Goal: Information Seeking & Learning: Learn about a topic

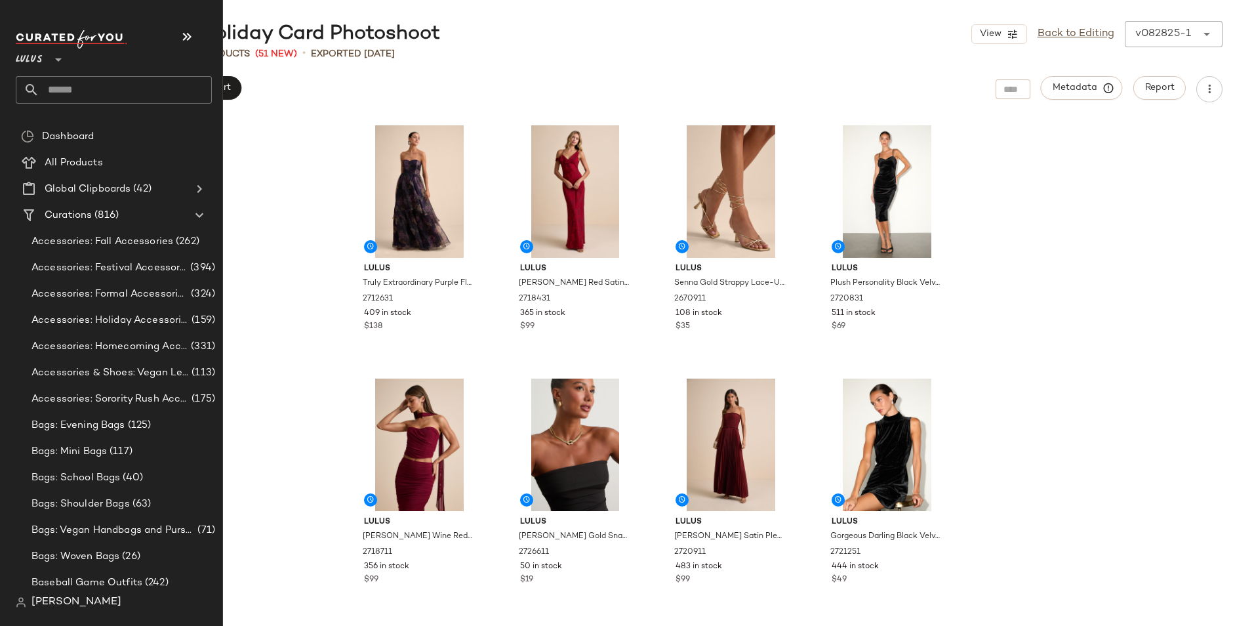
click at [81, 88] on input "text" at bounding box center [125, 90] width 172 height 28
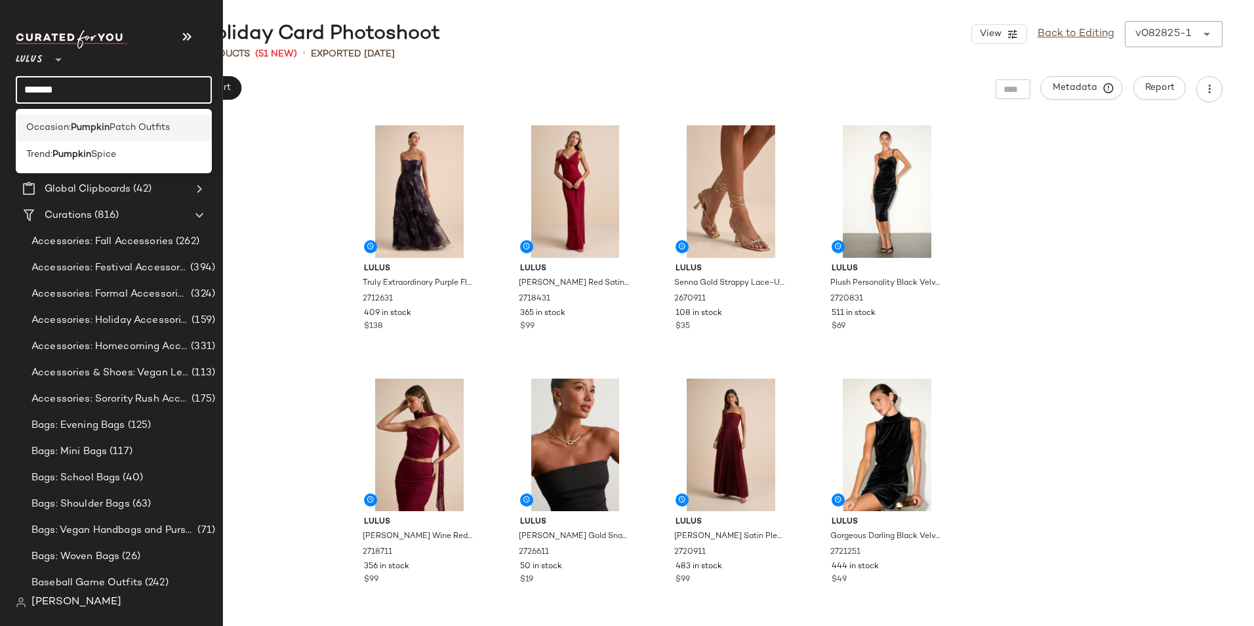
type input "*******"
click at [75, 131] on b "Pumpkin" at bounding box center [90, 128] width 39 height 14
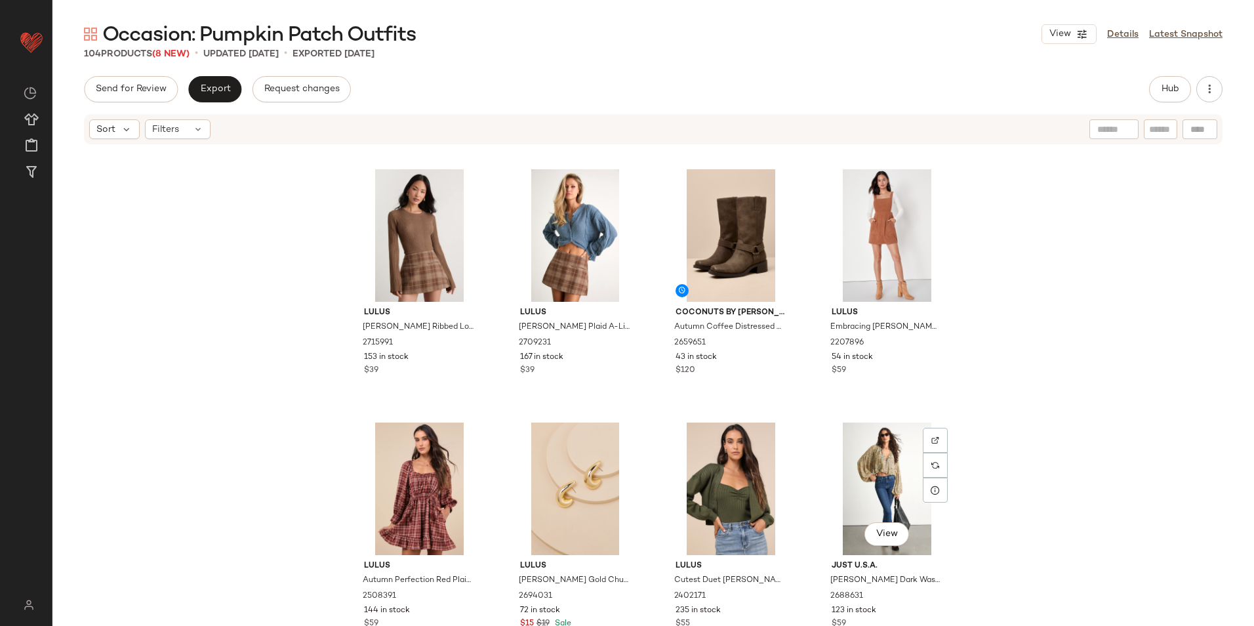
scroll to position [469, 0]
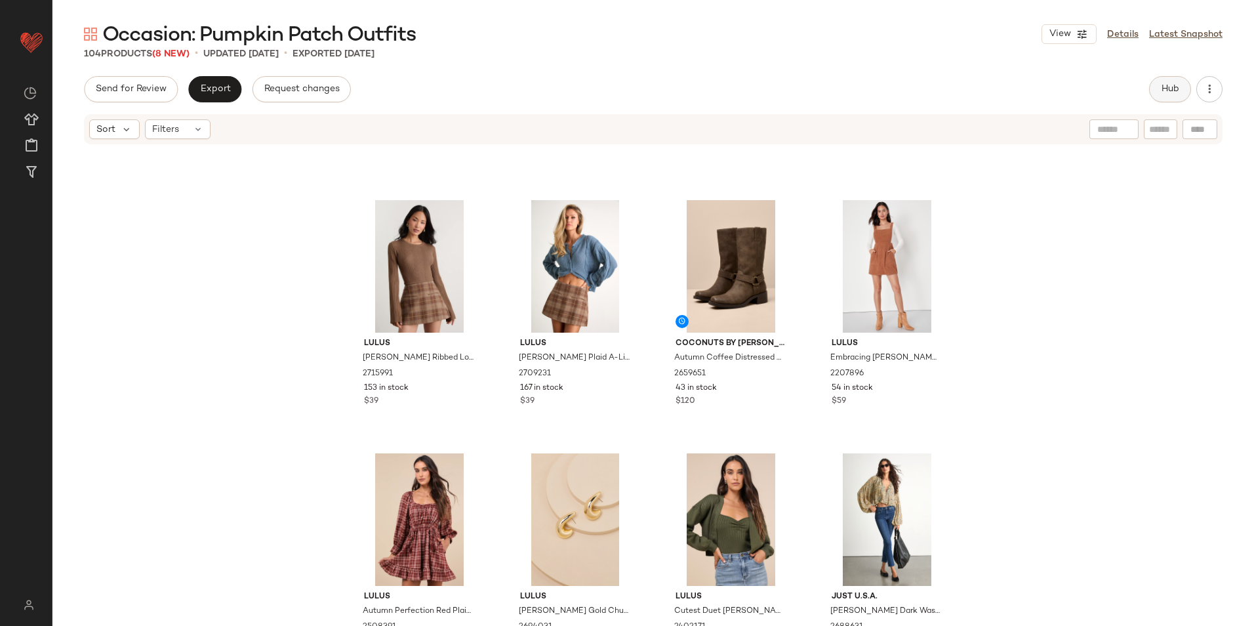
click at [1170, 90] on span "Hub" at bounding box center [1170, 89] width 18 height 10
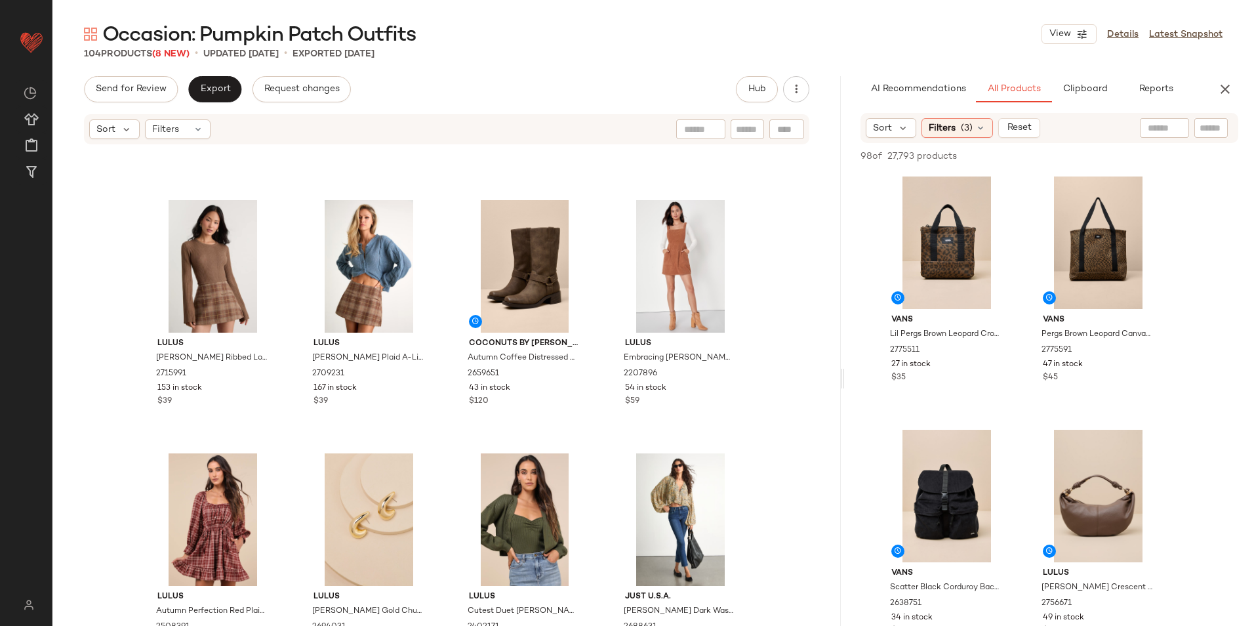
drag, startPoint x: 652, startPoint y: 382, endPoint x: 928, endPoint y: 397, distance: 276.5
click at [928, 397] on div "Occasion: Pumpkin Patch Outfits View Details Latest Snapshot 104 Products (8 Ne…" at bounding box center [652, 323] width 1201 height 605
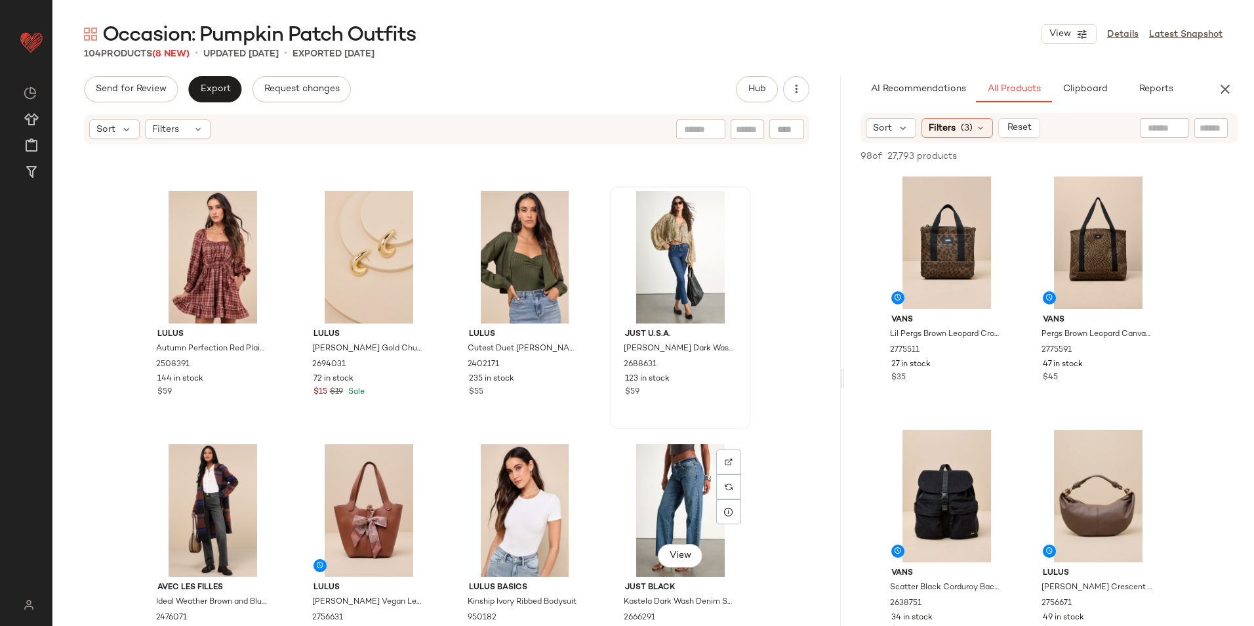
scroll to position [666, 0]
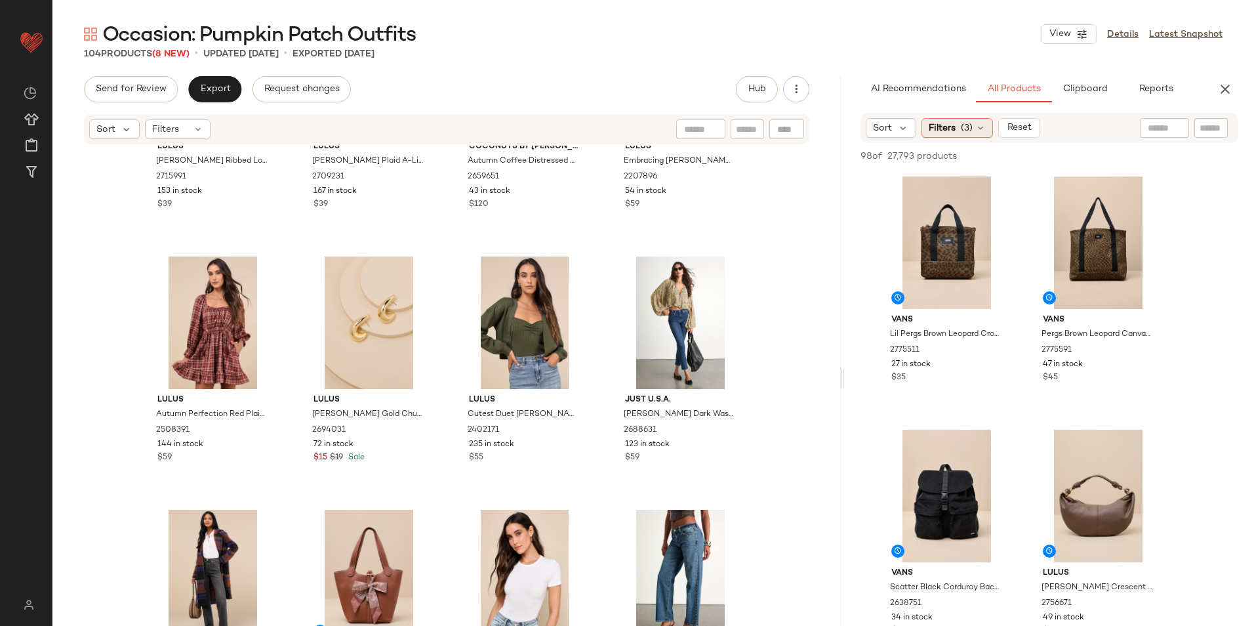
click at [942, 134] on span "Filters" at bounding box center [941, 128] width 27 height 14
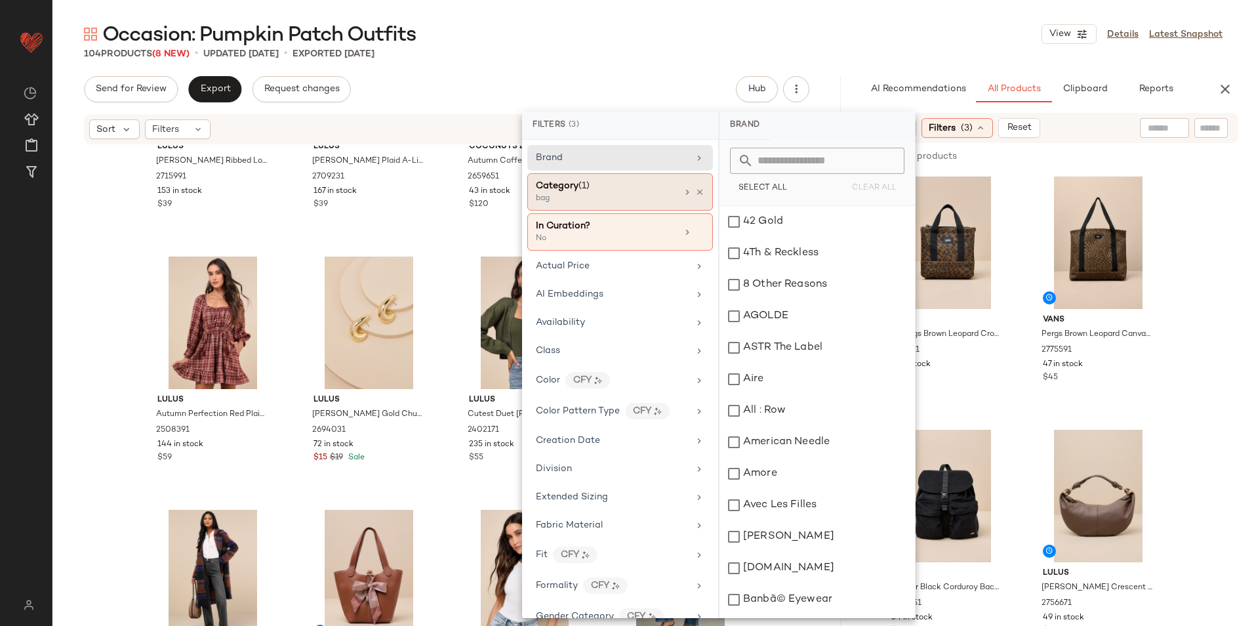
click at [601, 187] on div "Category (1)" at bounding box center [606, 186] width 141 height 14
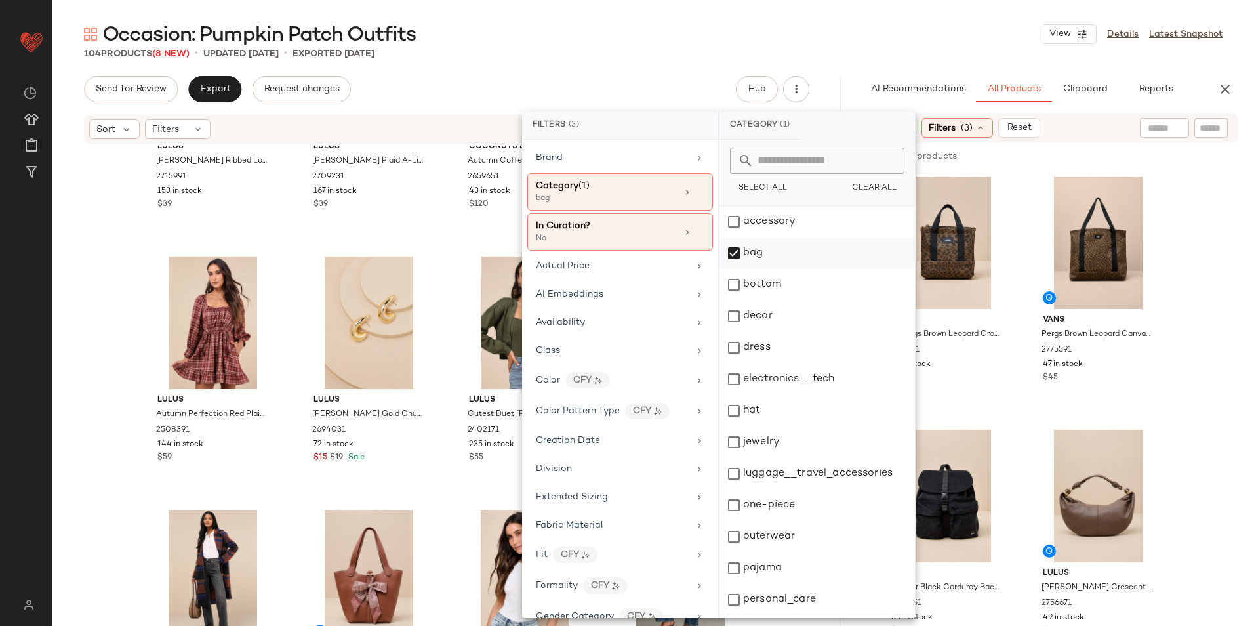
click at [787, 269] on div "bag" at bounding box center [816, 284] width 195 height 31
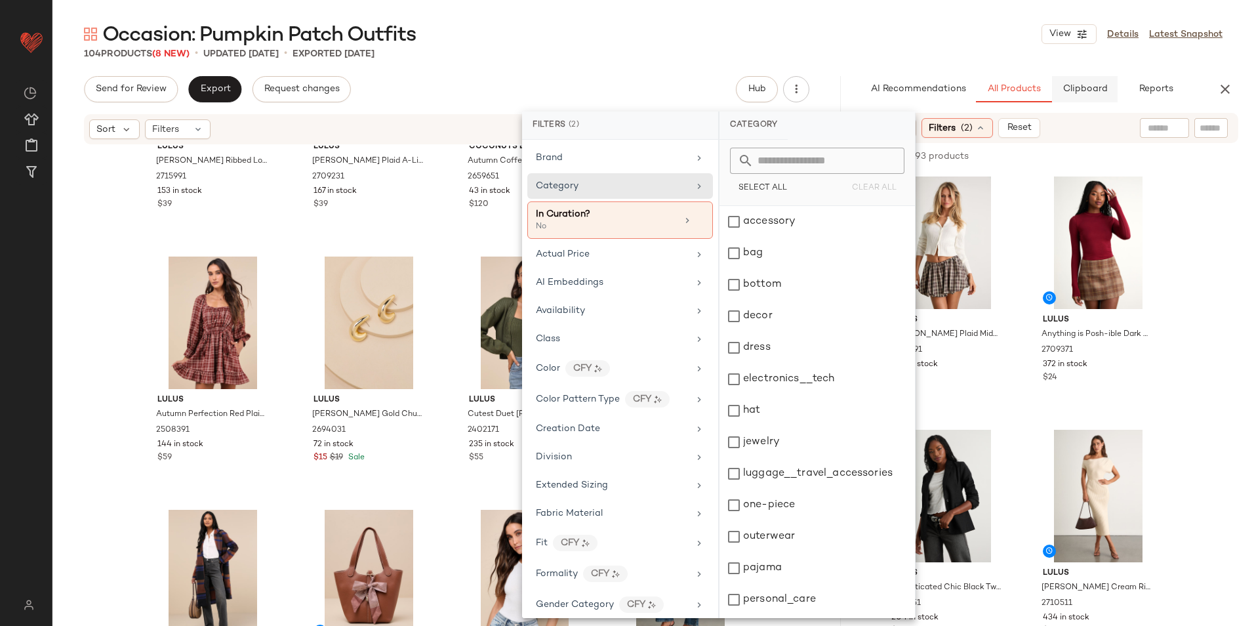
click at [1090, 84] on span "Clipboard" at bounding box center [1084, 89] width 45 height 10
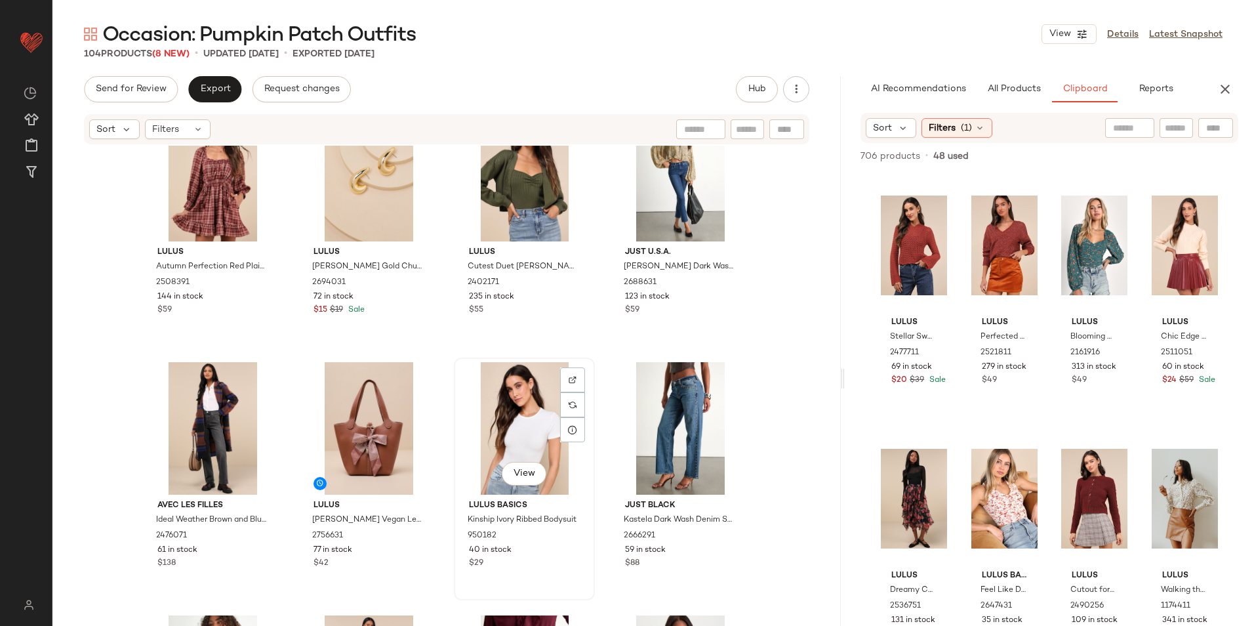
scroll to position [863, 0]
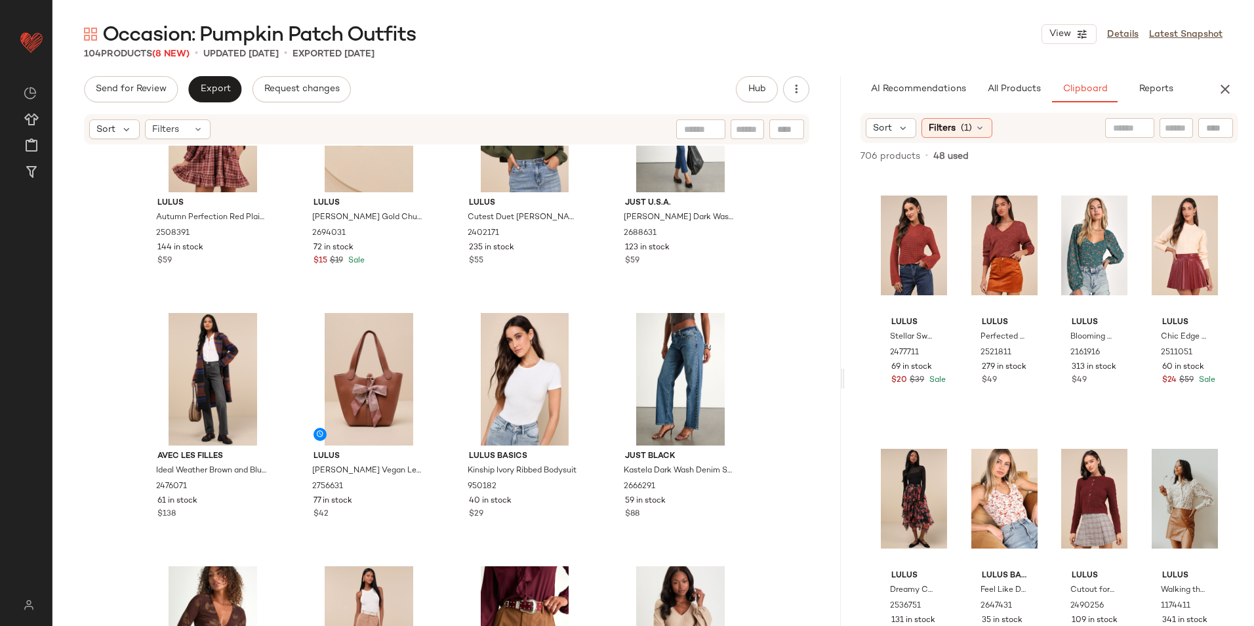
click at [1011, 79] on button "All Products" at bounding box center [1014, 89] width 76 height 26
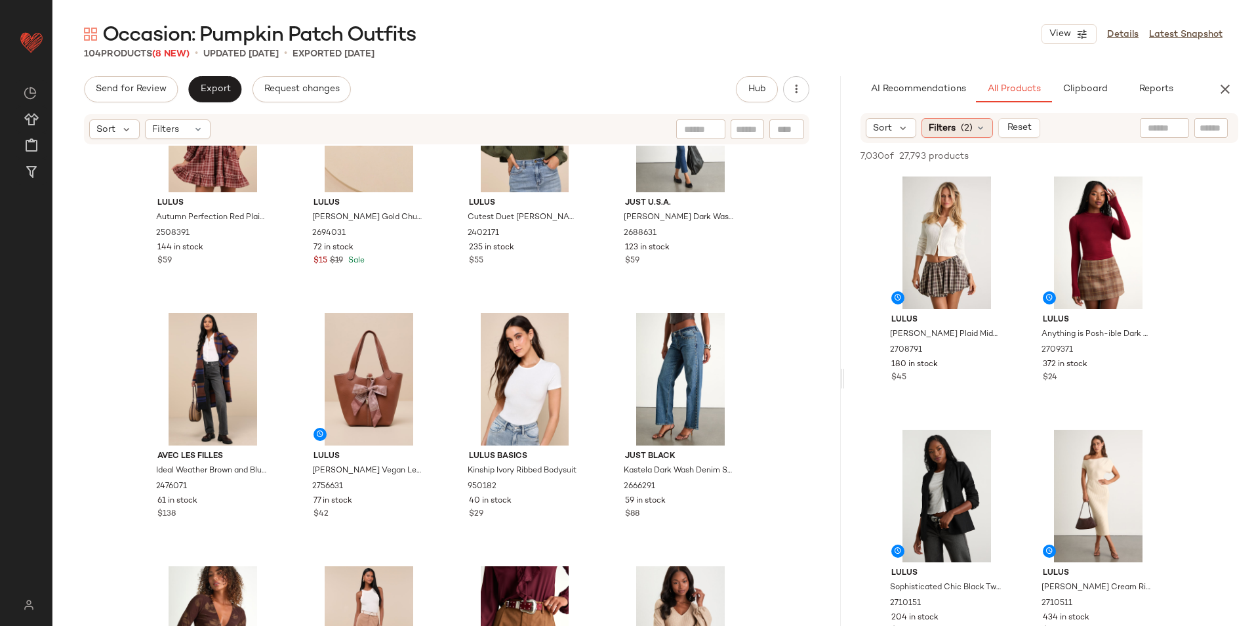
click at [966, 129] on span "(2)" at bounding box center [967, 128] width 12 height 14
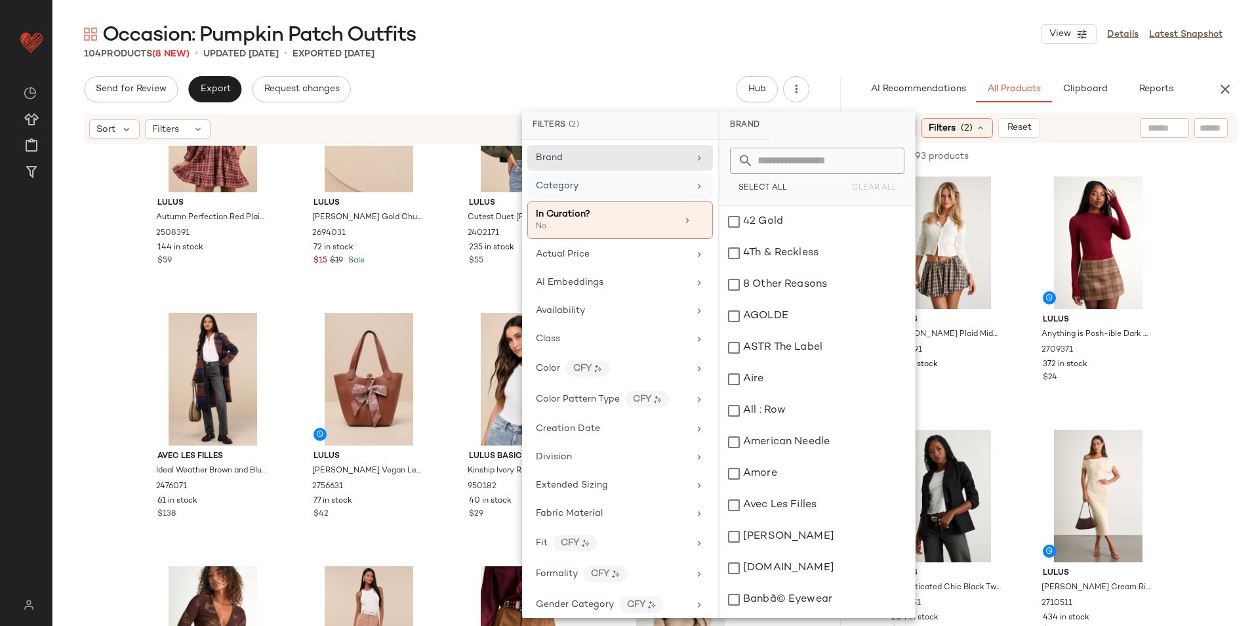
click at [587, 180] on div "Category" at bounding box center [612, 186] width 153 height 14
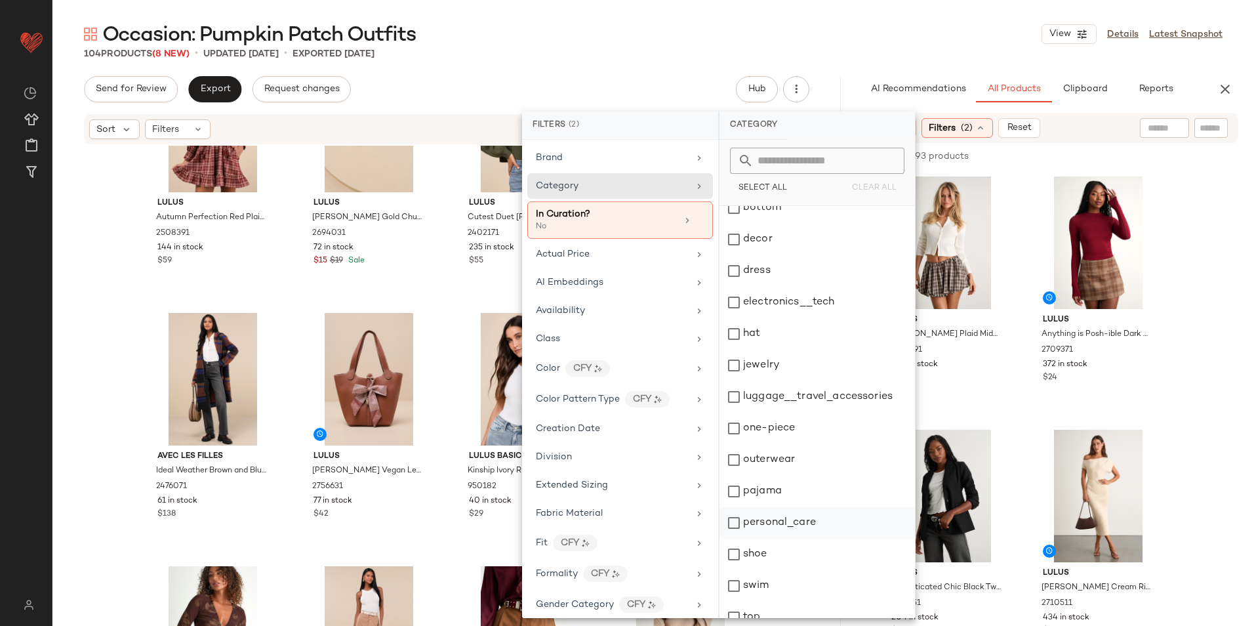
scroll to position [123, 0]
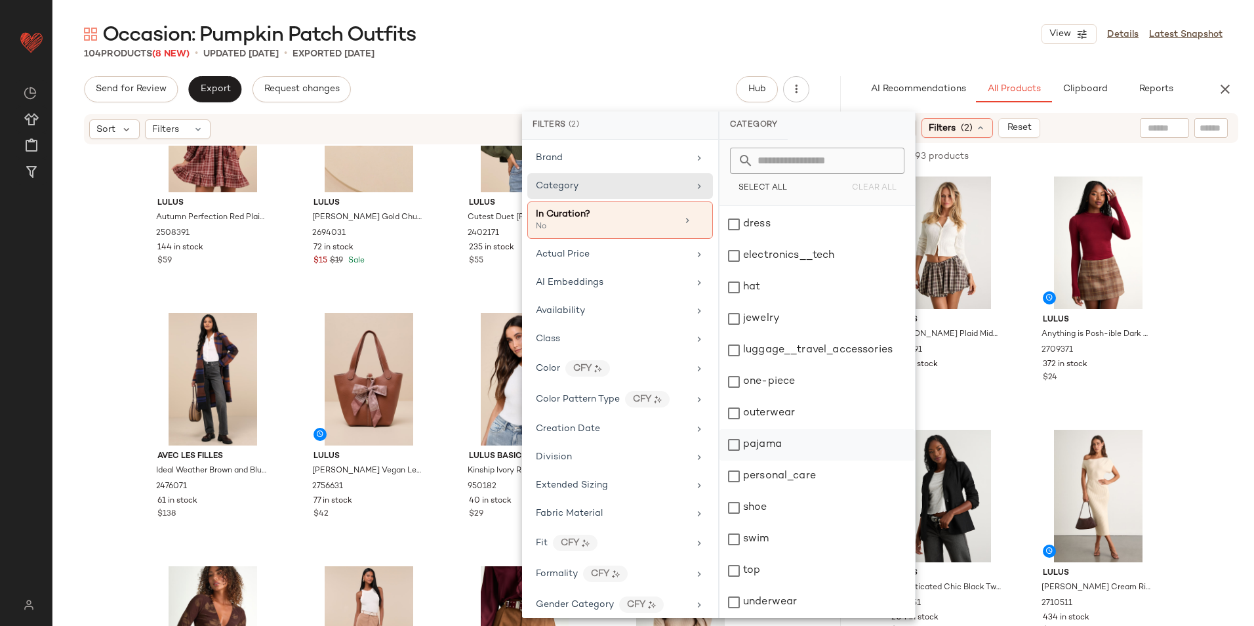
drag, startPoint x: 783, startPoint y: 498, endPoint x: 818, endPoint y: 435, distance: 71.9
click at [783, 523] on div "shoe" at bounding box center [816, 538] width 195 height 31
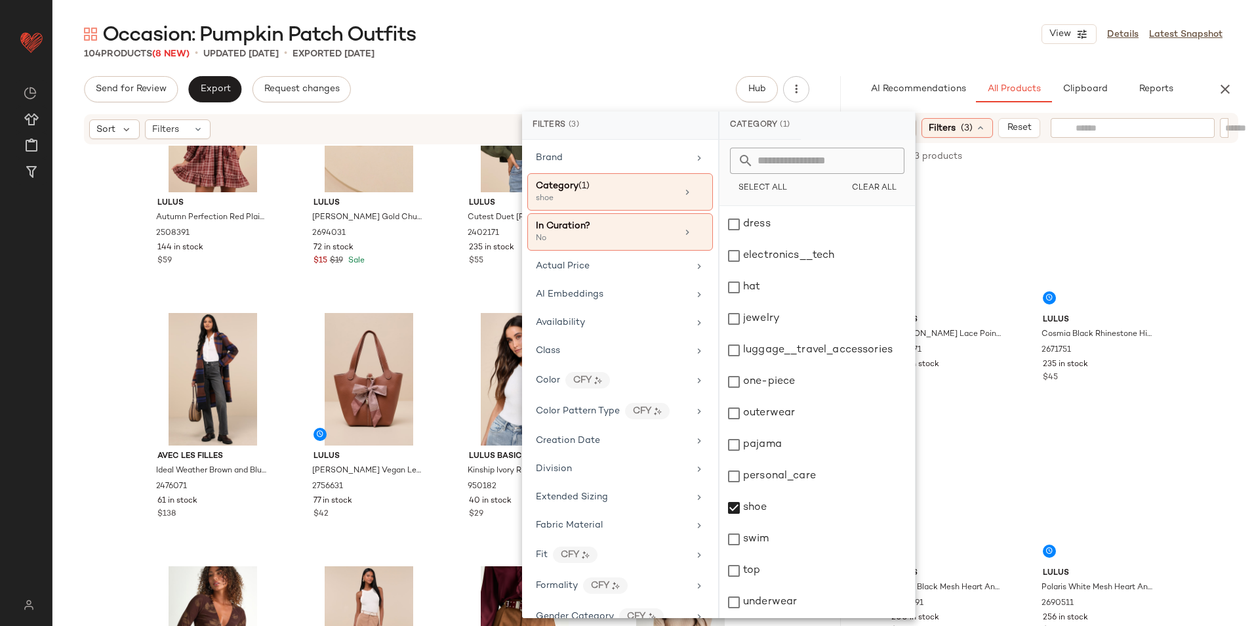
click at [1170, 126] on input "text" at bounding box center [1132, 128] width 114 height 14
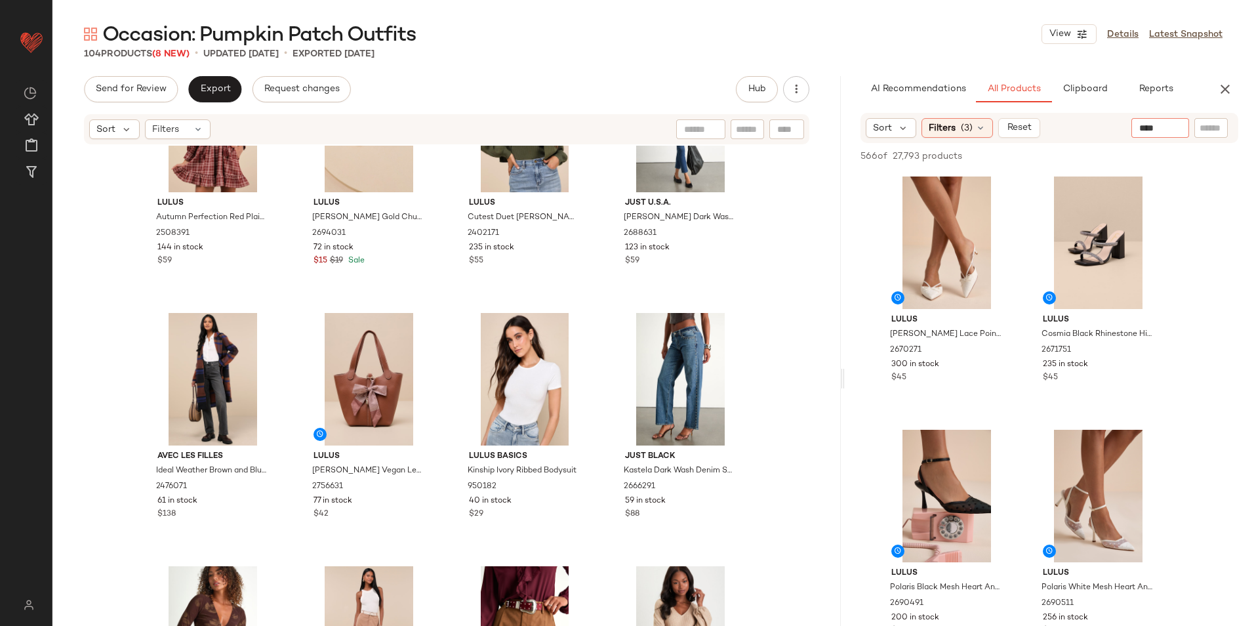
type input "*****"
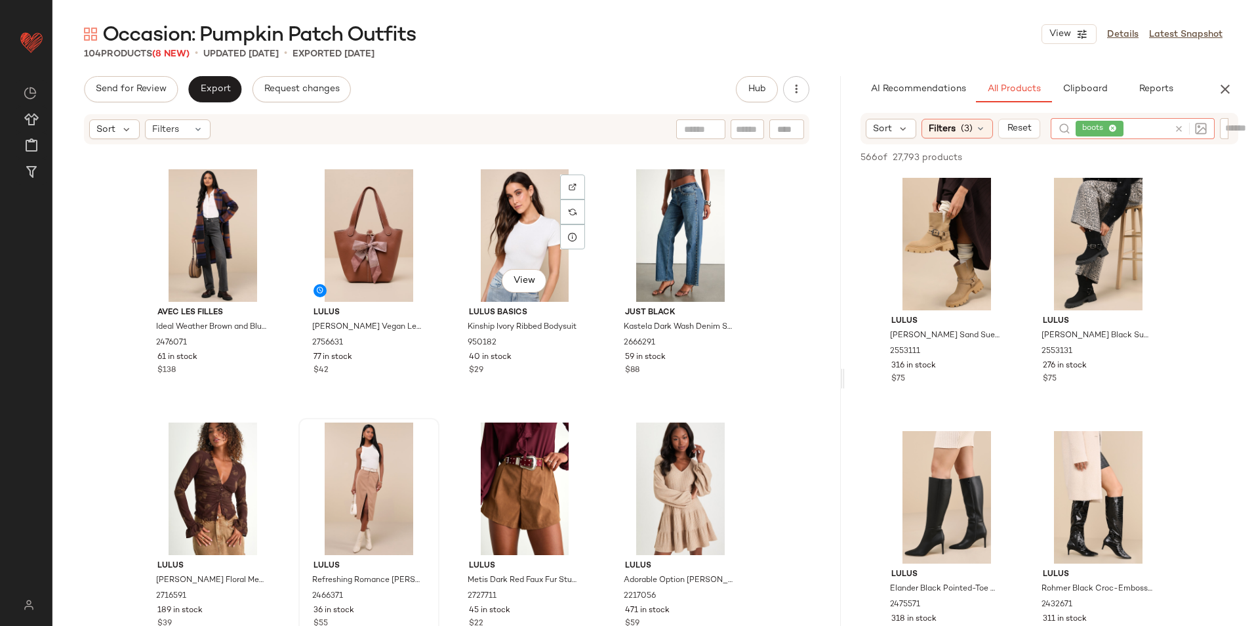
scroll to position [1125, 0]
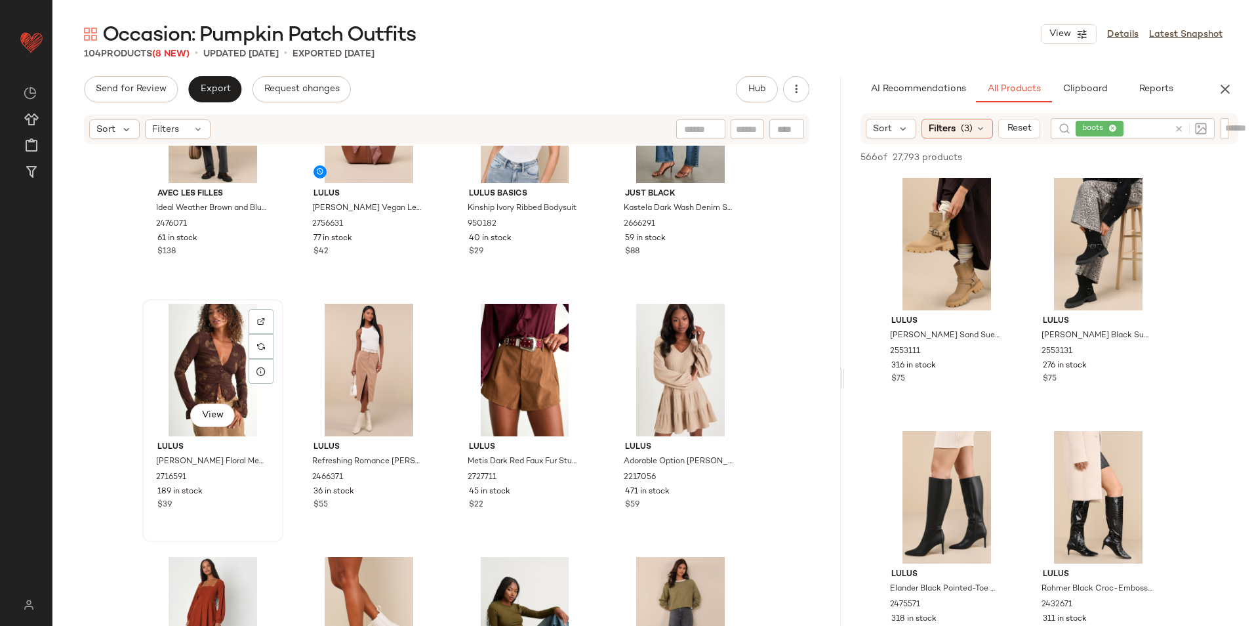
click at [219, 368] on div "View" at bounding box center [213, 370] width 132 height 132
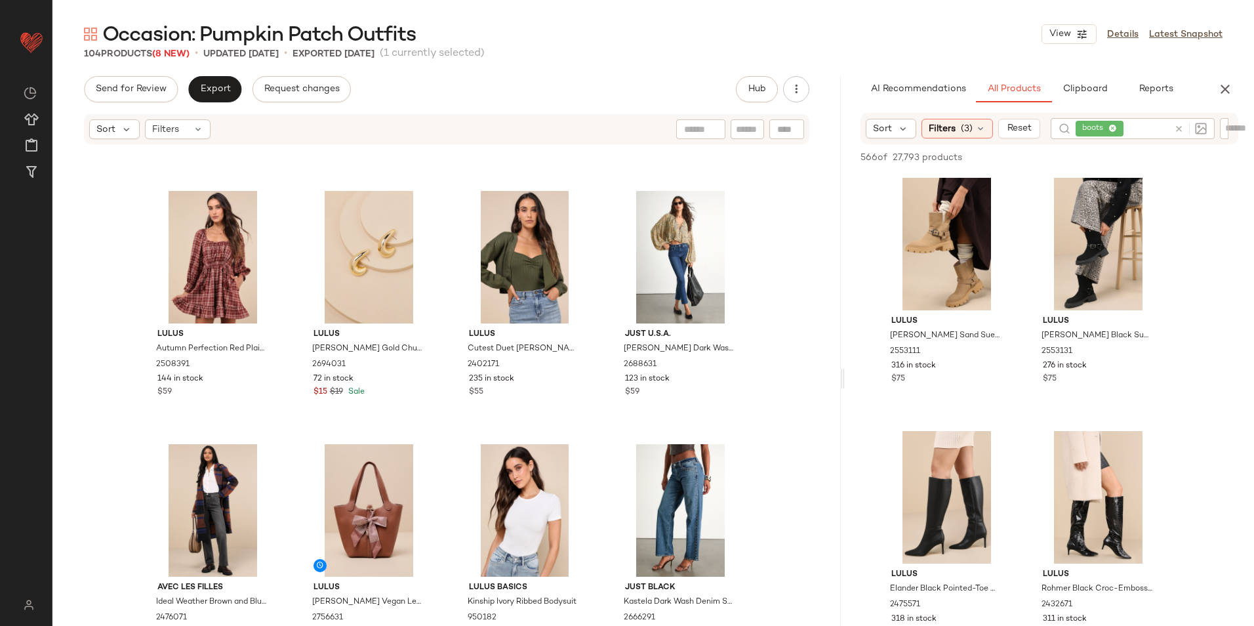
scroll to position [1060, 0]
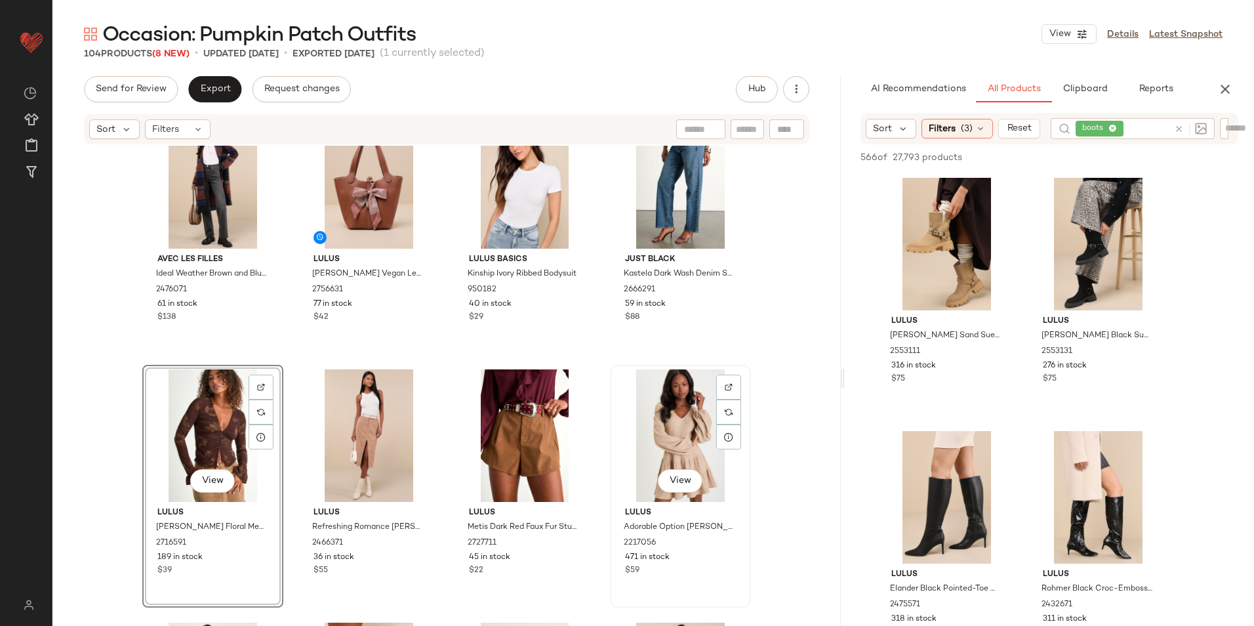
click at [690, 424] on div "View" at bounding box center [680, 435] width 132 height 132
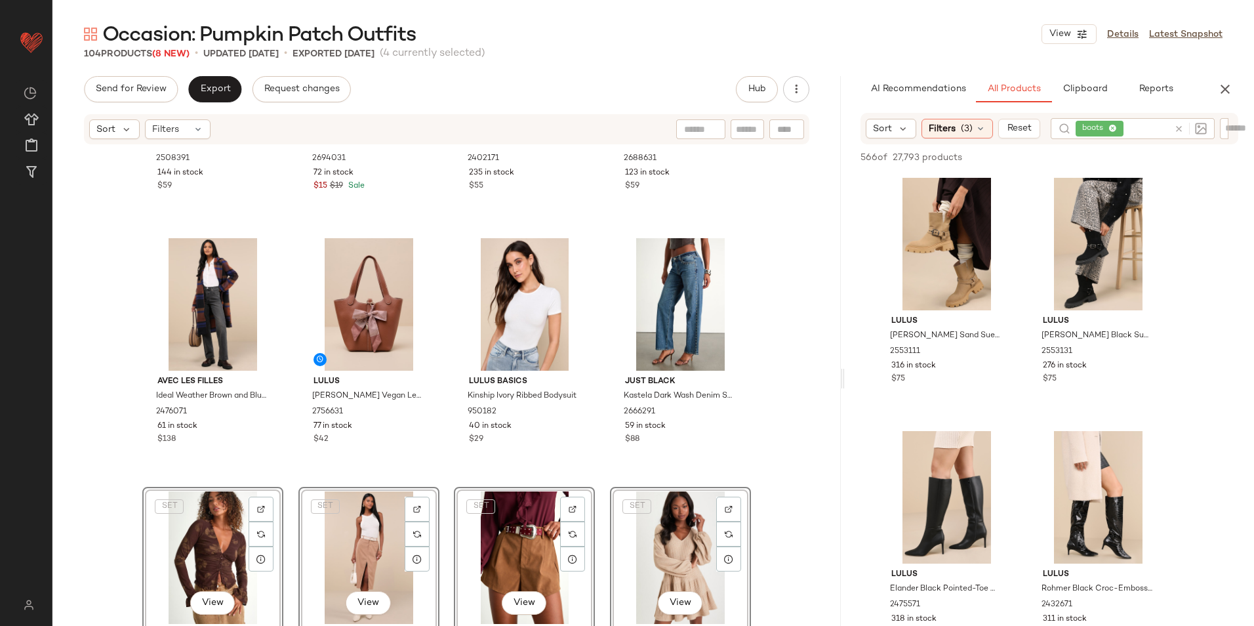
scroll to position [928, 0]
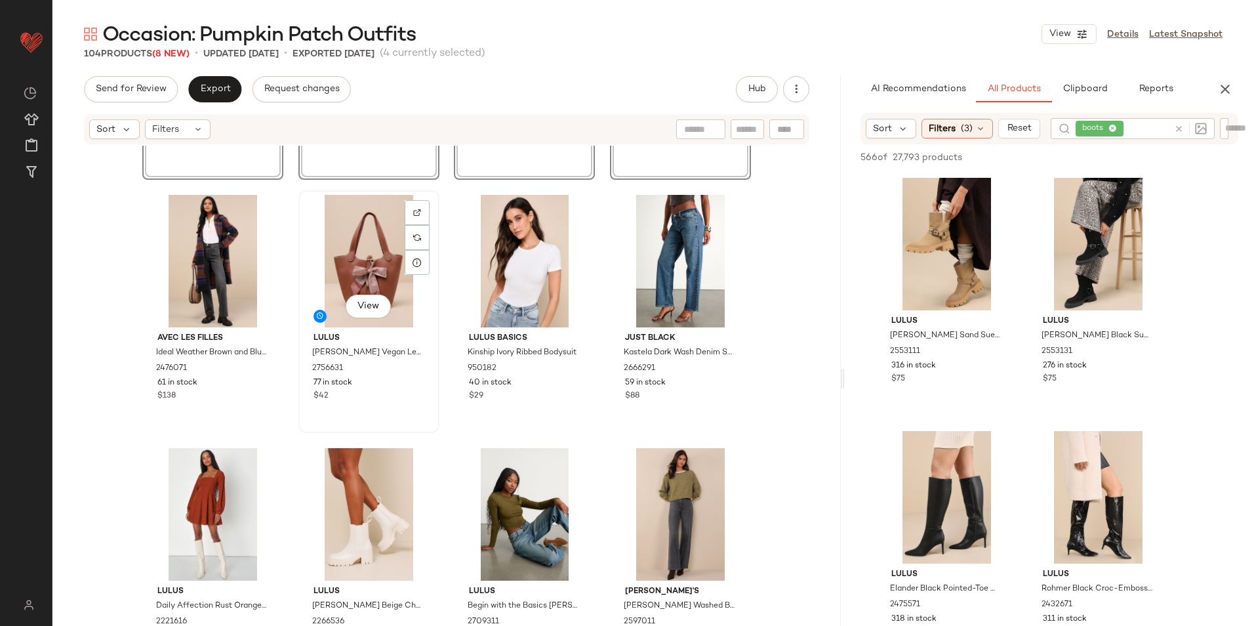
scroll to position [1256, 0]
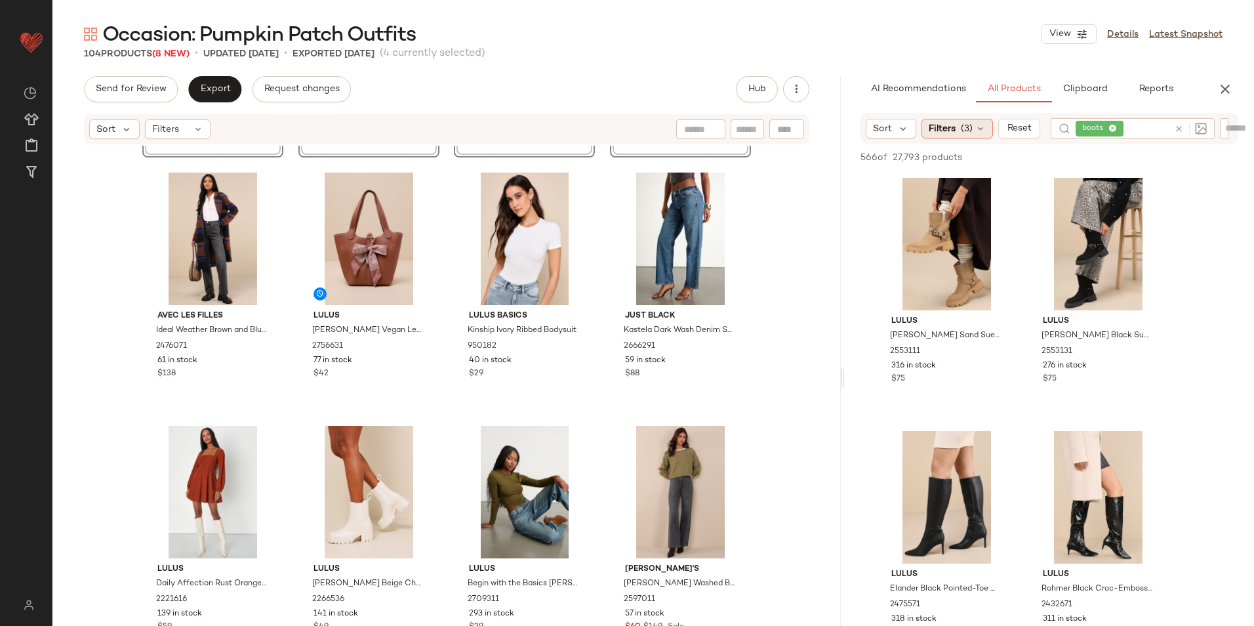
click at [980, 127] on icon at bounding box center [980, 128] width 10 height 10
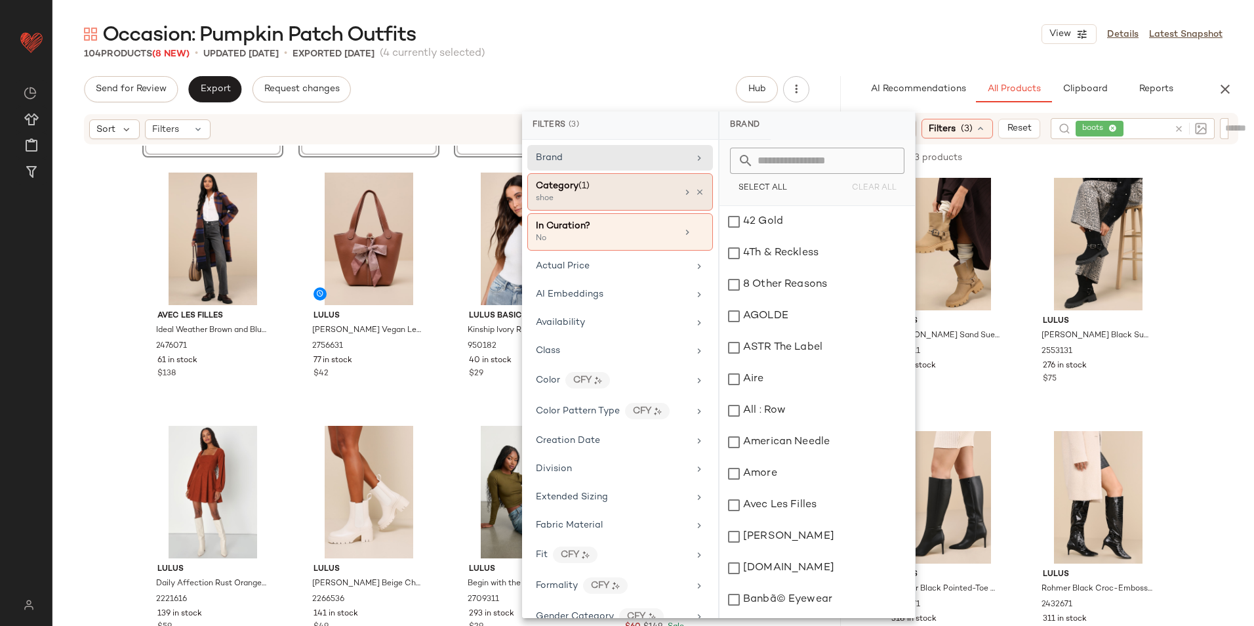
click at [590, 199] on div "shoe" at bounding box center [601, 199] width 131 height 12
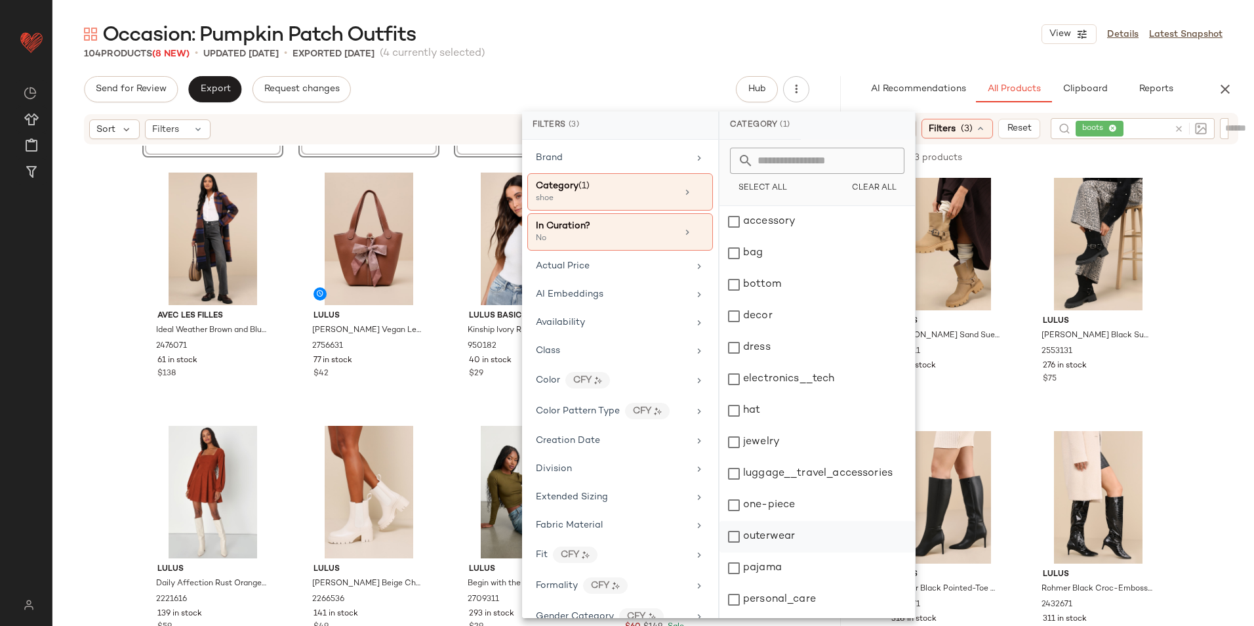
click at [763, 552] on div "outerwear" at bounding box center [816, 567] width 195 height 31
click at [887, 31] on div "Occasion: Pumpkin Patch Outfits View Details Latest Snapshot" at bounding box center [652, 34] width 1201 height 26
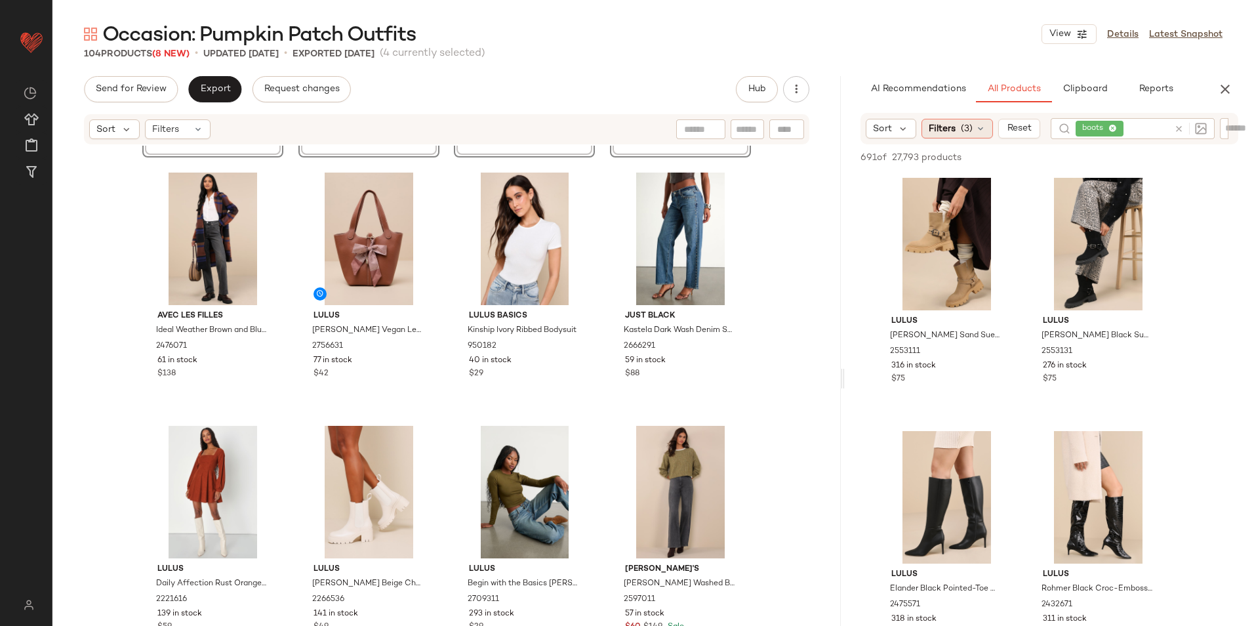
click at [958, 123] on div "Filters (3)" at bounding box center [956, 129] width 71 height 20
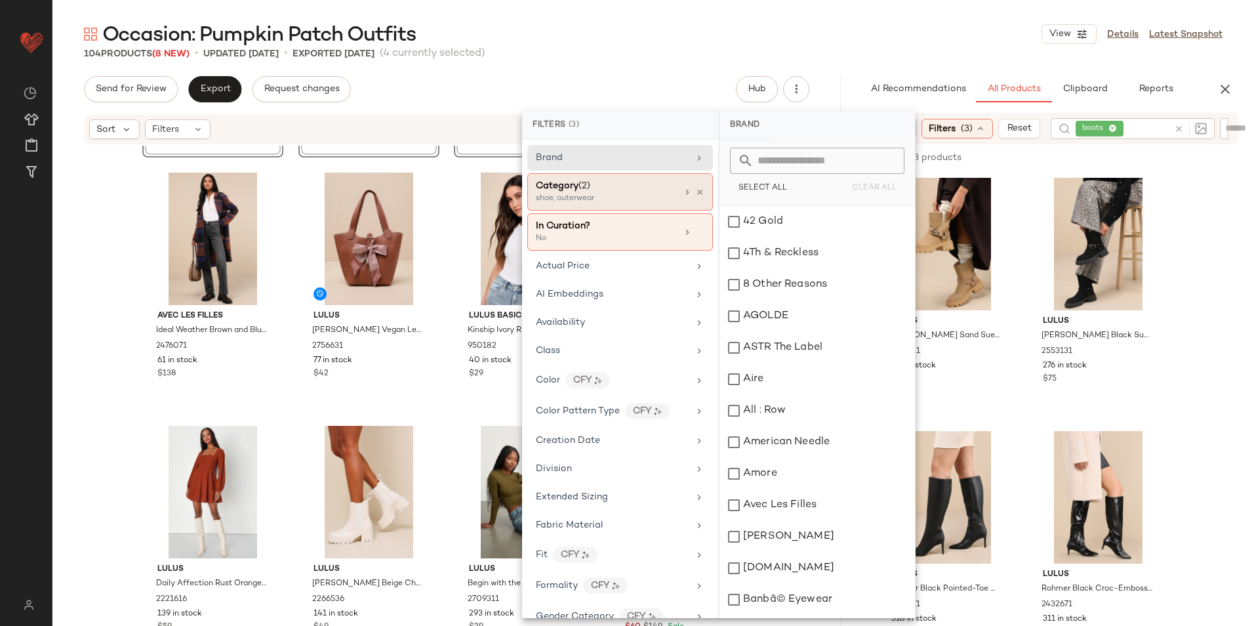
click at [639, 191] on div "Category (2)" at bounding box center [606, 186] width 141 height 14
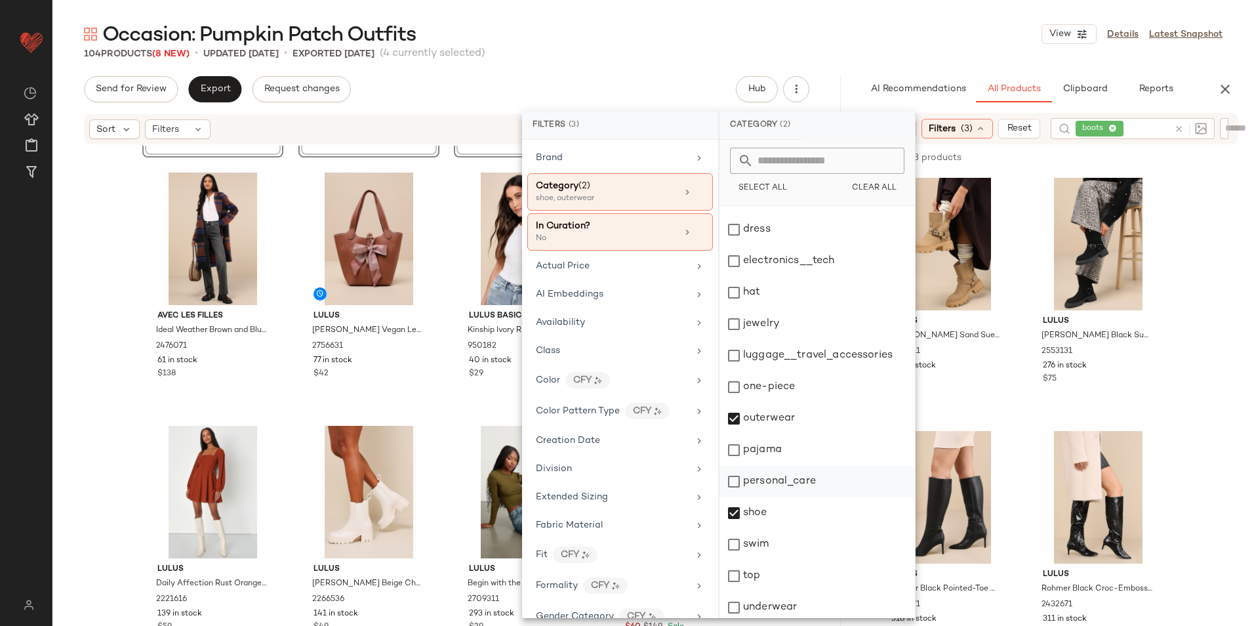
scroll to position [123, 0]
click at [748, 523] on div "shoe" at bounding box center [816, 538] width 195 height 31
click at [816, 18] on main "Occasion: Pumpkin Patch Outfits View Details Latest Snapshot 104 Products (8 Ne…" at bounding box center [627, 313] width 1254 height 626
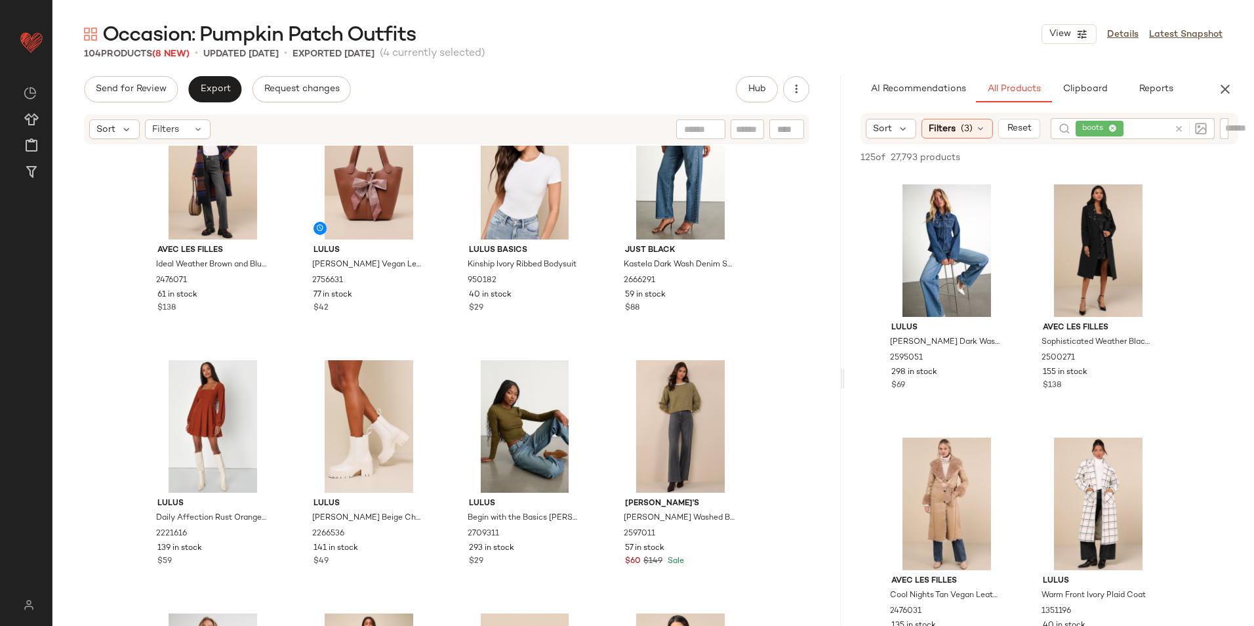
scroll to position [1180, 0]
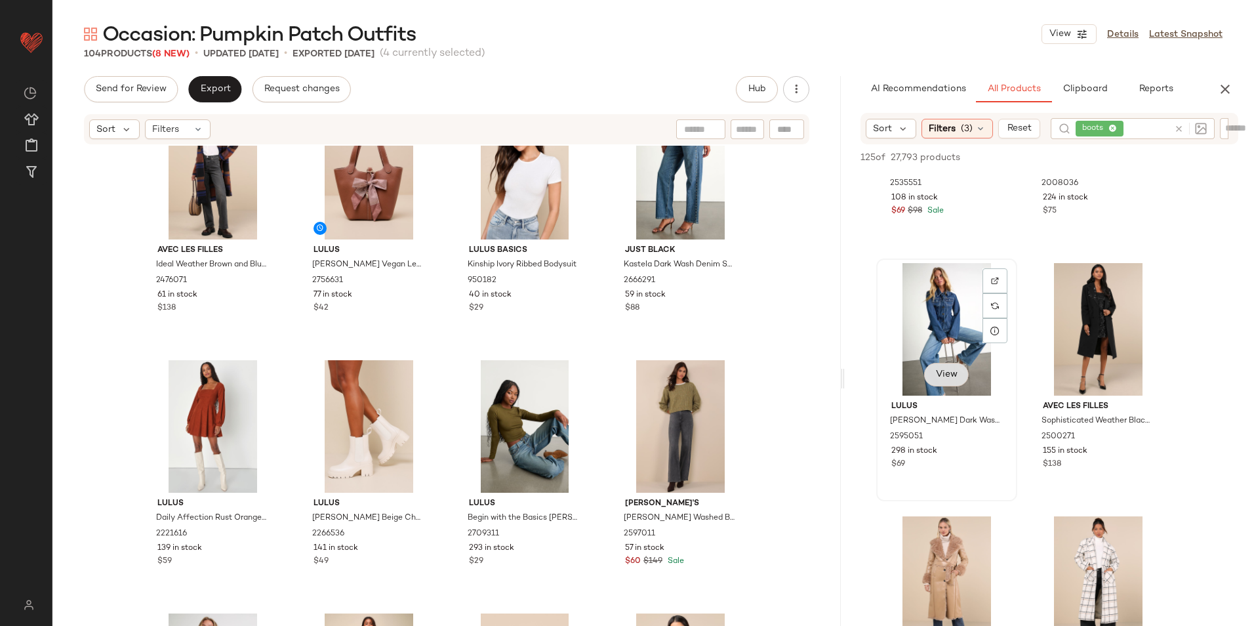
click at [935, 372] on span "View" at bounding box center [946, 374] width 22 height 10
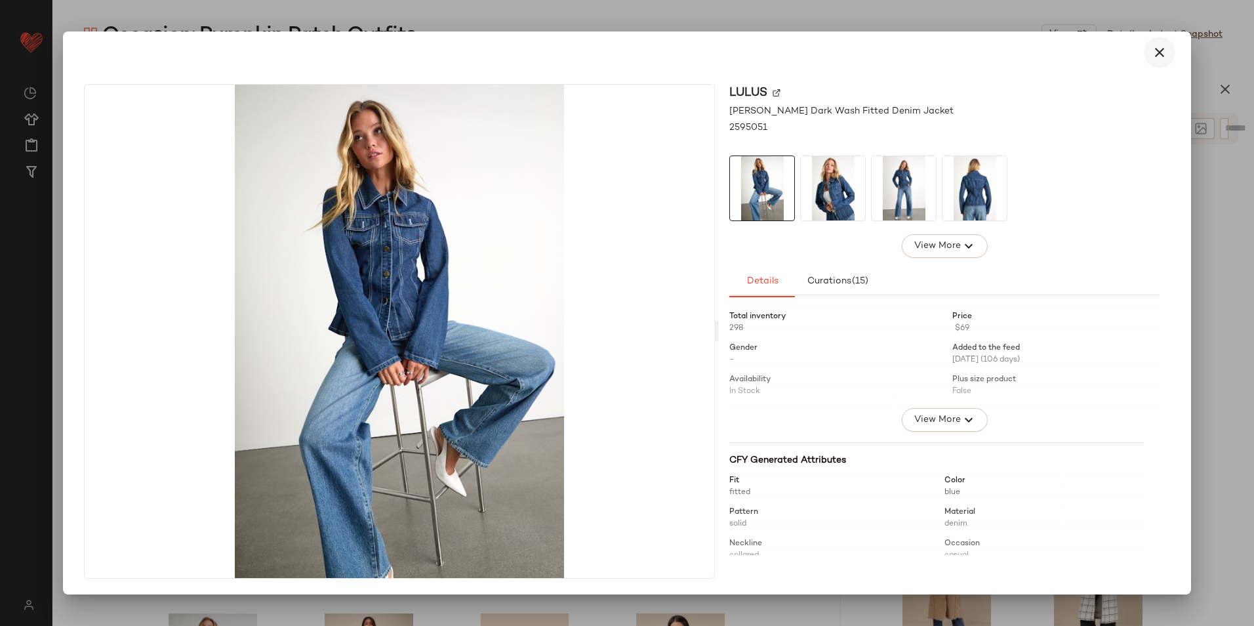
click at [1167, 60] on button "button" at bounding box center [1159, 52] width 31 height 31
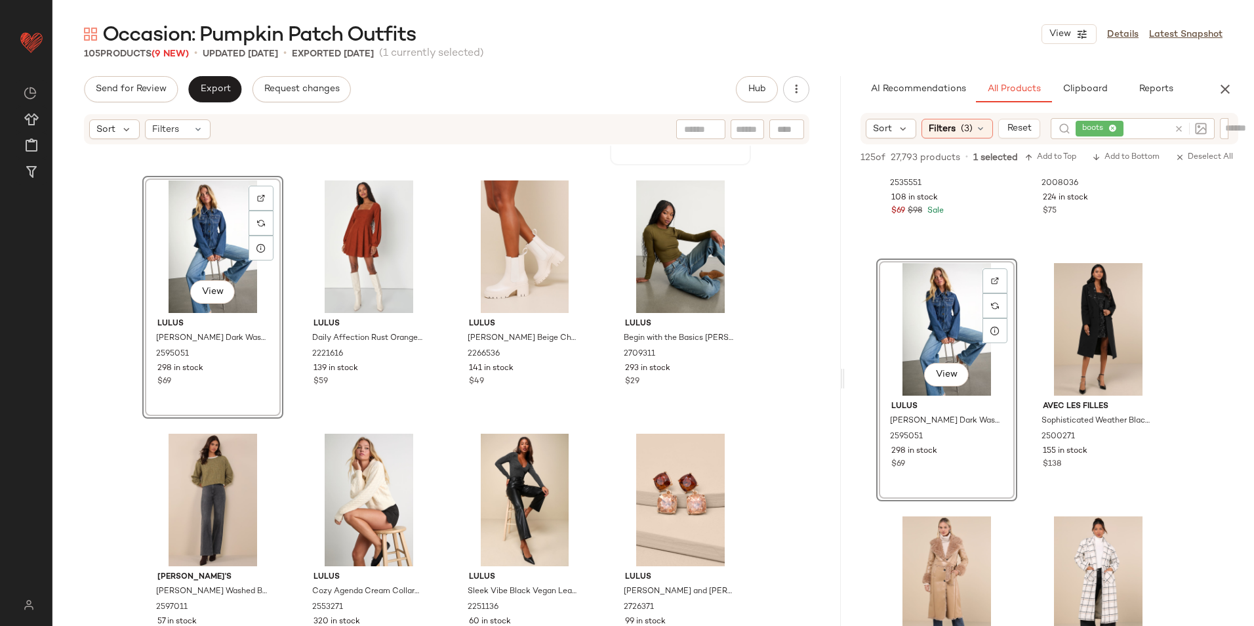
scroll to position [1519, 0]
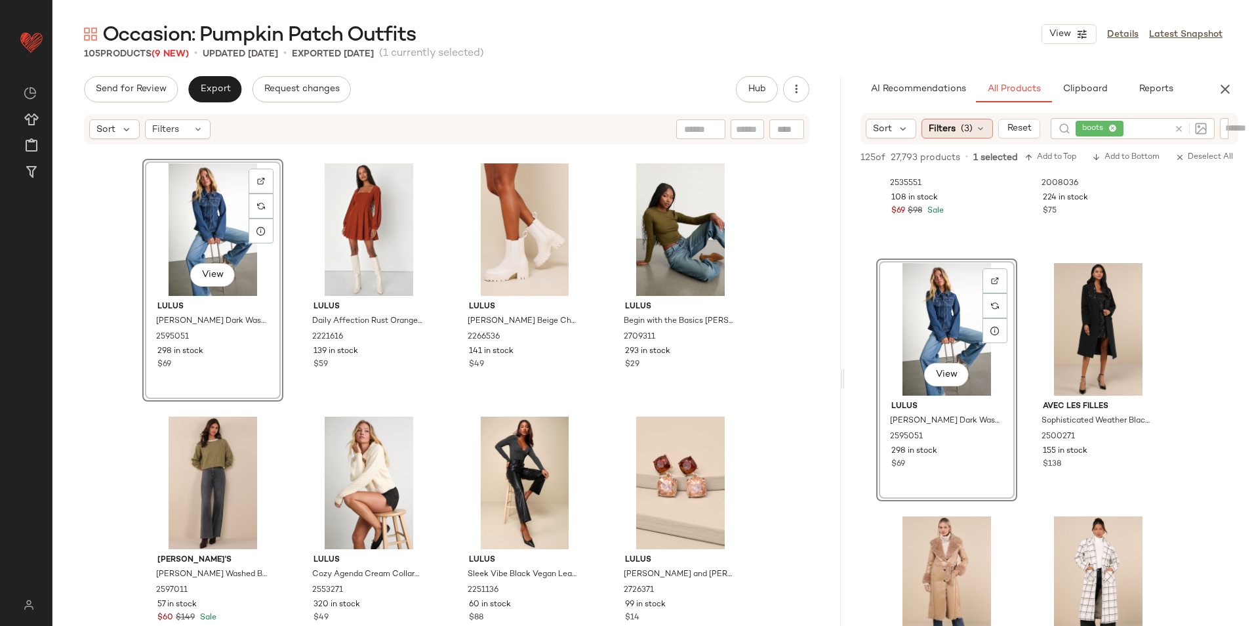
click at [975, 124] on icon at bounding box center [980, 128] width 10 height 10
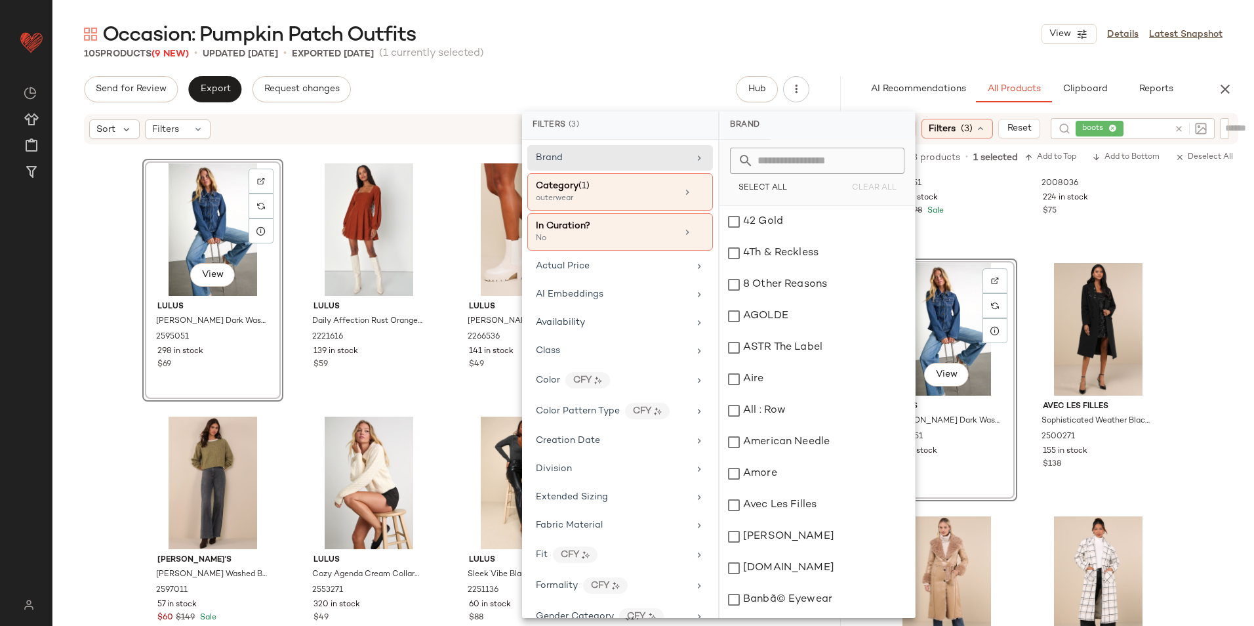
click at [1112, 130] on icon at bounding box center [1112, 129] width 9 height 9
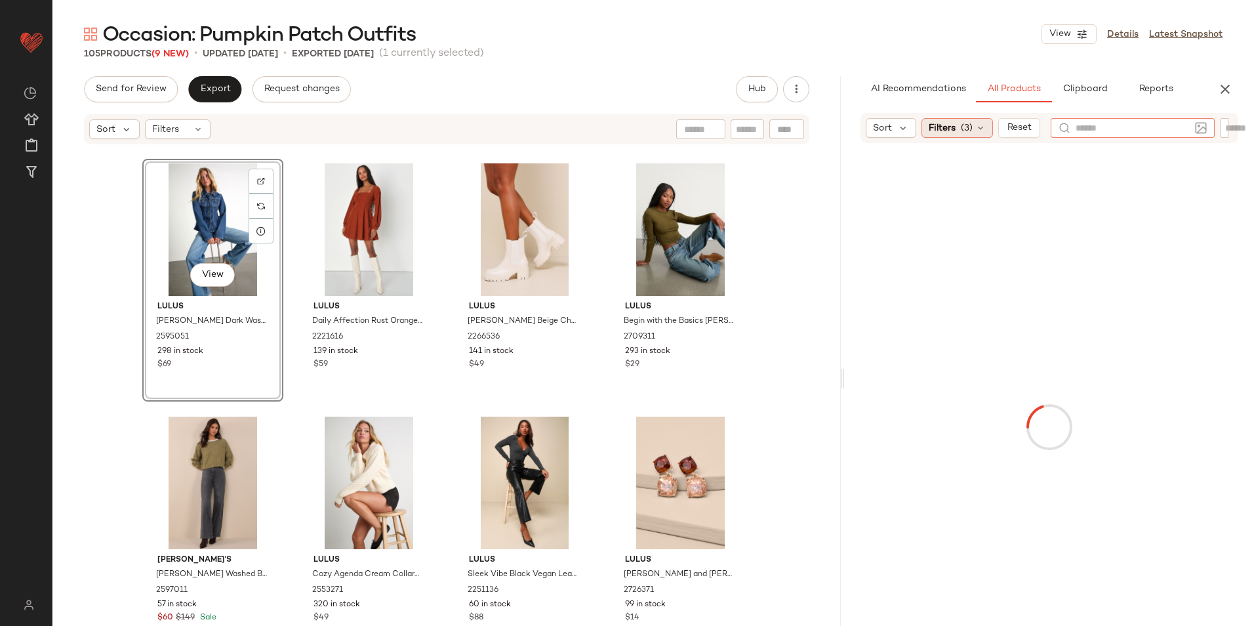
click at [975, 132] on icon at bounding box center [980, 128] width 10 height 10
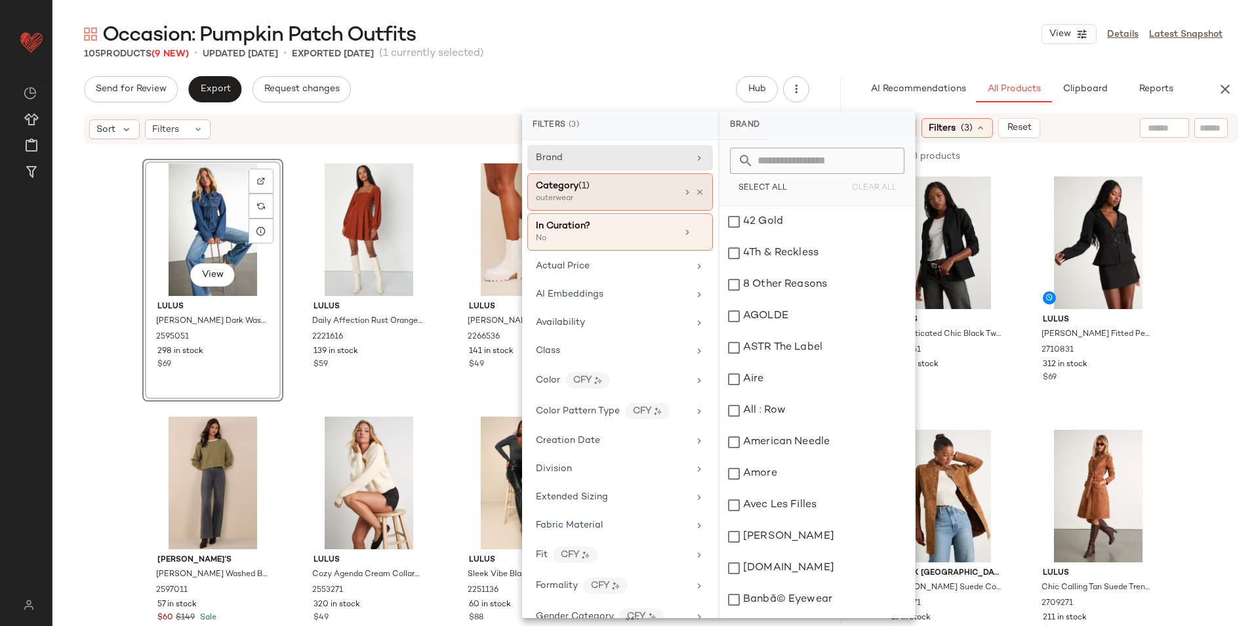
click at [624, 193] on div "outerwear" at bounding box center [601, 199] width 131 height 12
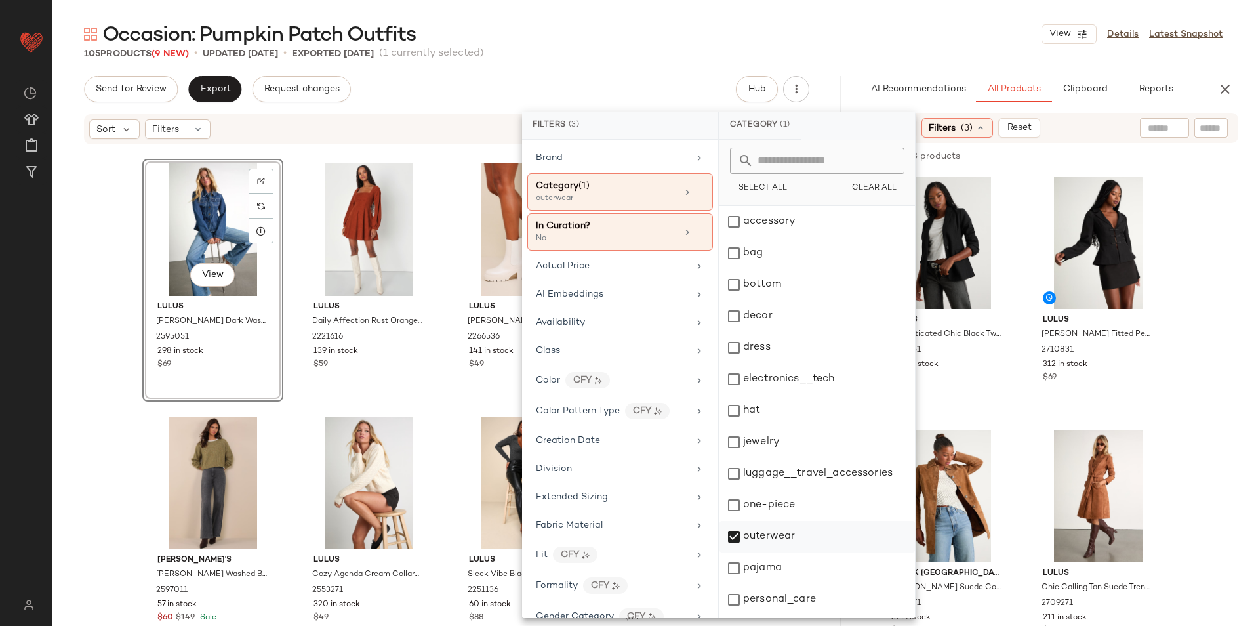
click at [761, 552] on div "outerwear" at bounding box center [816, 567] width 195 height 31
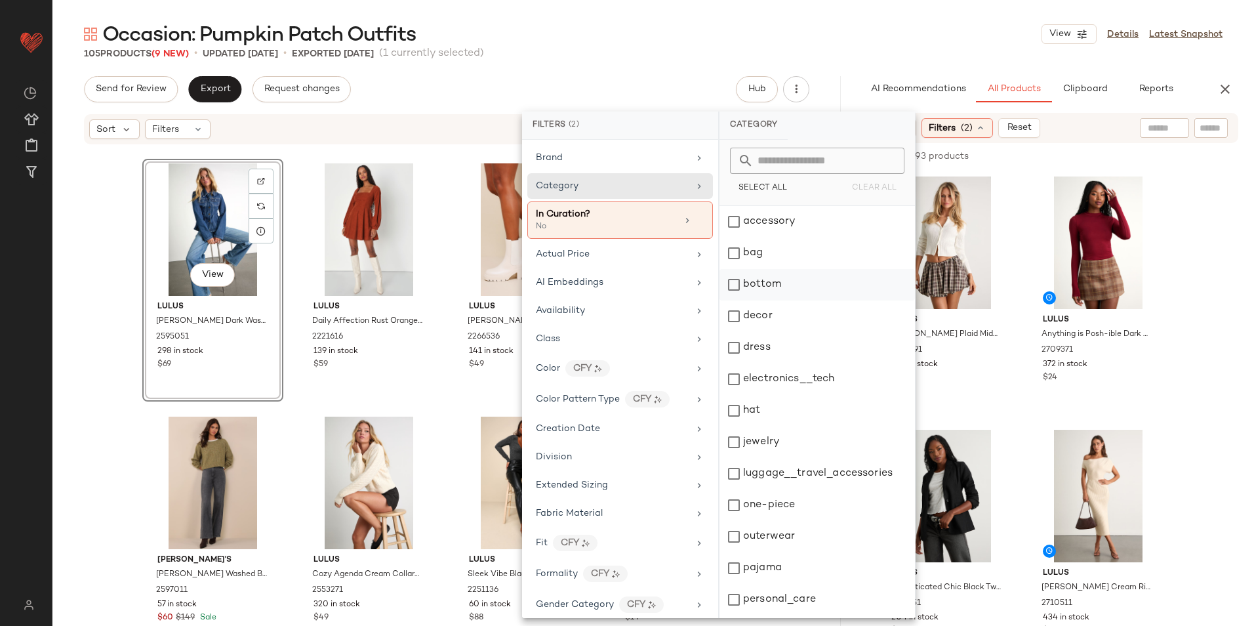
click at [772, 300] on div "bottom" at bounding box center [816, 315] width 195 height 31
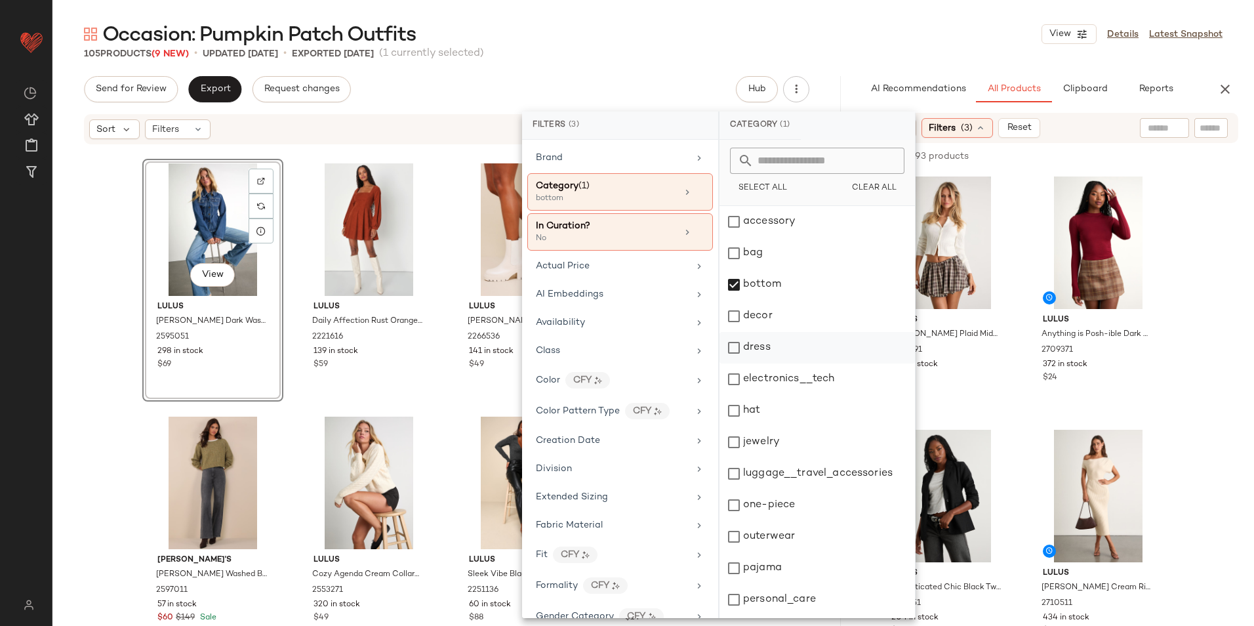
scroll to position [123, 0]
click at [772, 586] on div "top" at bounding box center [816, 601] width 195 height 31
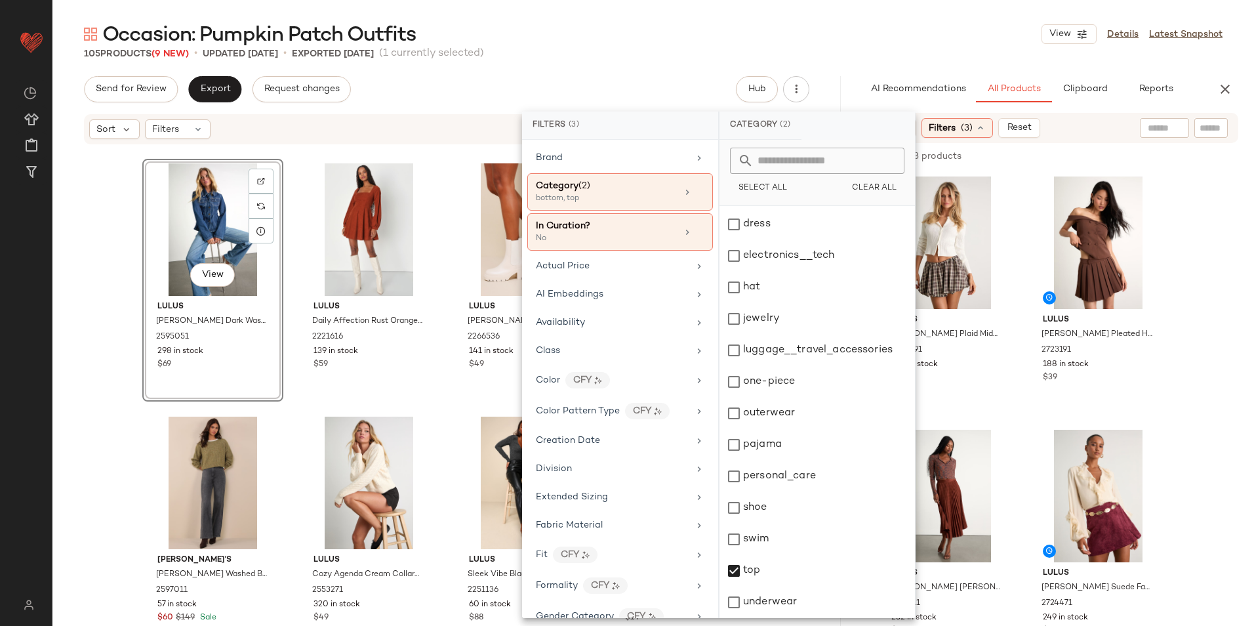
click at [838, 18] on main "Occasion: Pumpkin Patch Outfits View Details Latest Snapshot 105 Products (9 Ne…" at bounding box center [627, 313] width 1254 height 626
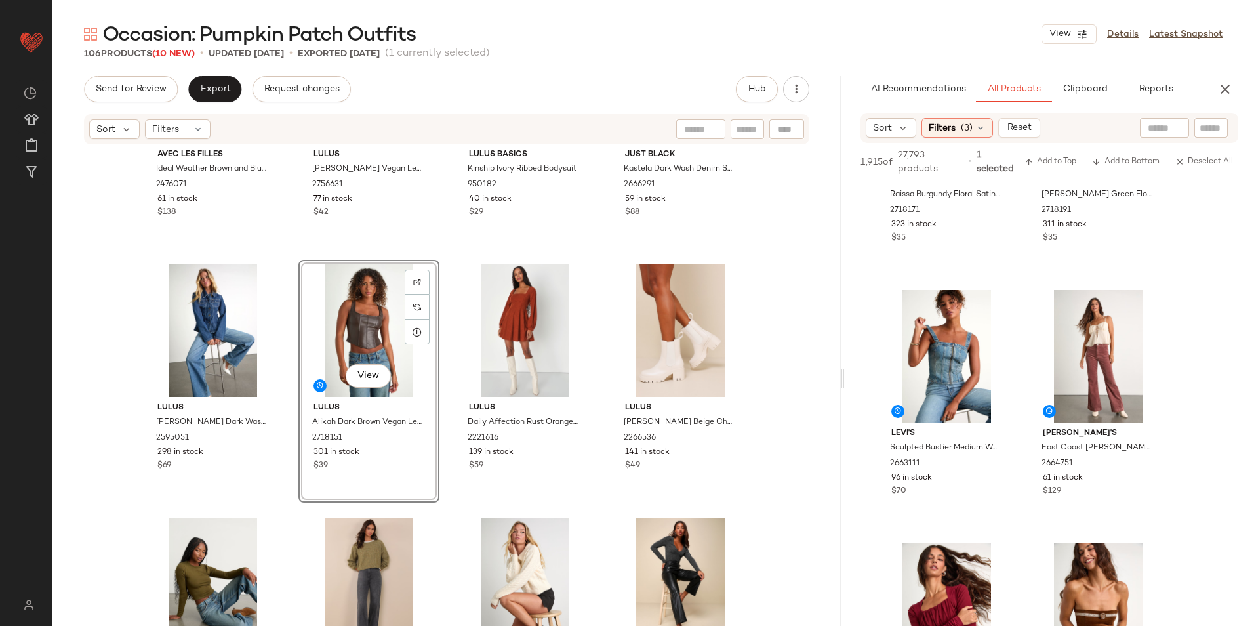
scroll to position [2229, 0]
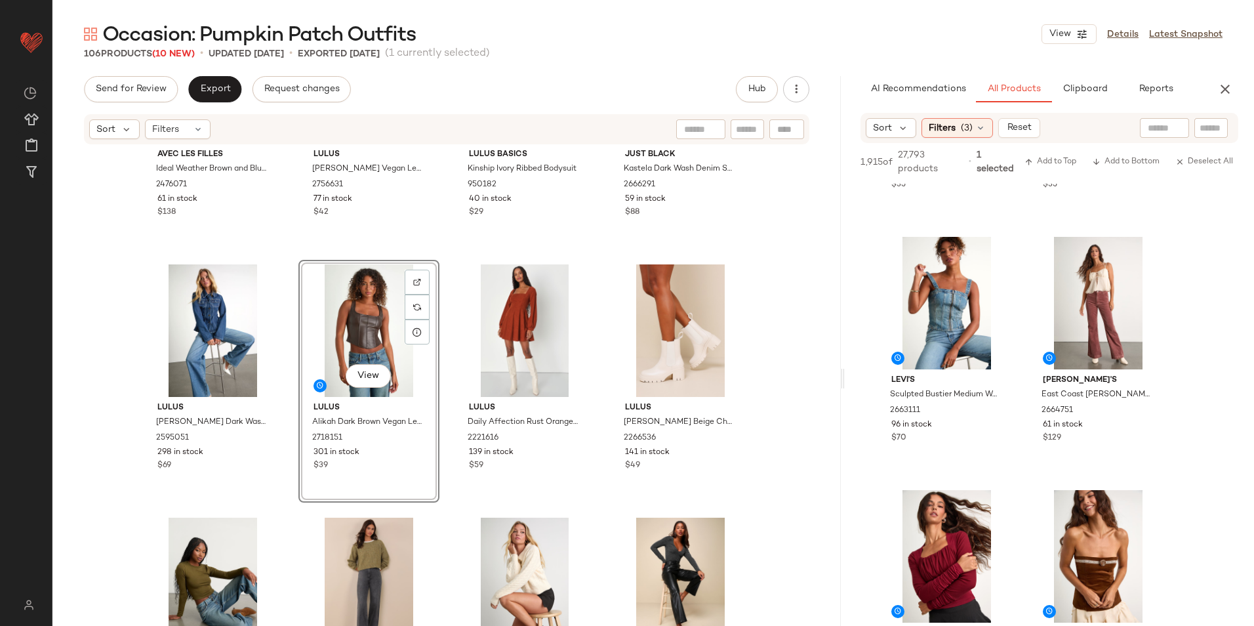
click at [1167, 125] on input "text" at bounding box center [1163, 128] width 33 height 14
type input "*****"
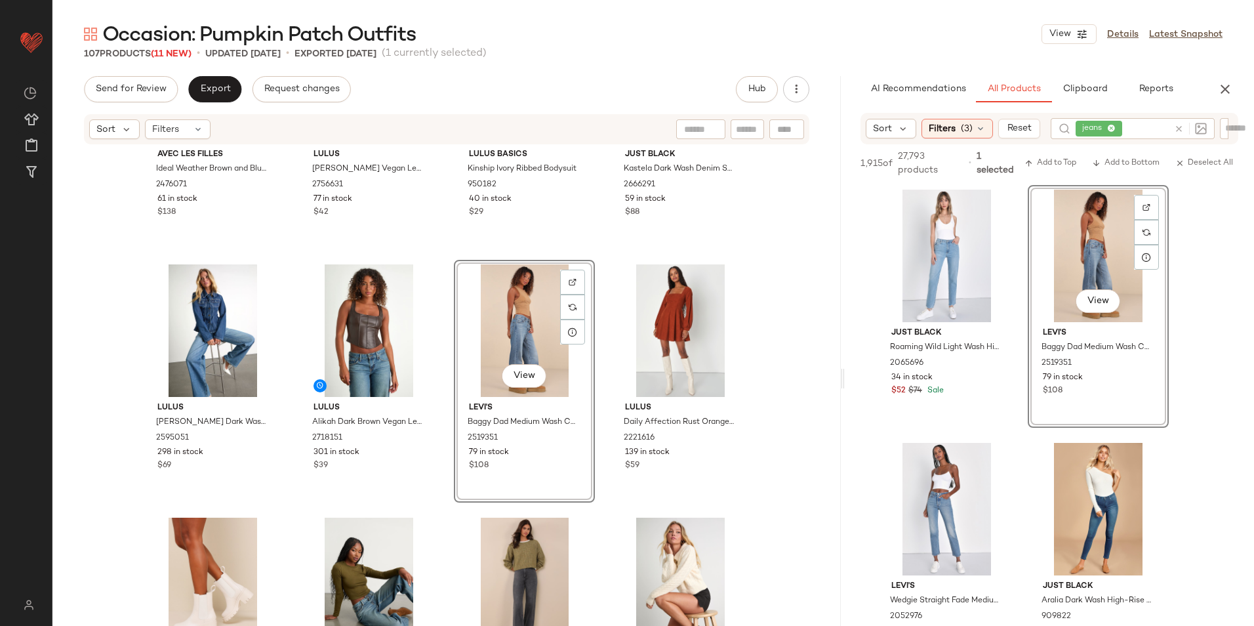
scroll to position [1352, 0]
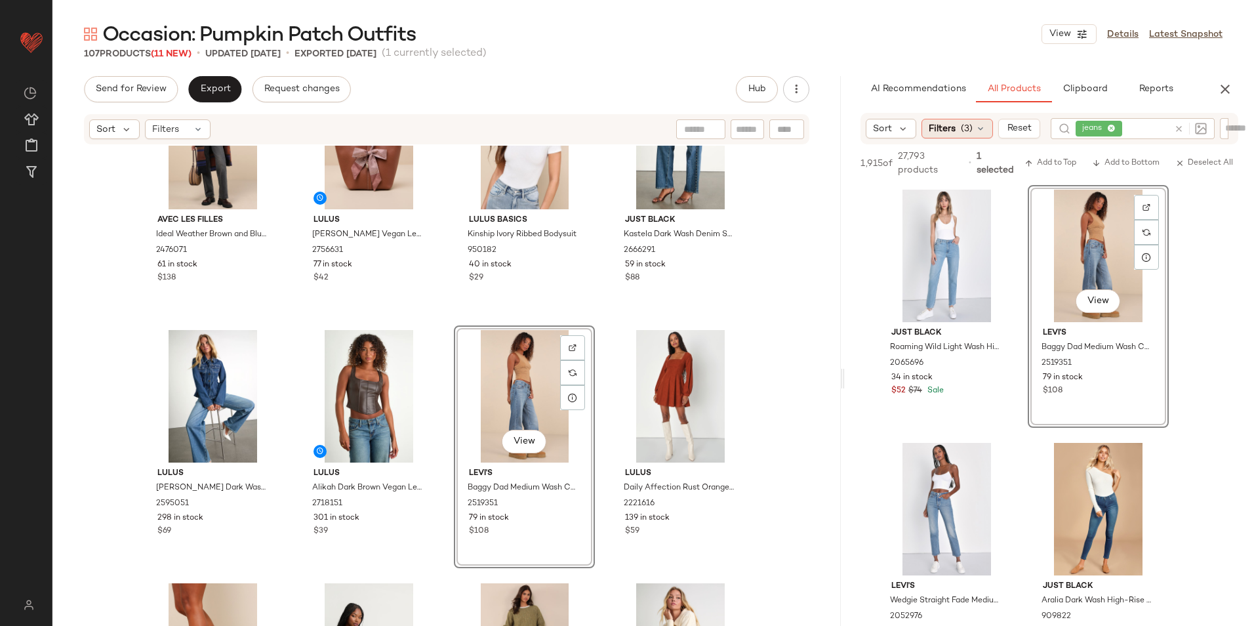
click at [963, 122] on span "(3)" at bounding box center [967, 129] width 12 height 14
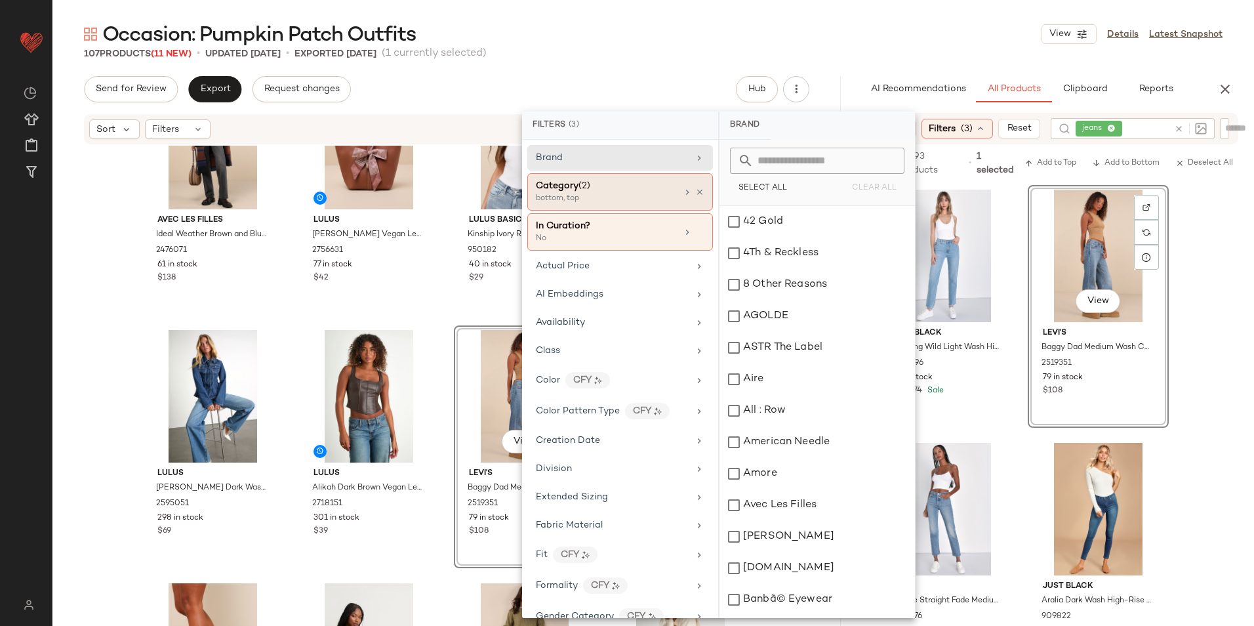
click at [570, 194] on div "bottom, top" at bounding box center [601, 199] width 131 height 12
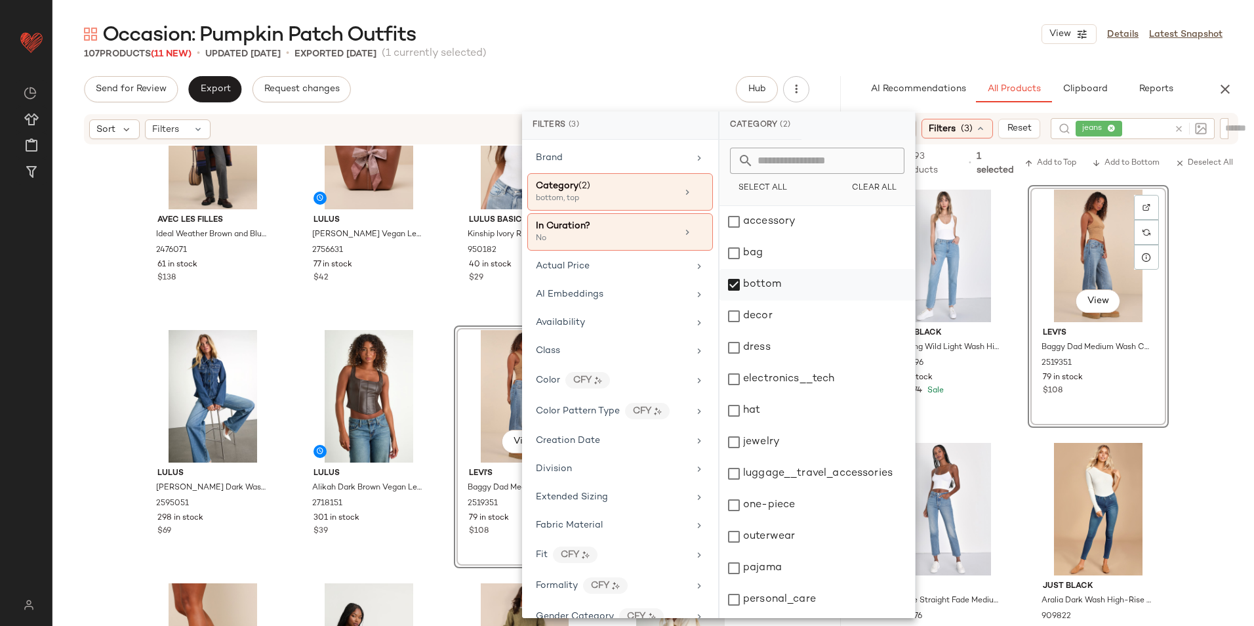
click at [752, 300] on div "bottom" at bounding box center [816, 315] width 195 height 31
click at [772, 237] on div "accessory" at bounding box center [816, 252] width 195 height 31
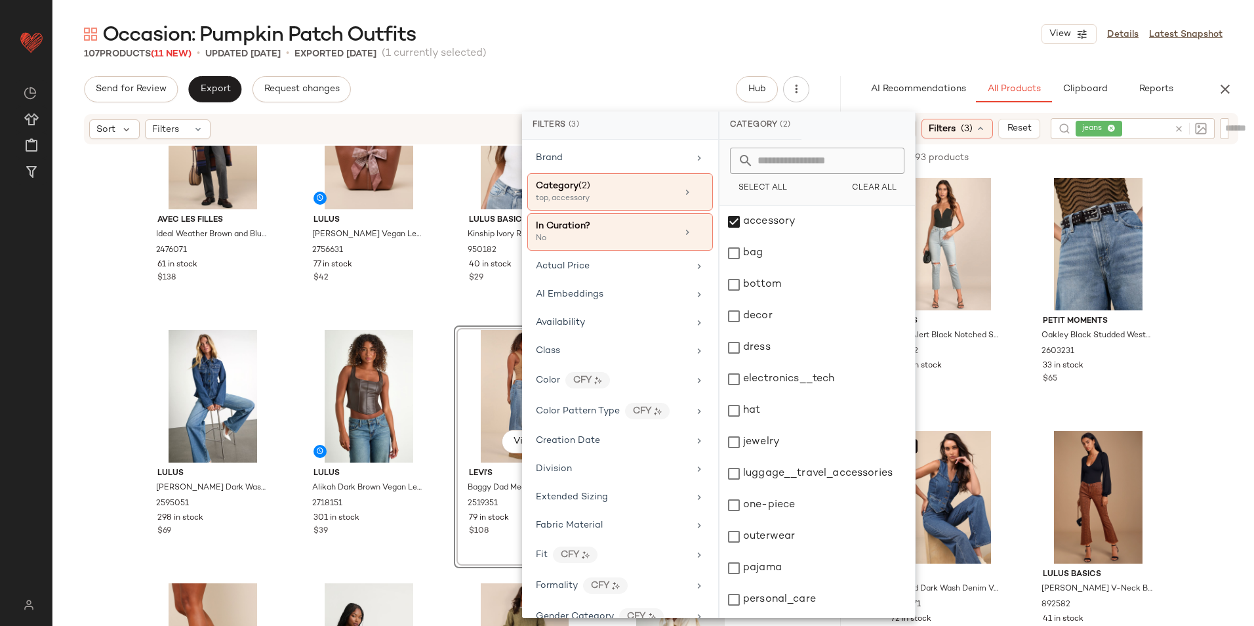
click at [846, 37] on div "Occasion: Pumpkin Patch Outfits View Details Latest Snapshot" at bounding box center [652, 34] width 1201 height 26
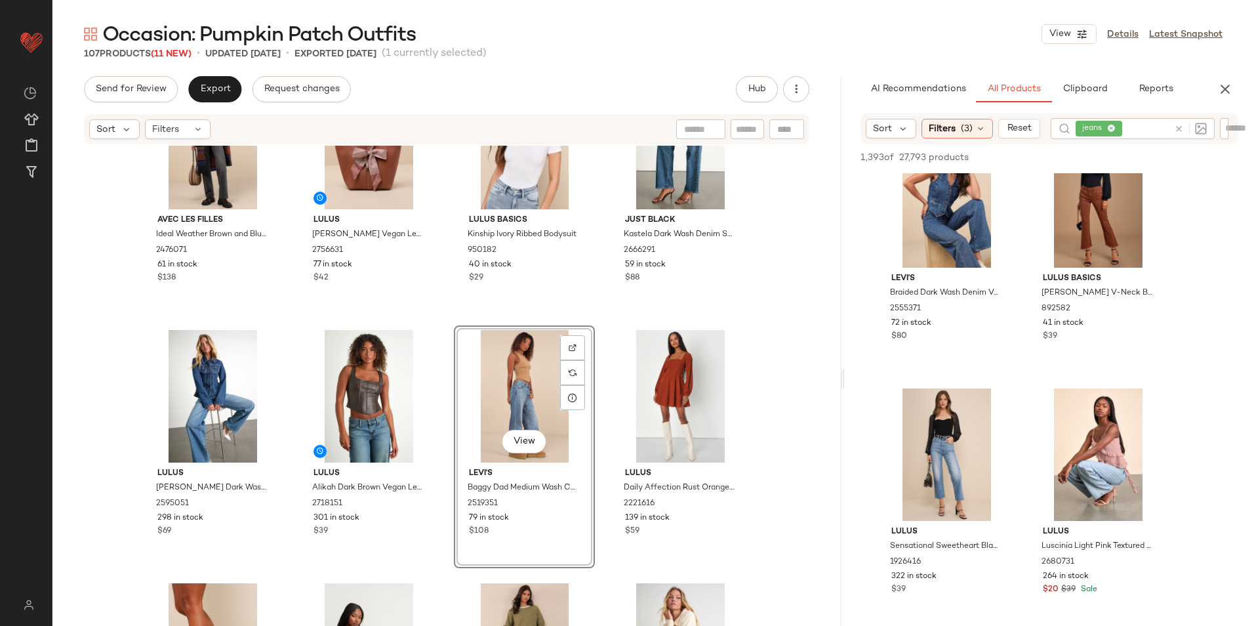
scroll to position [328, 0]
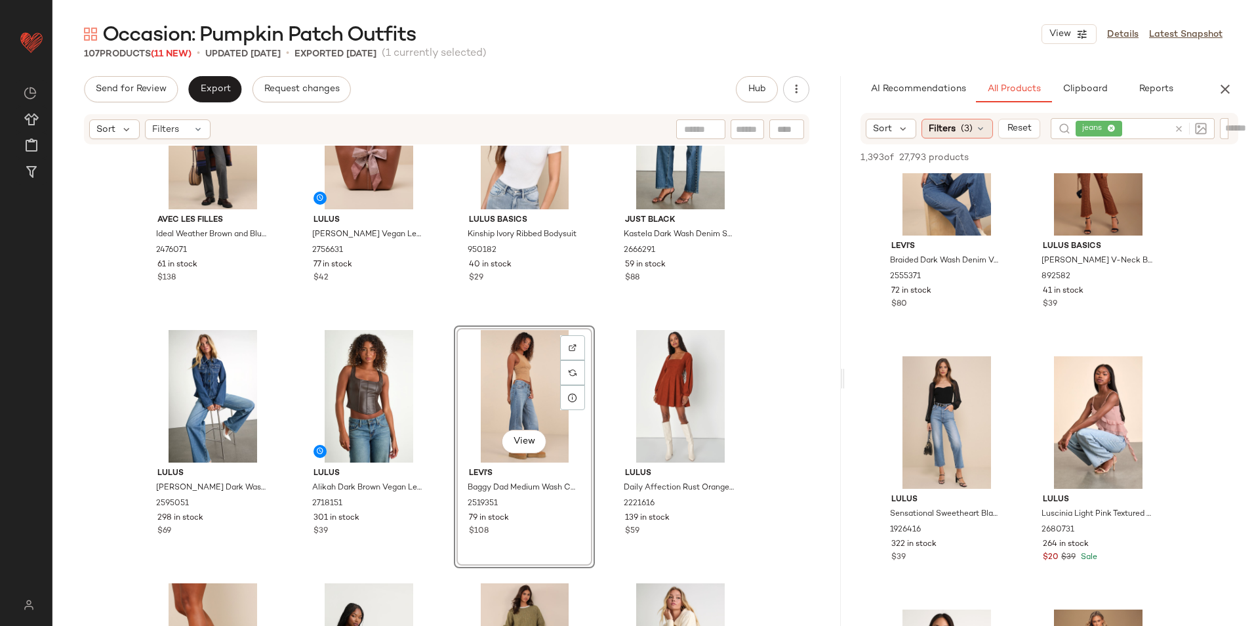
click at [949, 123] on span "Filters" at bounding box center [941, 129] width 27 height 14
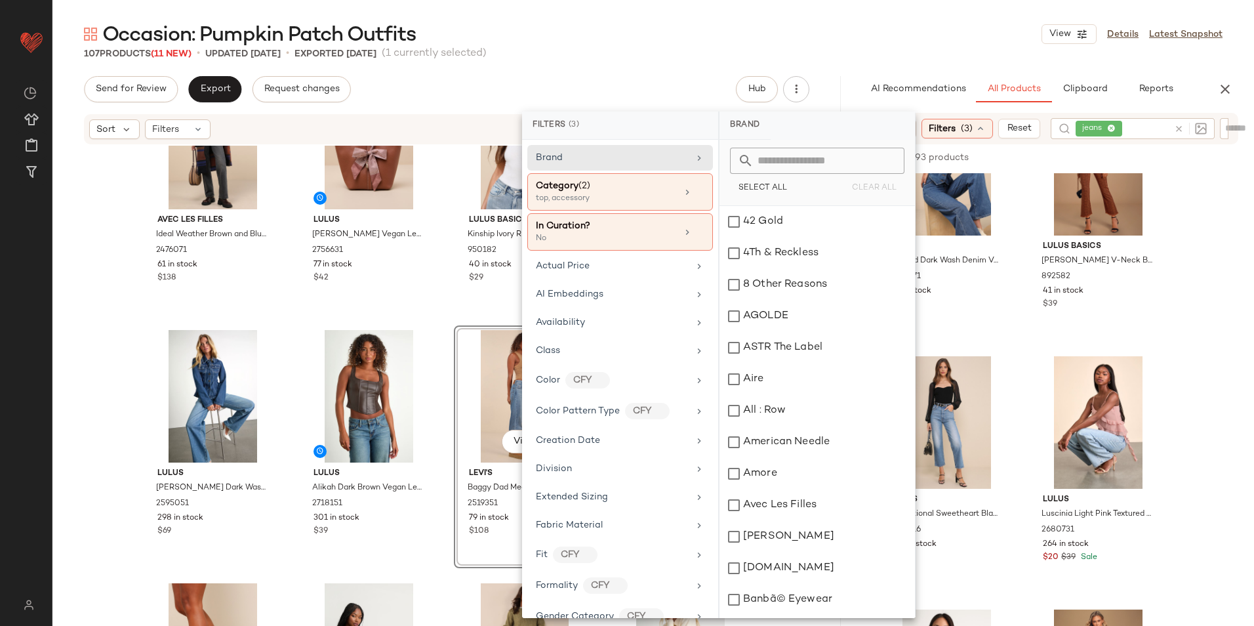
click at [1180, 130] on icon at bounding box center [1179, 129] width 10 height 10
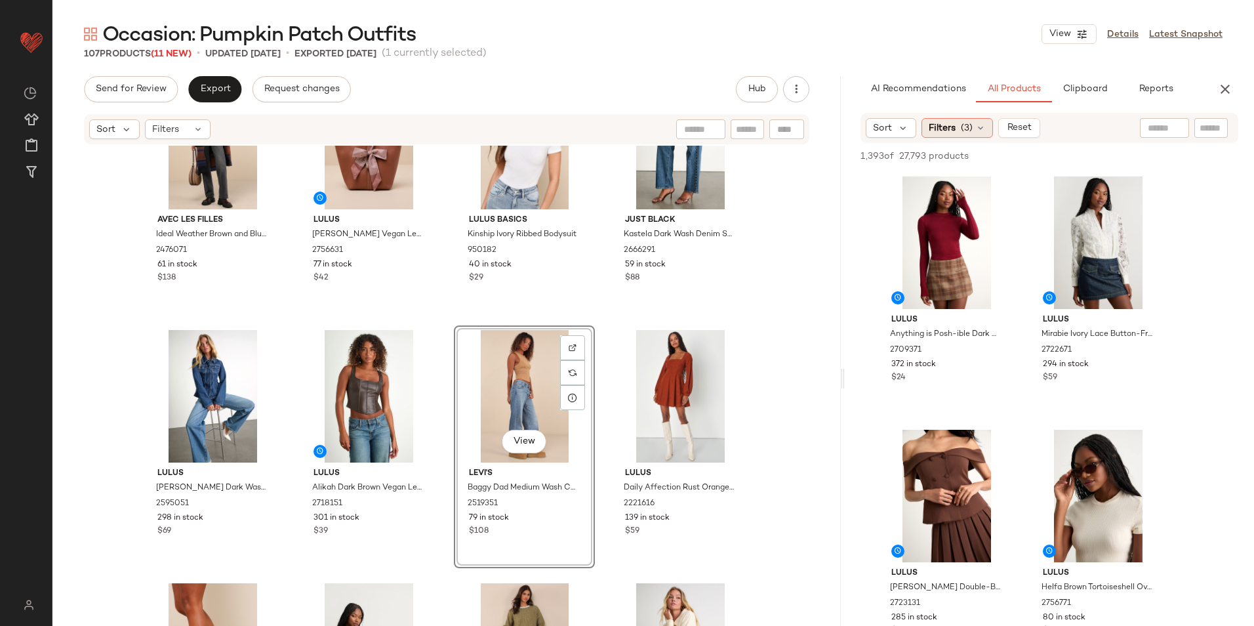
click at [964, 127] on span "(3)" at bounding box center [967, 128] width 12 height 14
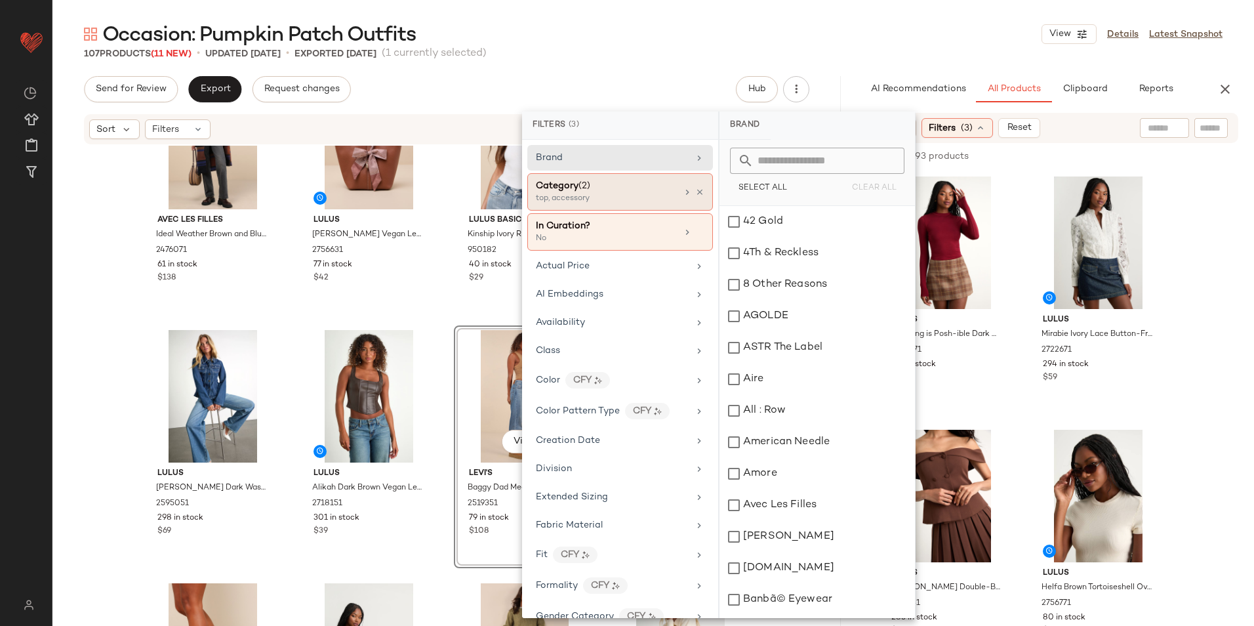
click at [563, 197] on div "top, accessory" at bounding box center [601, 199] width 131 height 12
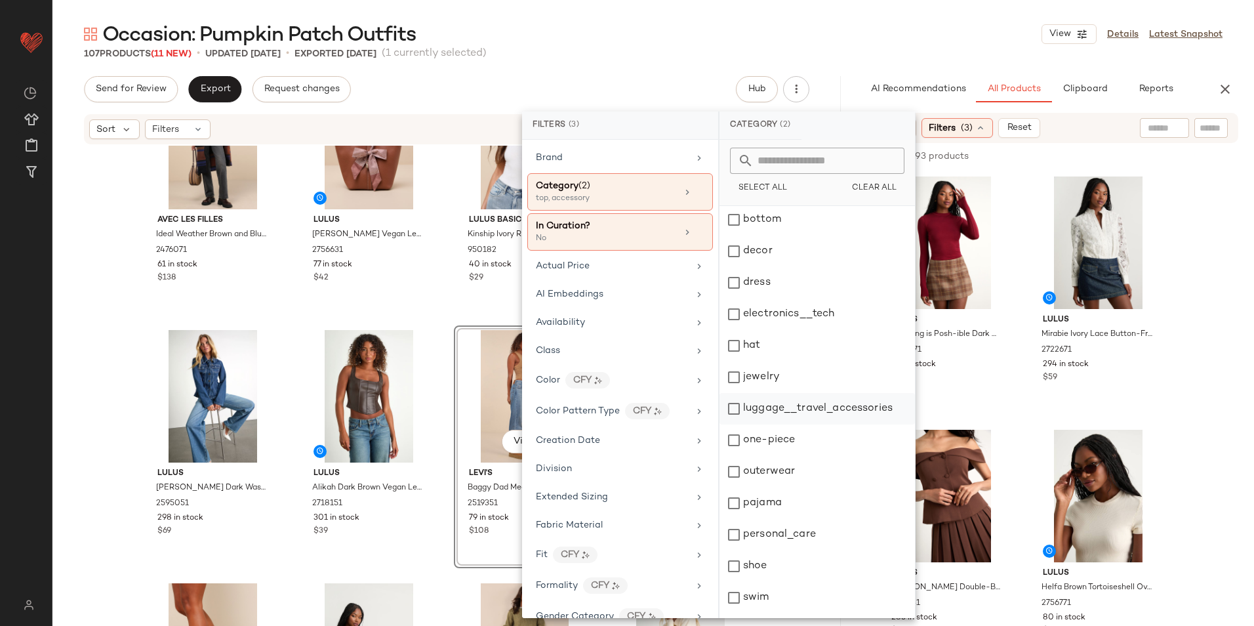
scroll to position [123, 0]
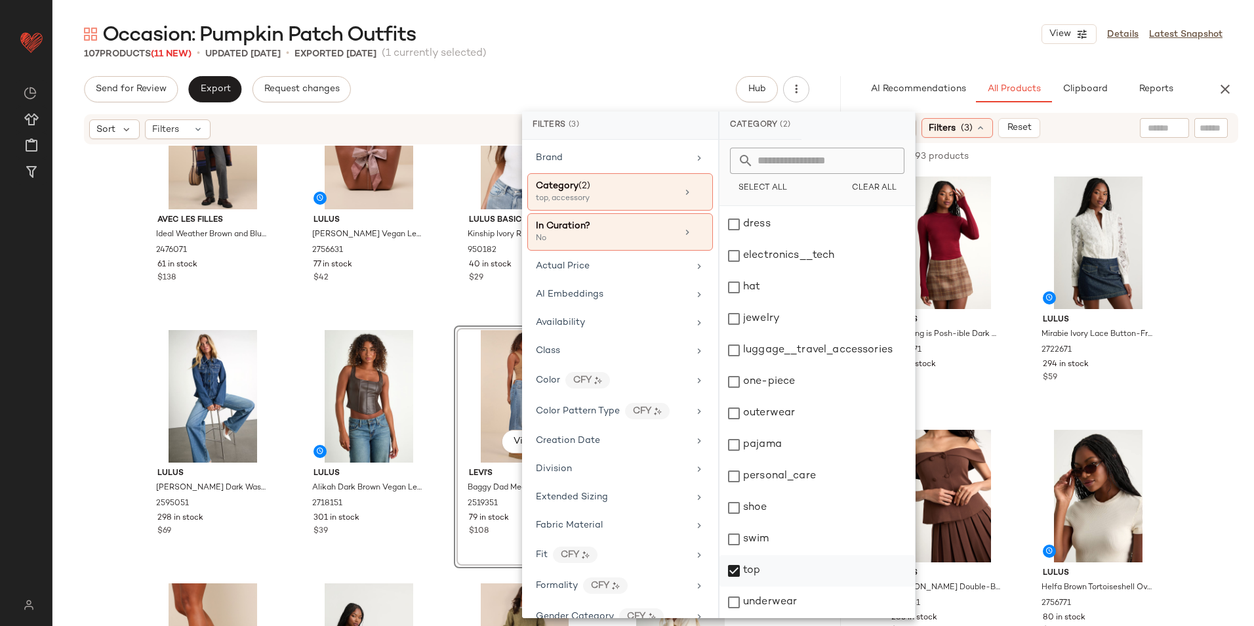
click at [772, 586] on div "top" at bounding box center [816, 601] width 195 height 31
click at [880, 48] on div "107 Products (11 New) • updated [DATE] • Exported [DATE] (1 currently selected)" at bounding box center [652, 53] width 1201 height 13
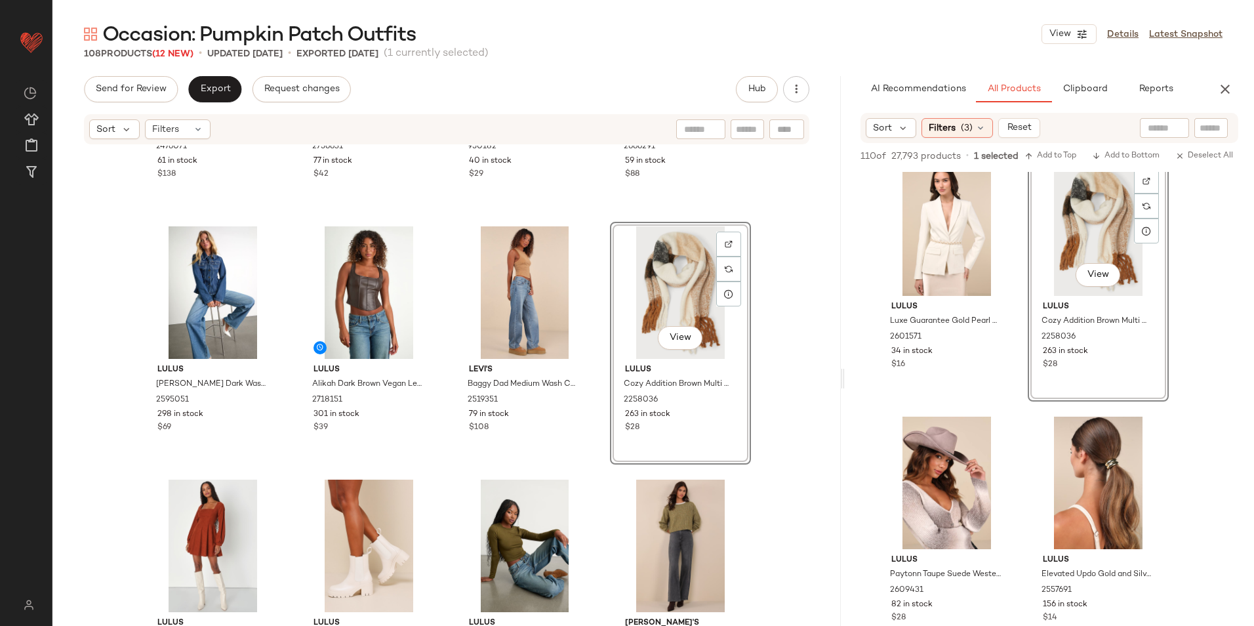
scroll to position [1549, 0]
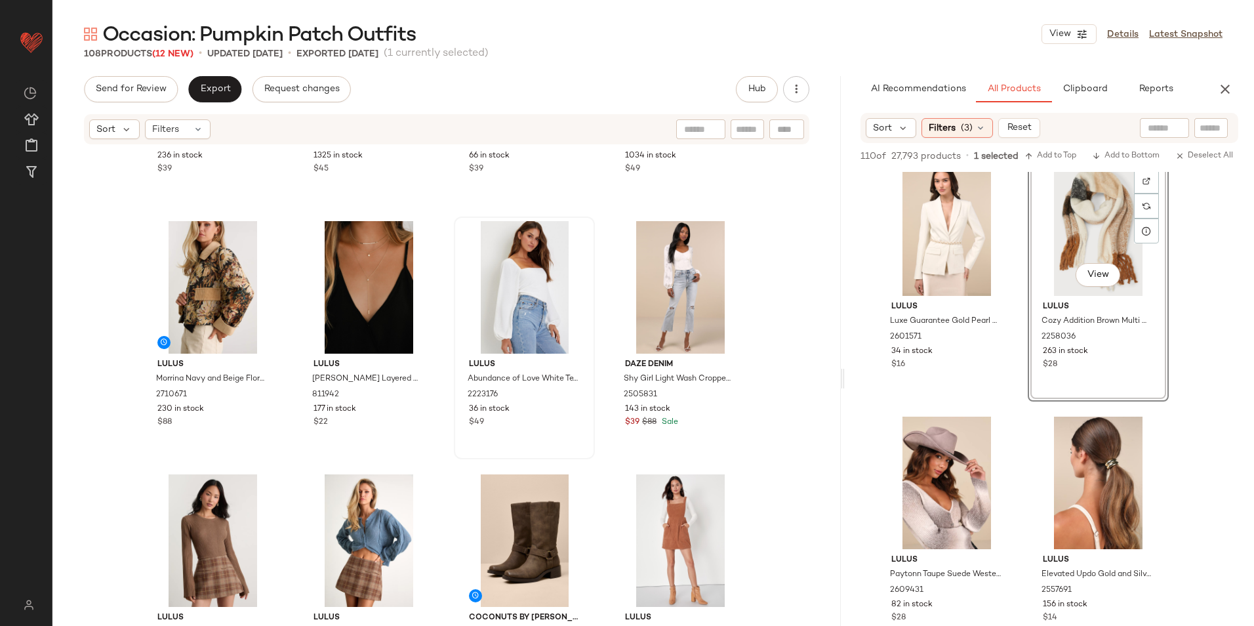
scroll to position [262, 0]
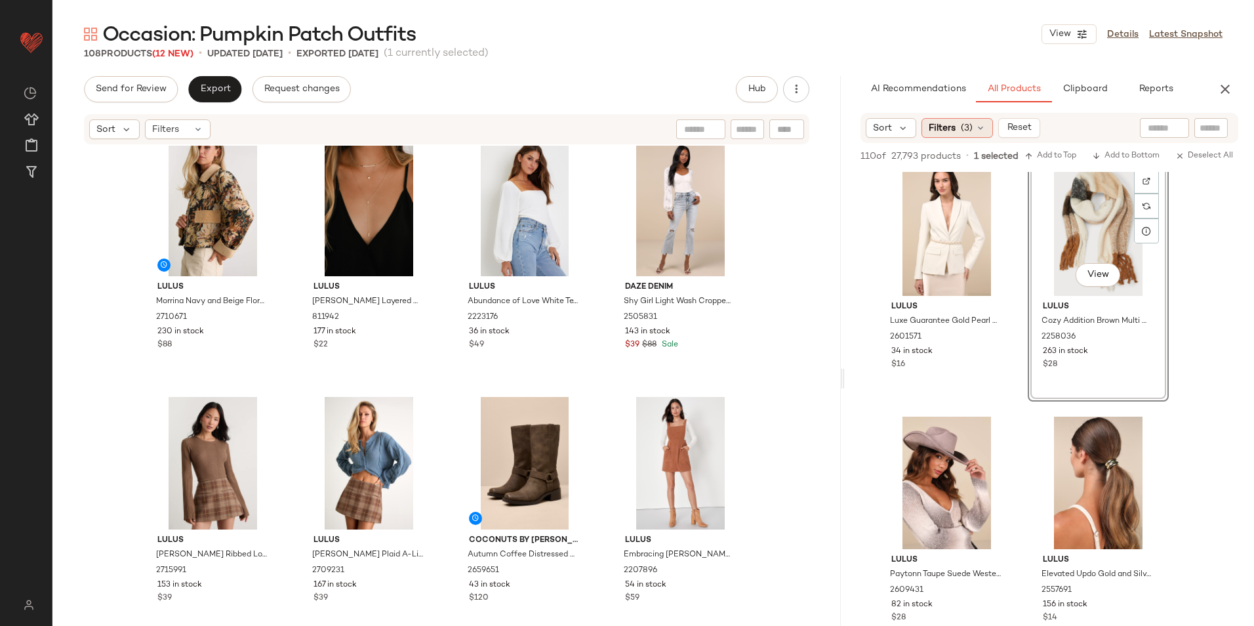
click at [961, 131] on span "(3)" at bounding box center [967, 128] width 12 height 14
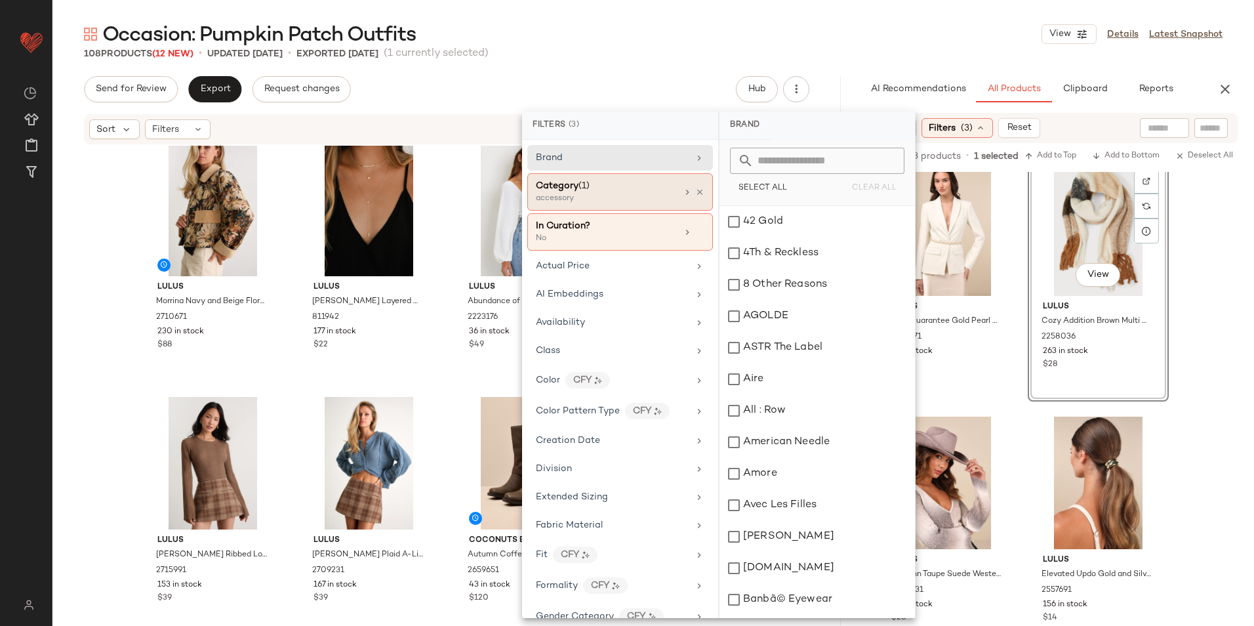
drag, startPoint x: 578, startPoint y: 196, endPoint x: 603, endPoint y: 197, distance: 24.3
click at [578, 197] on div "accessory" at bounding box center [601, 199] width 131 height 12
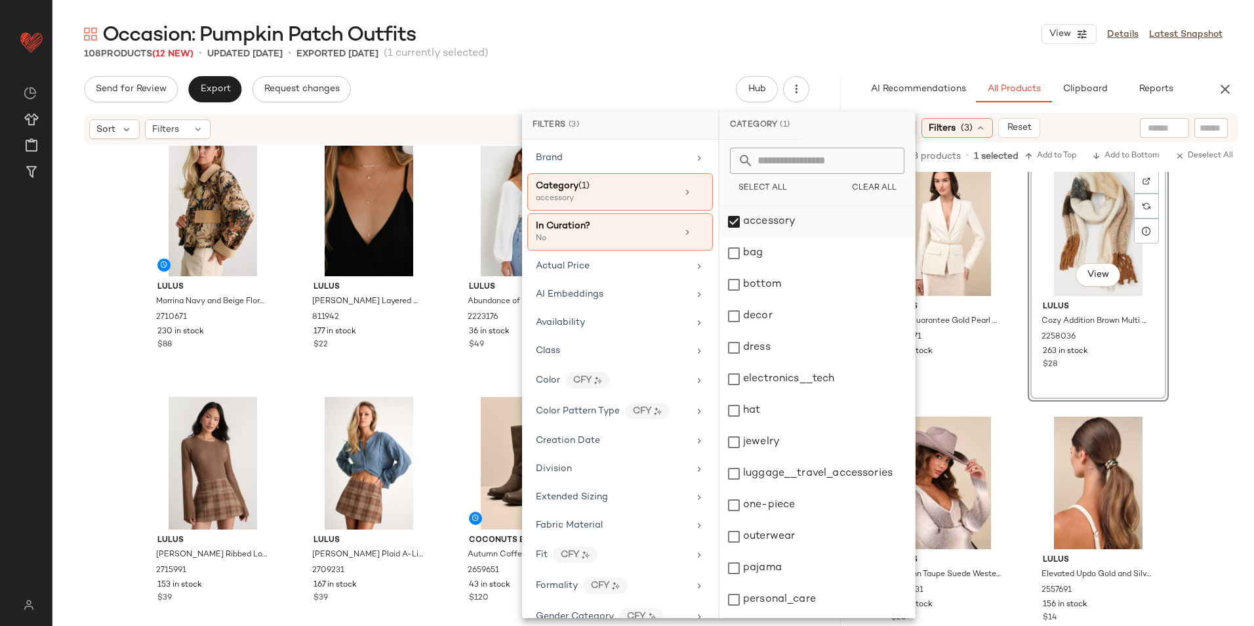
click at [774, 237] on div "accessory" at bounding box center [816, 252] width 195 height 31
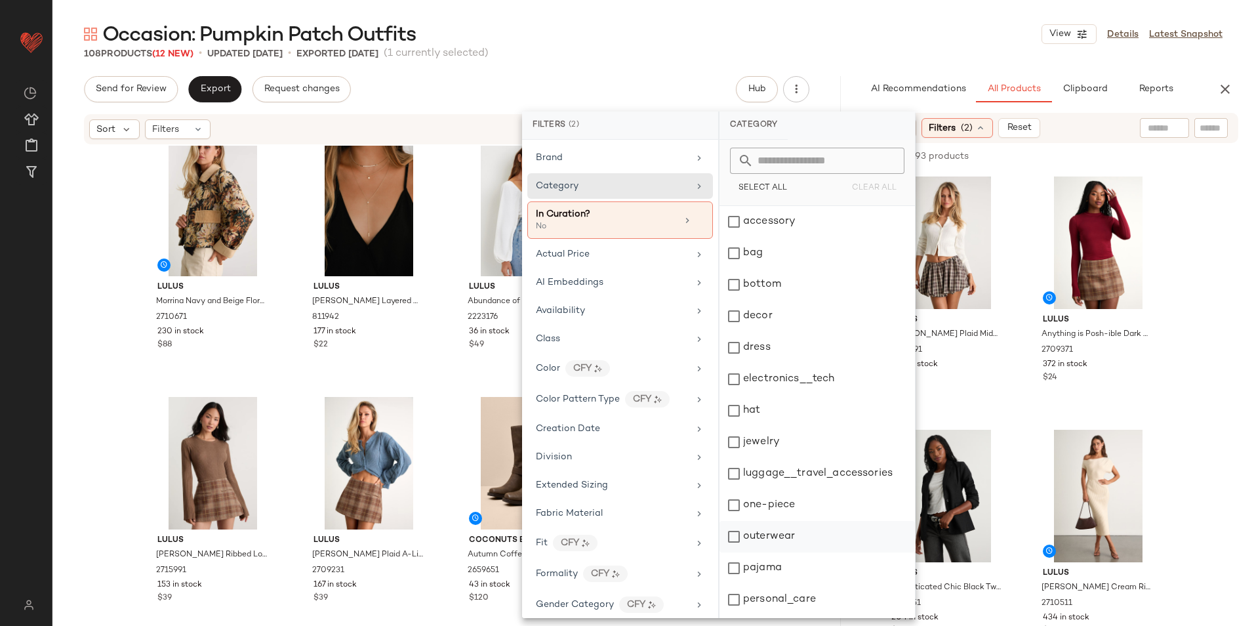
click at [785, 552] on div "outerwear" at bounding box center [816, 567] width 195 height 31
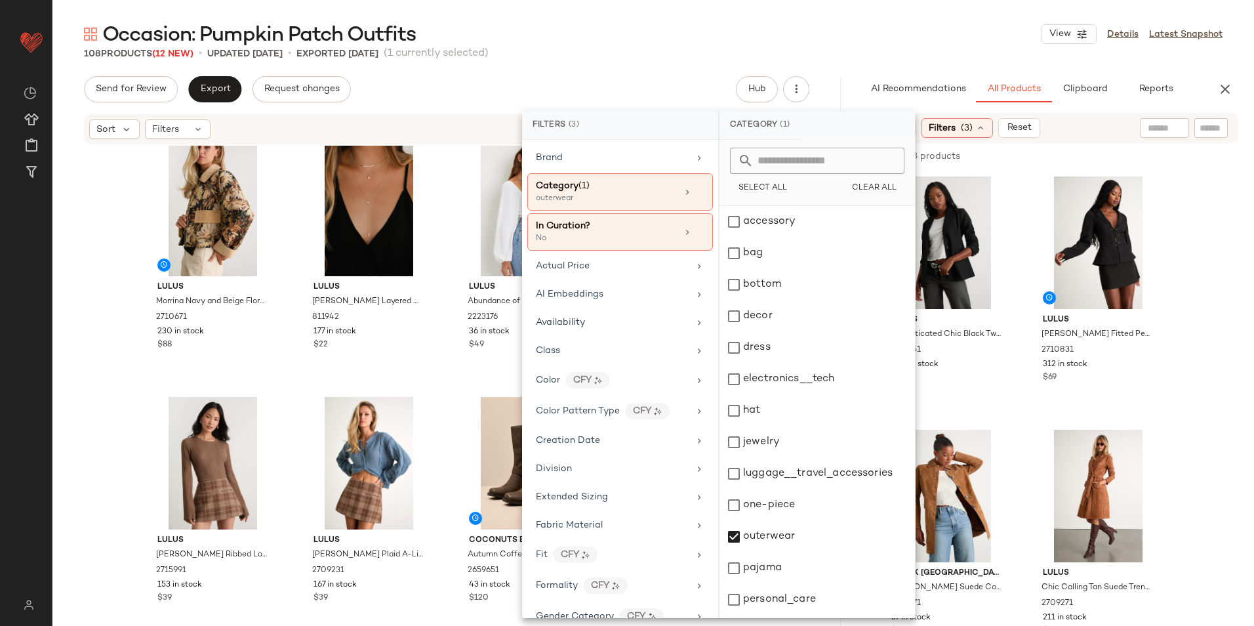
click at [783, 34] on div "Occasion: Pumpkin Patch Outfits View Details Latest Snapshot" at bounding box center [652, 34] width 1201 height 26
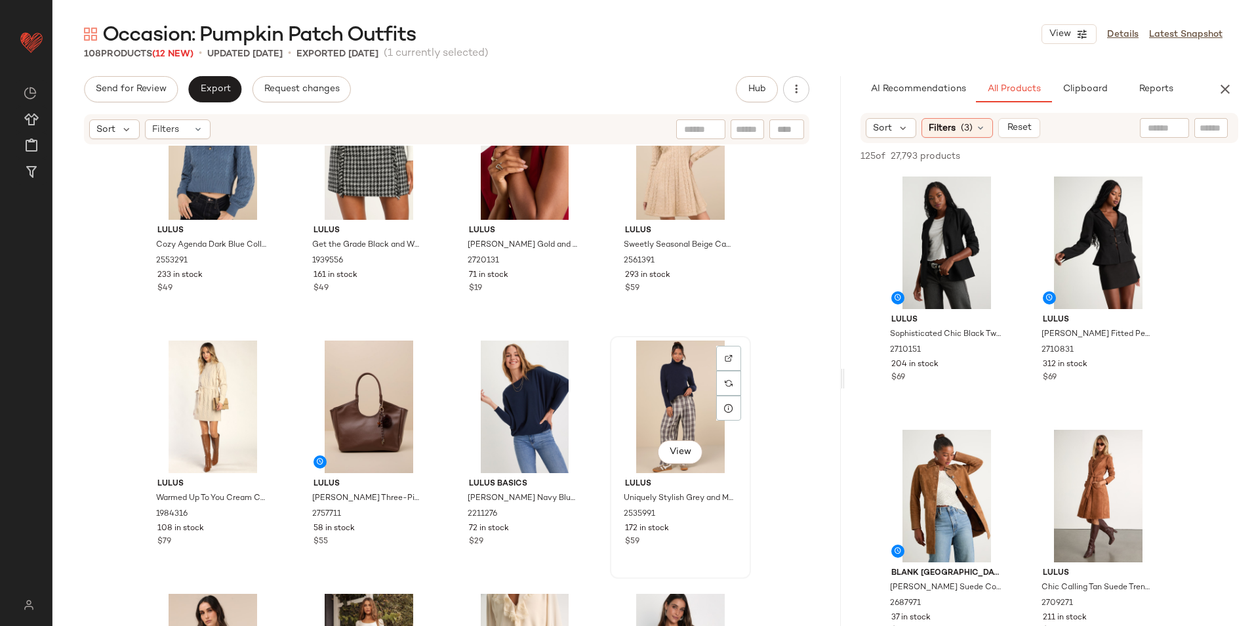
scroll to position [4600, 0]
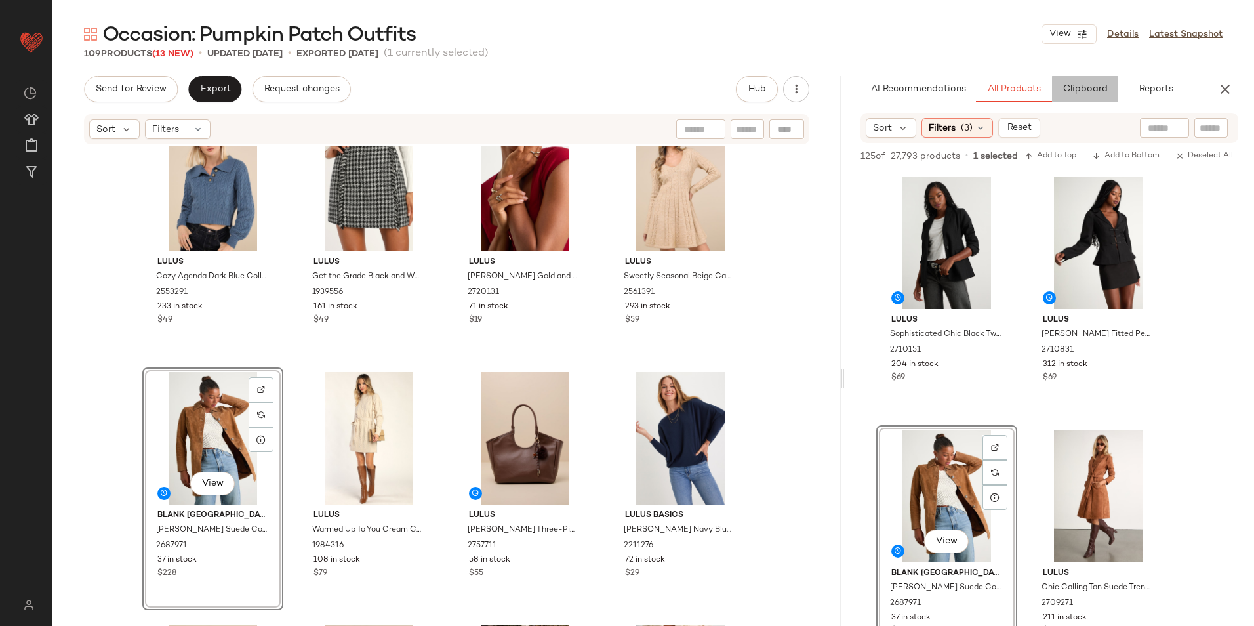
click at [1074, 88] on span "Clipboard" at bounding box center [1084, 89] width 45 height 10
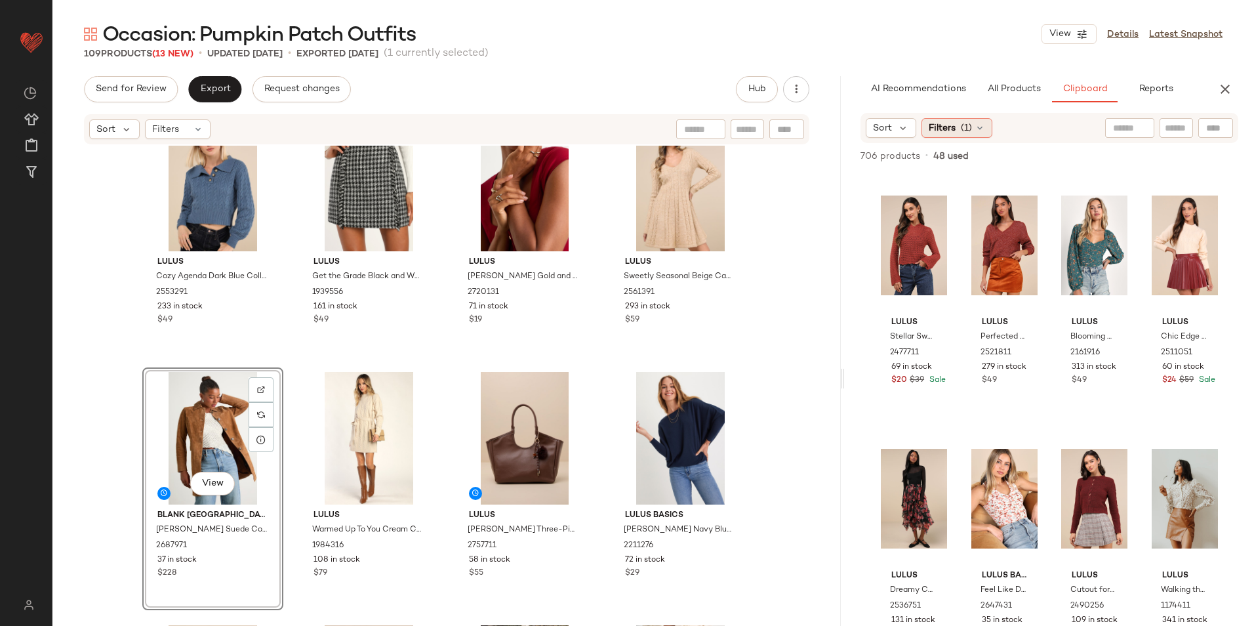
click at [967, 130] on span "(1)" at bounding box center [966, 128] width 11 height 14
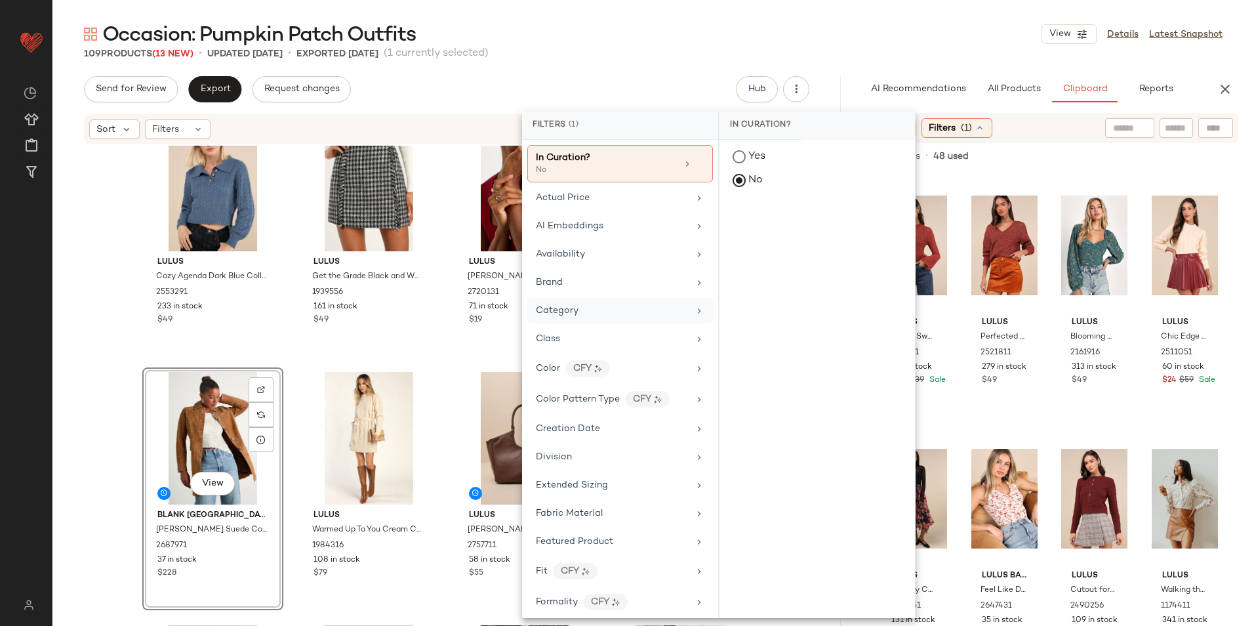
click at [572, 326] on div "Category" at bounding box center [620, 339] width 186 height 26
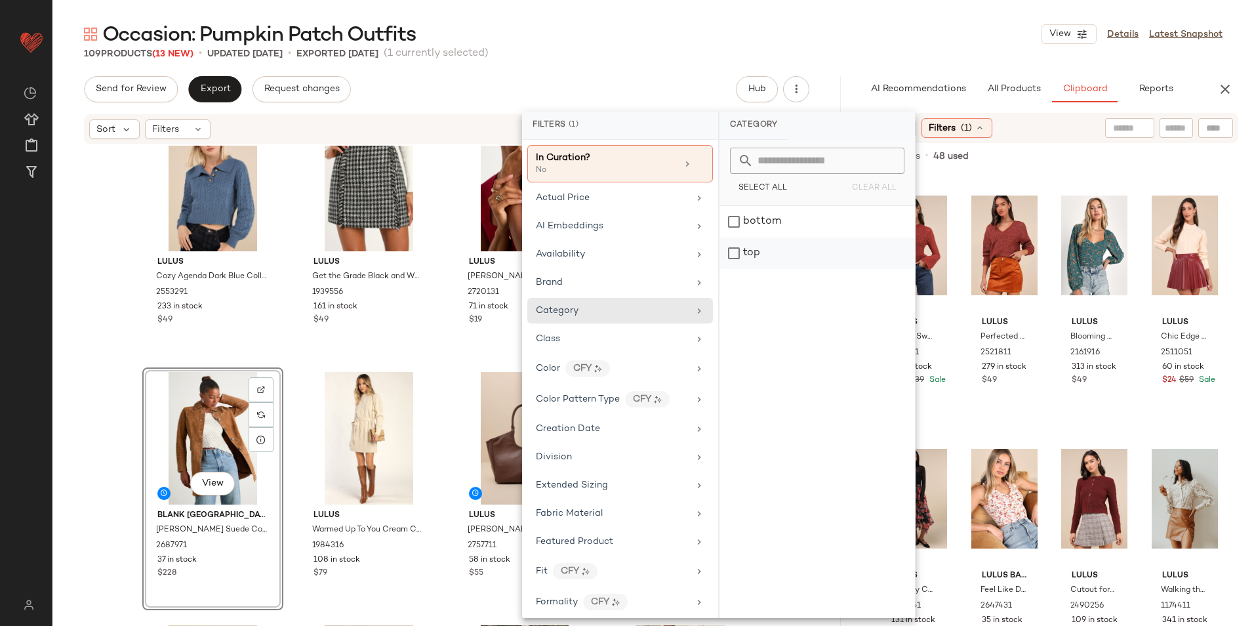
click at [761, 252] on div "top" at bounding box center [816, 252] width 195 height 31
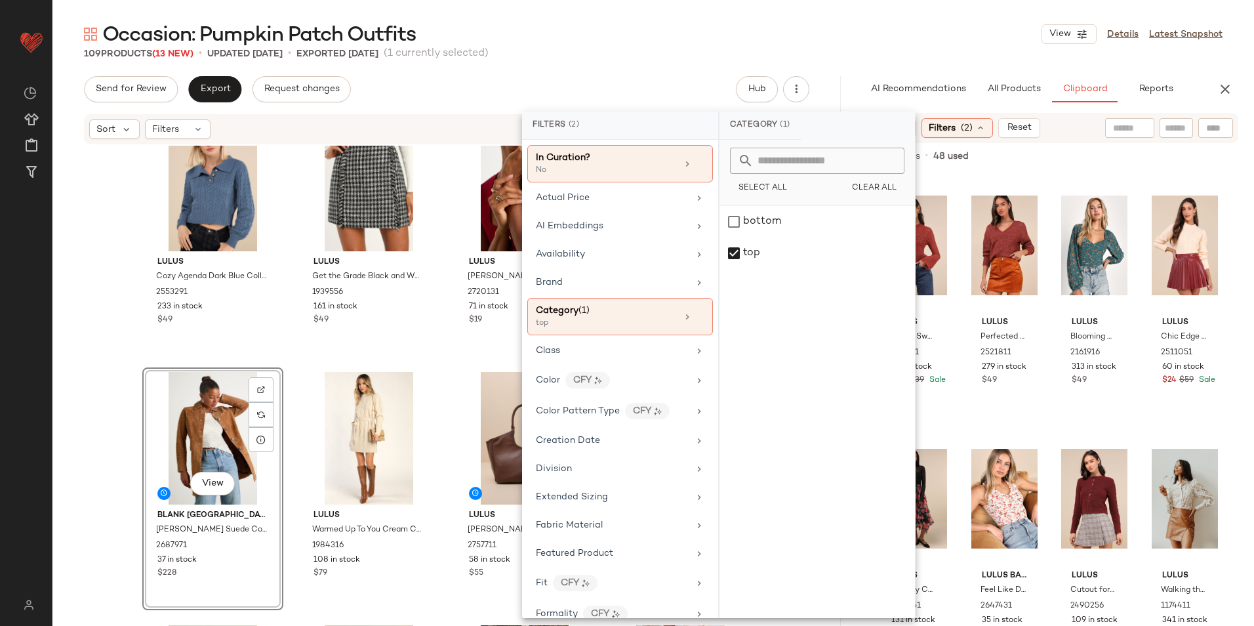
click at [848, 23] on div "Occasion: Pumpkin Patch Outfits View Details Latest Snapshot" at bounding box center [652, 34] width 1201 height 26
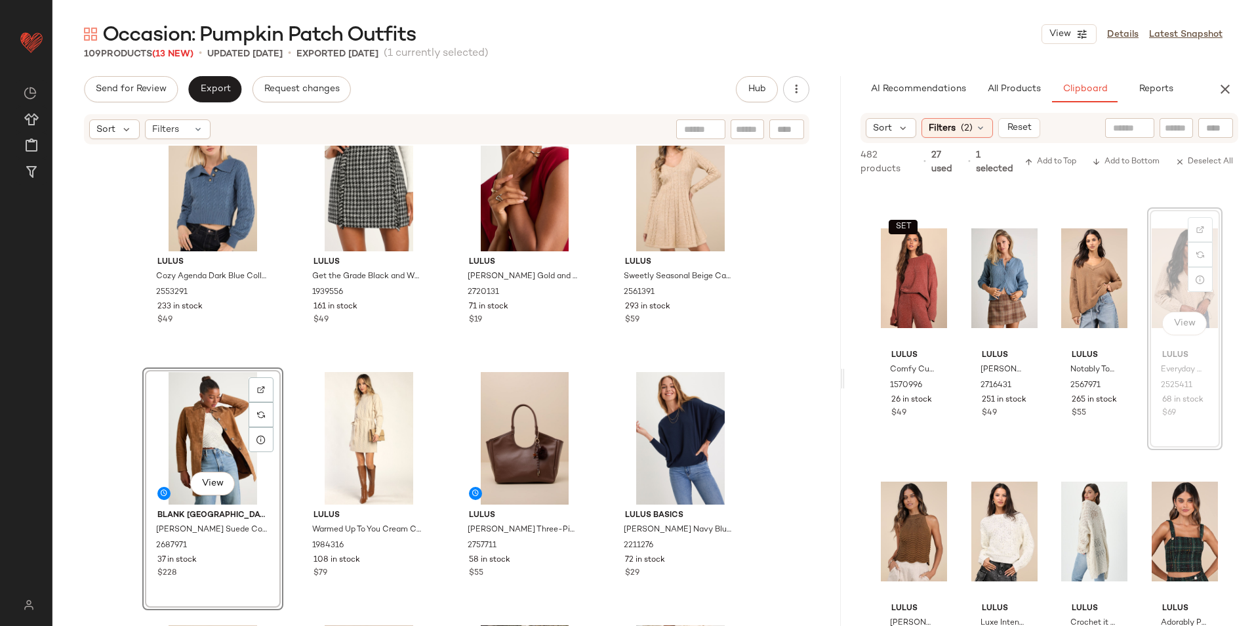
scroll to position [3025, 0]
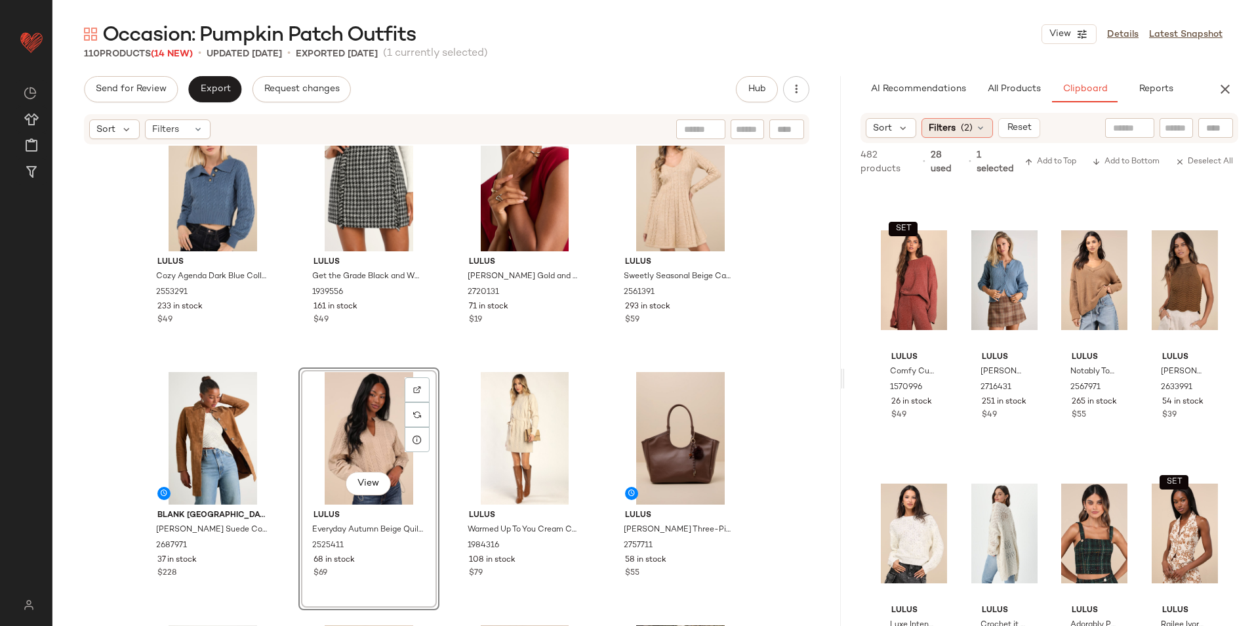
click at [976, 133] on div "Filters (2)" at bounding box center [956, 128] width 71 height 20
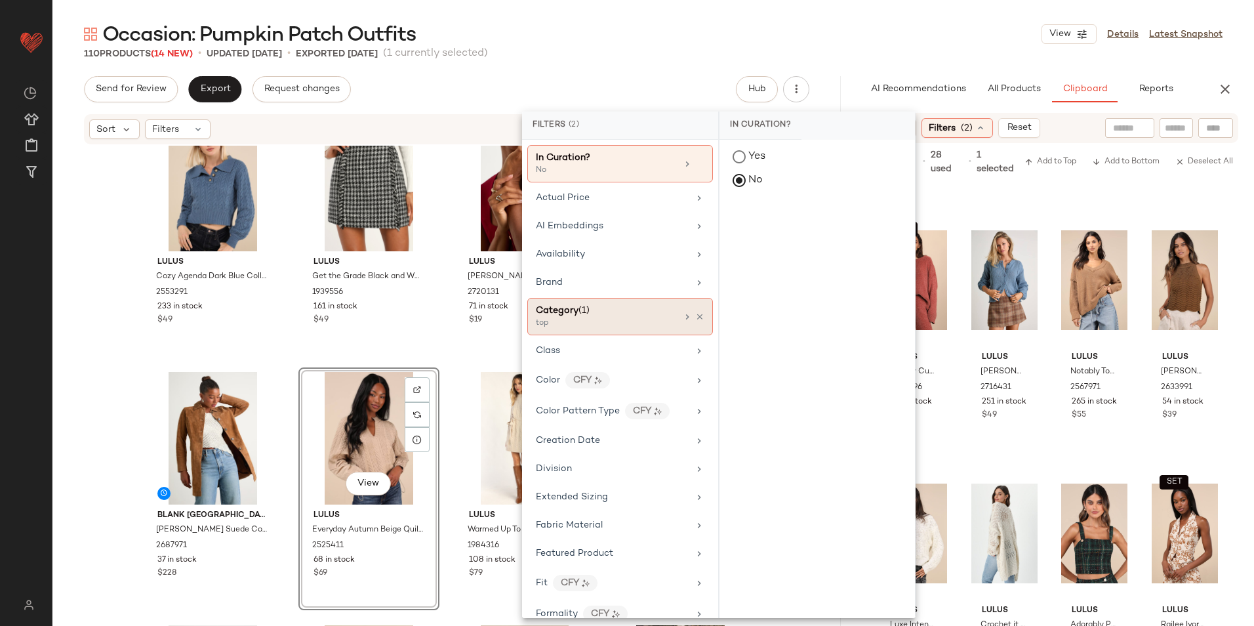
click at [589, 315] on span "(1)" at bounding box center [583, 311] width 11 height 10
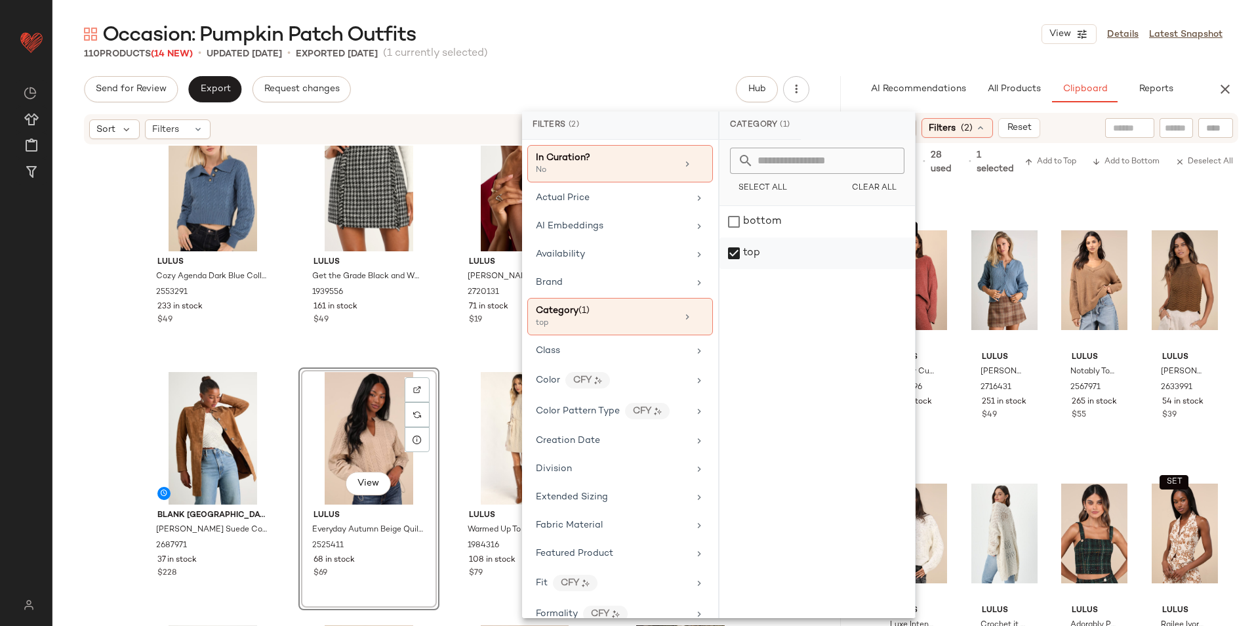
click at [753, 249] on div "top" at bounding box center [816, 252] width 195 height 31
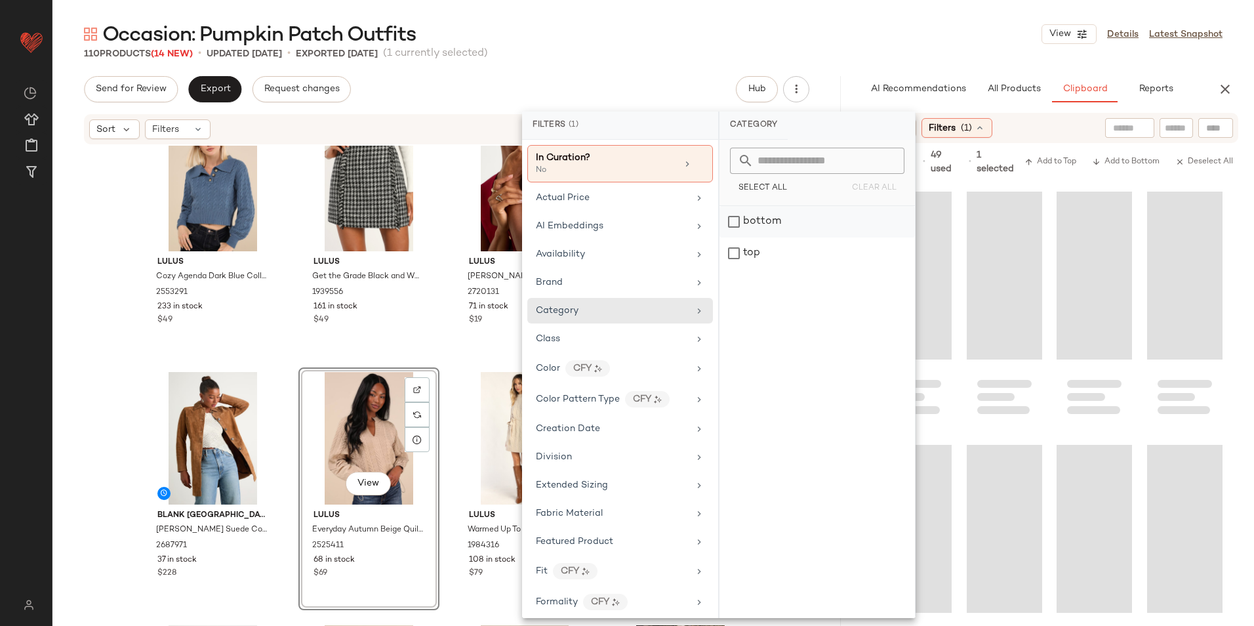
click at [771, 237] on div "bottom" at bounding box center [816, 252] width 195 height 31
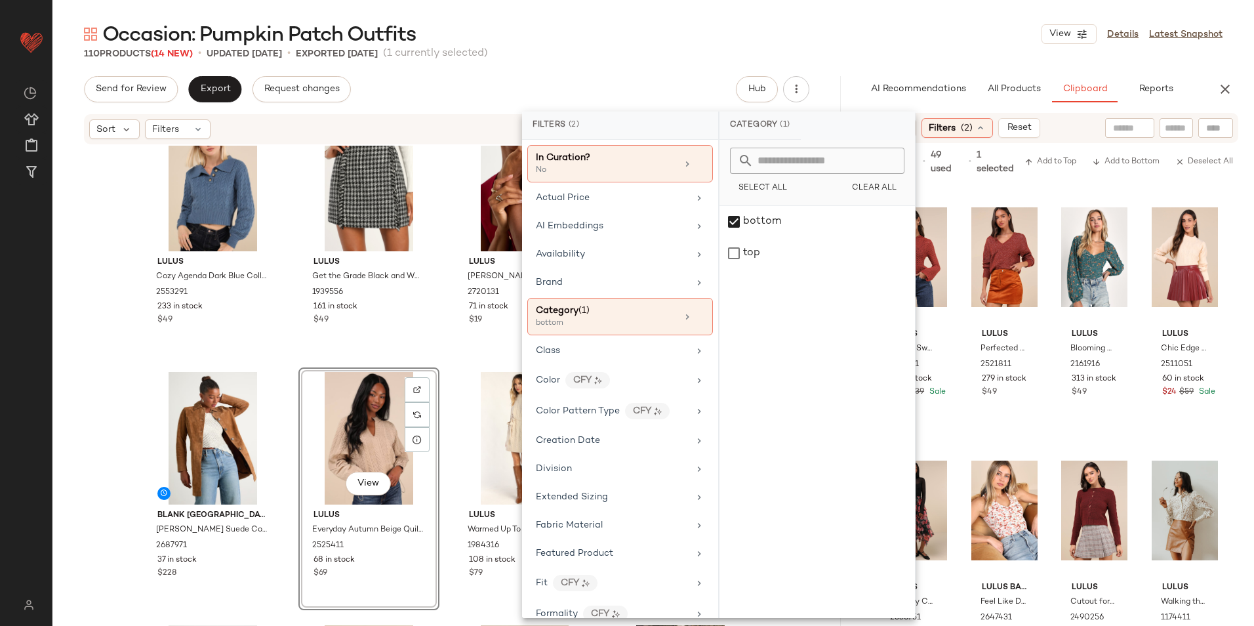
click at [978, 34] on div "Occasion: Pumpkin Patch Outfits View Details Latest Snapshot" at bounding box center [652, 34] width 1201 height 26
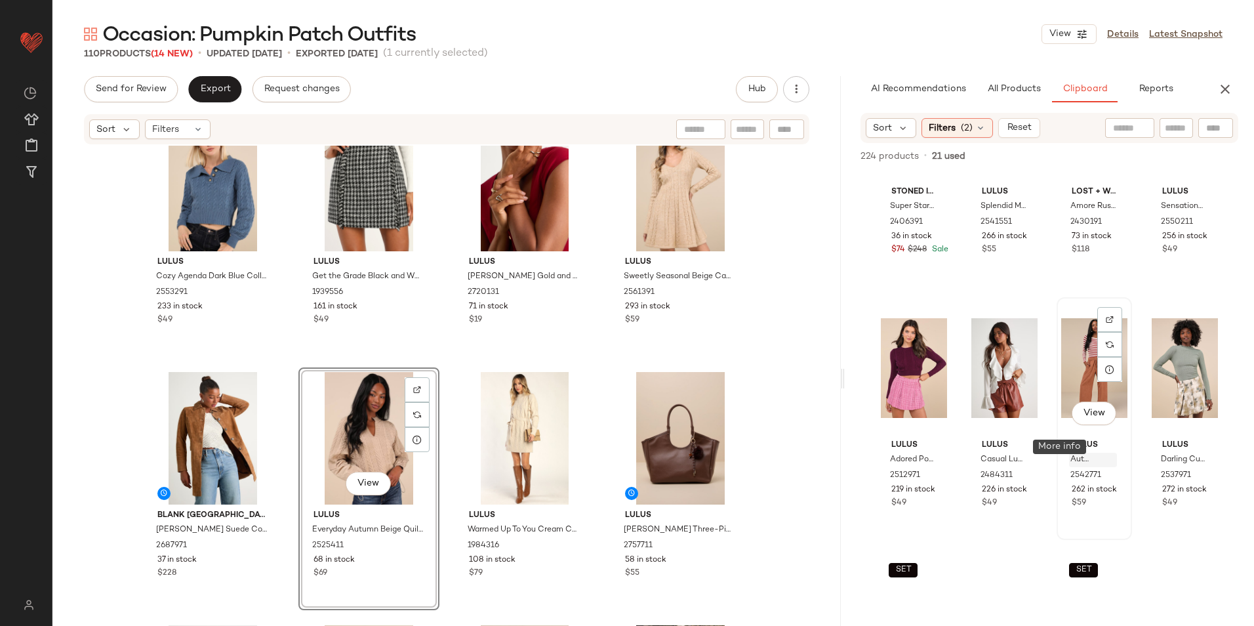
scroll to position [994, 0]
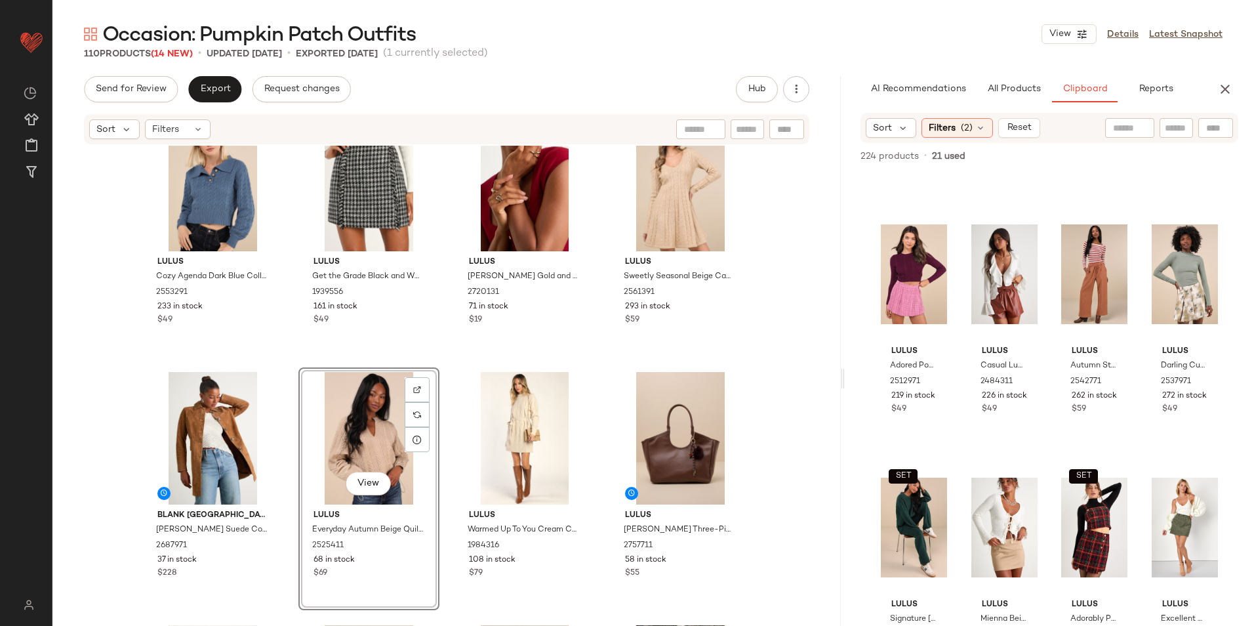
click at [1174, 124] on input "text" at bounding box center [1176, 128] width 23 height 14
type input "*****"
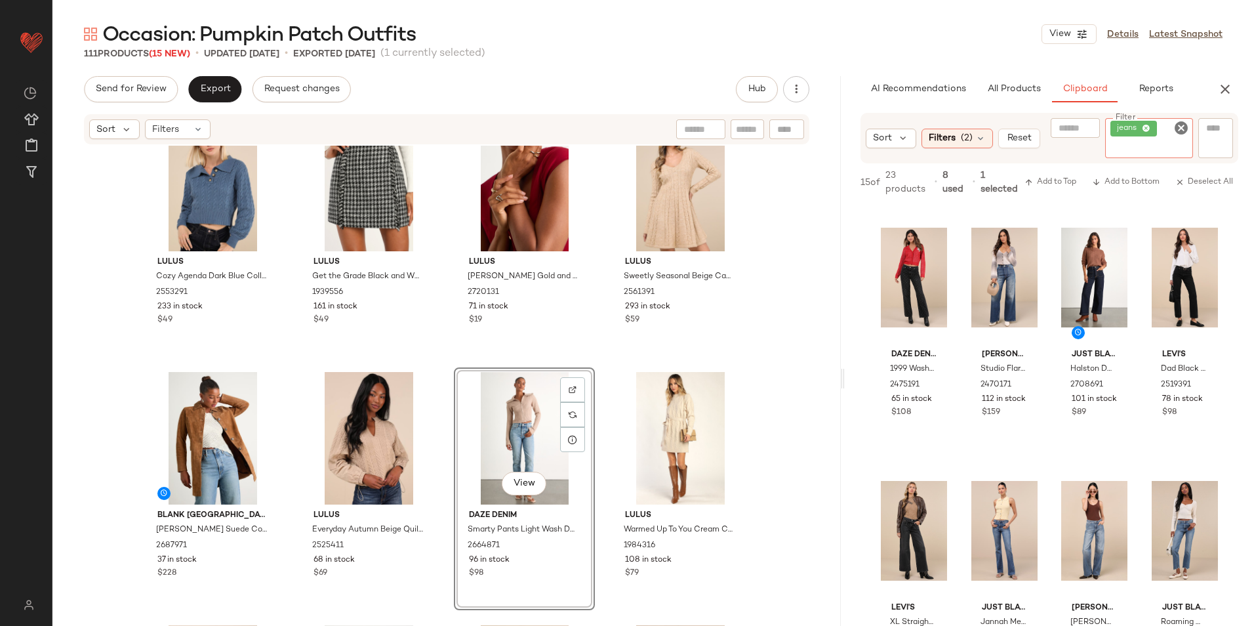
click at [1149, 128] on icon at bounding box center [1146, 129] width 9 height 9
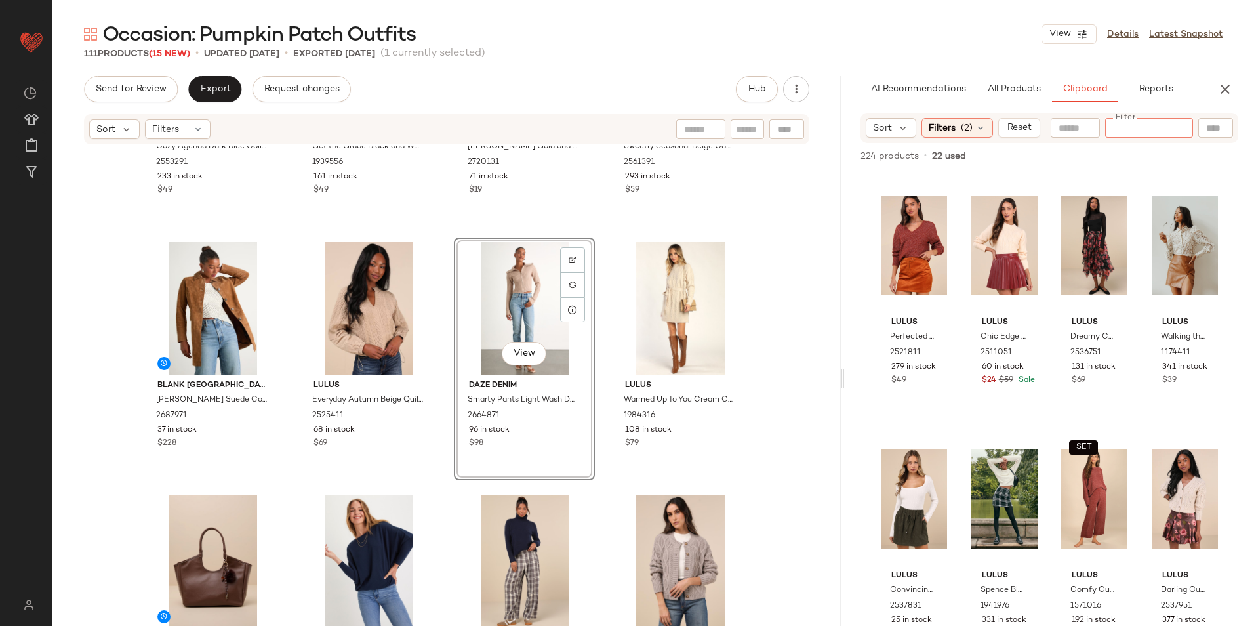
scroll to position [4732, 0]
click at [1018, 89] on span "All Products" at bounding box center [1014, 89] width 54 height 10
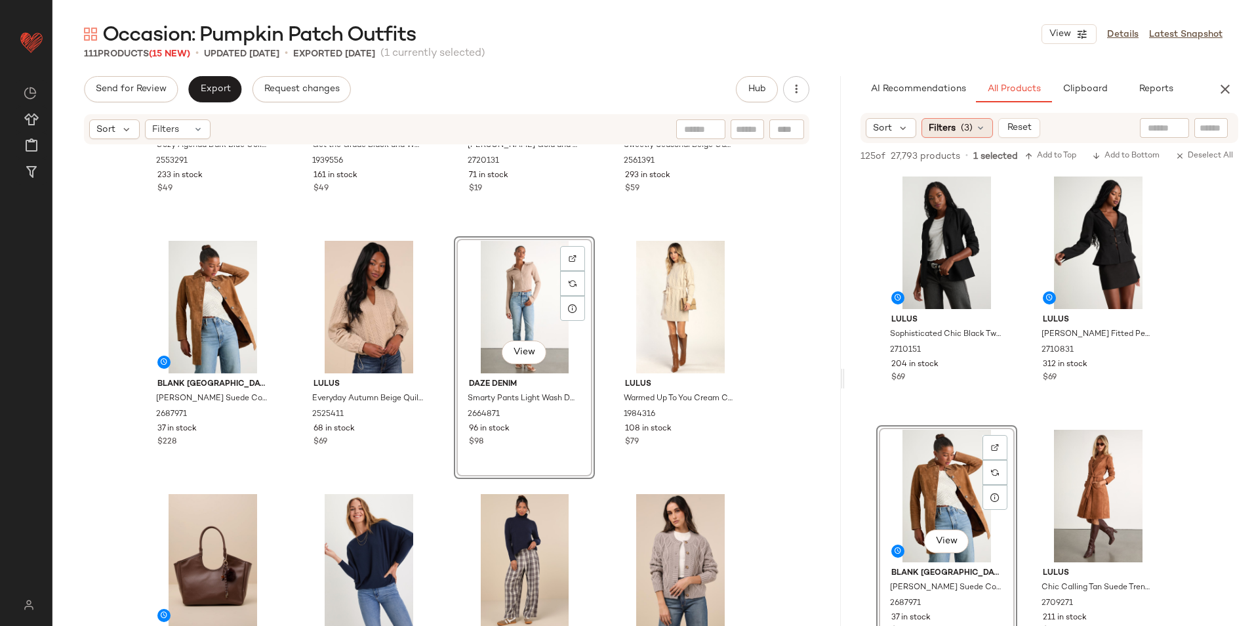
click at [964, 132] on span "(3)" at bounding box center [967, 128] width 12 height 14
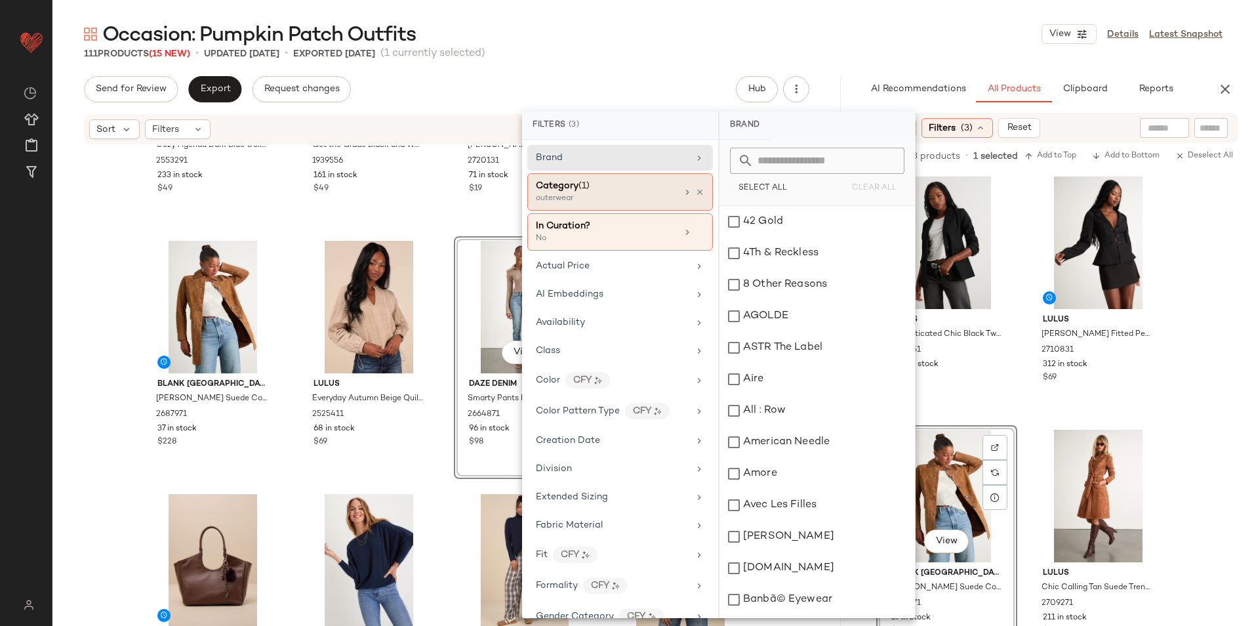
click at [610, 195] on div "outerwear" at bounding box center [601, 199] width 131 height 12
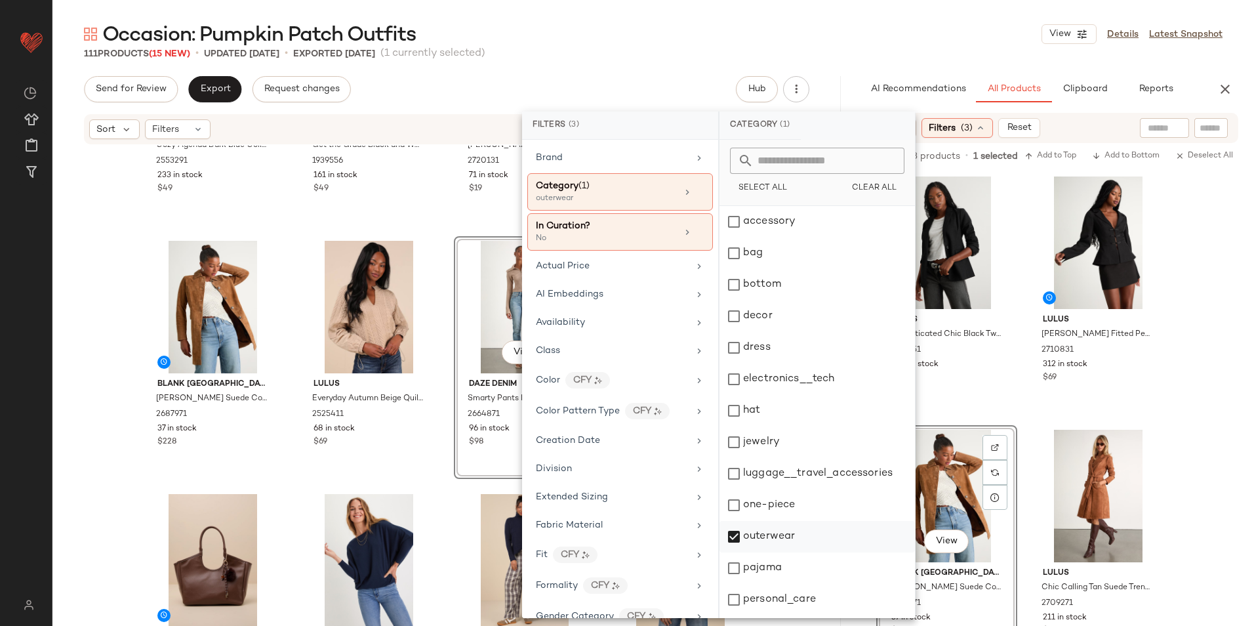
click at [786, 552] on div "outerwear" at bounding box center [816, 567] width 195 height 31
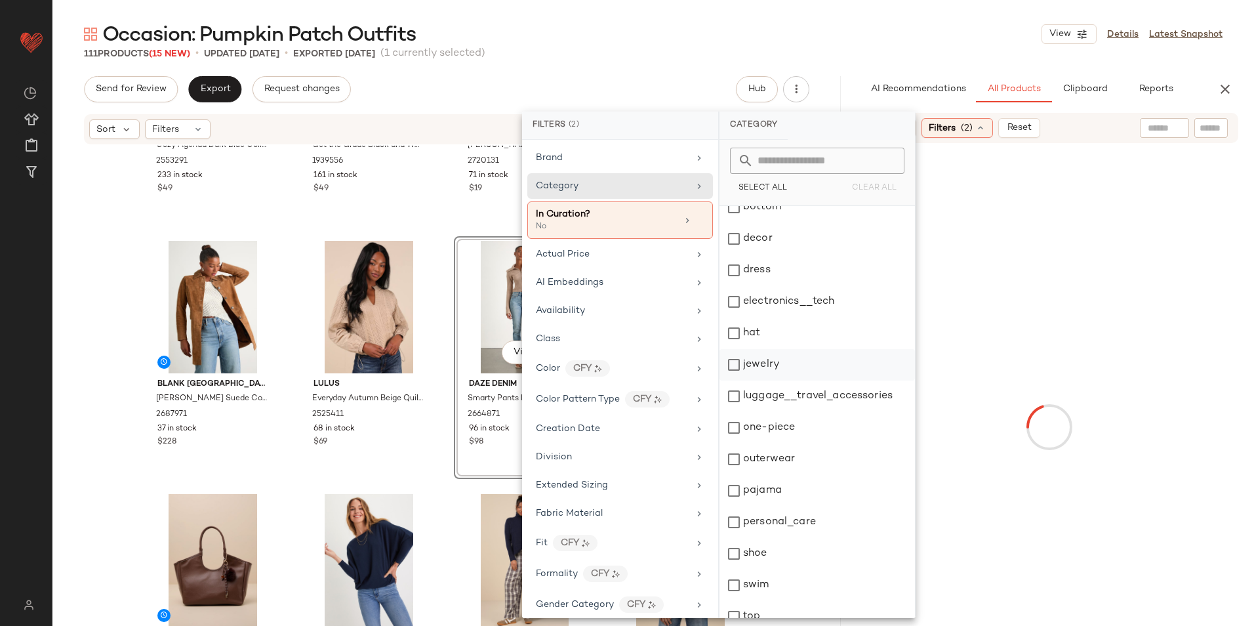
scroll to position [123, 0]
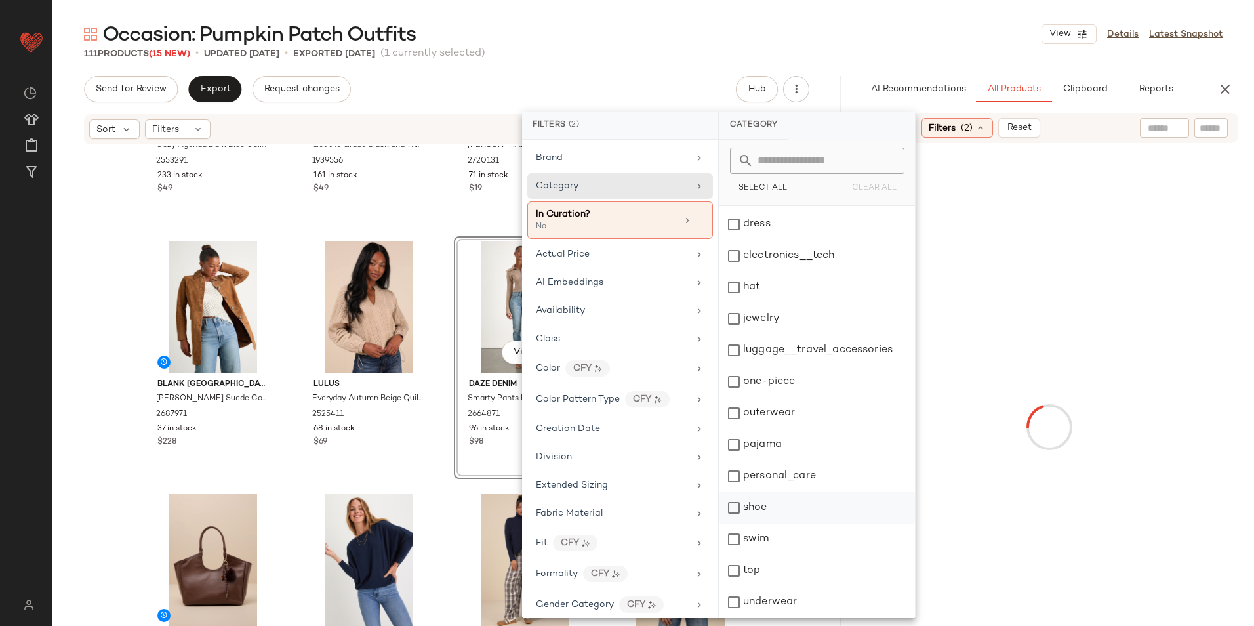
click at [766, 523] on div "shoe" at bounding box center [816, 538] width 195 height 31
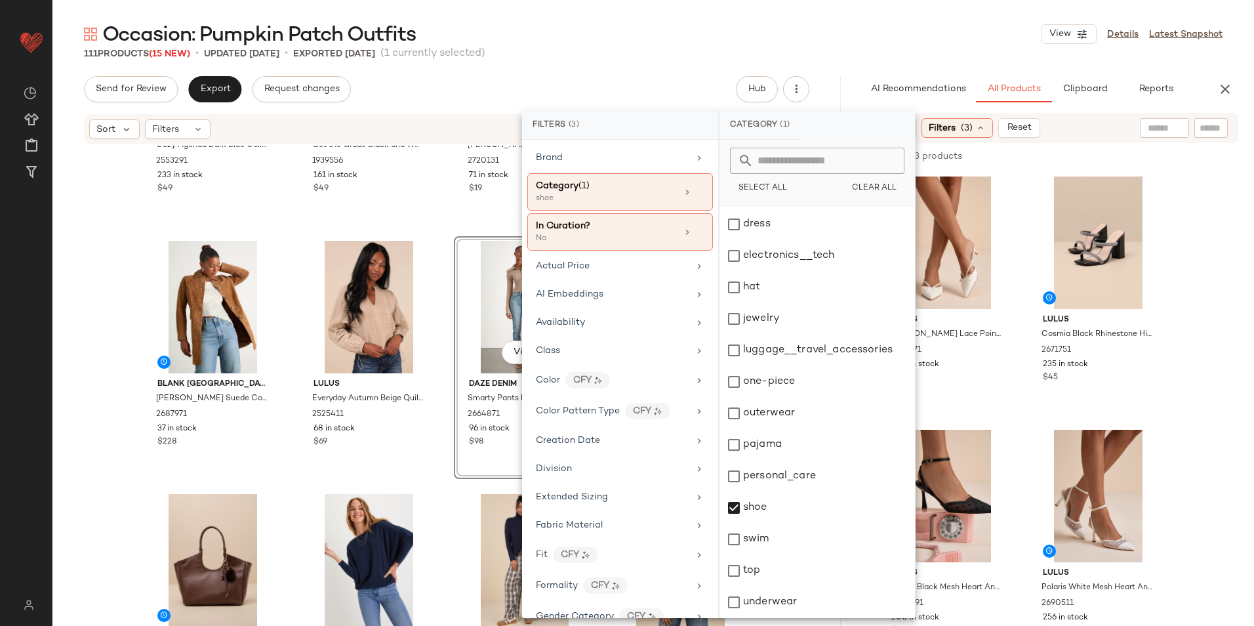
click at [753, 30] on div "Occasion: Pumpkin Patch Outfits View Details Latest Snapshot" at bounding box center [652, 34] width 1201 height 26
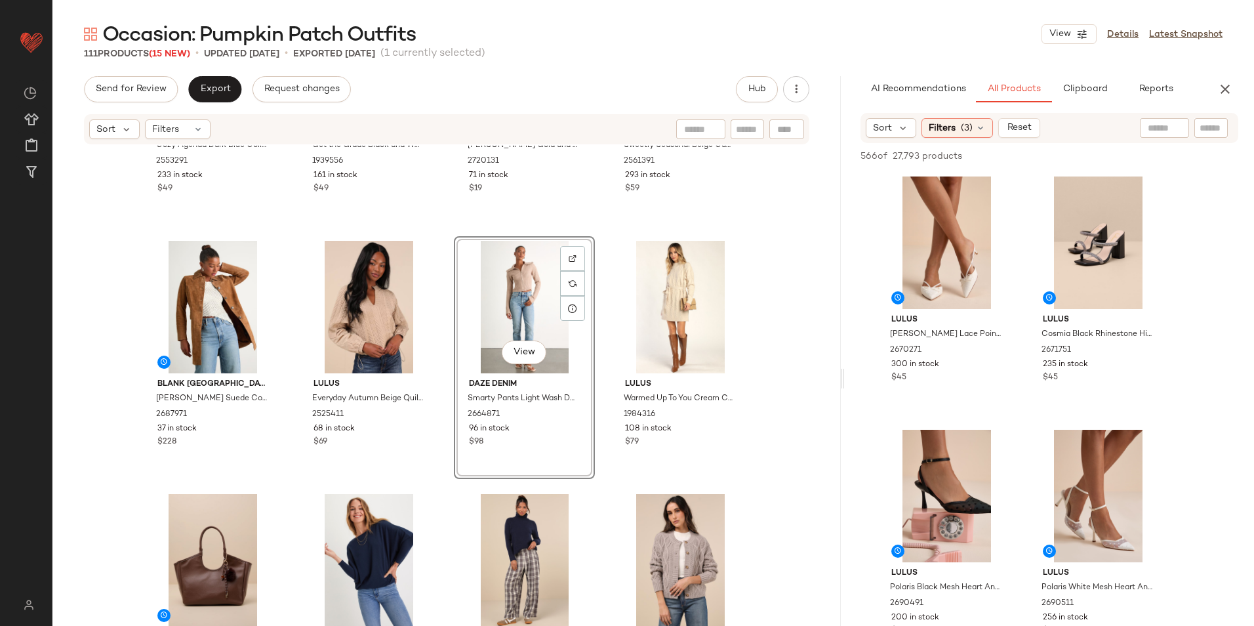
click at [1164, 122] on input "text" at bounding box center [1163, 128] width 33 height 14
type input "****"
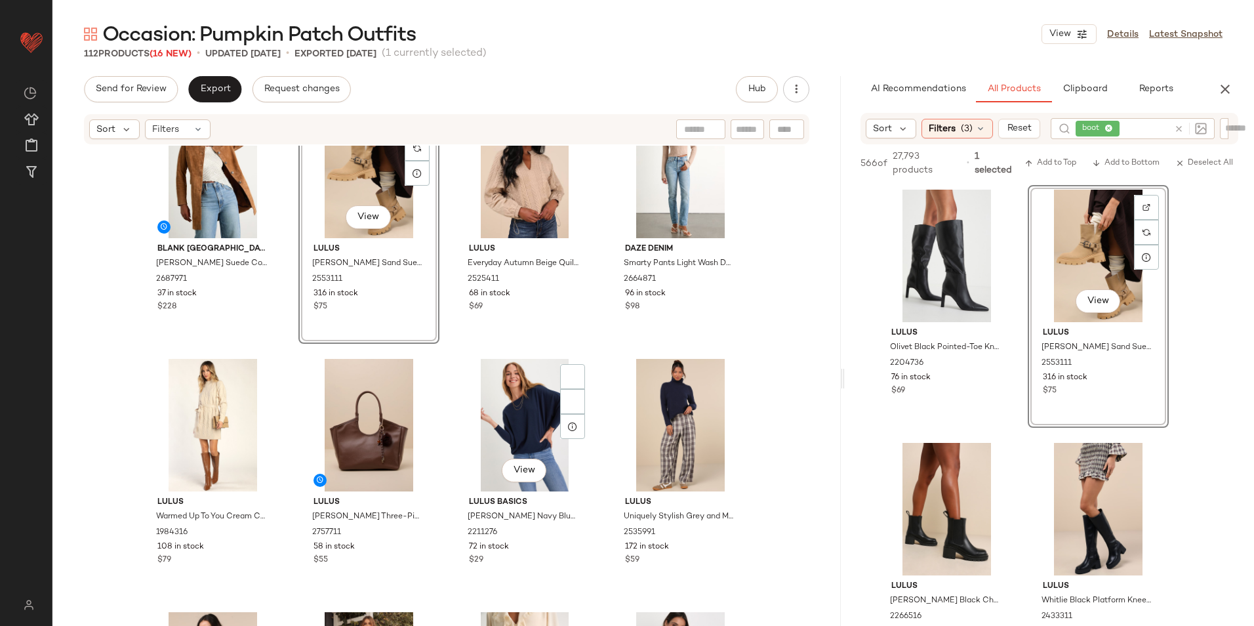
scroll to position [4928, 0]
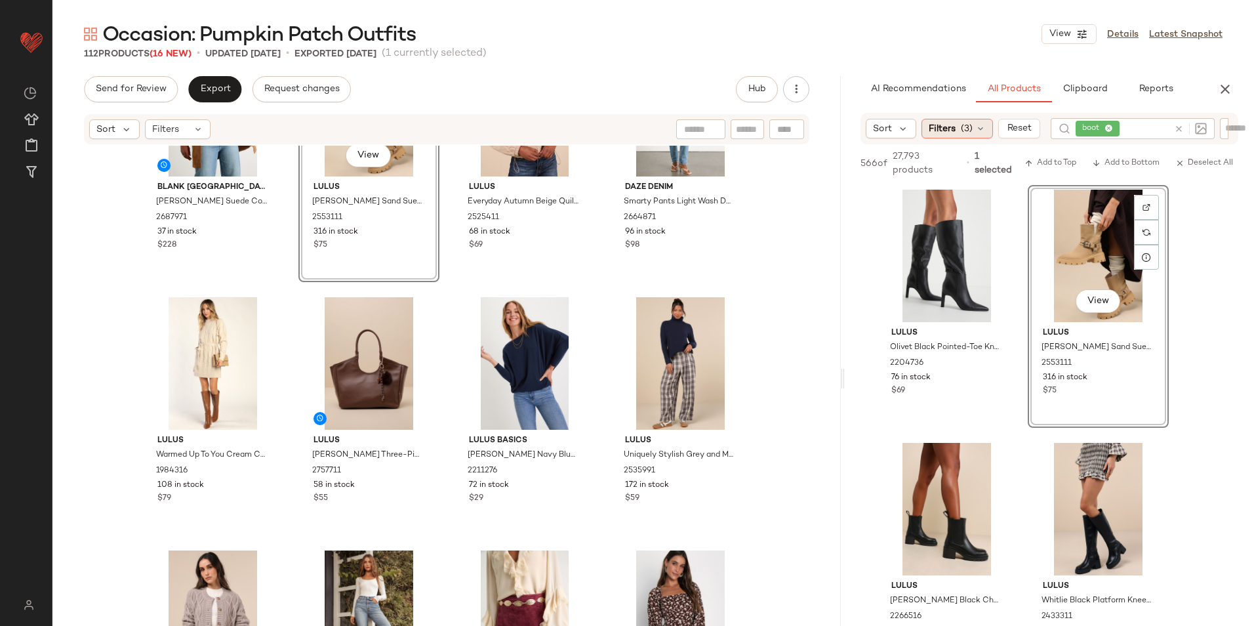
click at [978, 125] on icon at bounding box center [980, 128] width 10 height 10
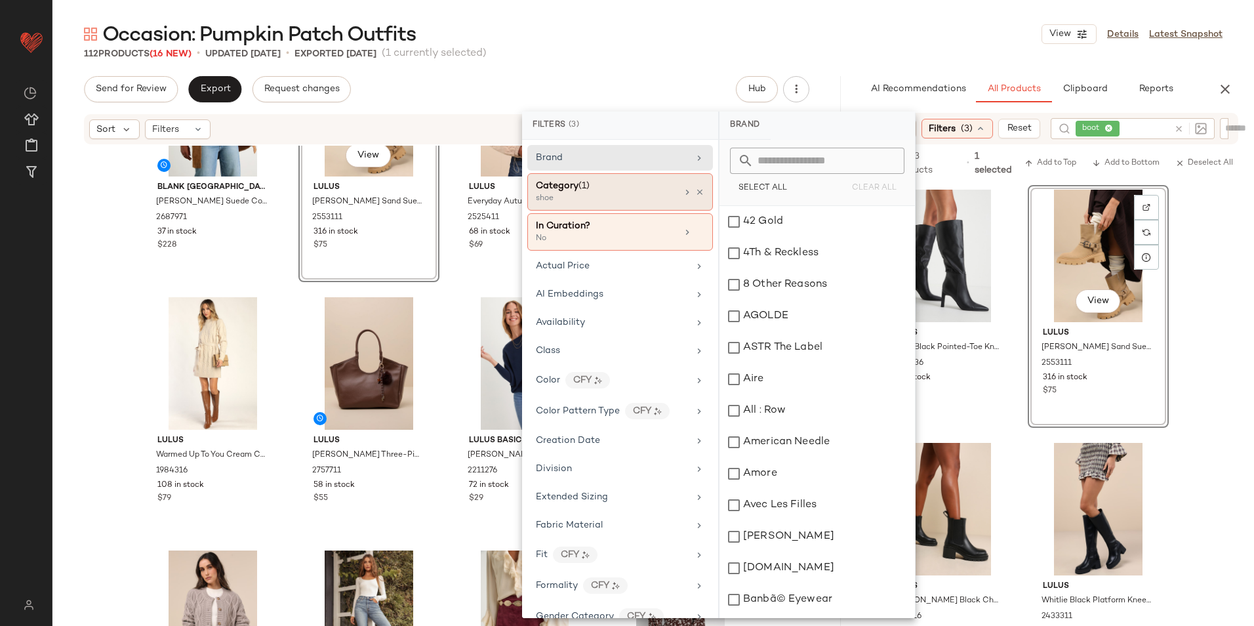
click at [610, 201] on div "shoe" at bounding box center [601, 199] width 131 height 12
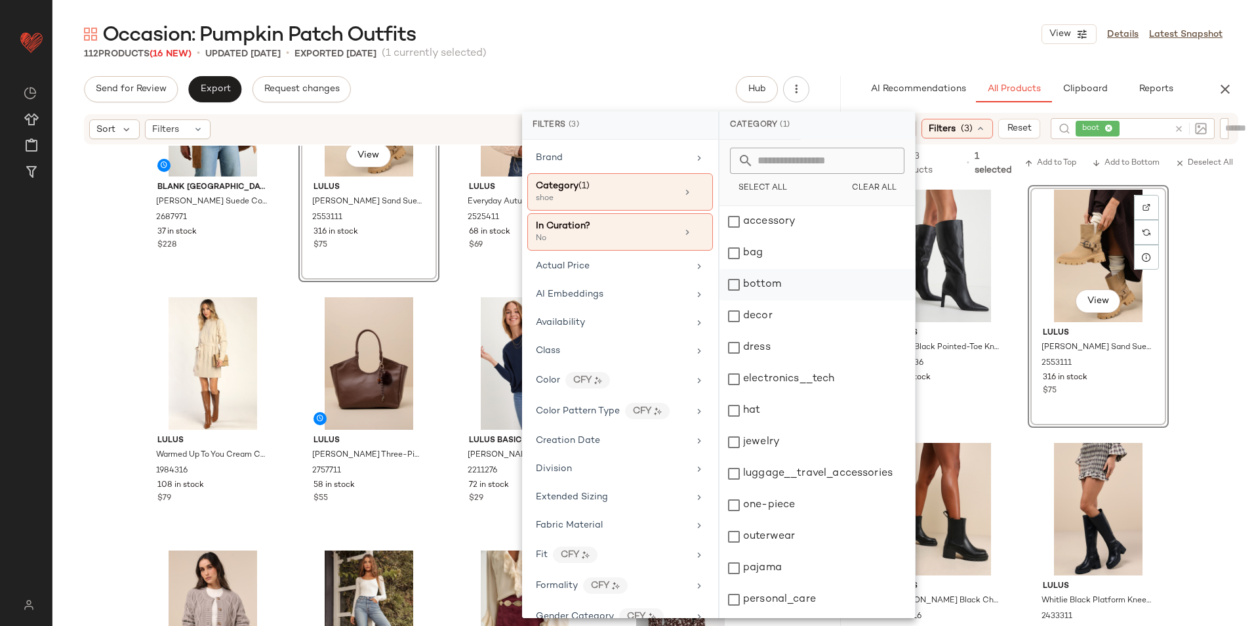
click at [772, 300] on div "bottom" at bounding box center [816, 315] width 195 height 31
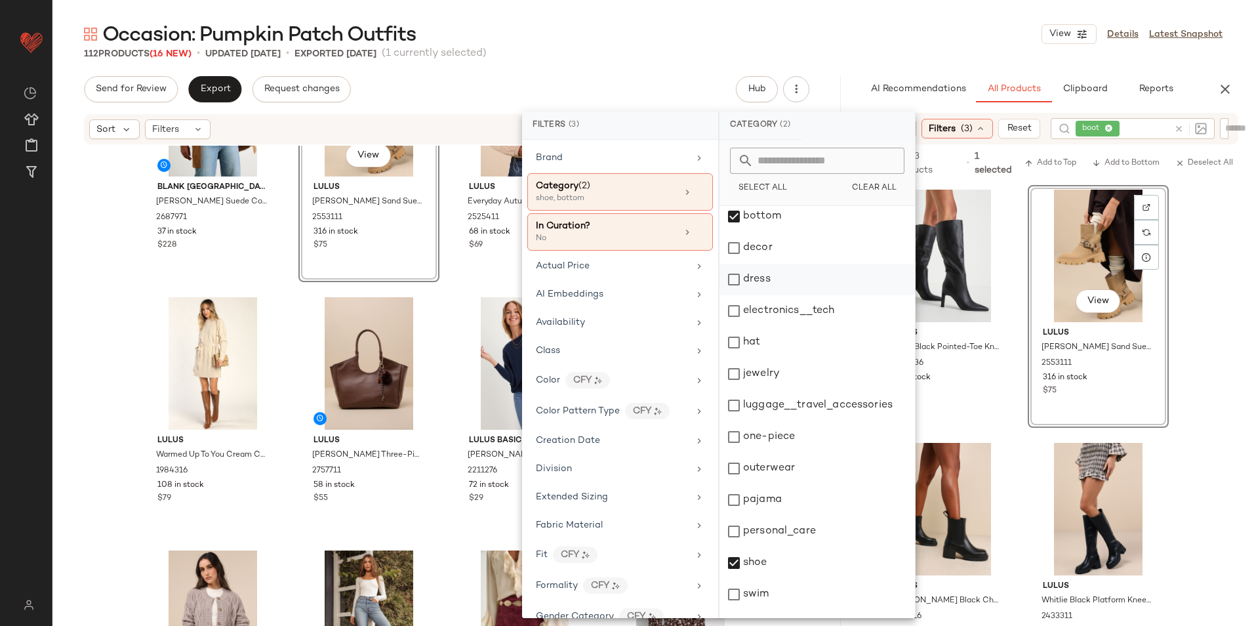
scroll to position [123, 0]
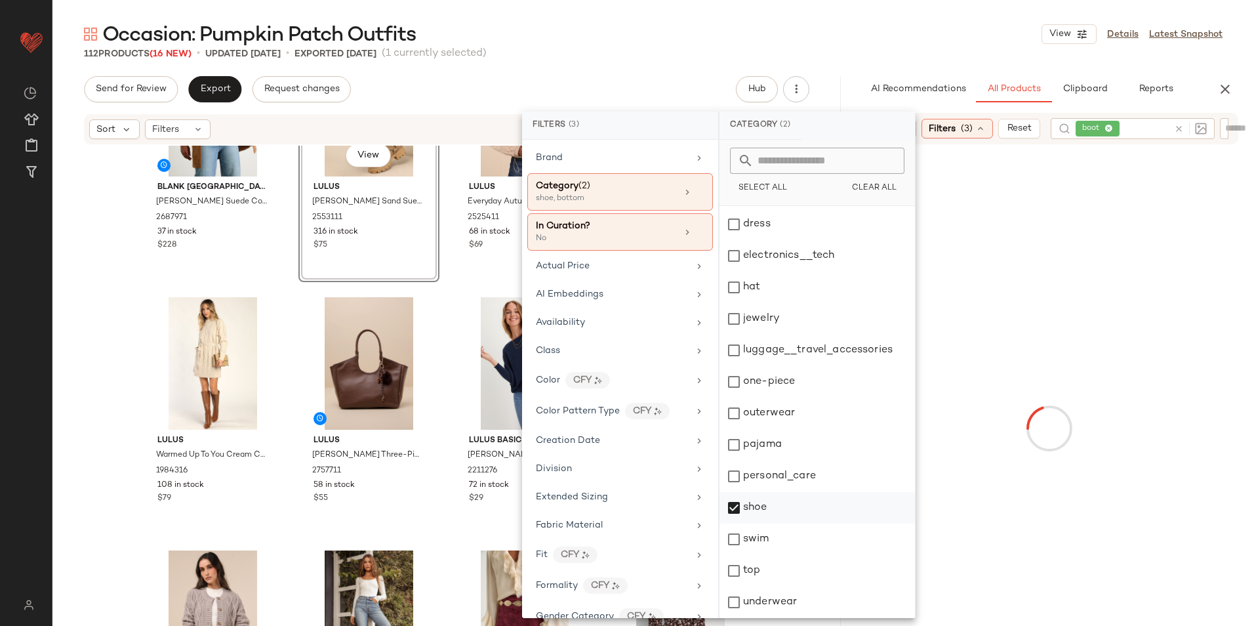
click at [765, 523] on div "shoe" at bounding box center [816, 538] width 195 height 31
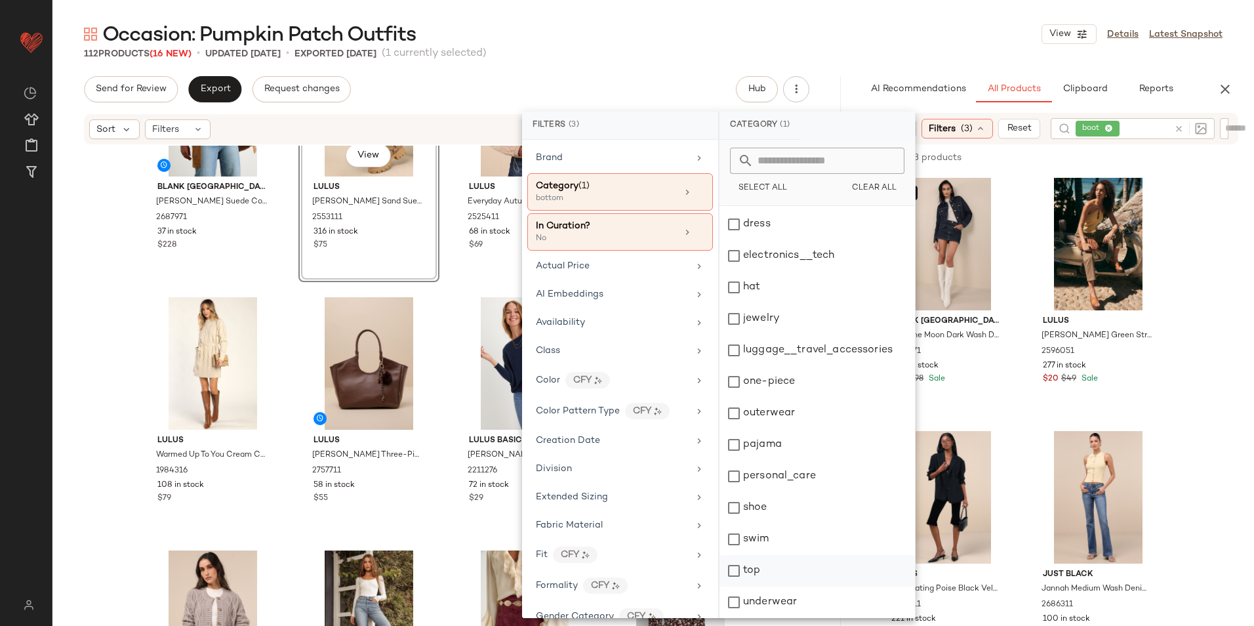
click at [757, 586] on div "top" at bounding box center [816, 601] width 195 height 31
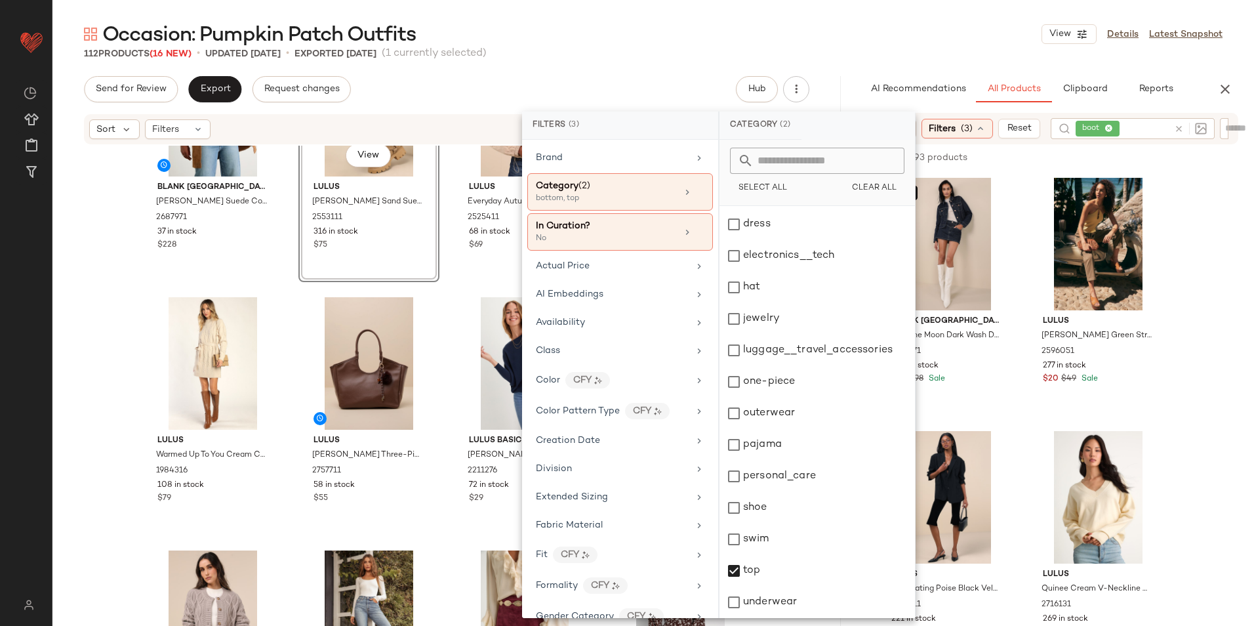
click at [728, 31] on div "Occasion: Pumpkin Patch Outfits View Details Latest Snapshot" at bounding box center [652, 34] width 1201 height 26
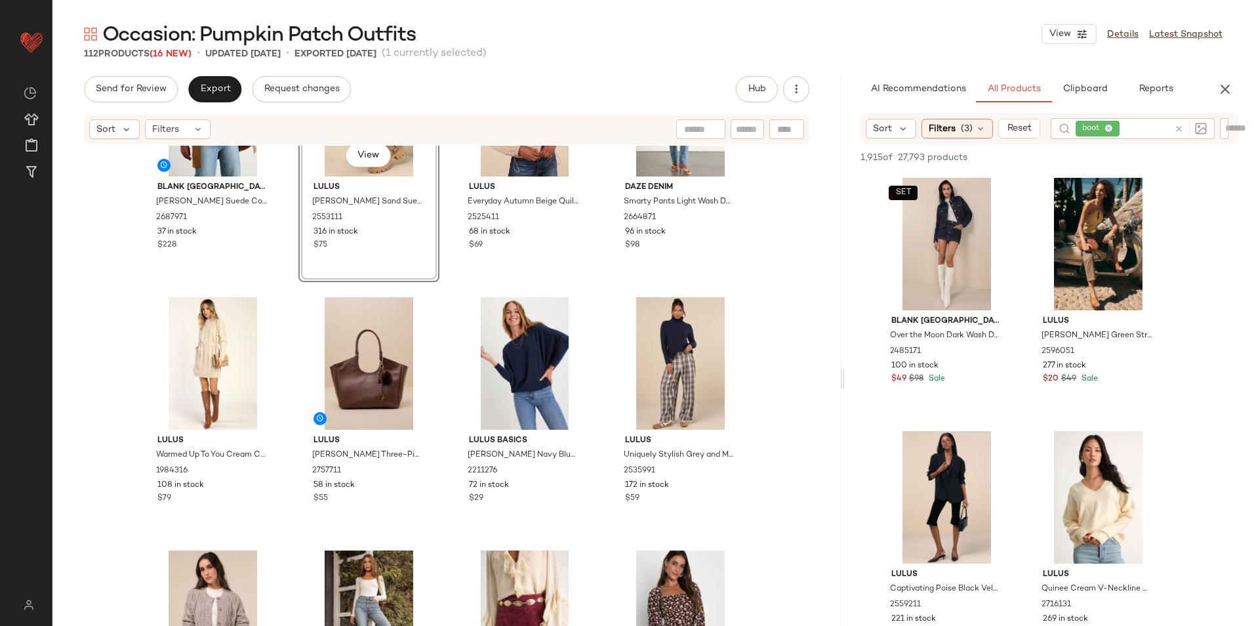
click at [1109, 128] on icon at bounding box center [1108, 129] width 9 height 9
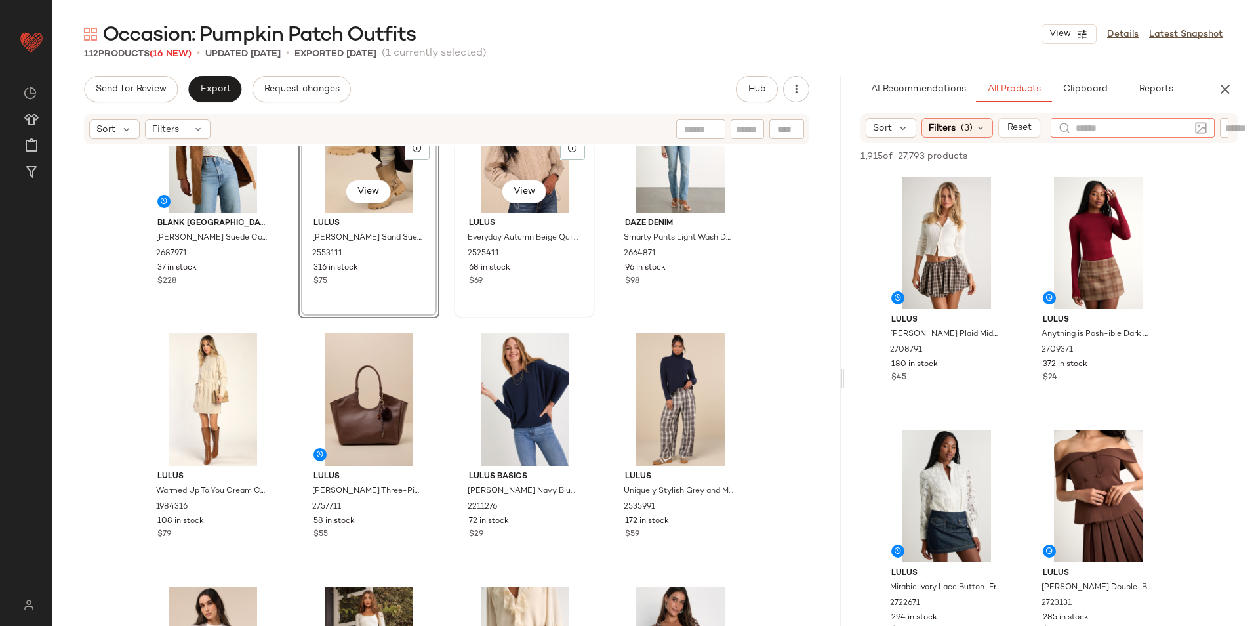
scroll to position [4797, 0]
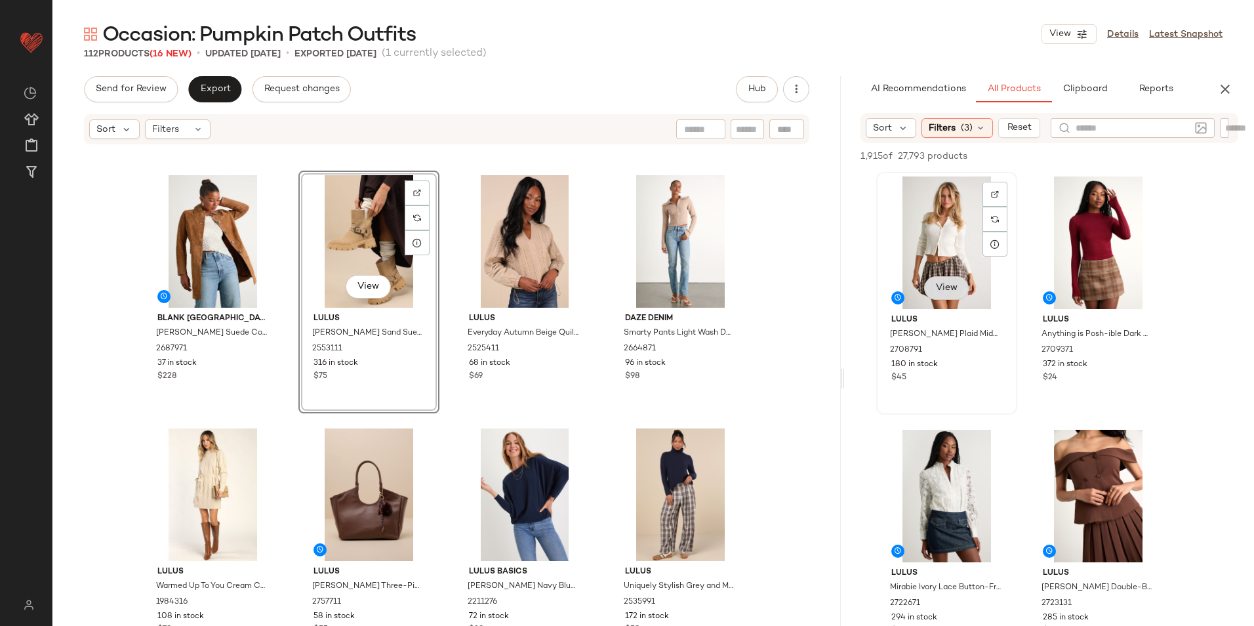
click at [949, 292] on span "View" at bounding box center [946, 288] width 22 height 10
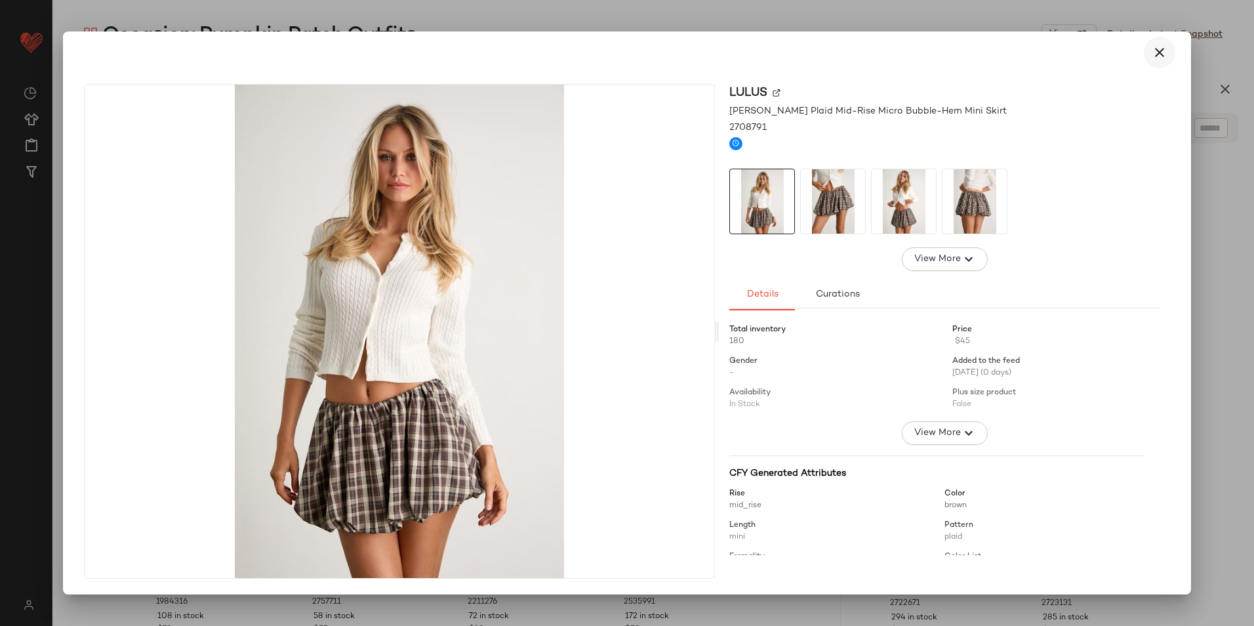
click at [1166, 49] on icon "button" at bounding box center [1159, 53] width 16 height 16
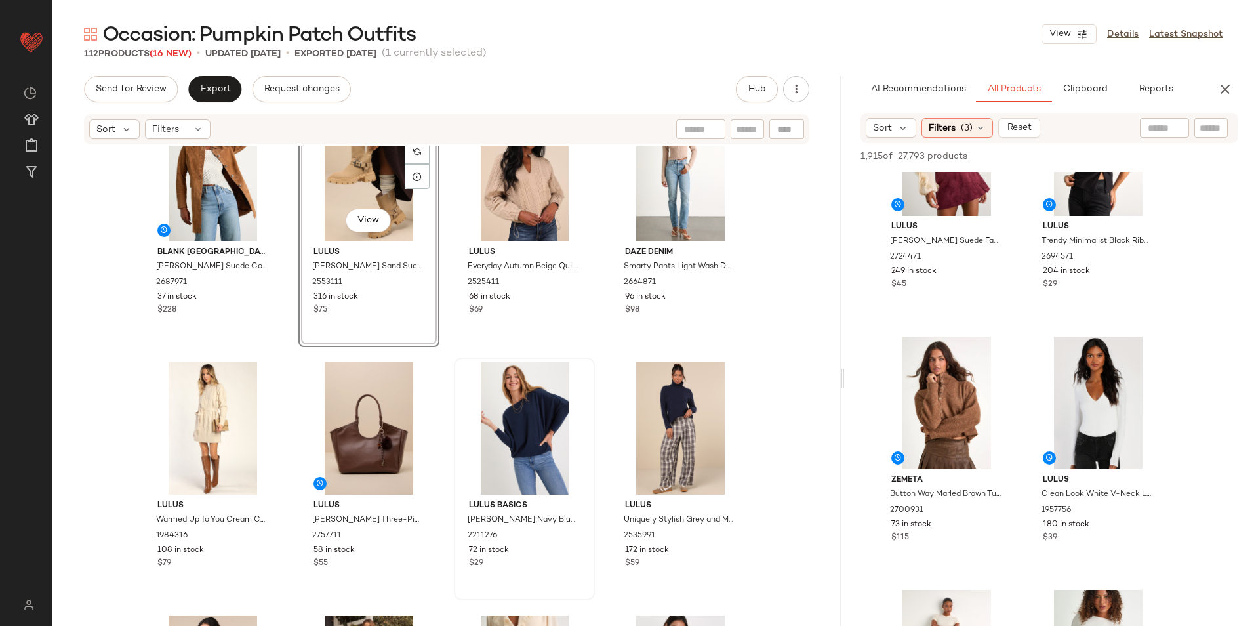
scroll to position [4863, 0]
click at [948, 134] on span "Filters" at bounding box center [941, 128] width 27 height 14
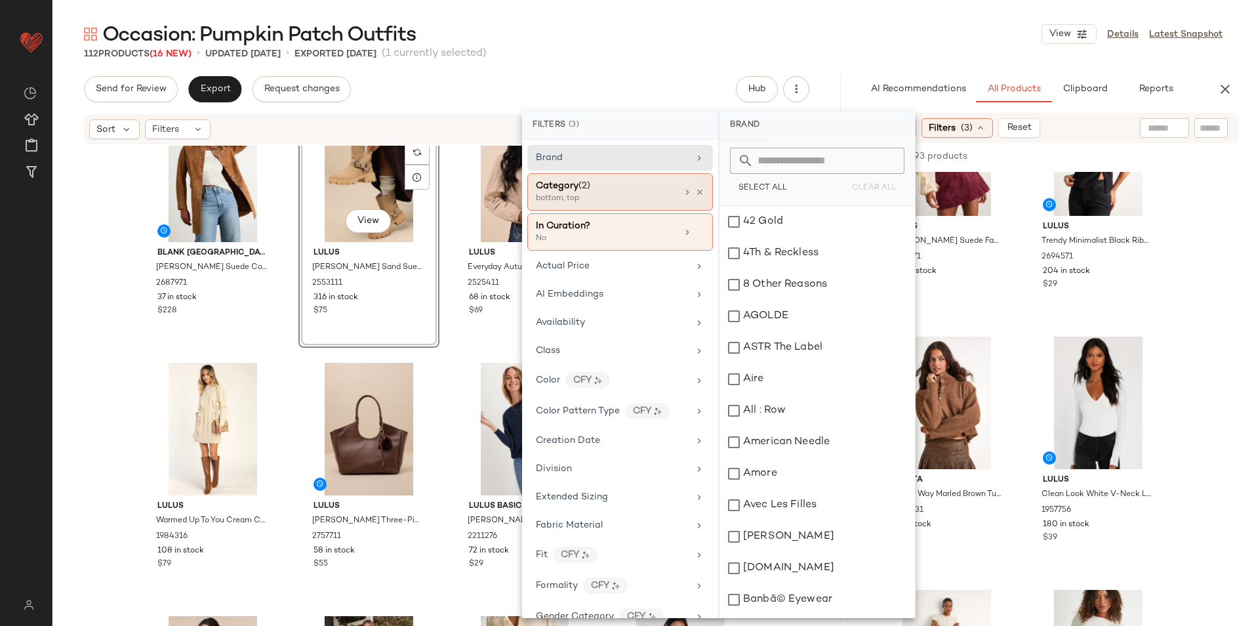
click at [636, 190] on div "Category (2)" at bounding box center [606, 186] width 141 height 14
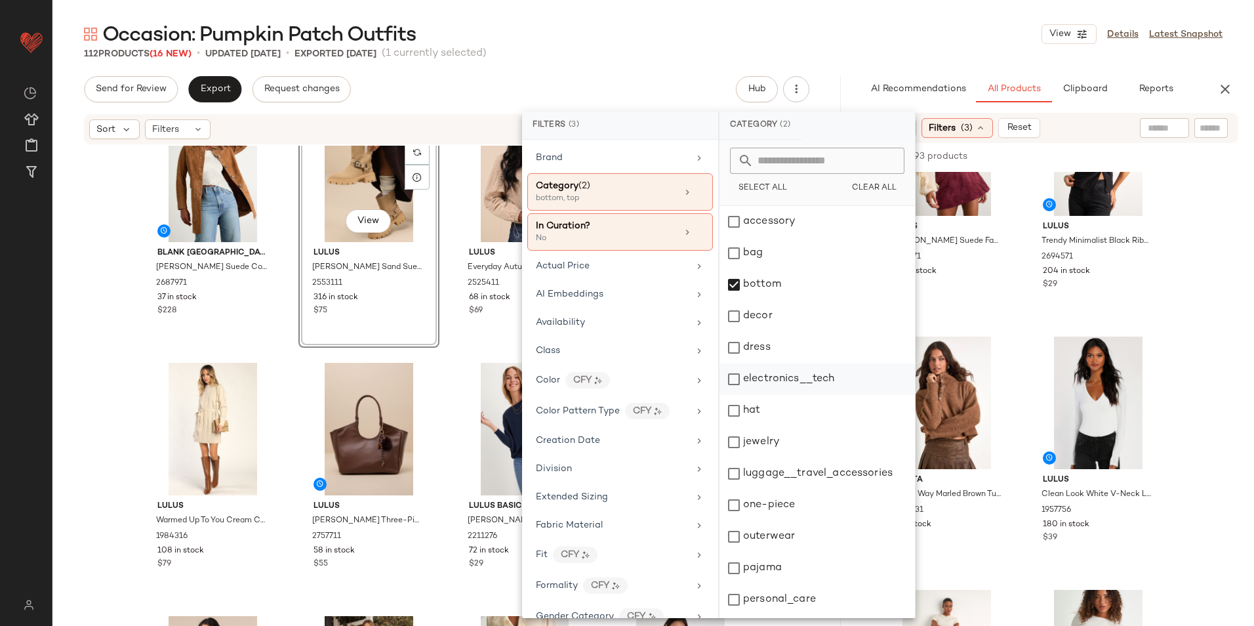
scroll to position [123, 0]
click at [788, 429] on div "outerwear" at bounding box center [816, 444] width 195 height 31
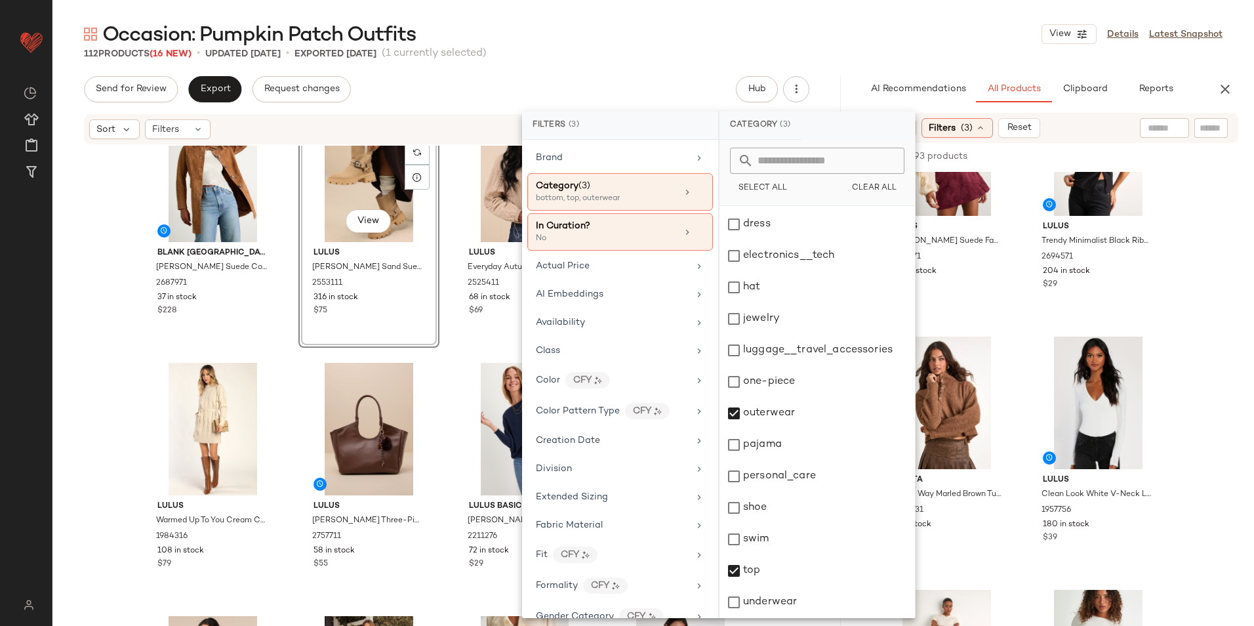
click at [870, 41] on div "Occasion: Pumpkin Patch Outfits View Details Latest Snapshot" at bounding box center [652, 34] width 1201 height 26
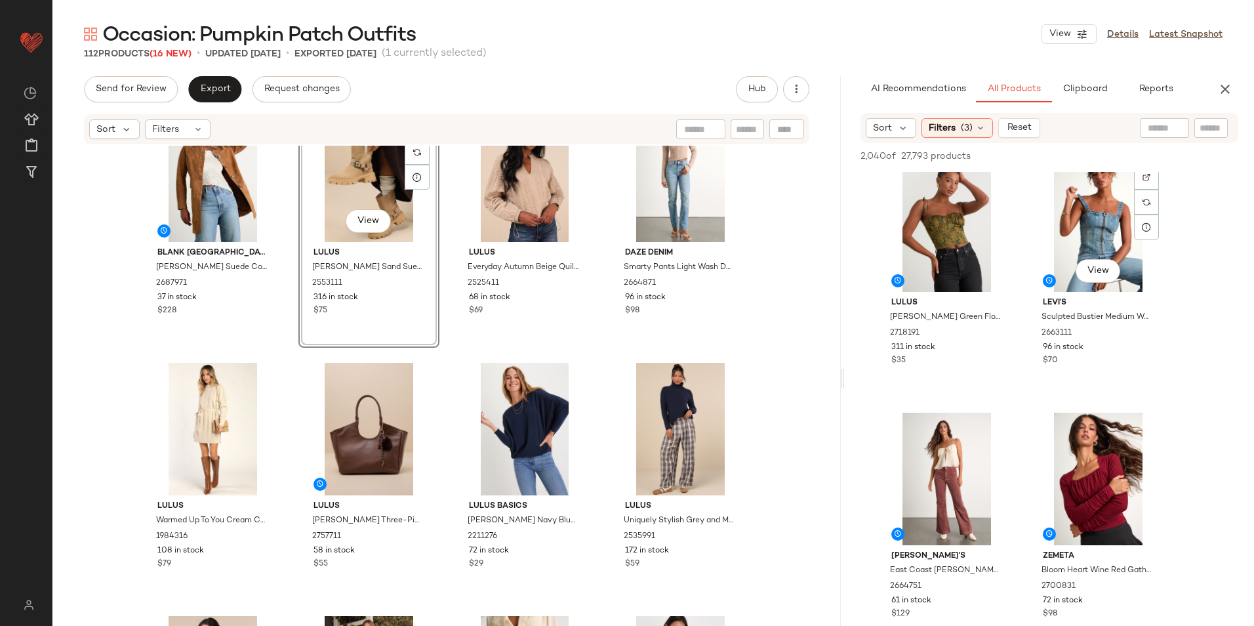
scroll to position [2557, 0]
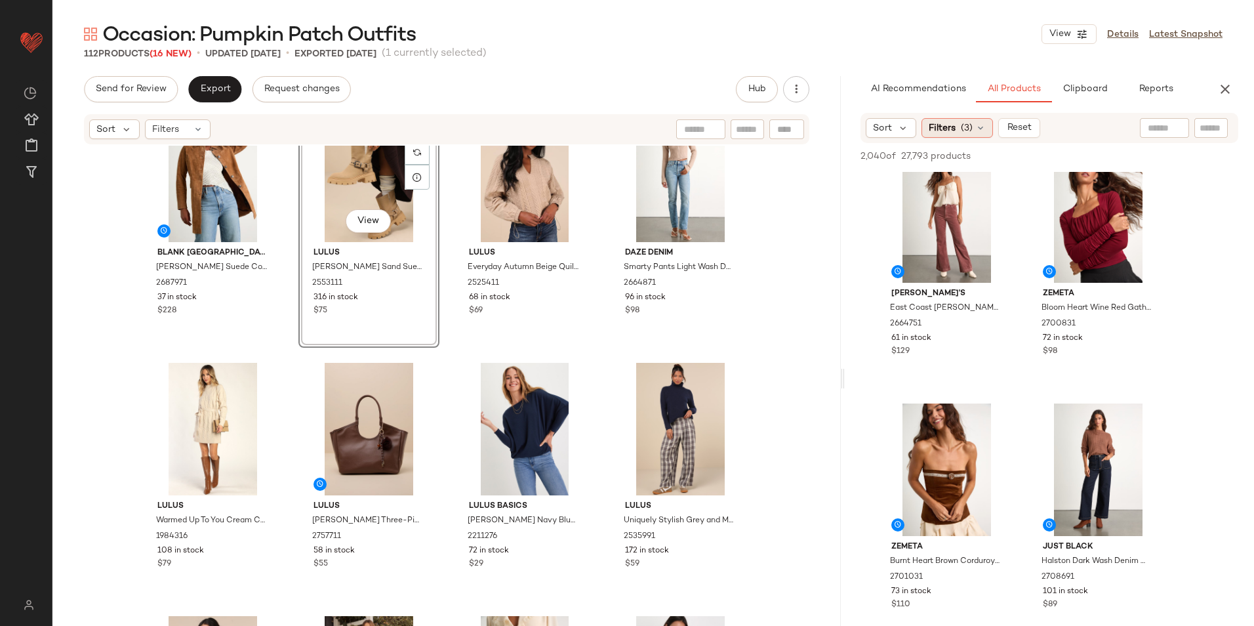
click at [978, 124] on icon at bounding box center [980, 128] width 10 height 10
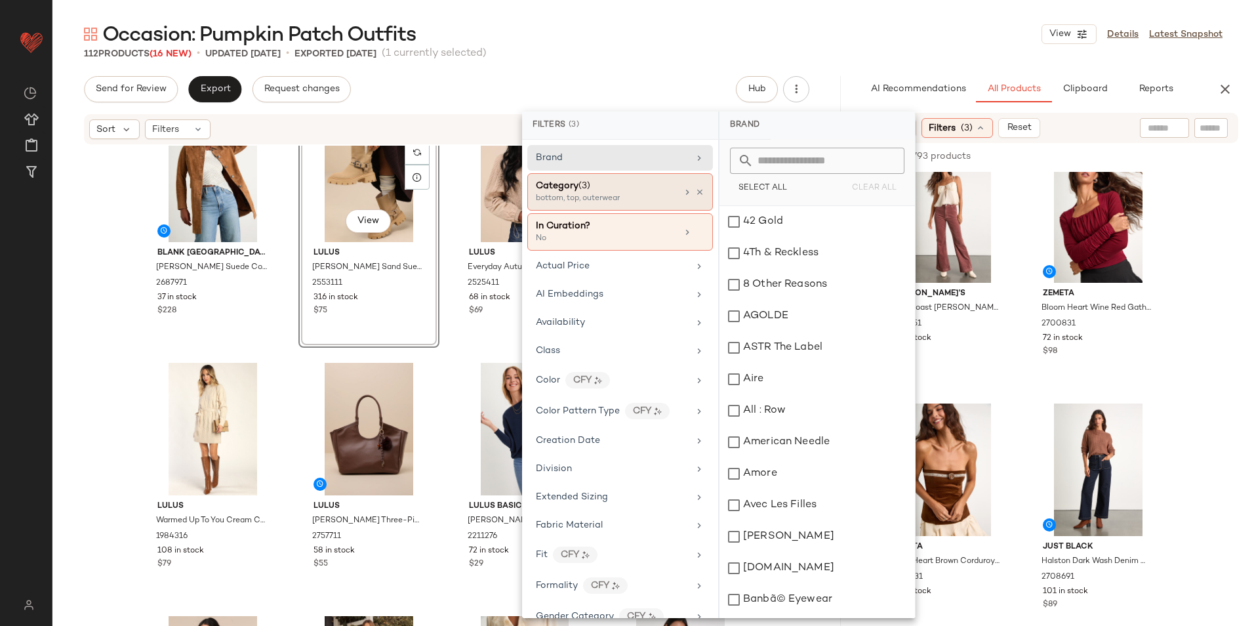
click at [601, 197] on div "bottom, top, outerwear" at bounding box center [601, 199] width 131 height 12
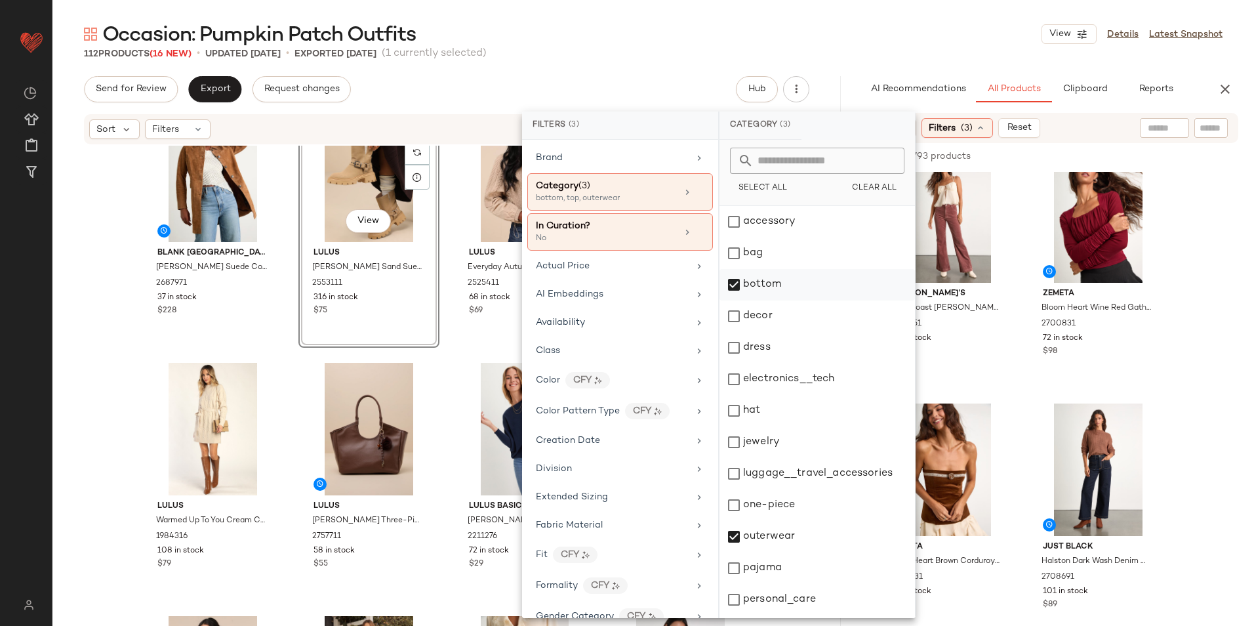
click at [750, 300] on div "bottom" at bounding box center [816, 315] width 195 height 31
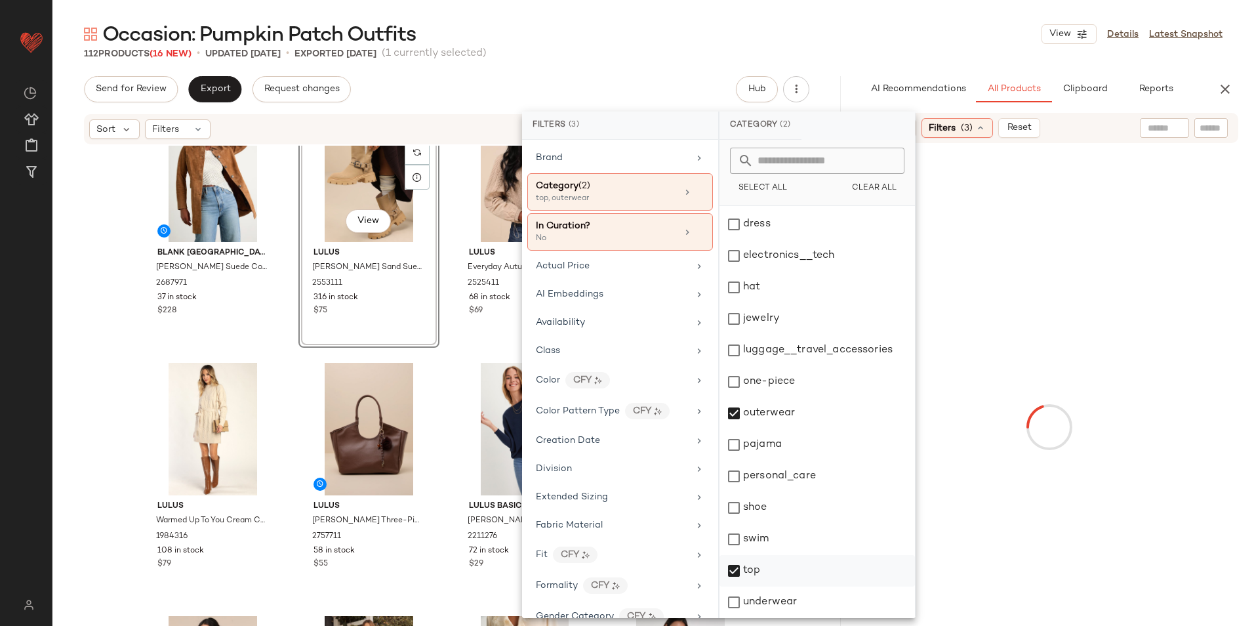
click at [729, 586] on div "top" at bounding box center [816, 601] width 195 height 31
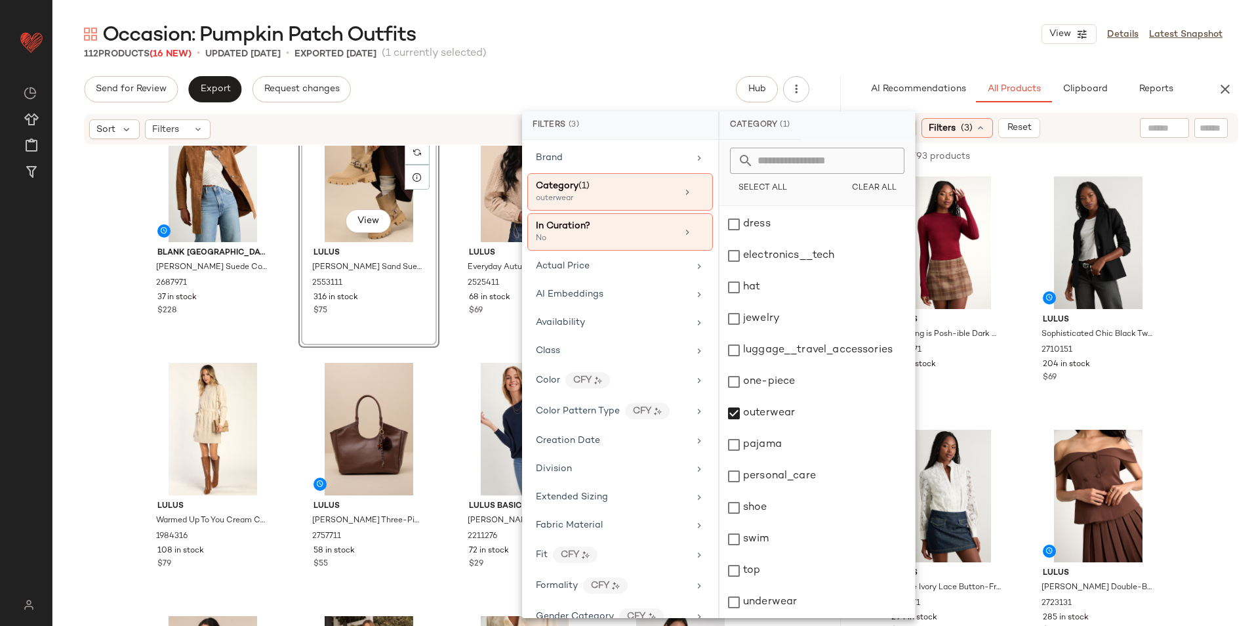
click at [925, 27] on div "Occasion: Pumpkin Patch Outfits View Details Latest Snapshot" at bounding box center [652, 34] width 1201 height 26
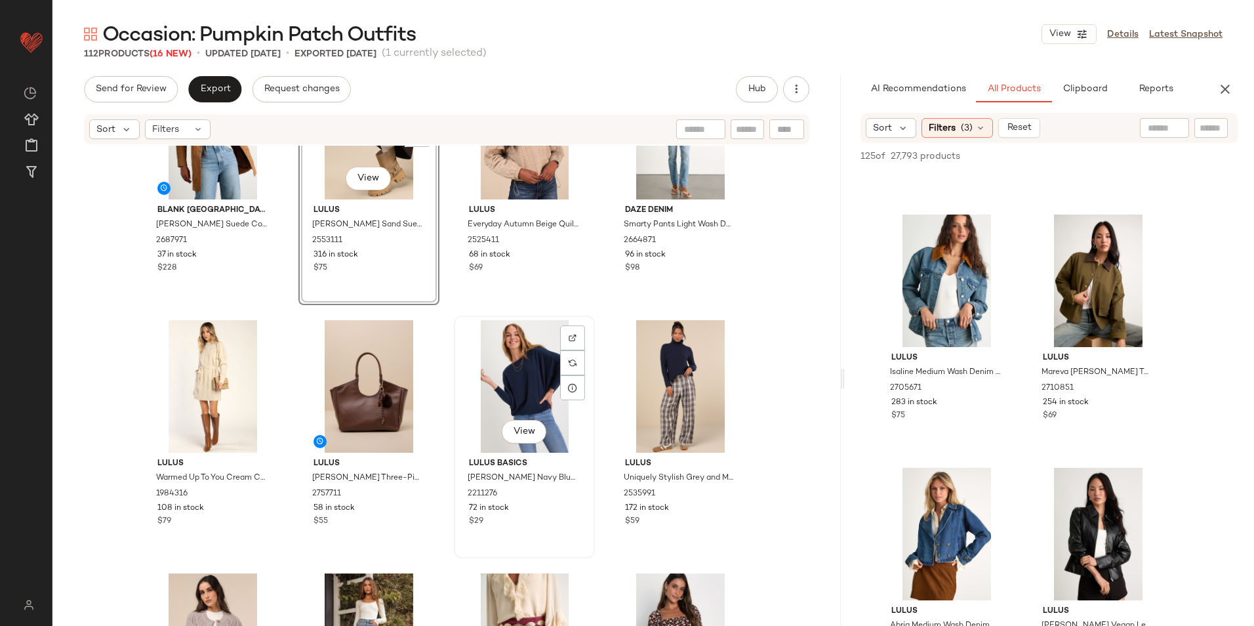
scroll to position [4928, 0]
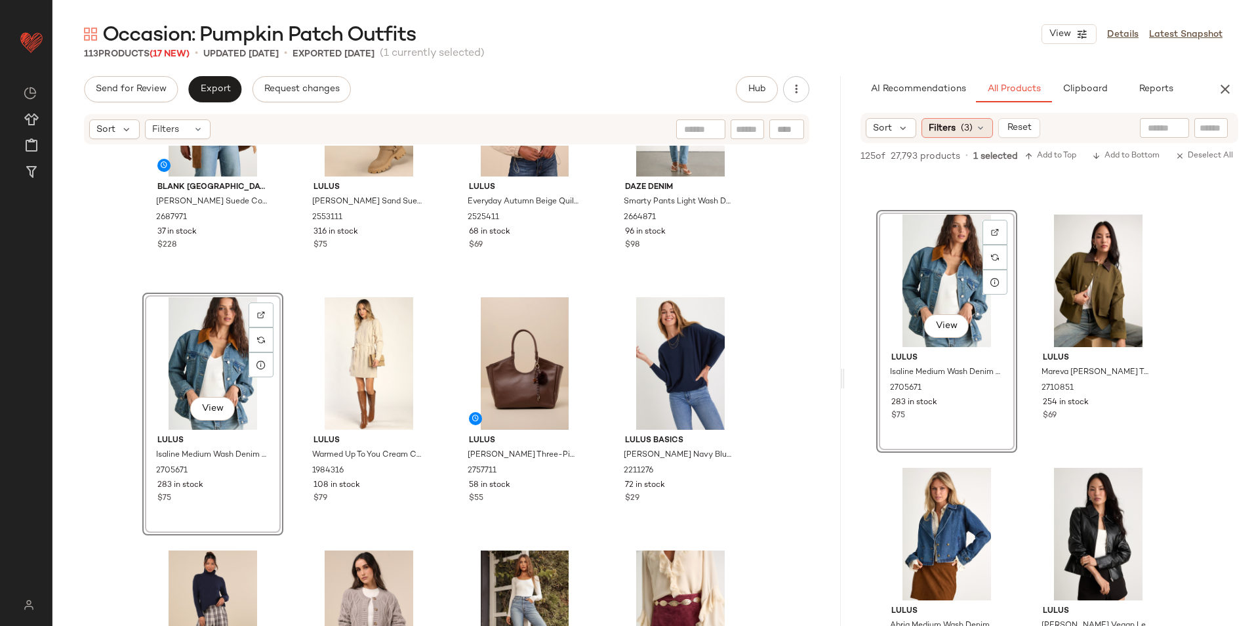
click at [957, 126] on div "Filters (3)" at bounding box center [956, 128] width 71 height 20
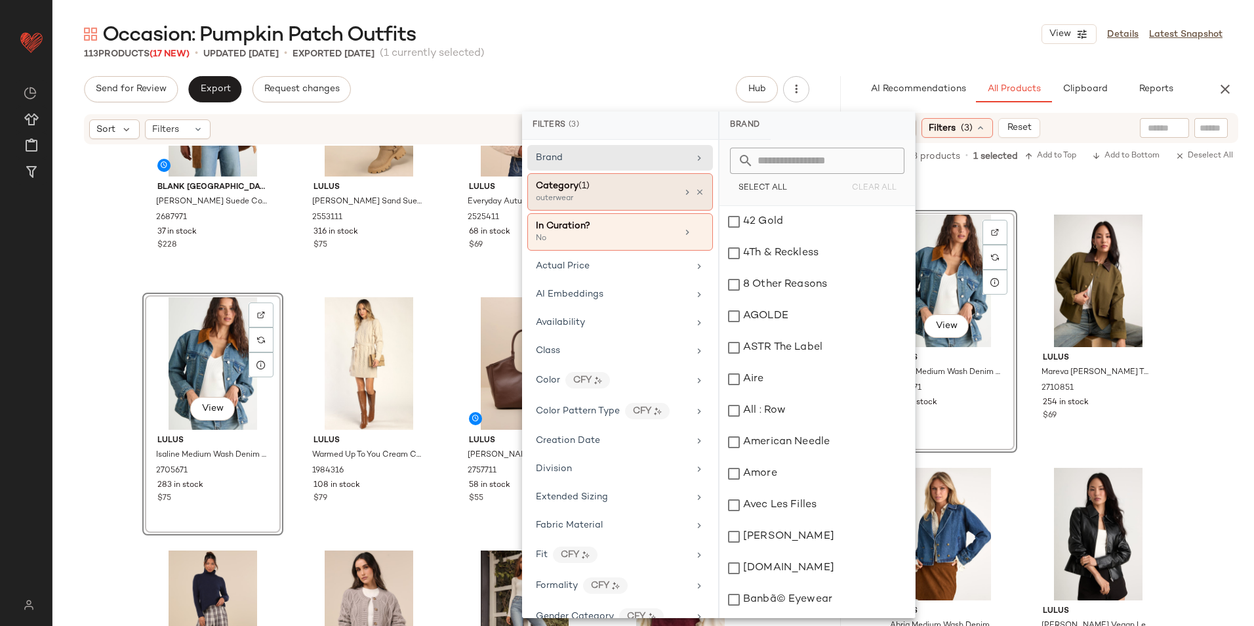
click at [604, 195] on div "outerwear" at bounding box center [601, 199] width 131 height 12
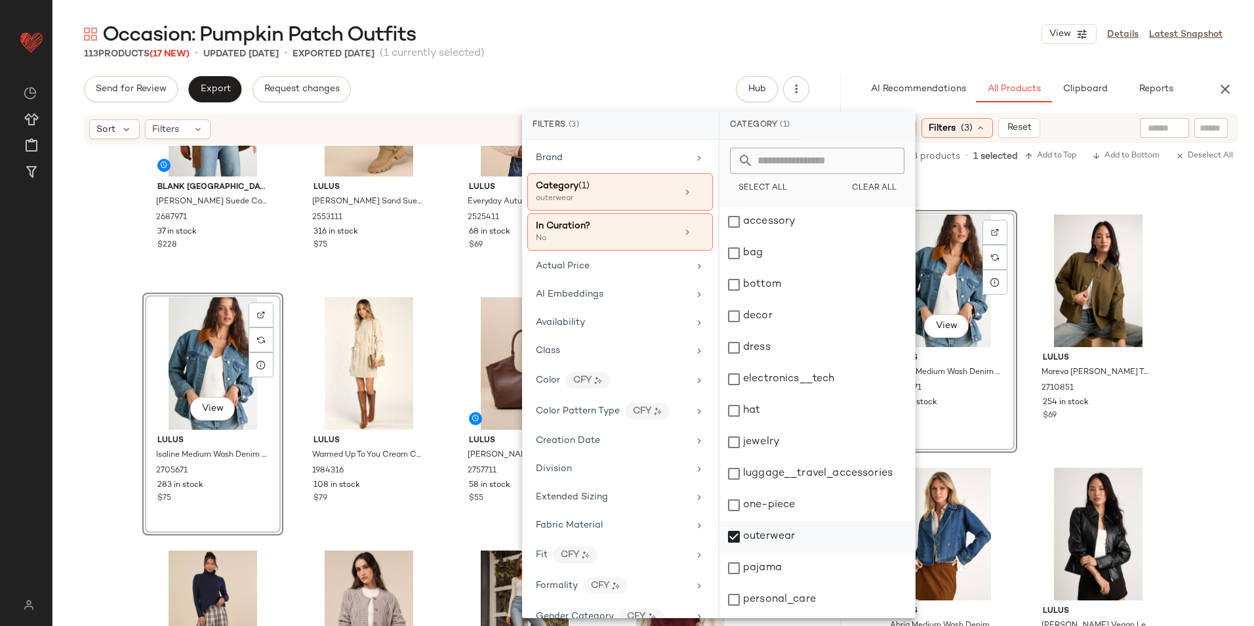
click at [771, 552] on div "outerwear" at bounding box center [816, 567] width 195 height 31
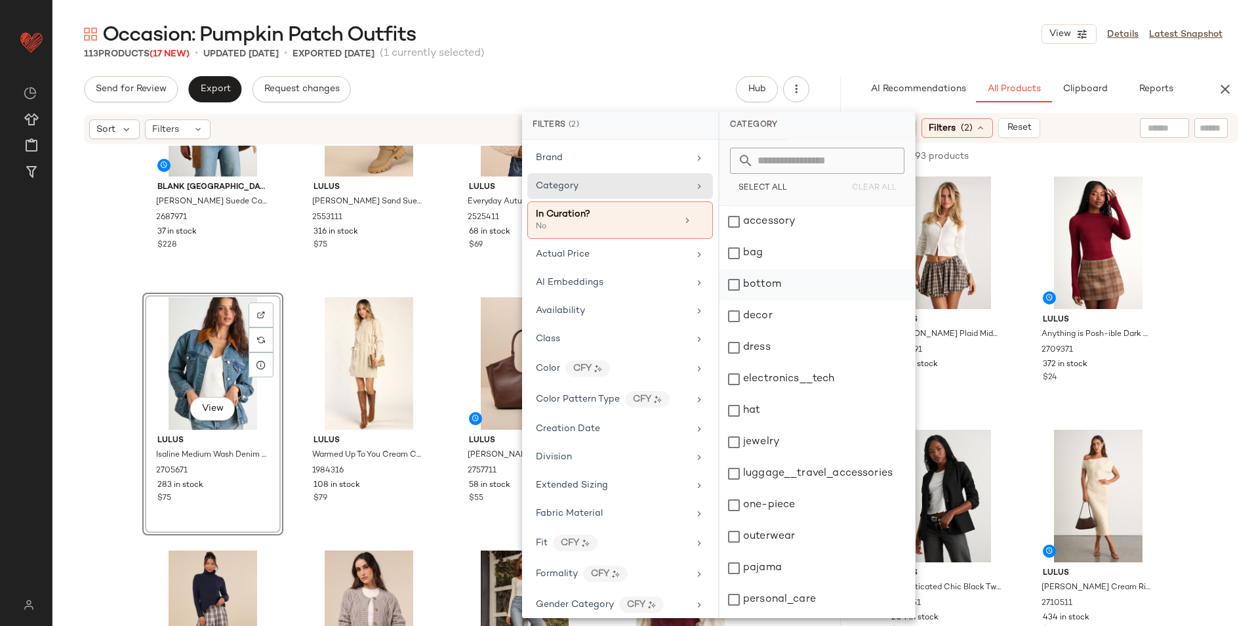
click at [743, 300] on div "bottom" at bounding box center [816, 315] width 195 height 31
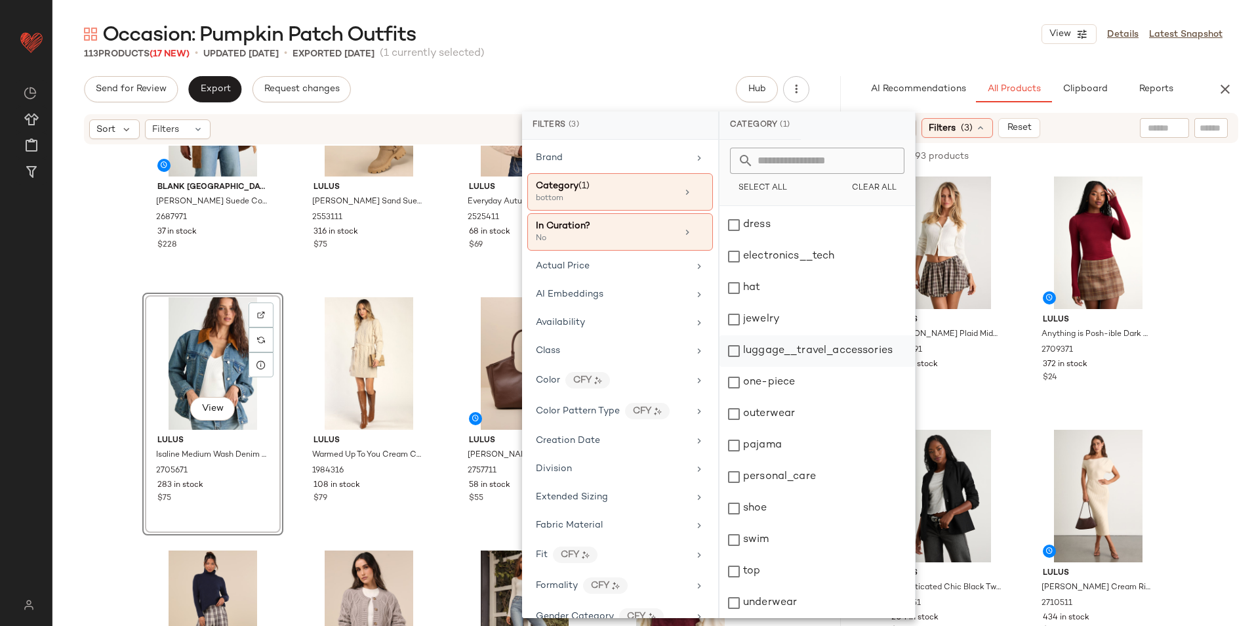
scroll to position [123, 0]
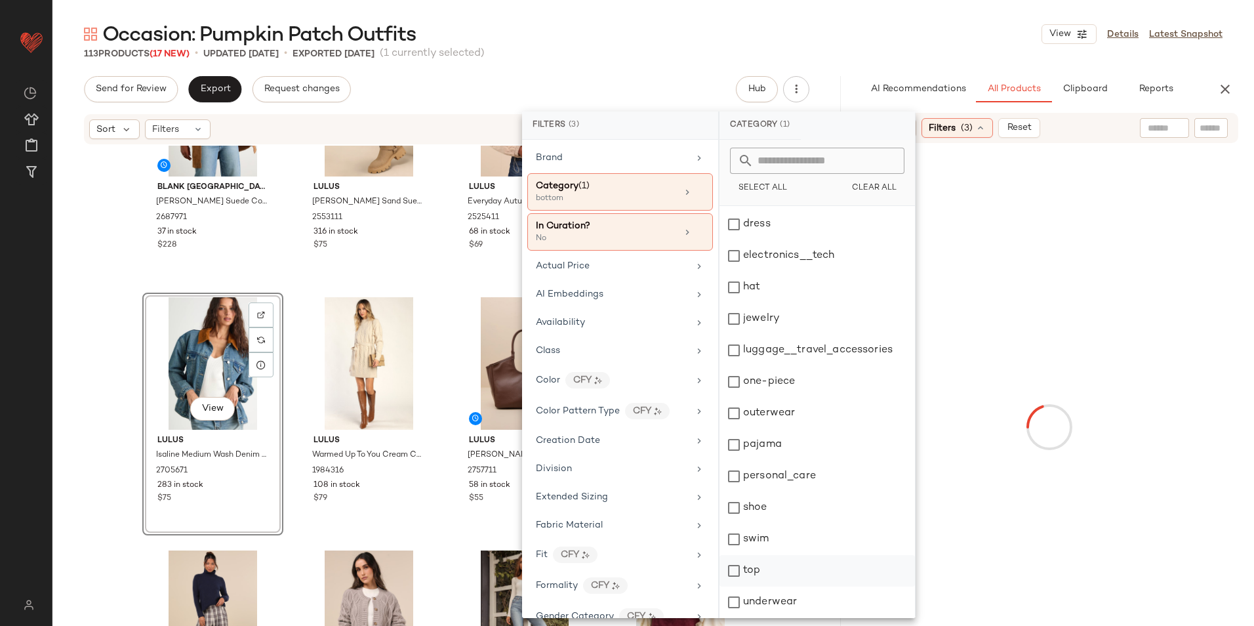
click at [761, 586] on div "top" at bounding box center [816, 601] width 195 height 31
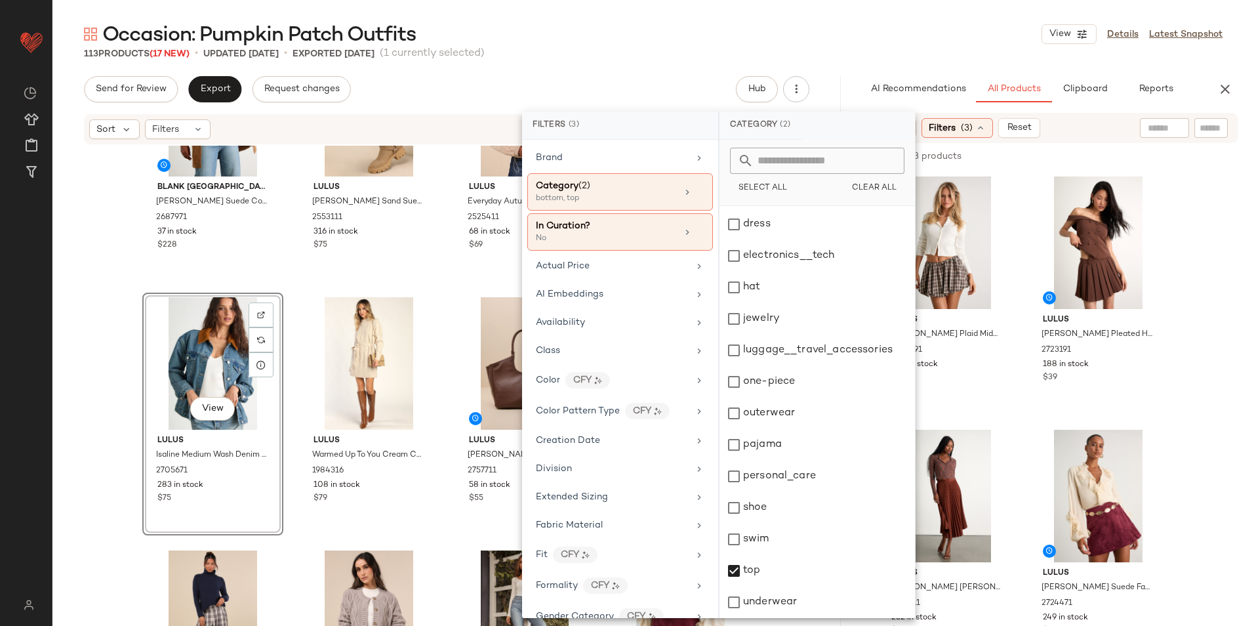
click at [878, 39] on div "Occasion: Pumpkin Patch Outfits View Details Latest Snapshot" at bounding box center [652, 34] width 1201 height 26
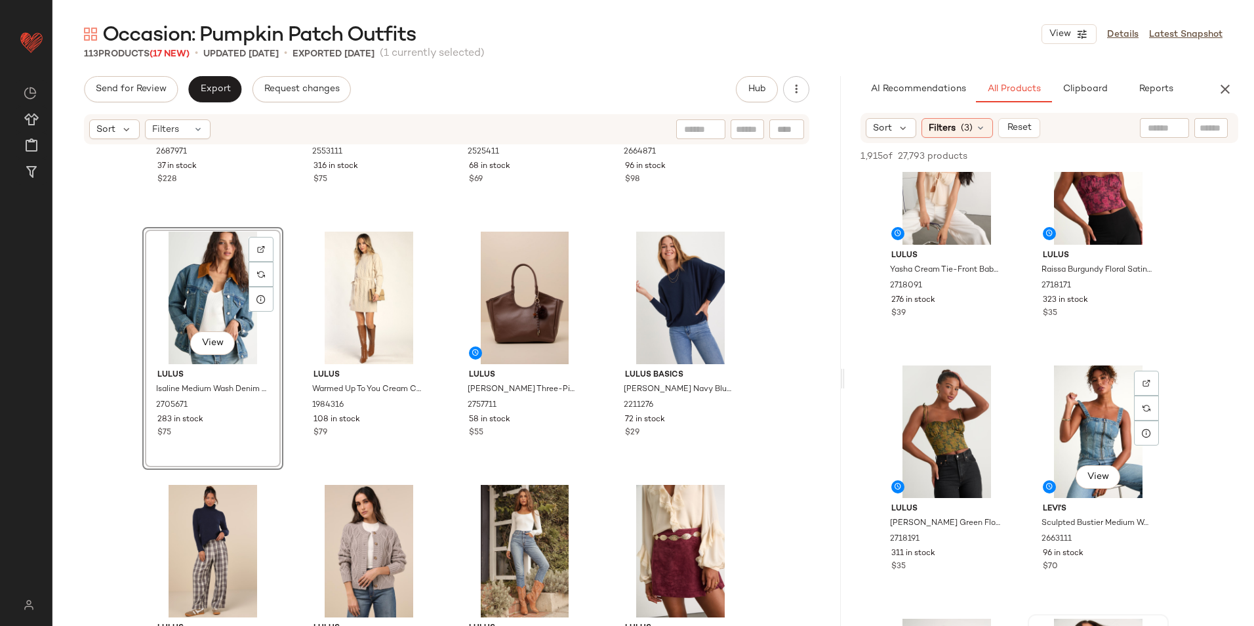
scroll to position [1639, 0]
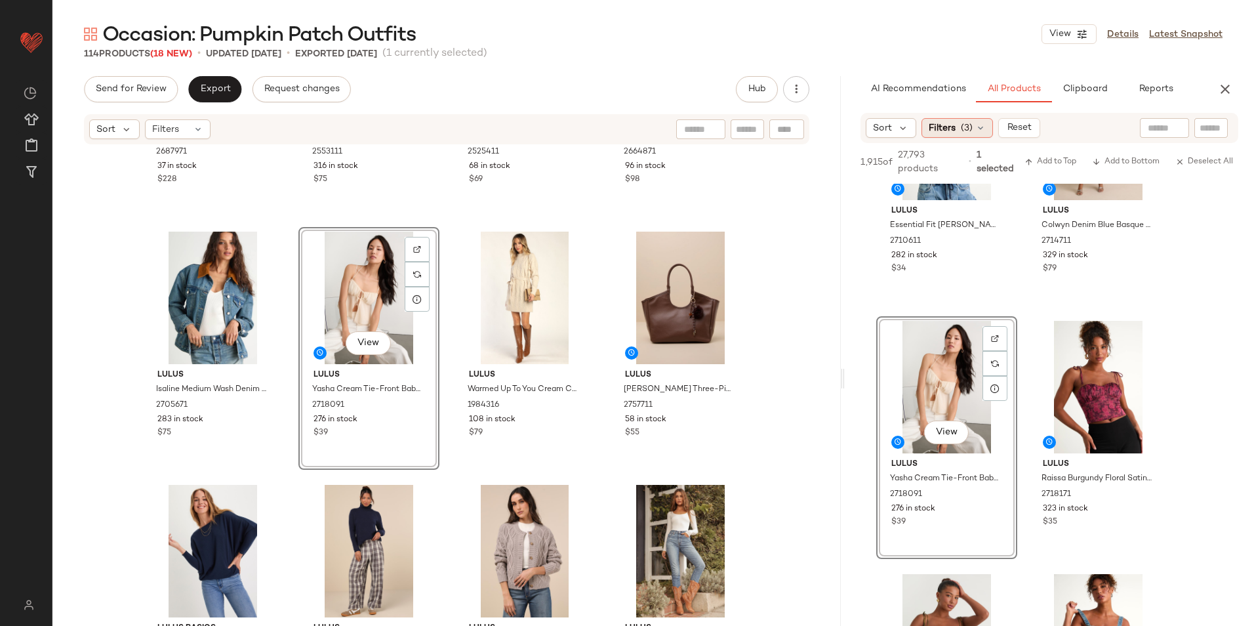
click at [949, 132] on span "Filters" at bounding box center [941, 128] width 27 height 14
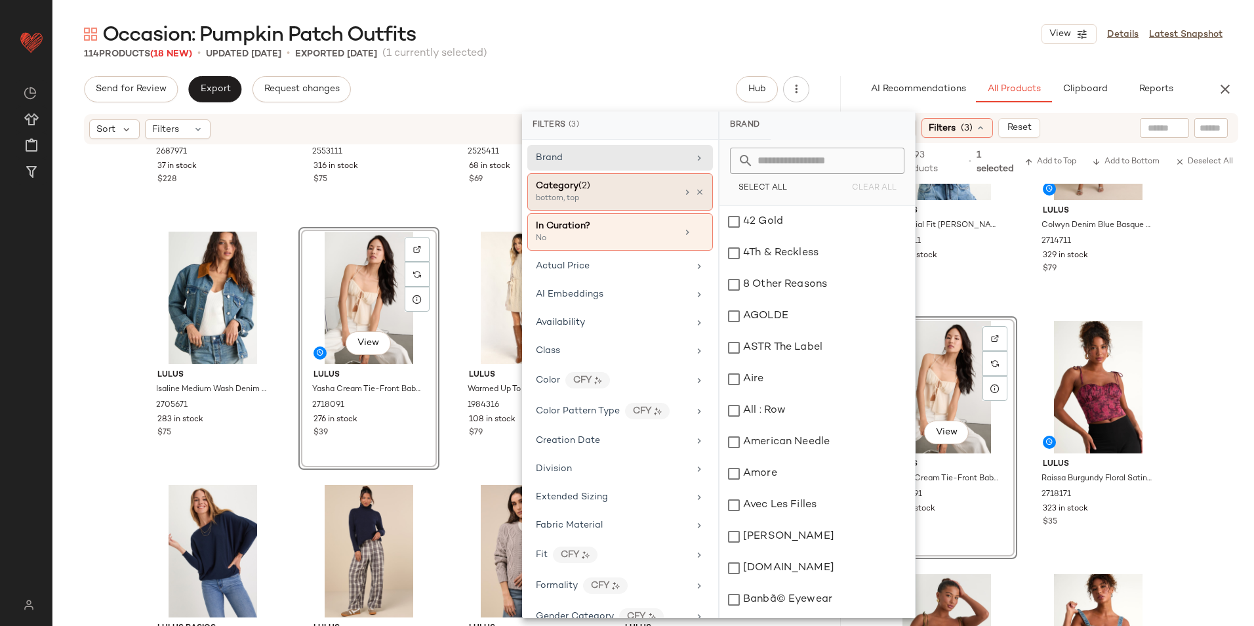
click at [619, 200] on div "bottom, top" at bounding box center [601, 199] width 131 height 12
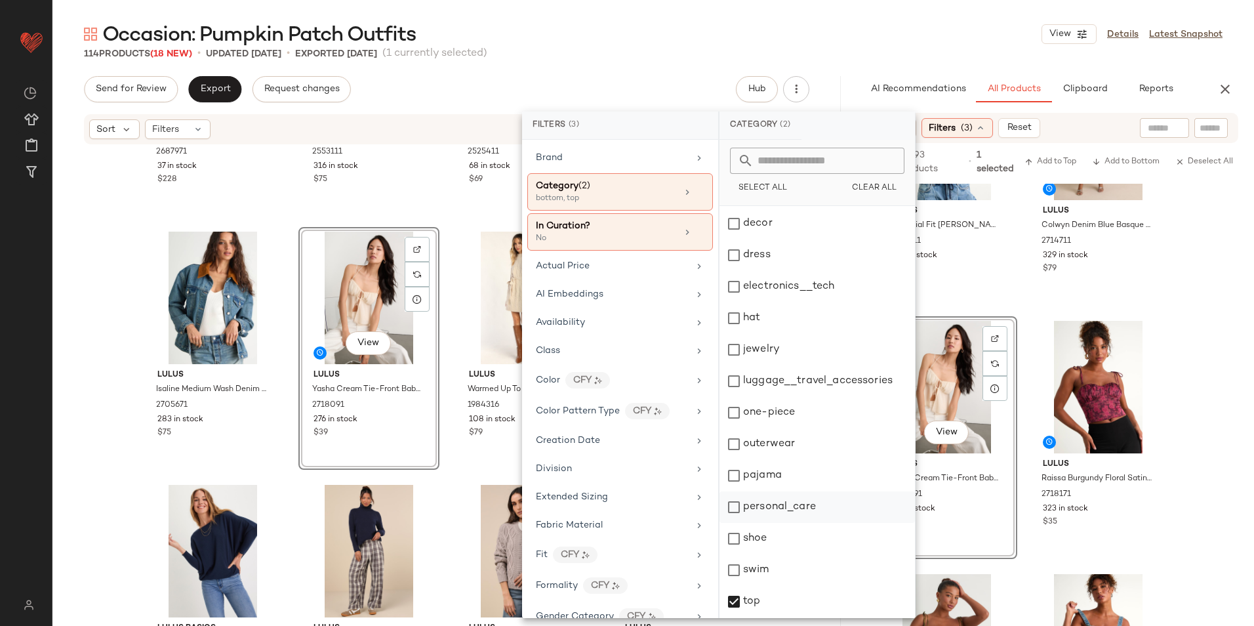
scroll to position [123, 0]
click at [731, 586] on div "top" at bounding box center [816, 601] width 195 height 31
click at [871, 35] on div "Occasion: Pumpkin Patch Outfits View Details Latest Snapshot" at bounding box center [652, 34] width 1201 height 26
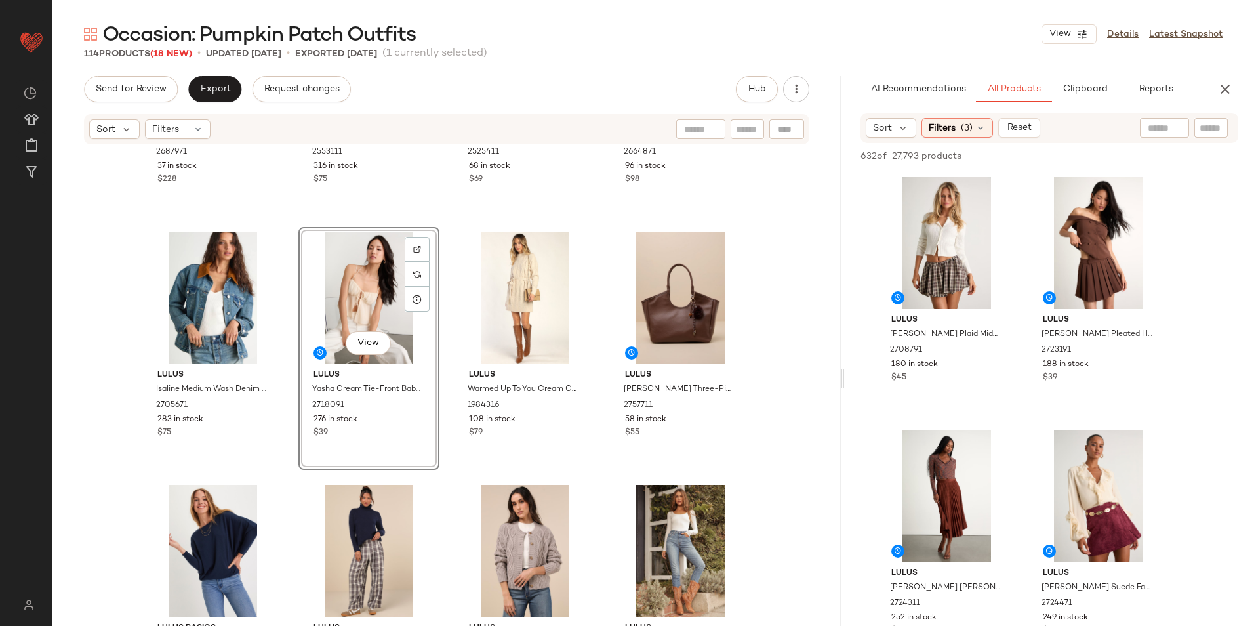
click at [1161, 130] on input "text" at bounding box center [1163, 128] width 33 height 14
type input "*****"
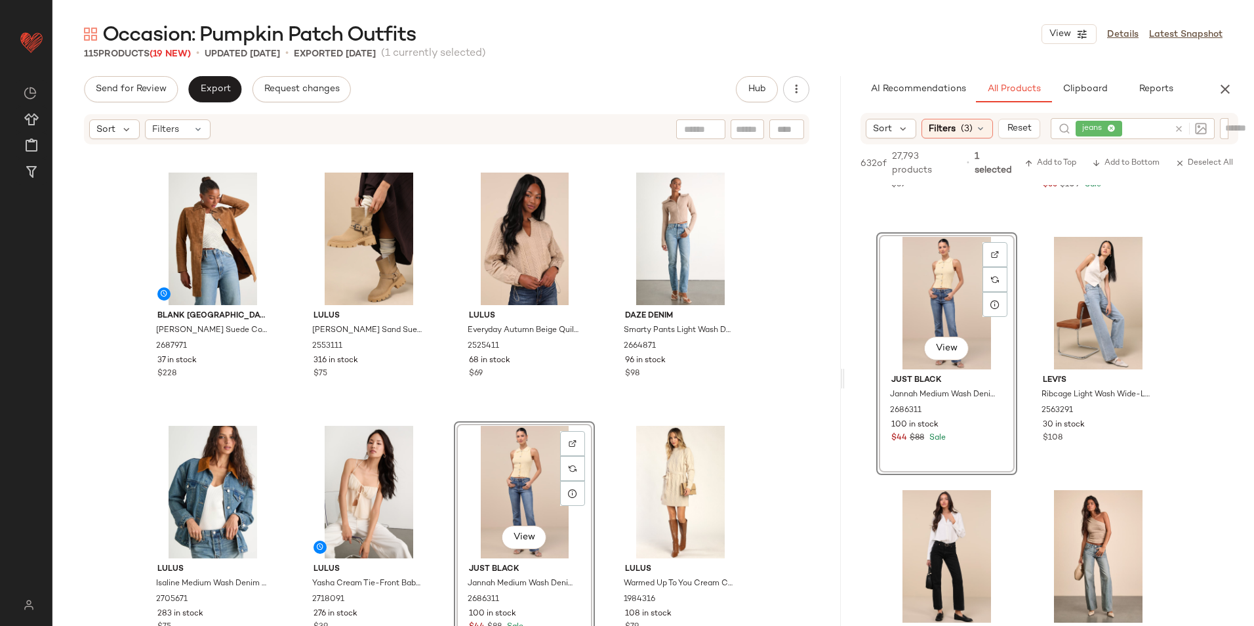
scroll to position [4797, 0]
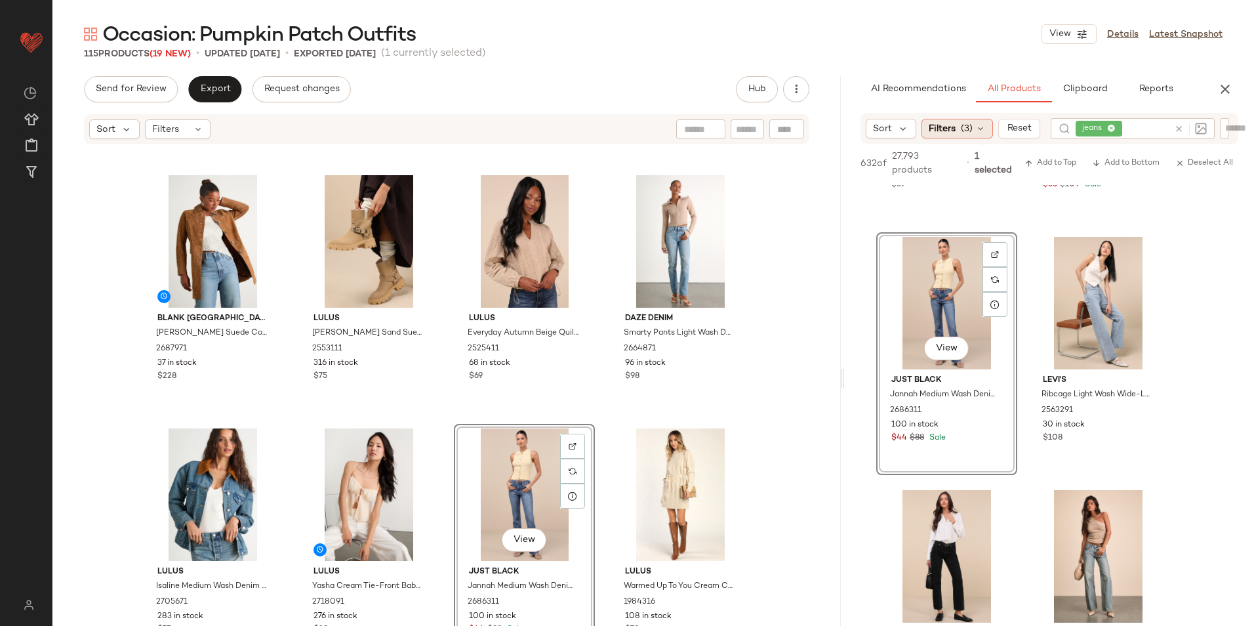
click at [941, 133] on span "Filters" at bounding box center [941, 129] width 27 height 14
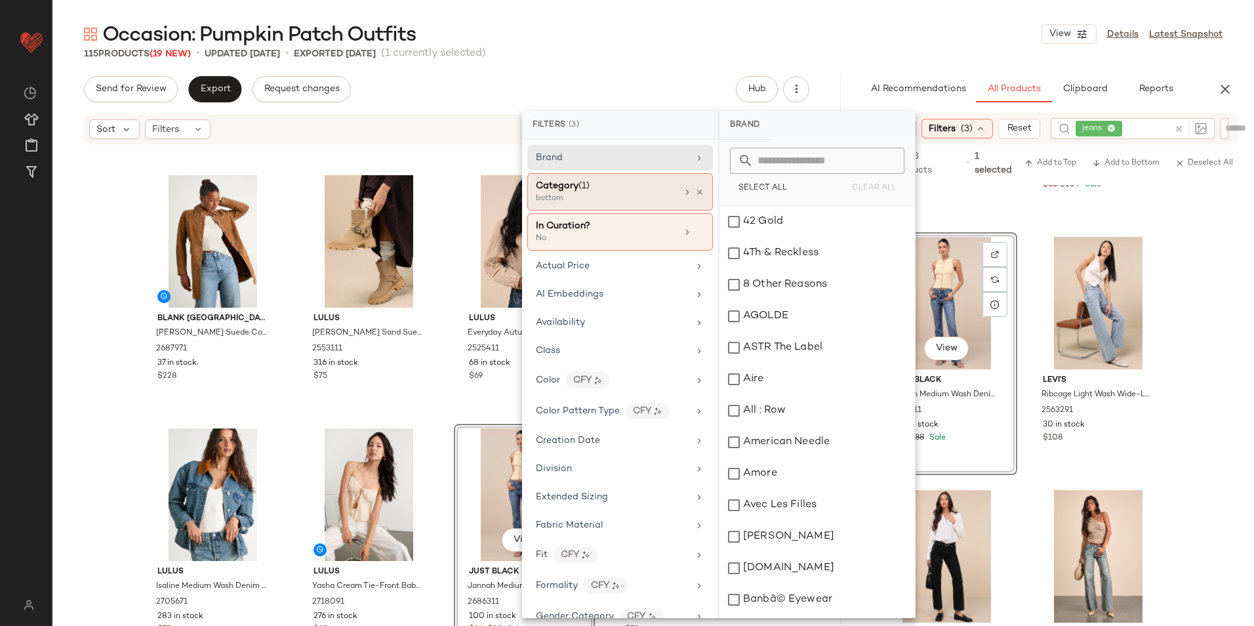
click at [615, 197] on div "bottom" at bounding box center [601, 199] width 131 height 12
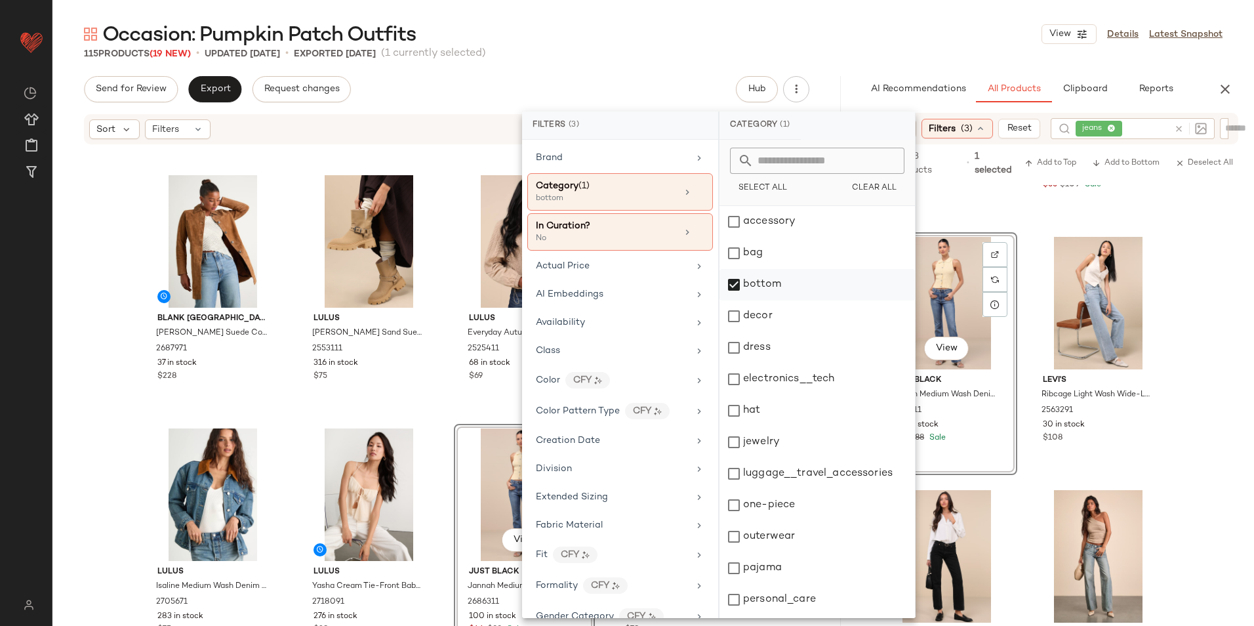
click at [772, 300] on div "bottom" at bounding box center [816, 315] width 195 height 31
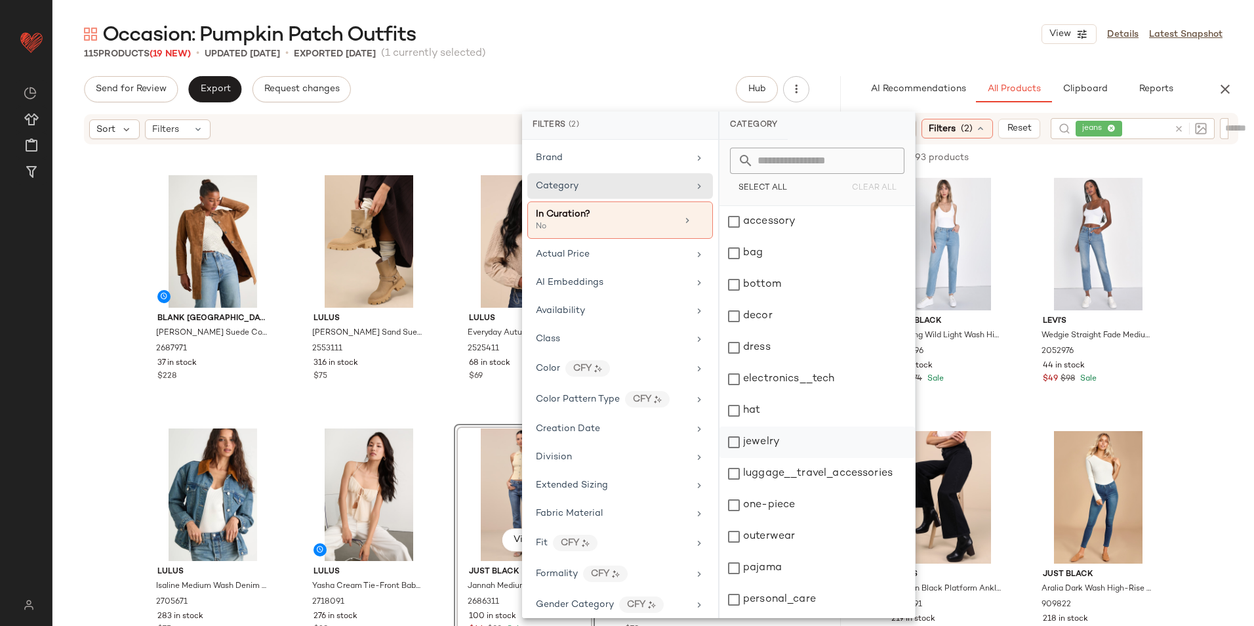
click at [782, 458] on div "jewelry" at bounding box center [816, 473] width 195 height 31
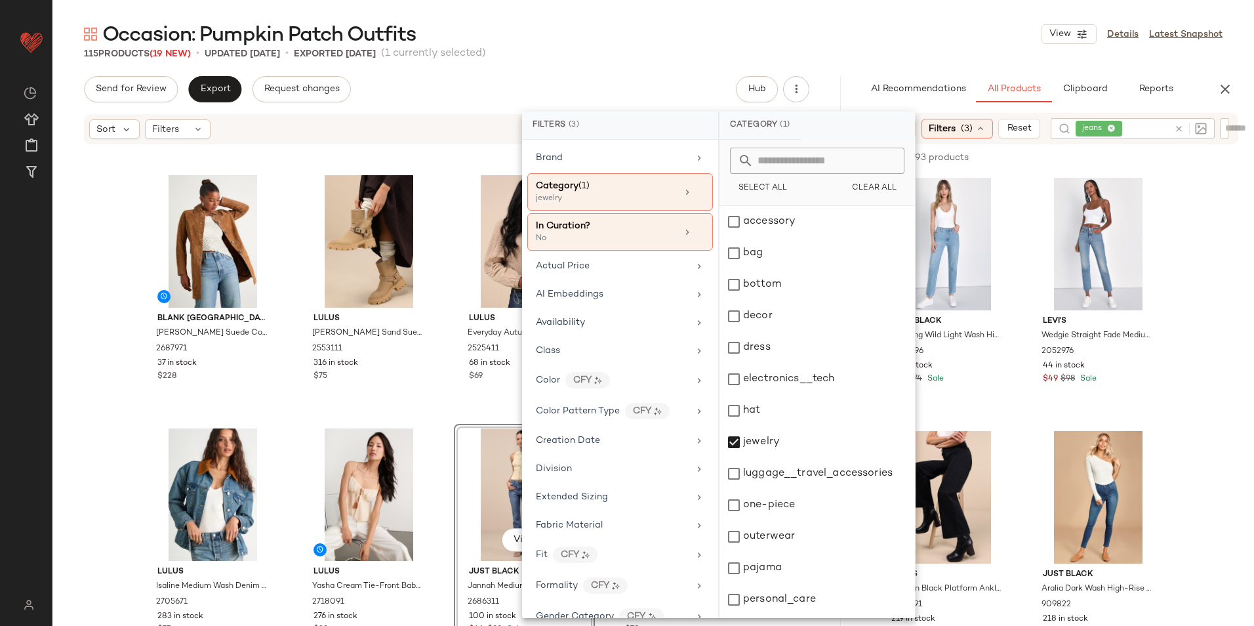
click at [909, 64] on div "Occasion: Pumpkin Patch Outfits View Details Latest Snapshot 115 Products (19 N…" at bounding box center [652, 323] width 1201 height 605
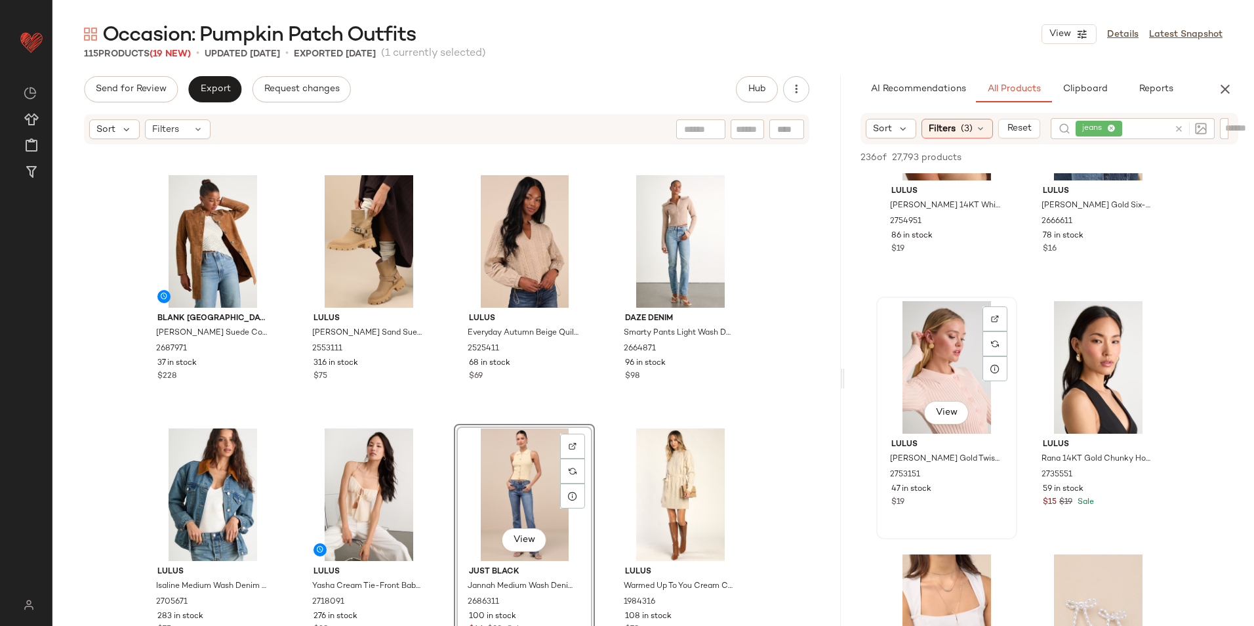
scroll to position [1967, 0]
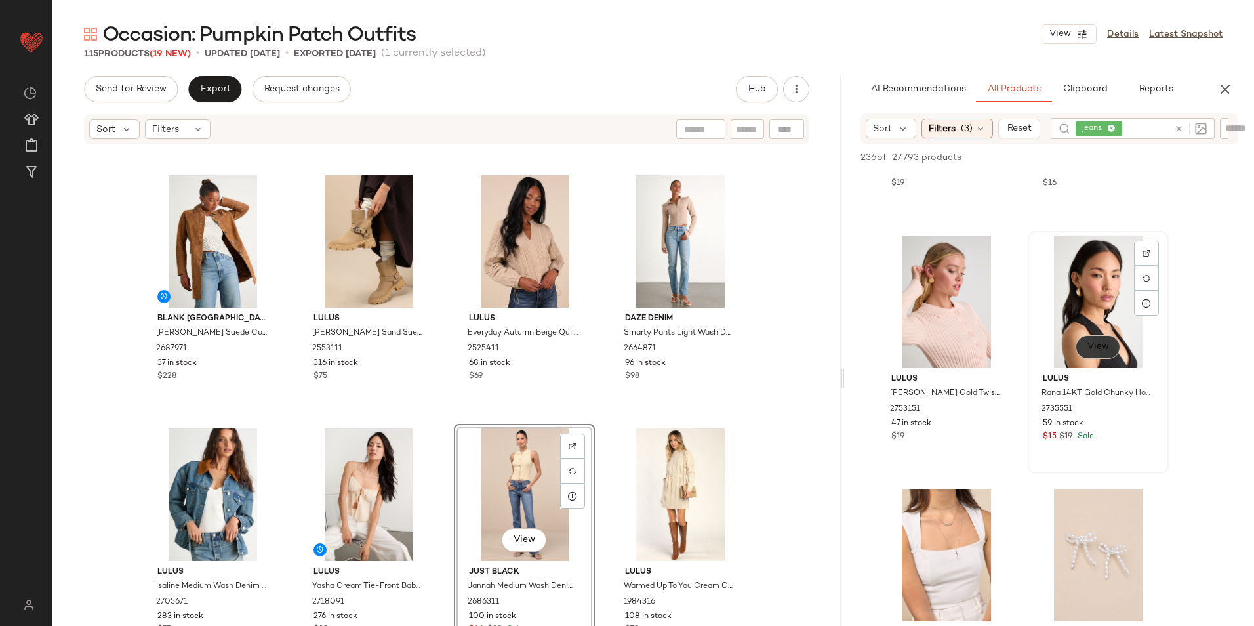
click at [1094, 340] on button "View" at bounding box center [1097, 347] width 45 height 24
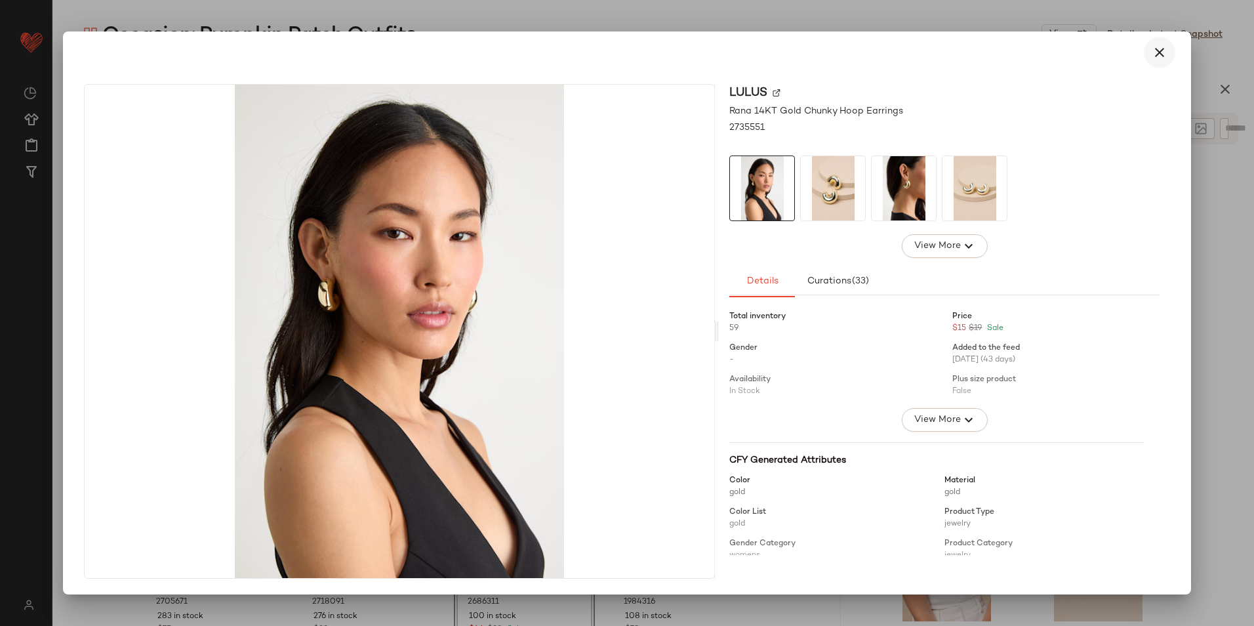
click at [1155, 50] on icon "button" at bounding box center [1159, 53] width 16 height 16
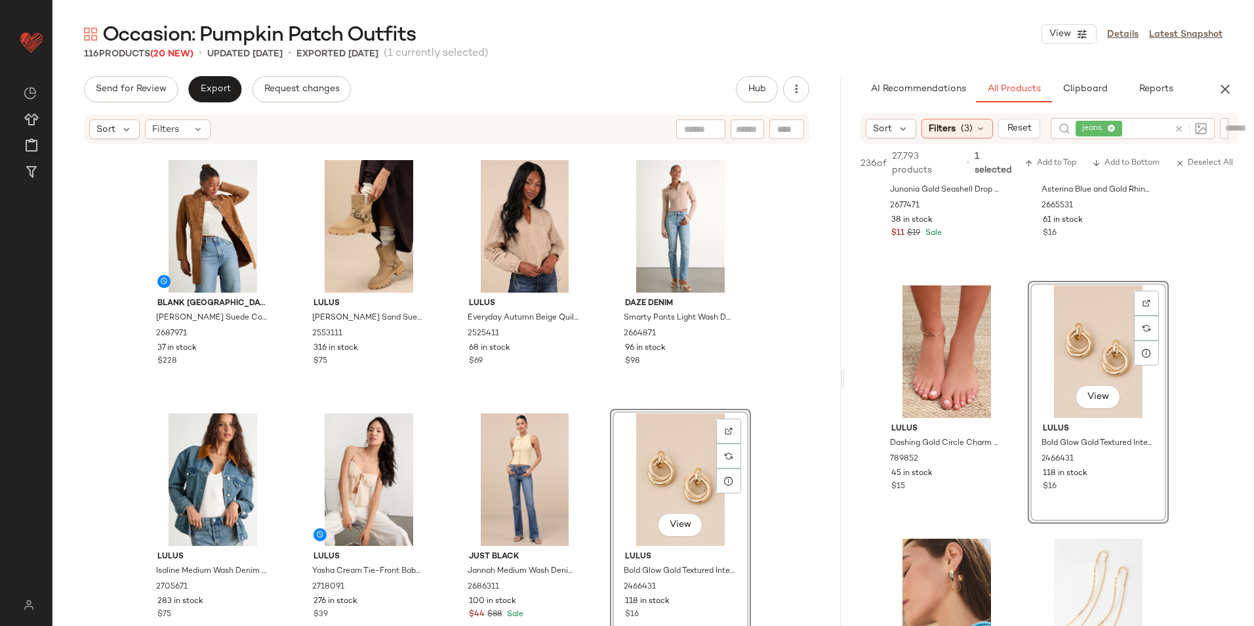
scroll to position [4797, 0]
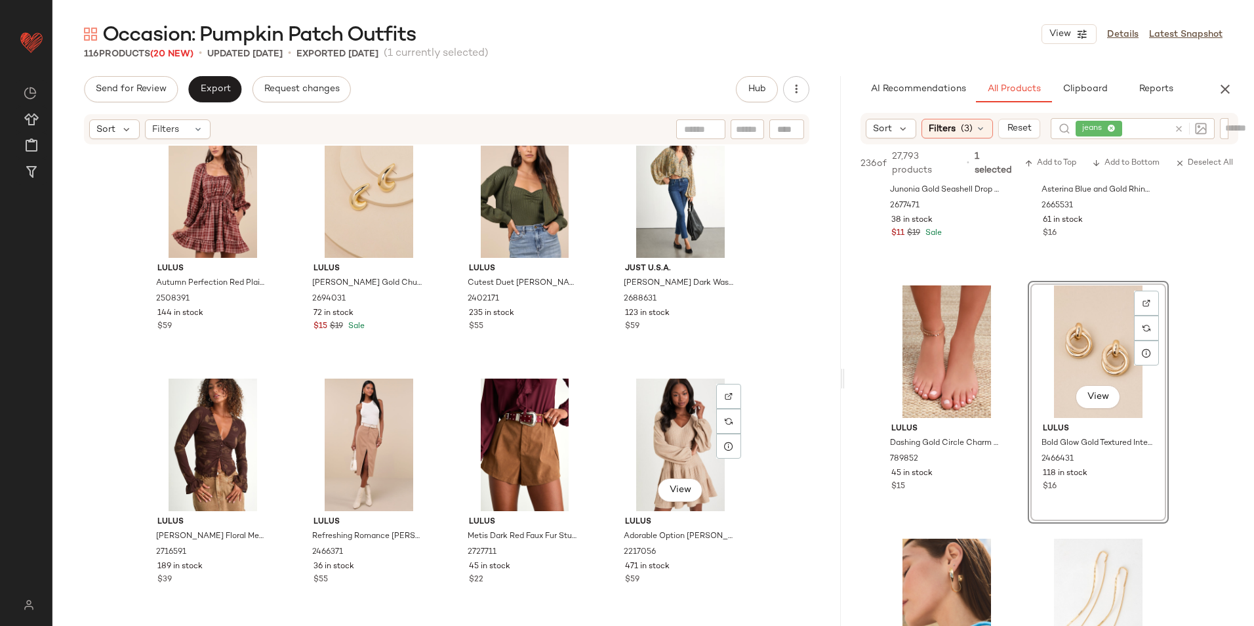
scroll to position [928, 0]
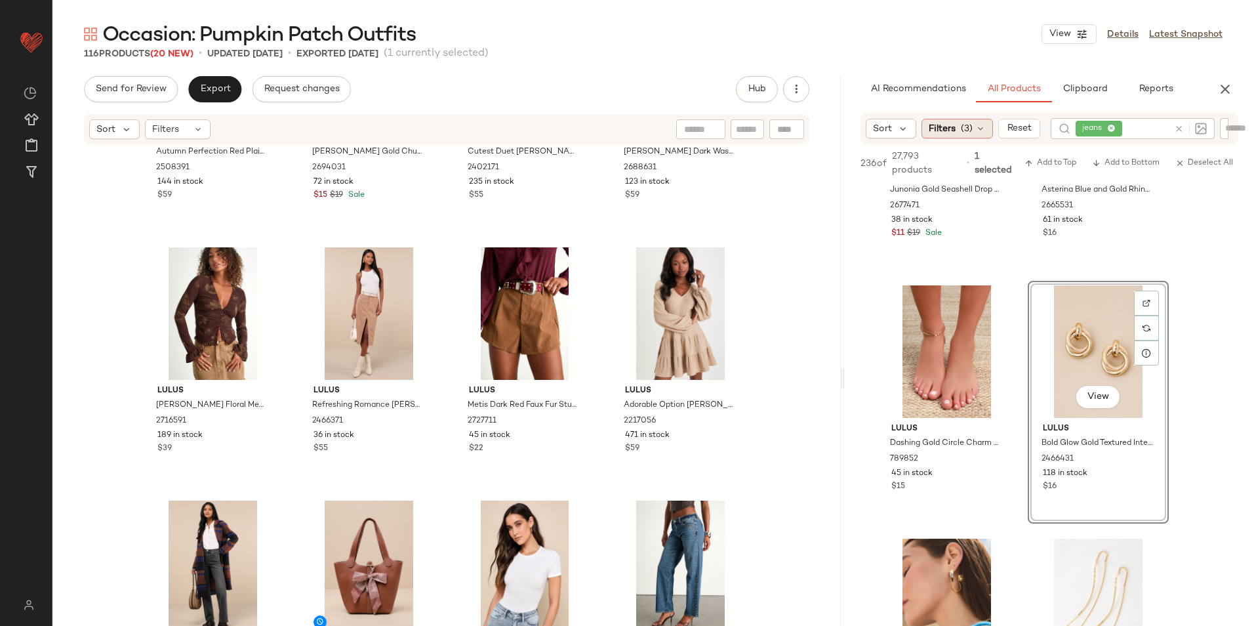
click at [975, 128] on icon at bounding box center [980, 128] width 10 height 10
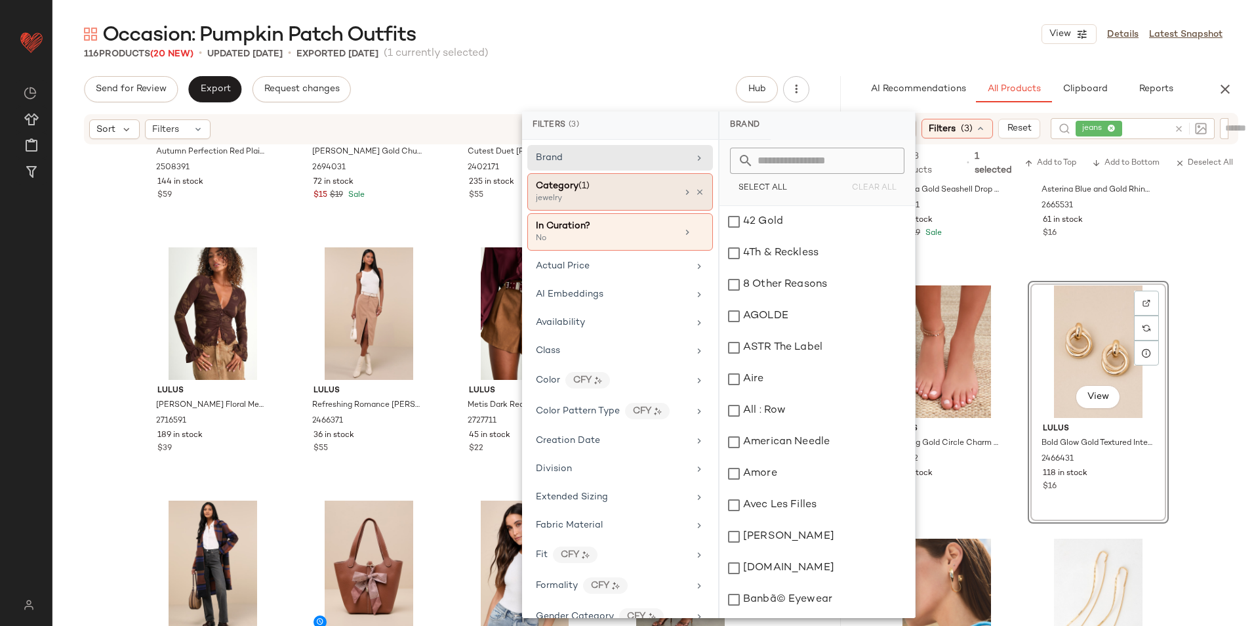
click at [622, 213] on div "Category (1) jewelry" at bounding box center [620, 231] width 186 height 37
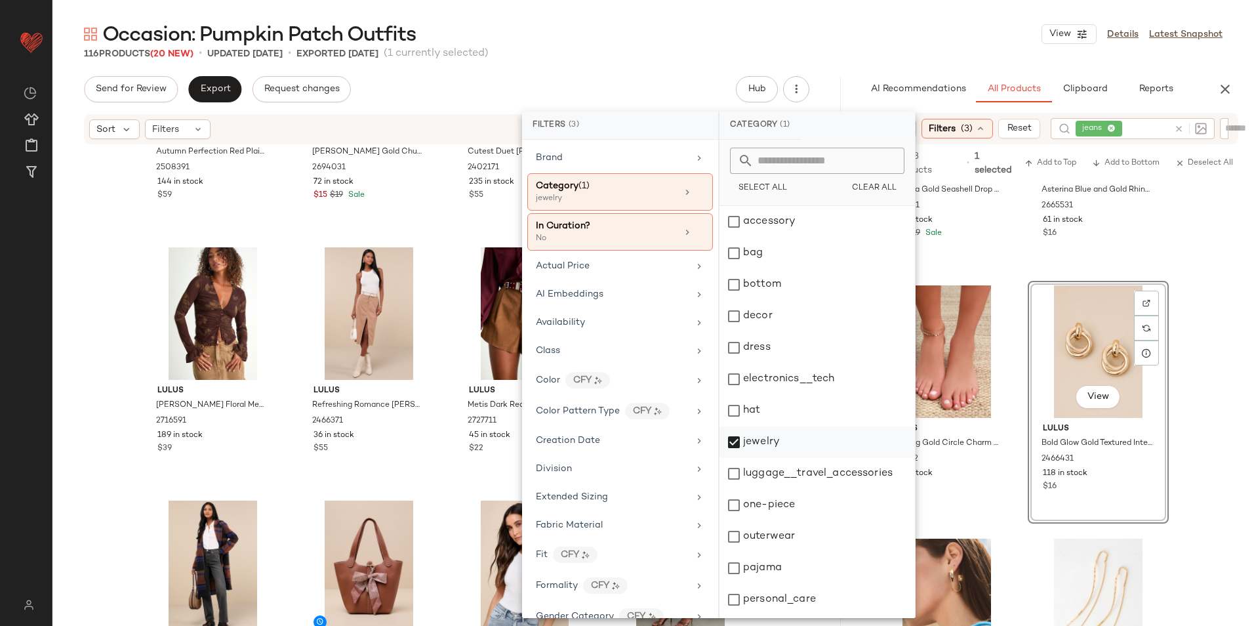
click at [754, 458] on div "jewelry" at bounding box center [816, 473] width 195 height 31
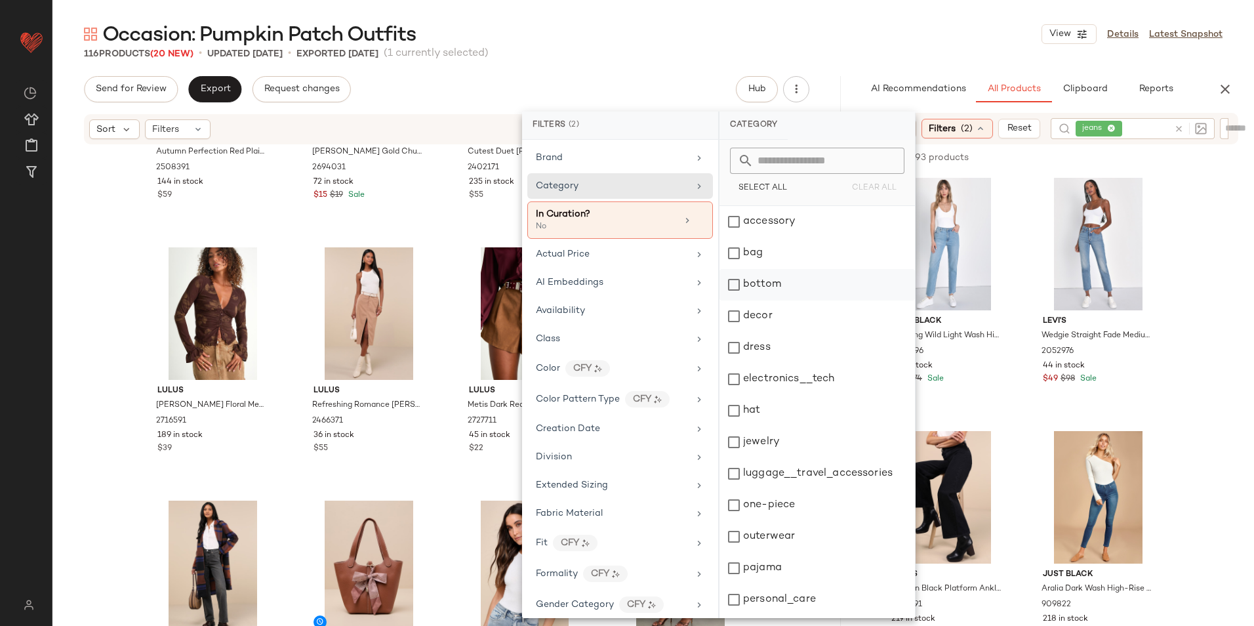
click at [784, 300] on div "bottom" at bounding box center [816, 315] width 195 height 31
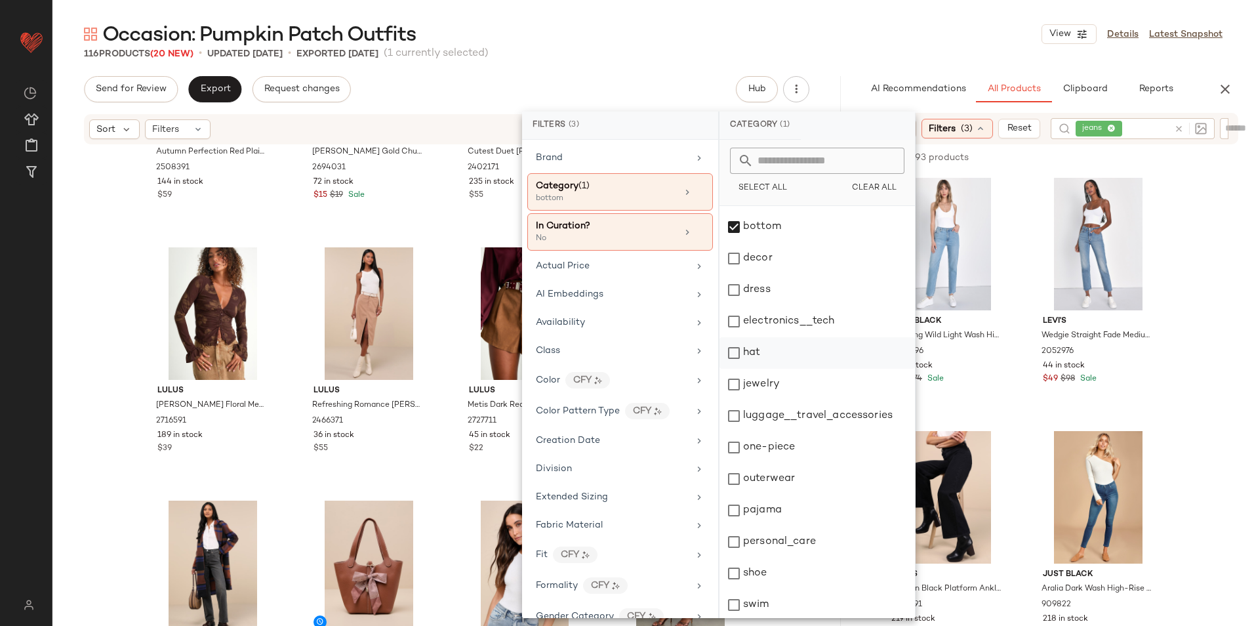
scroll to position [123, 0]
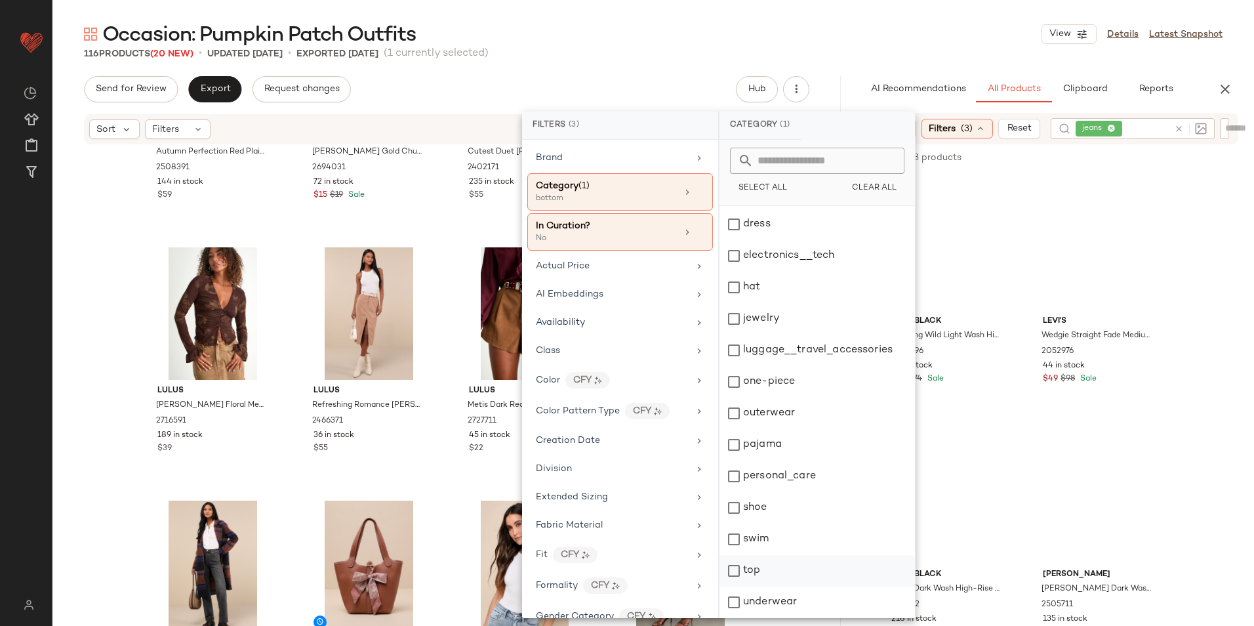
click at [761, 586] on div "top" at bounding box center [816, 601] width 195 height 31
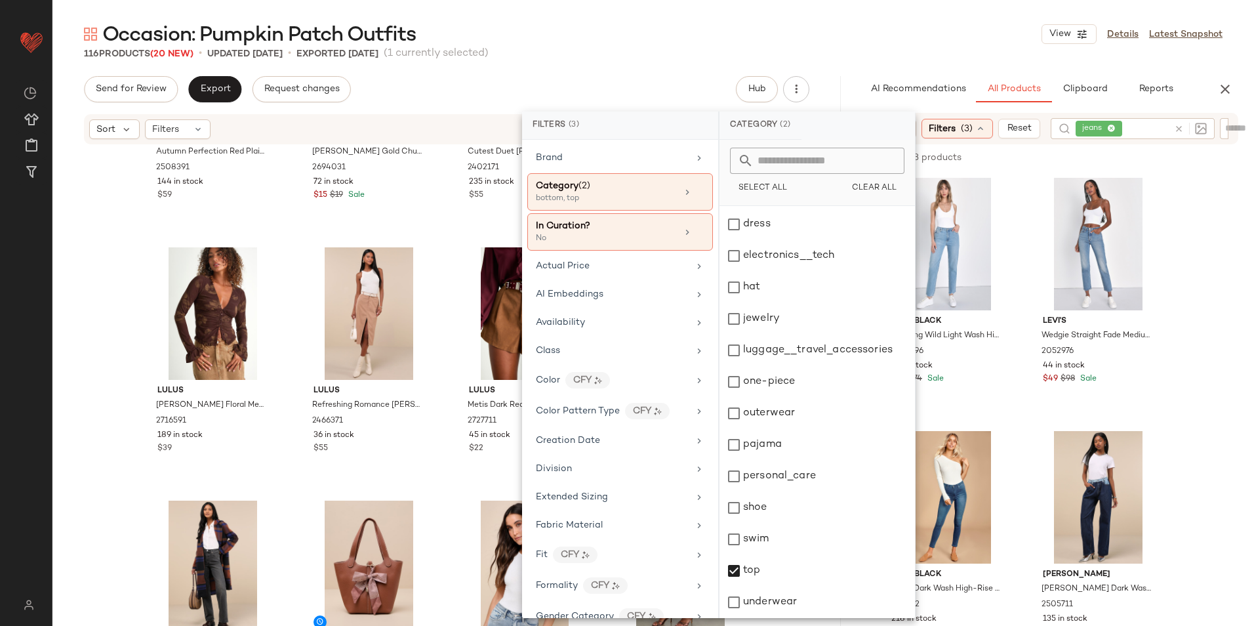
click at [860, 15] on main "Occasion: Pumpkin Patch Outfits View Details Latest Snapshot 116 Products (20 N…" at bounding box center [627, 313] width 1254 height 626
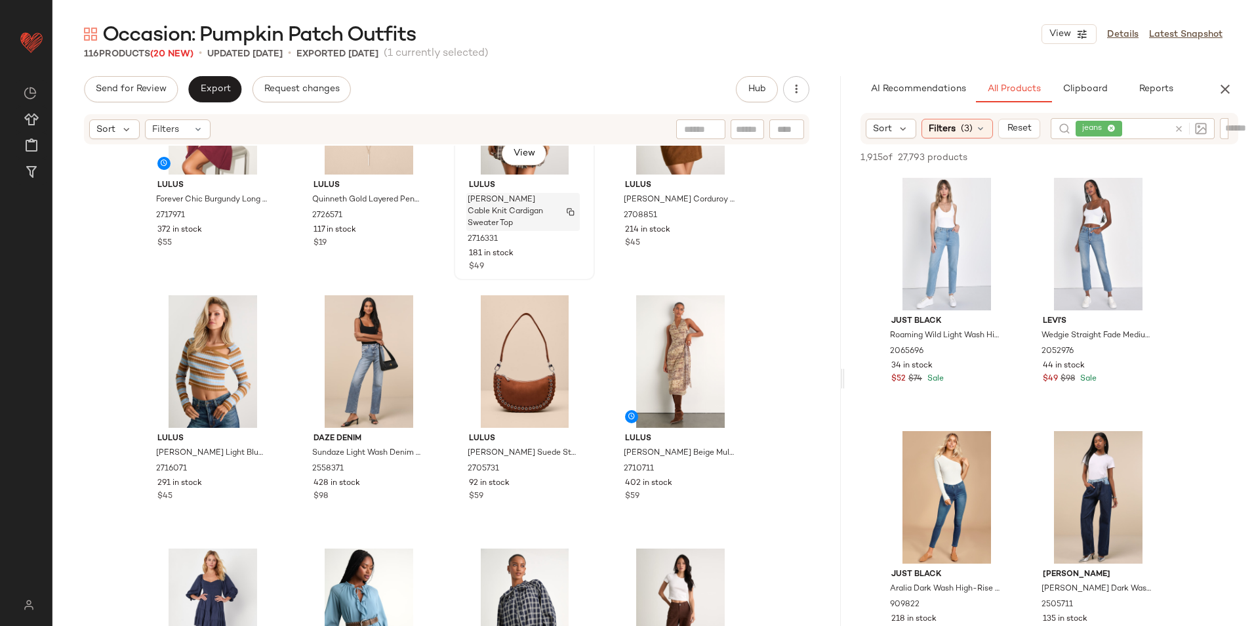
scroll to position [3420, 0]
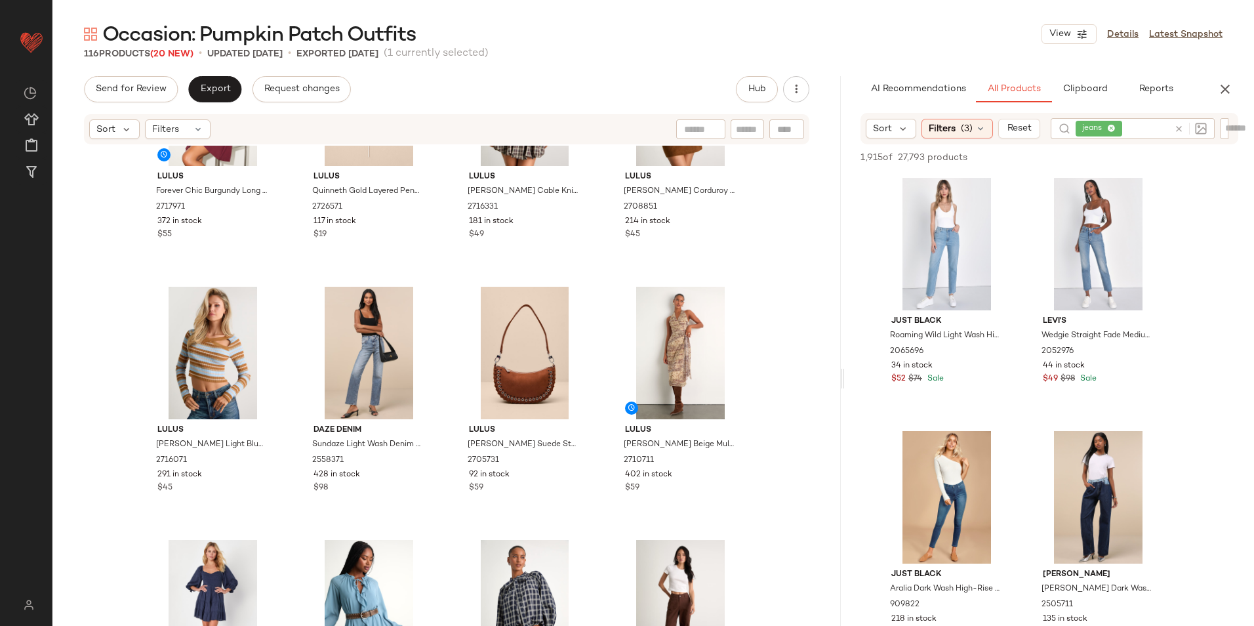
click at [1179, 129] on icon at bounding box center [1179, 129] width 10 height 10
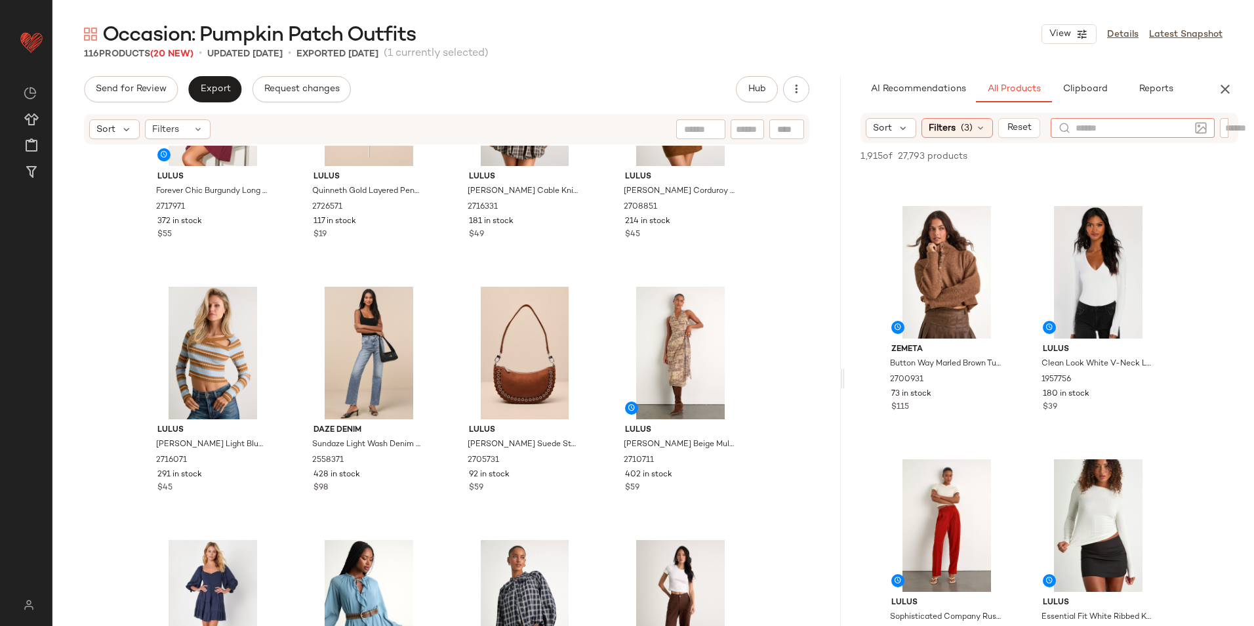
scroll to position [984, 0]
click at [958, 119] on div "Filters (3)" at bounding box center [956, 128] width 71 height 20
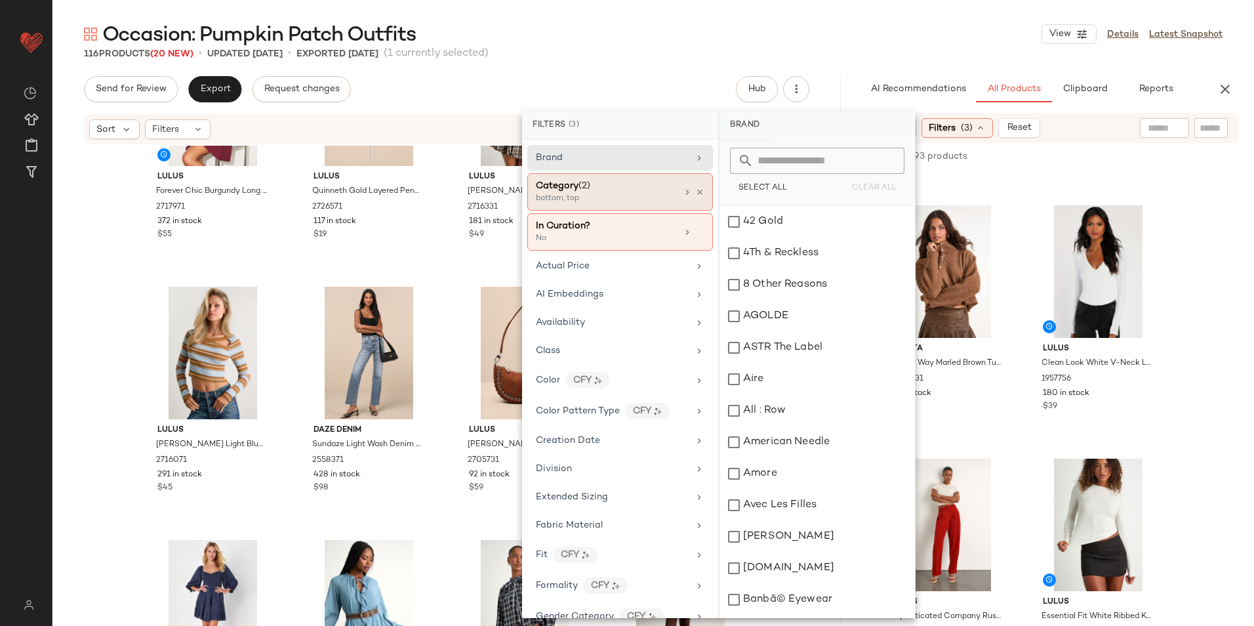
click at [555, 195] on div "bottom, top" at bounding box center [601, 199] width 131 height 12
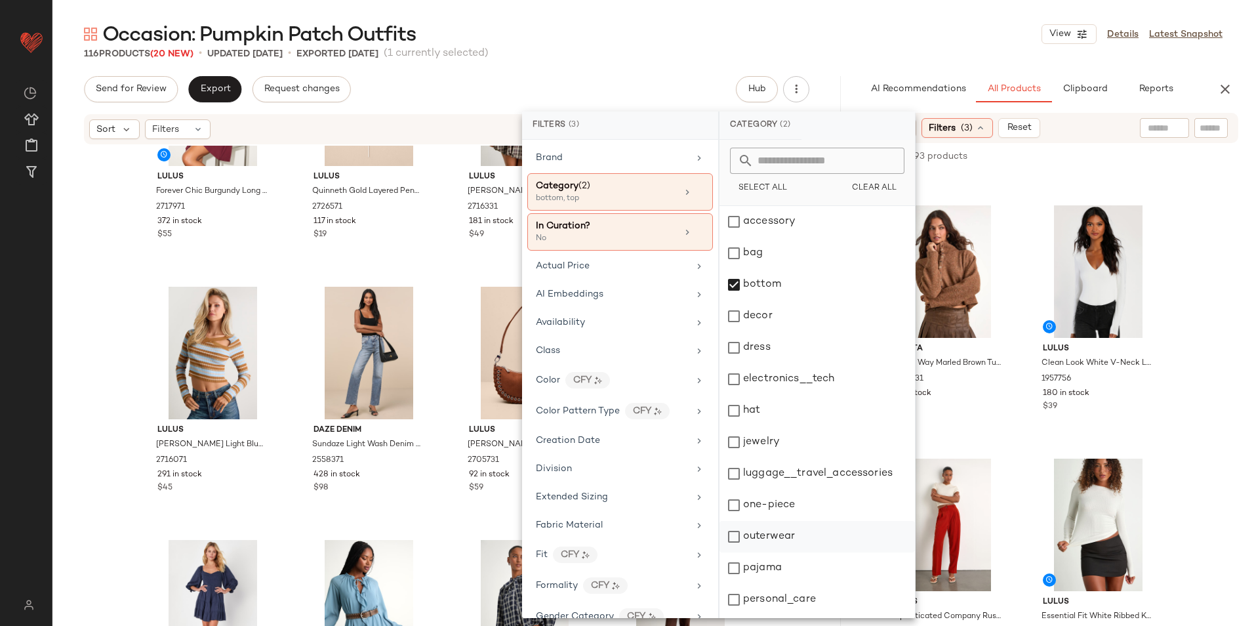
click at [788, 552] on div "outerwear" at bounding box center [816, 567] width 195 height 31
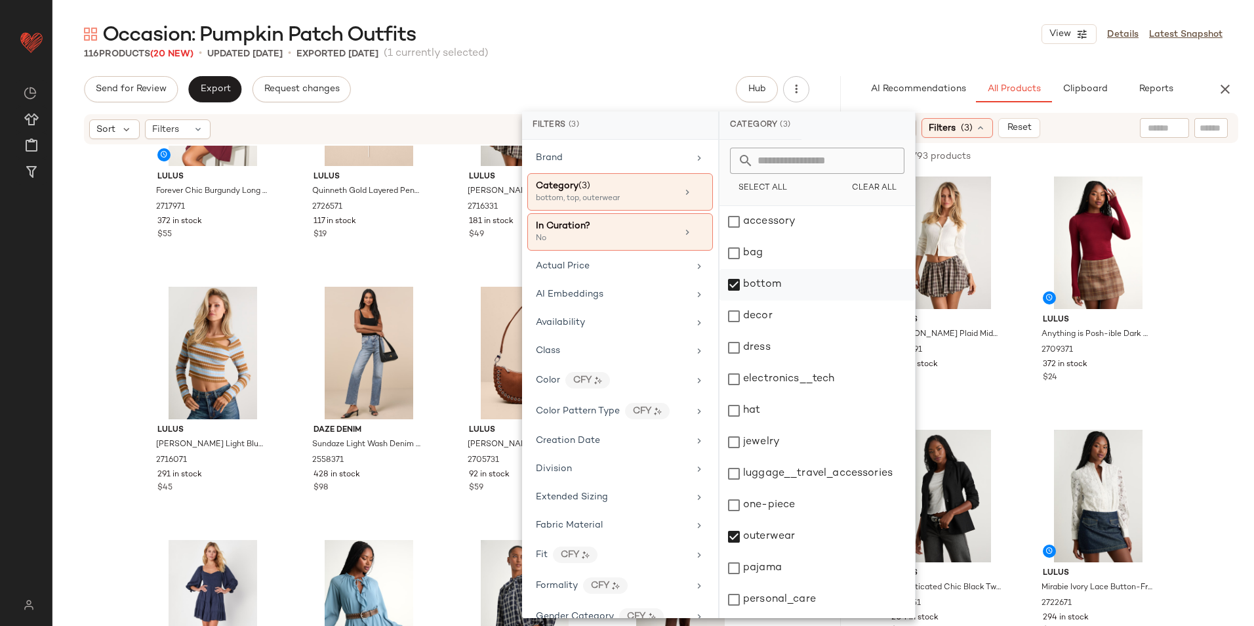
click at [770, 300] on div "bottom" at bounding box center [816, 315] width 195 height 31
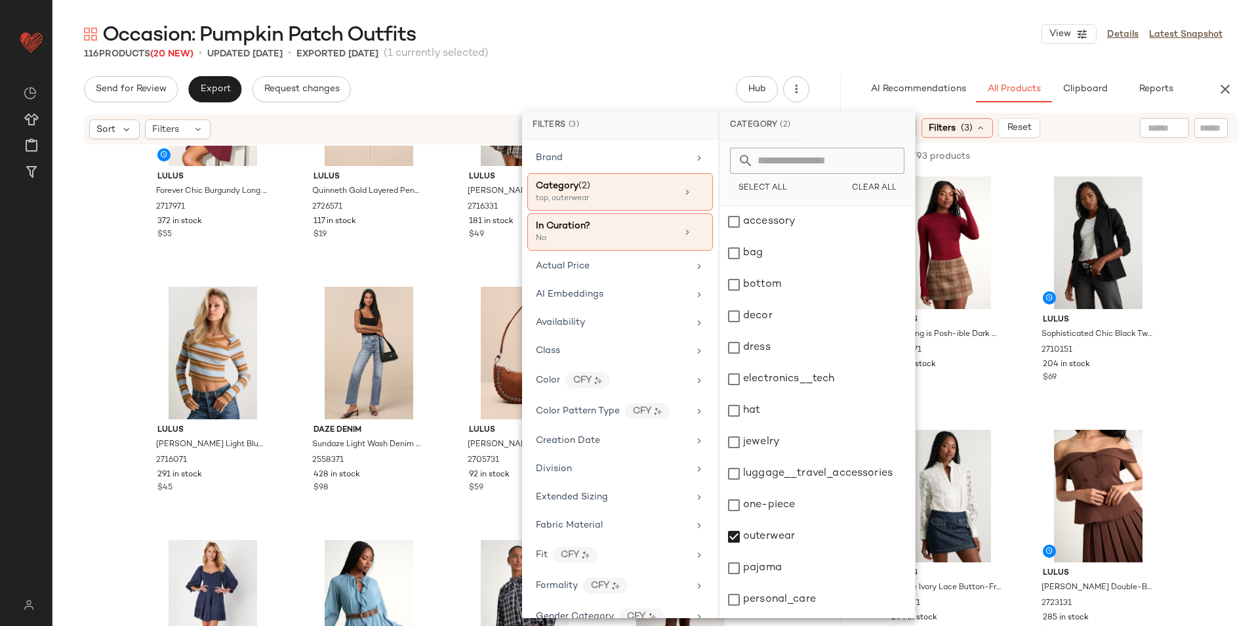
click at [854, 34] on div "Occasion: Pumpkin Patch Outfits View Details Latest Snapshot" at bounding box center [652, 34] width 1201 height 26
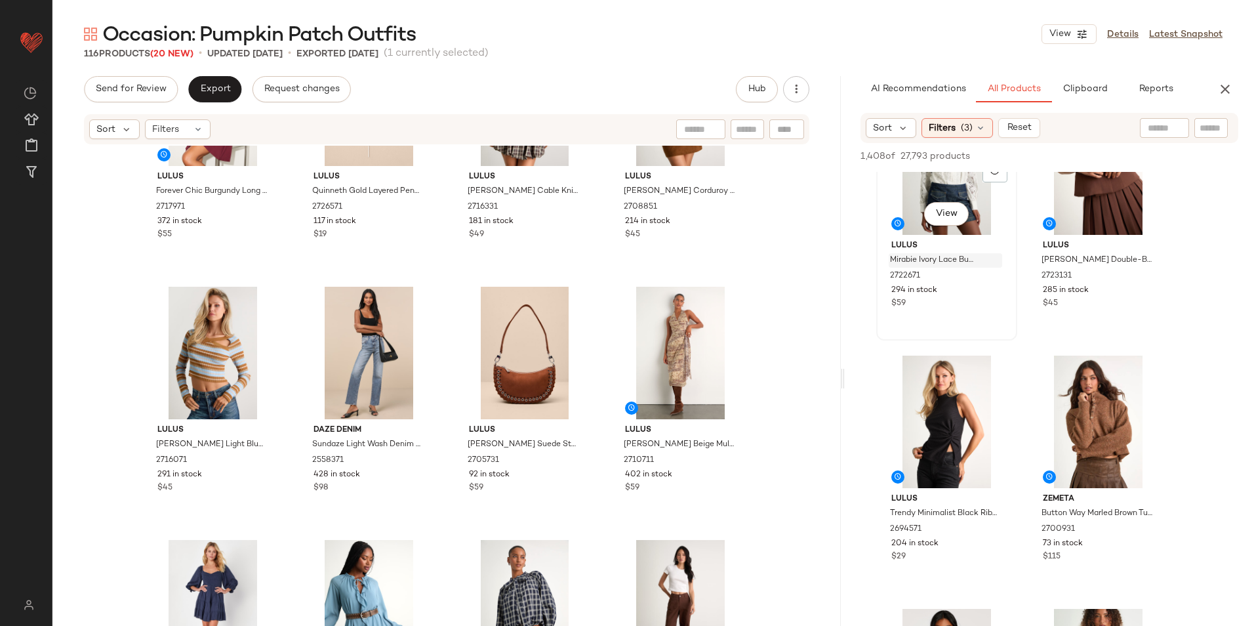
scroll to position [328, 0]
click at [967, 127] on span "(3)" at bounding box center [967, 128] width 12 height 14
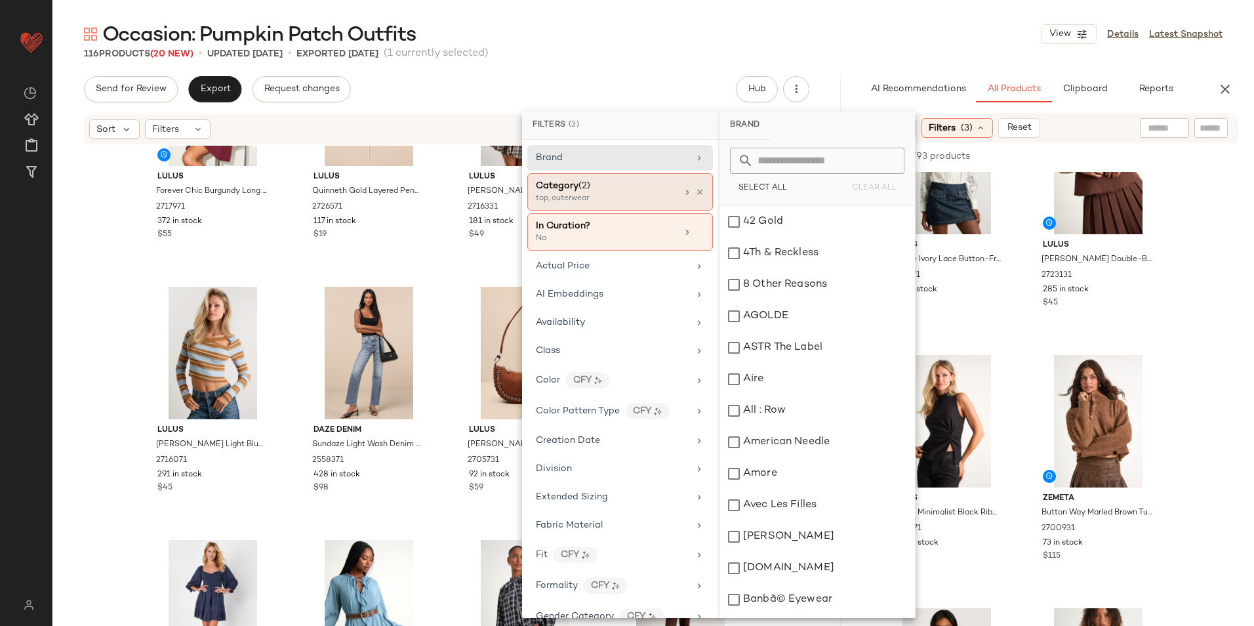
click at [593, 188] on div "Category (2)" at bounding box center [606, 186] width 141 height 14
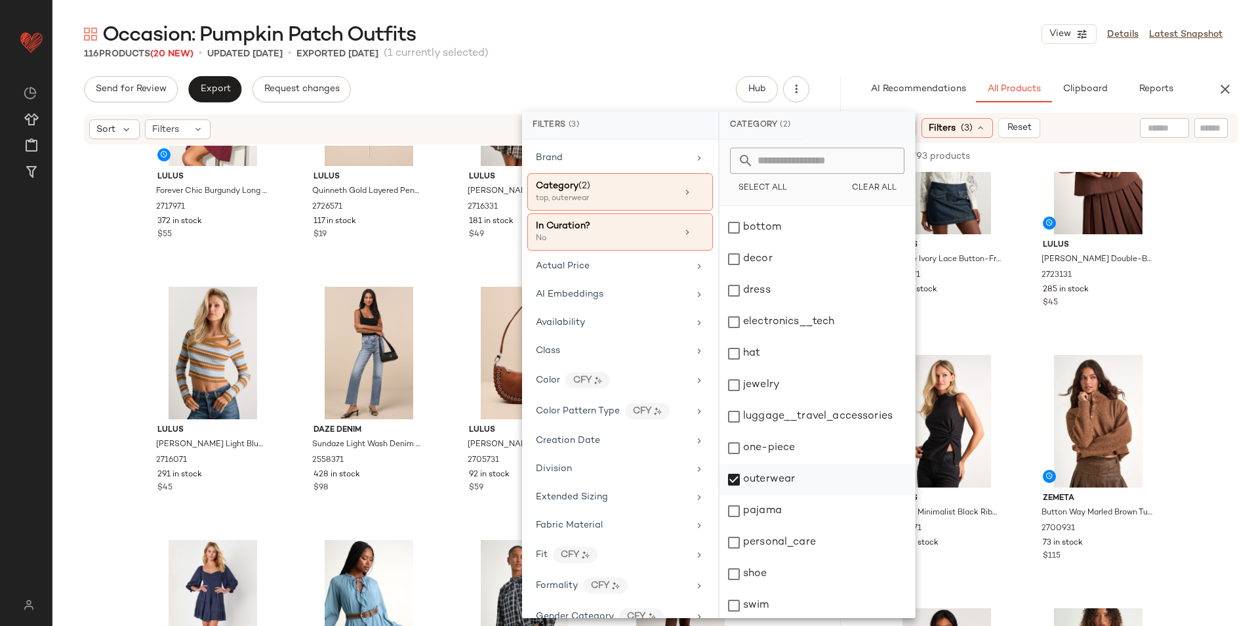
scroll to position [123, 0]
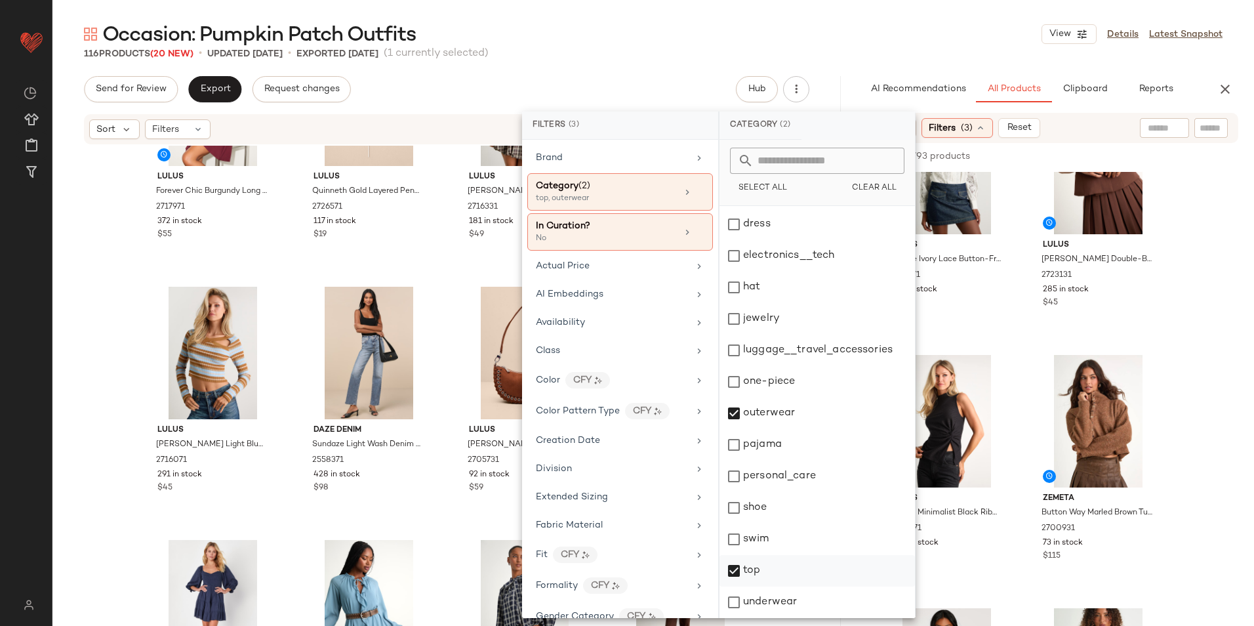
click at [761, 586] on div "top" at bounding box center [816, 601] width 195 height 31
click at [822, 39] on div "Occasion: Pumpkin Patch Outfits View Details Latest Snapshot" at bounding box center [652, 34] width 1201 height 26
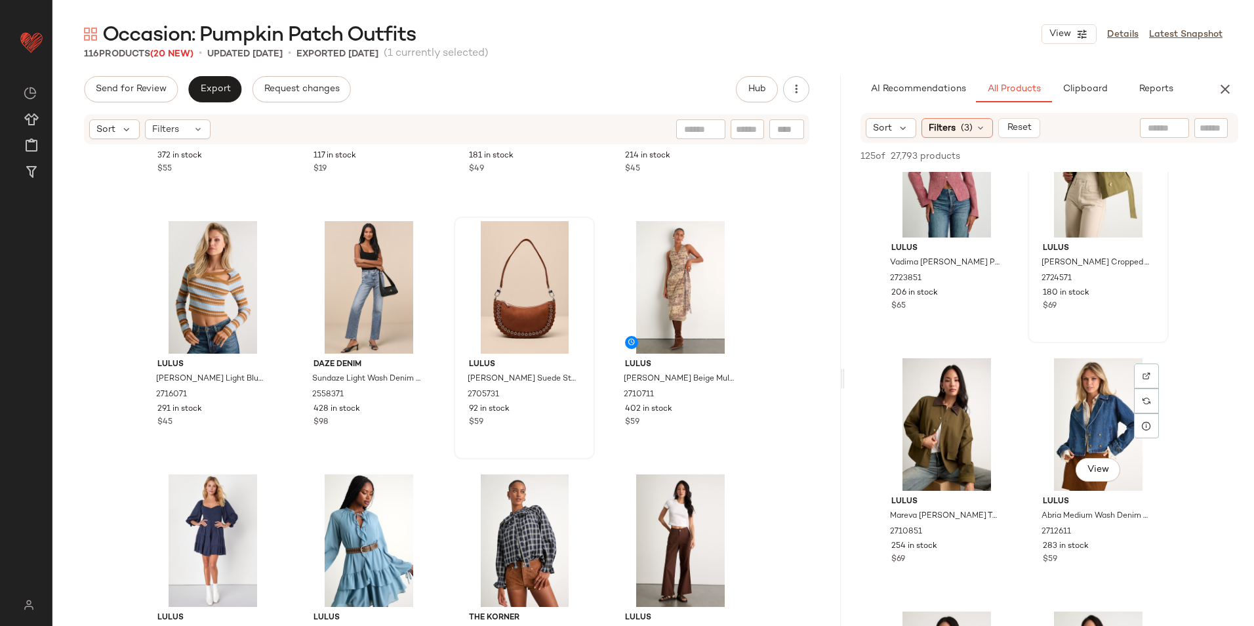
scroll to position [590, 0]
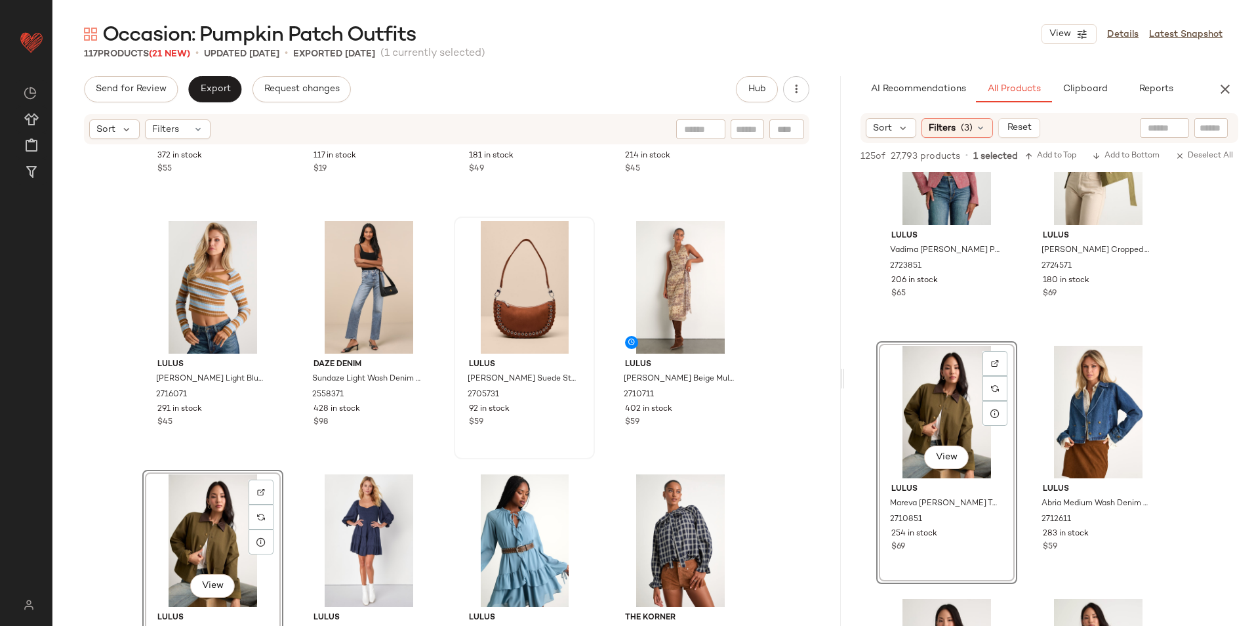
click at [219, 511] on div "View" at bounding box center [213, 540] width 132 height 132
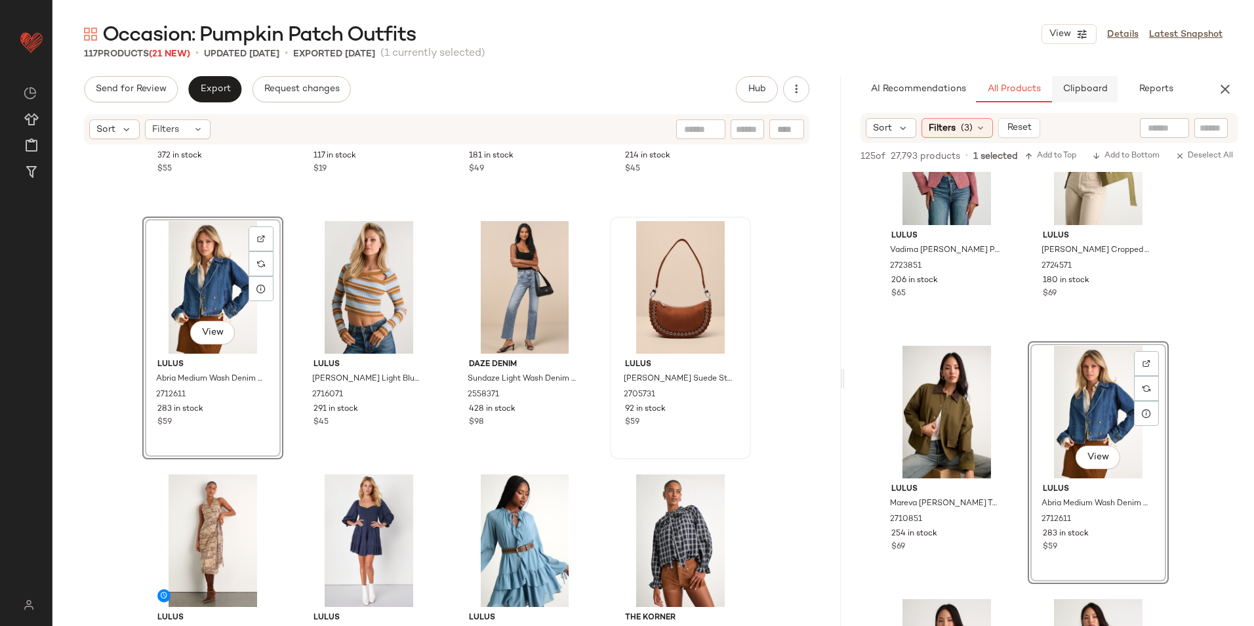
click at [1082, 94] on span "Clipboard" at bounding box center [1084, 89] width 45 height 10
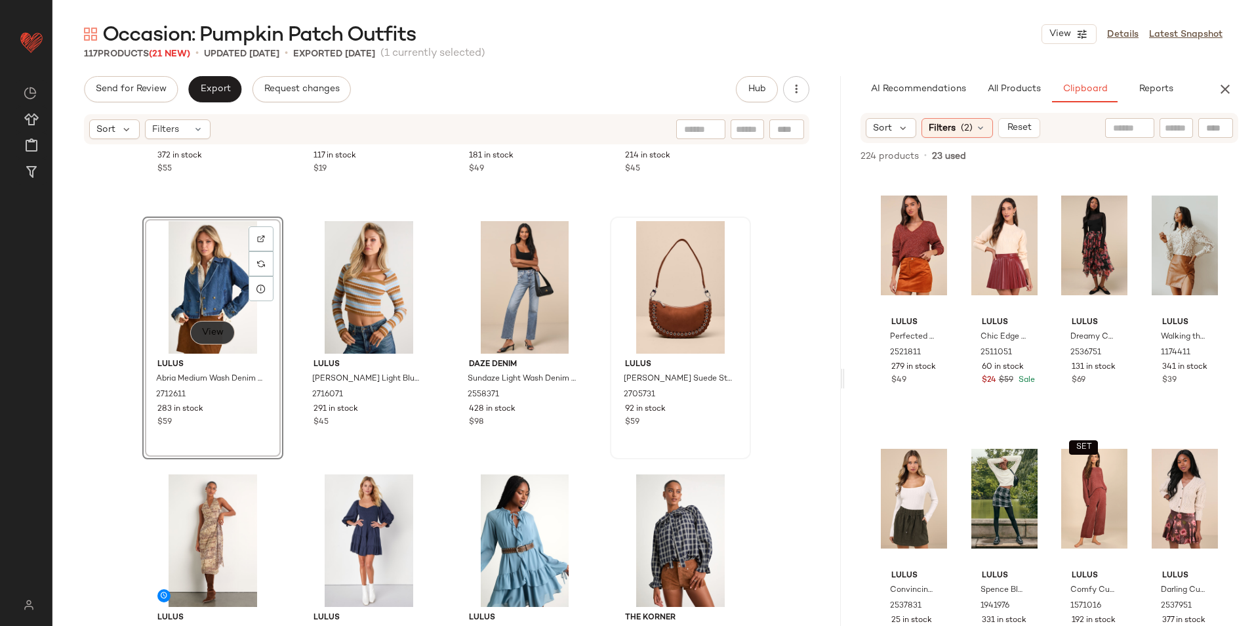
click at [209, 336] on span "View" at bounding box center [212, 332] width 22 height 10
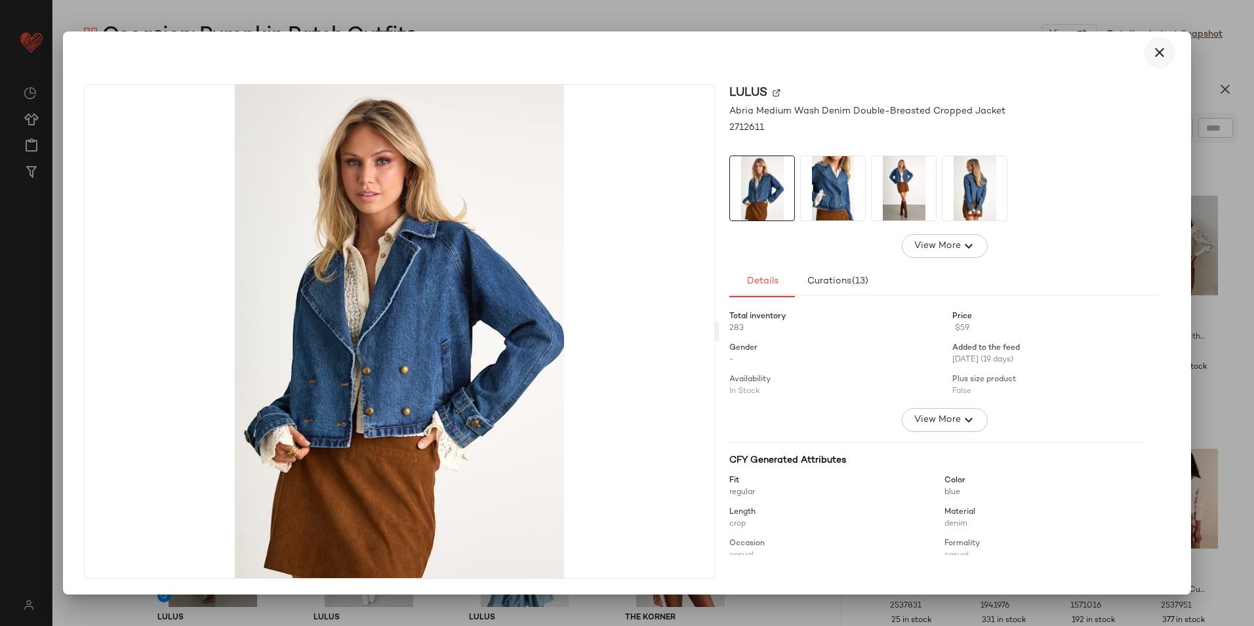
click at [1157, 46] on icon "button" at bounding box center [1159, 53] width 16 height 16
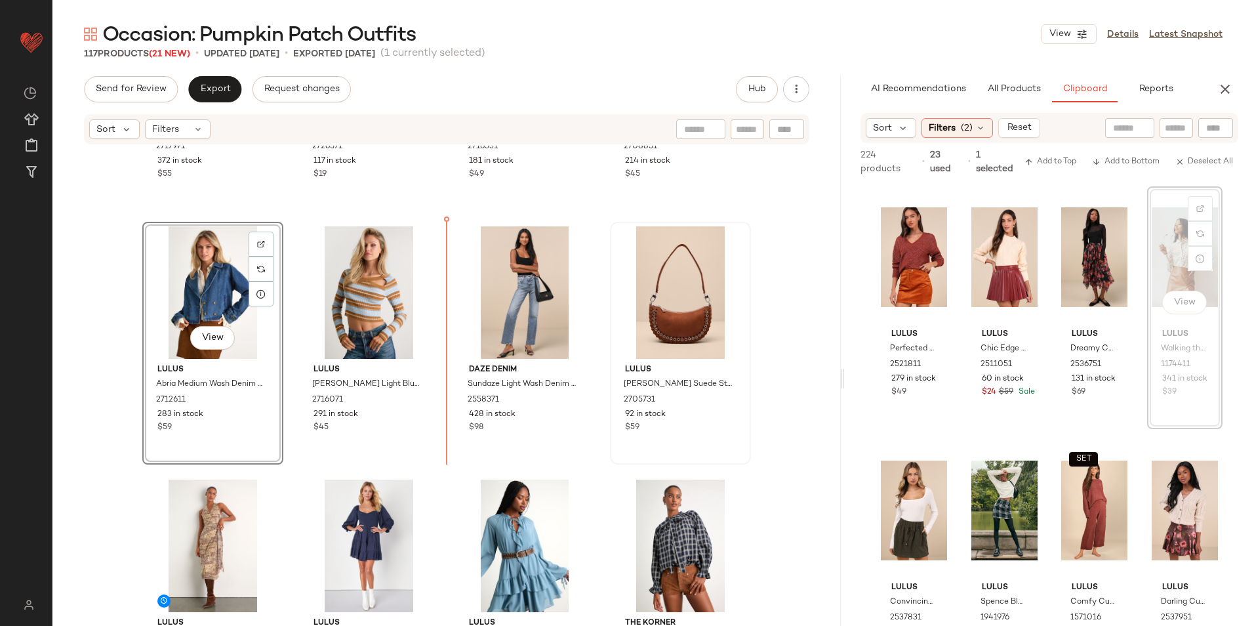
scroll to position [3478, 0]
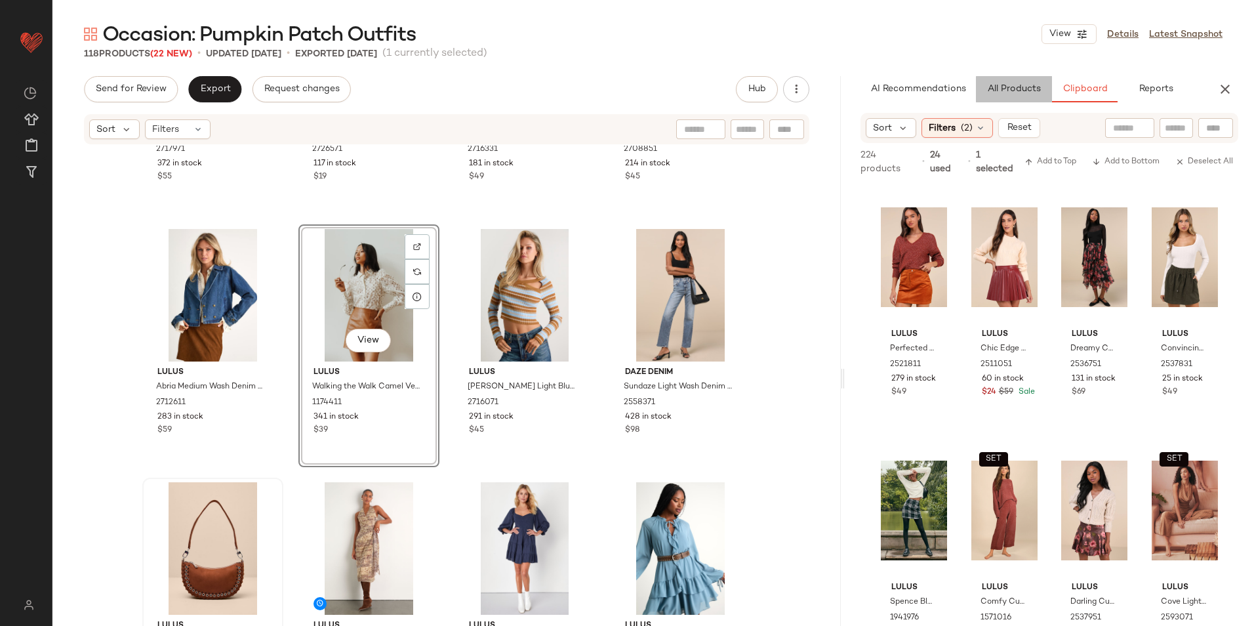
click at [1037, 91] on span "All Products" at bounding box center [1014, 89] width 54 height 10
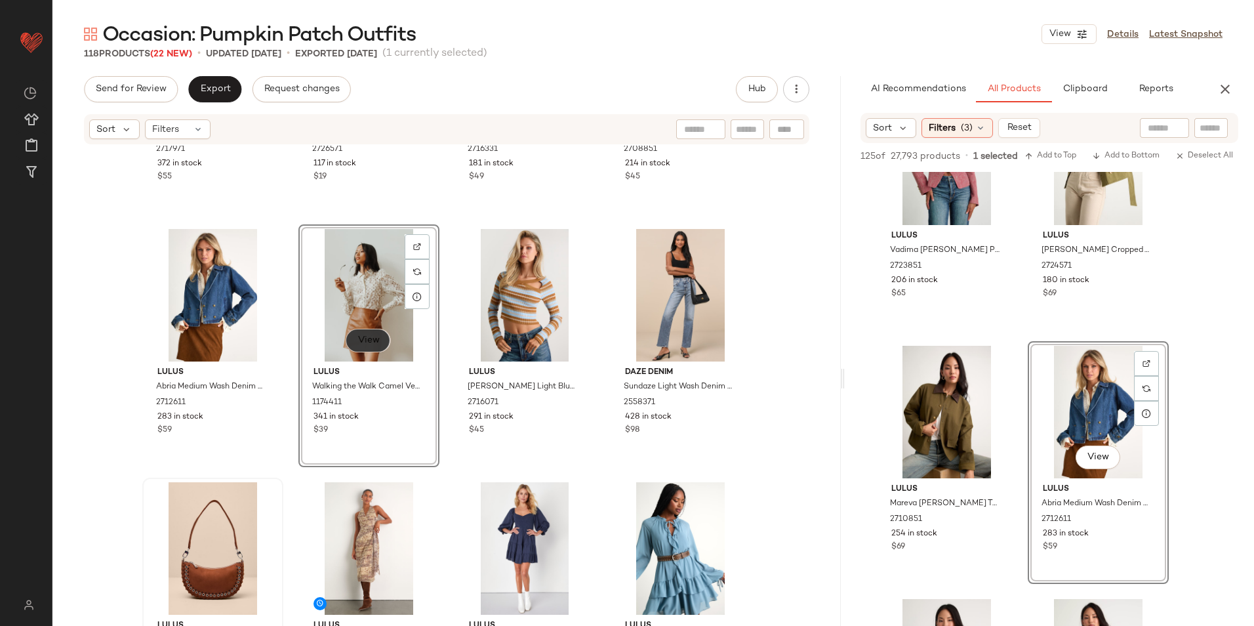
click at [348, 344] on button "View" at bounding box center [368, 341] width 45 height 24
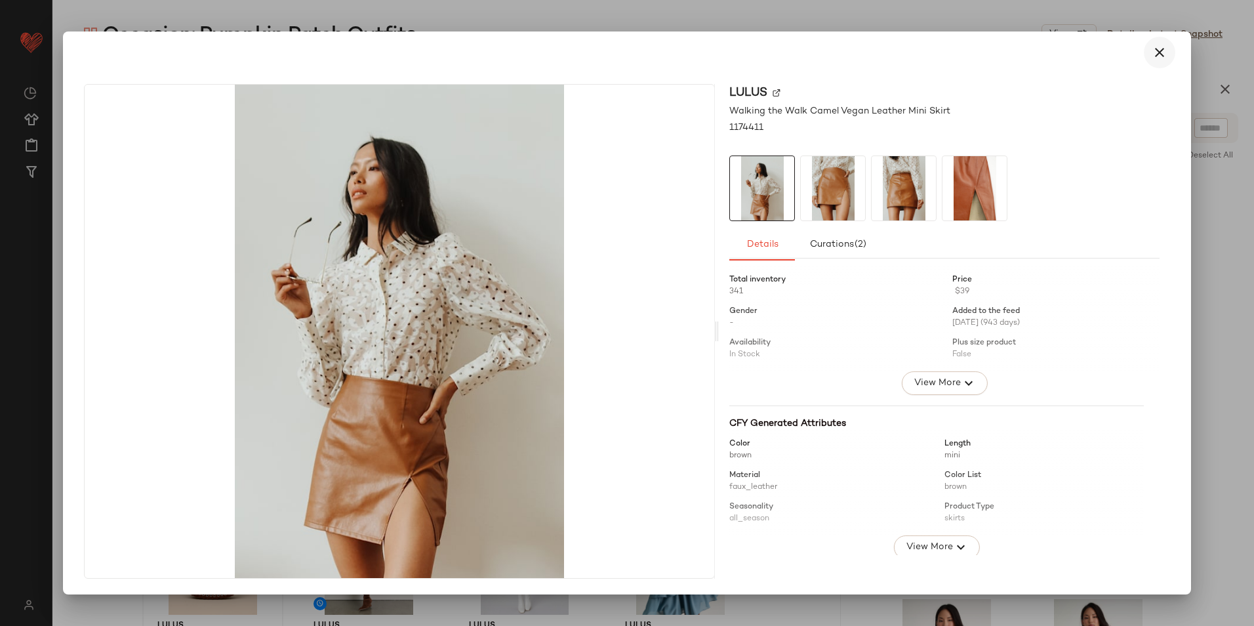
click at [1168, 53] on button "button" at bounding box center [1159, 52] width 31 height 31
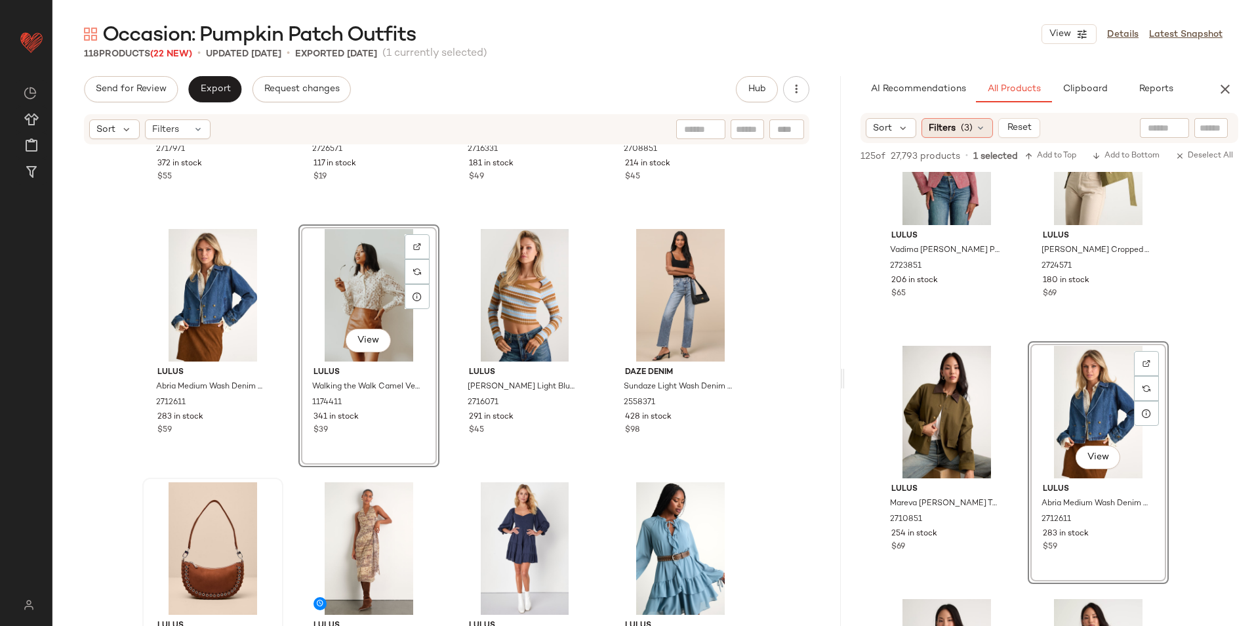
click at [984, 123] on icon at bounding box center [980, 128] width 10 height 10
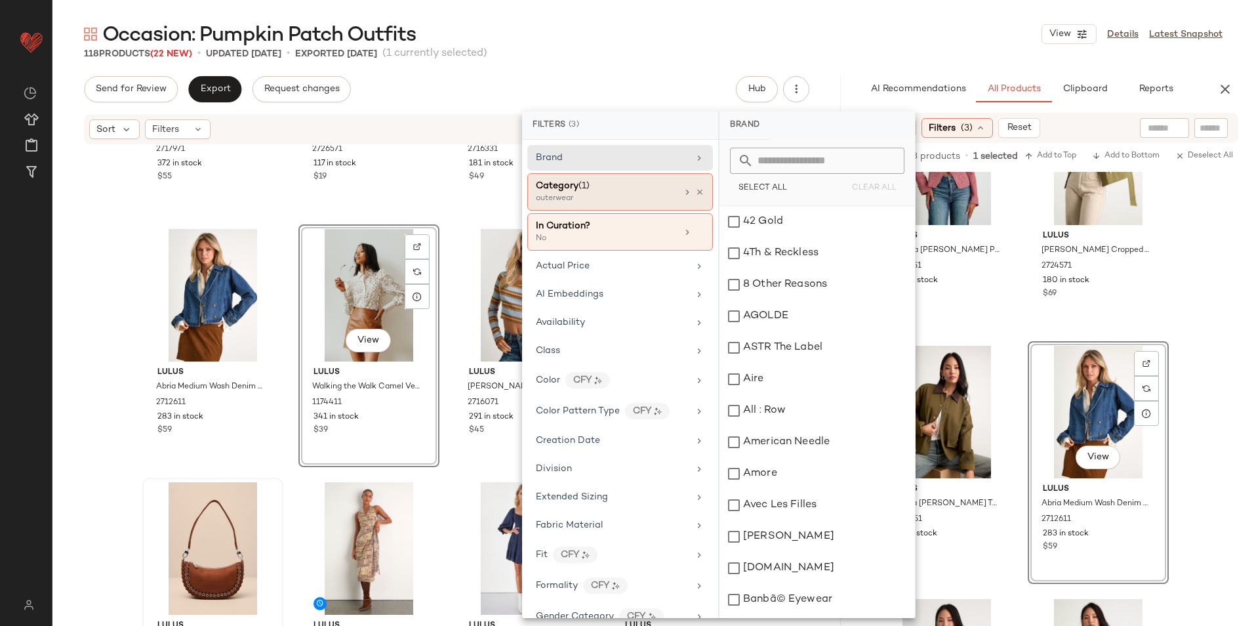
click at [588, 185] on span "(1)" at bounding box center [583, 186] width 11 height 10
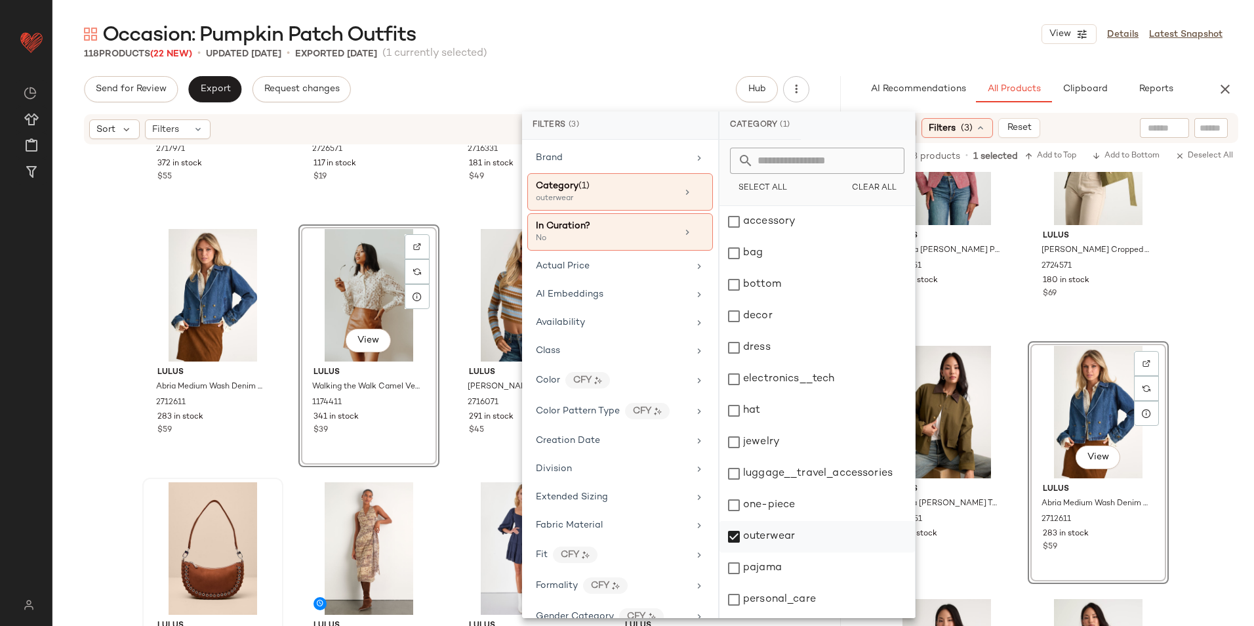
click at [765, 552] on div "outerwear" at bounding box center [816, 567] width 195 height 31
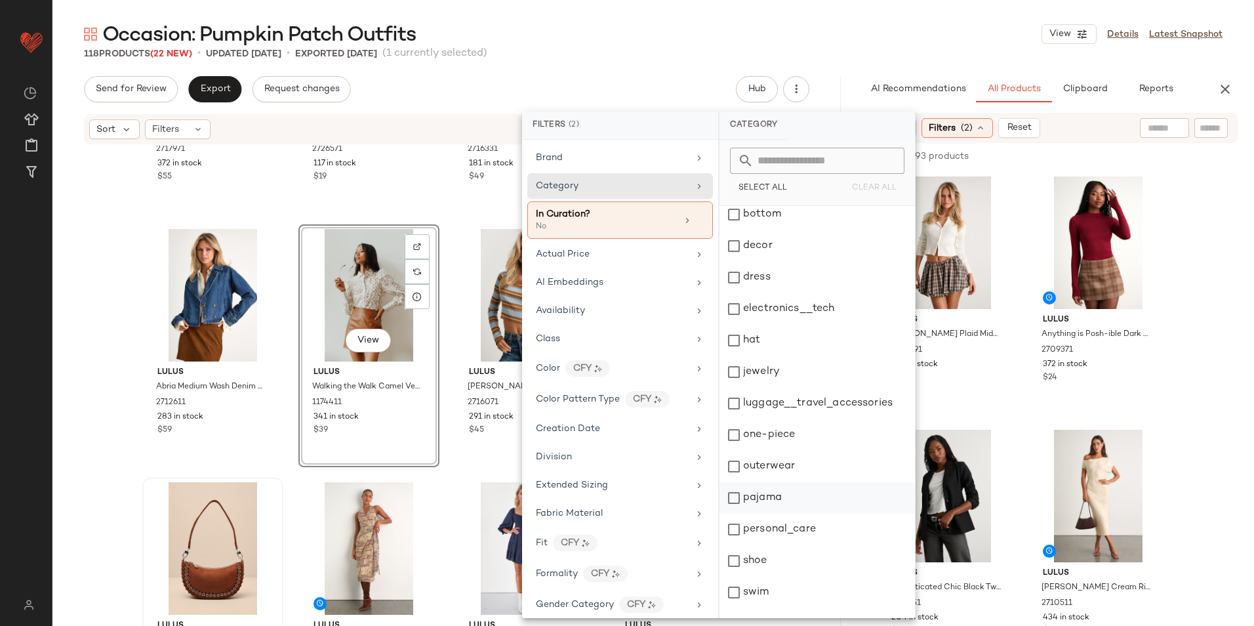
scroll to position [123, 0]
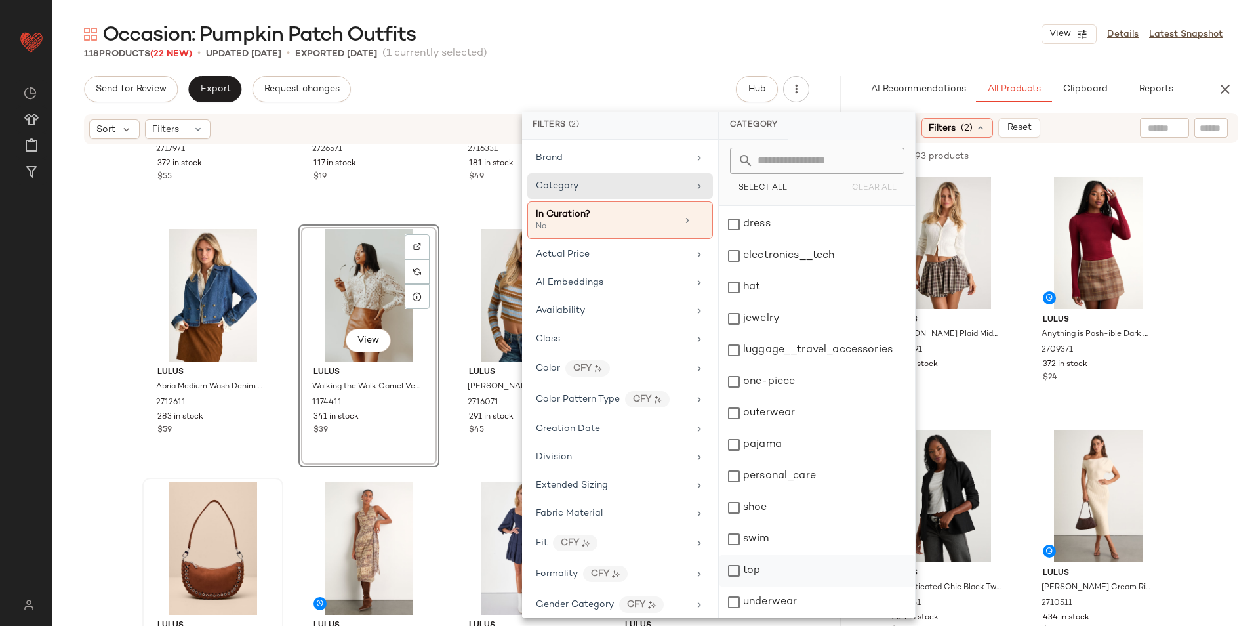
click at [769, 586] on div "top" at bounding box center [816, 601] width 195 height 31
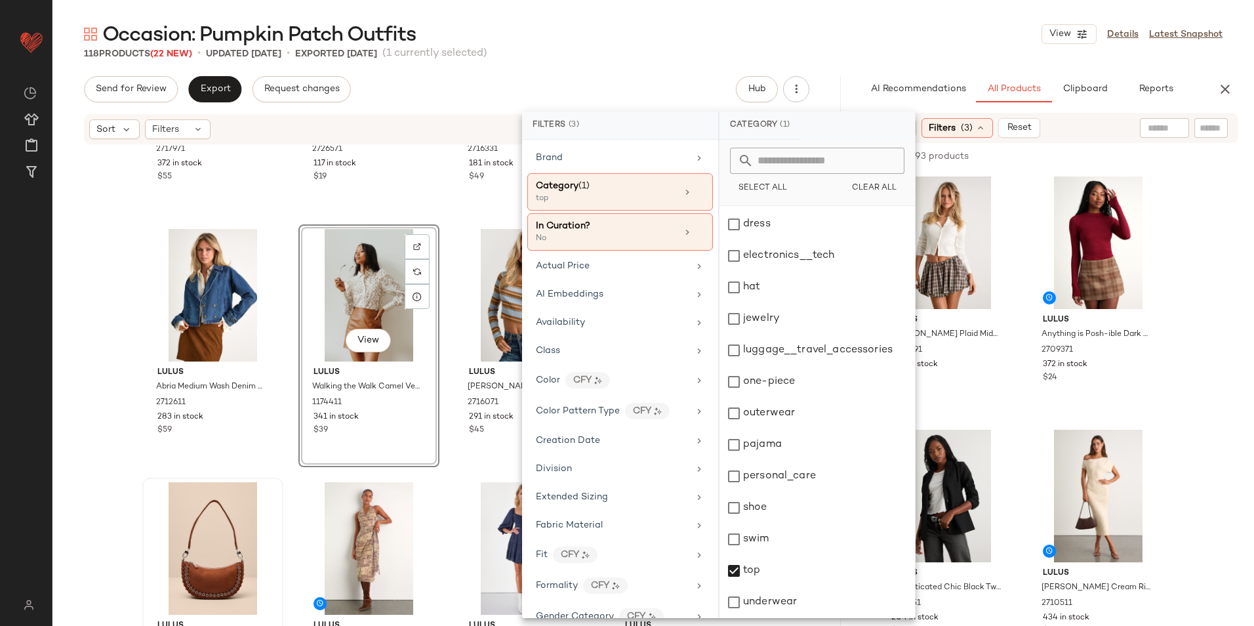
click at [873, 49] on div "Occasion: Pumpkin Patch Outfits View Details Latest Snapshot 118 Products (22 N…" at bounding box center [652, 323] width 1201 height 605
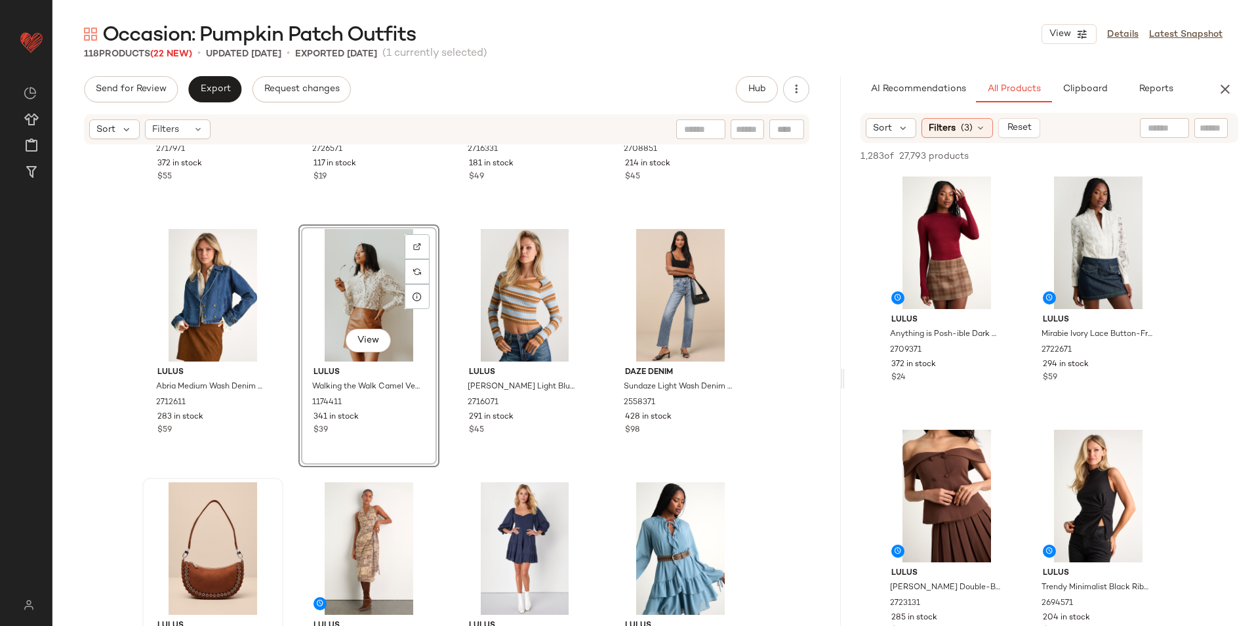
click at [738, 30] on div "Occasion: Pumpkin Patch Outfits View Details Latest Snapshot" at bounding box center [652, 34] width 1201 height 26
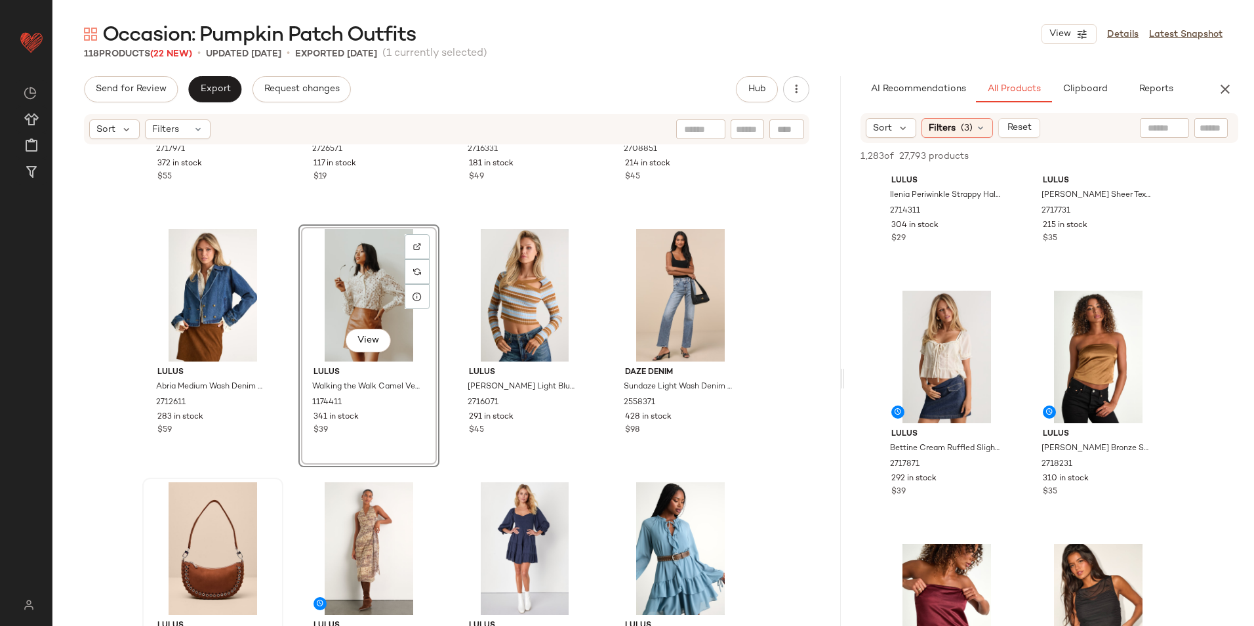
scroll to position [1902, 0]
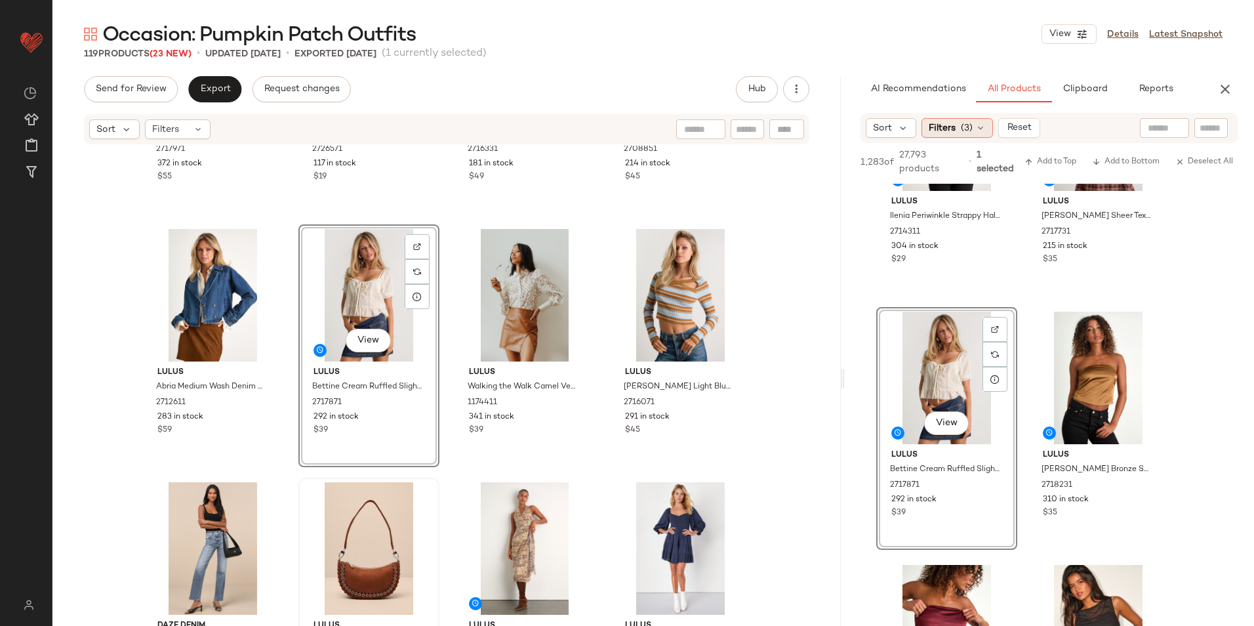
click at [968, 126] on span "(3)" at bounding box center [967, 128] width 12 height 14
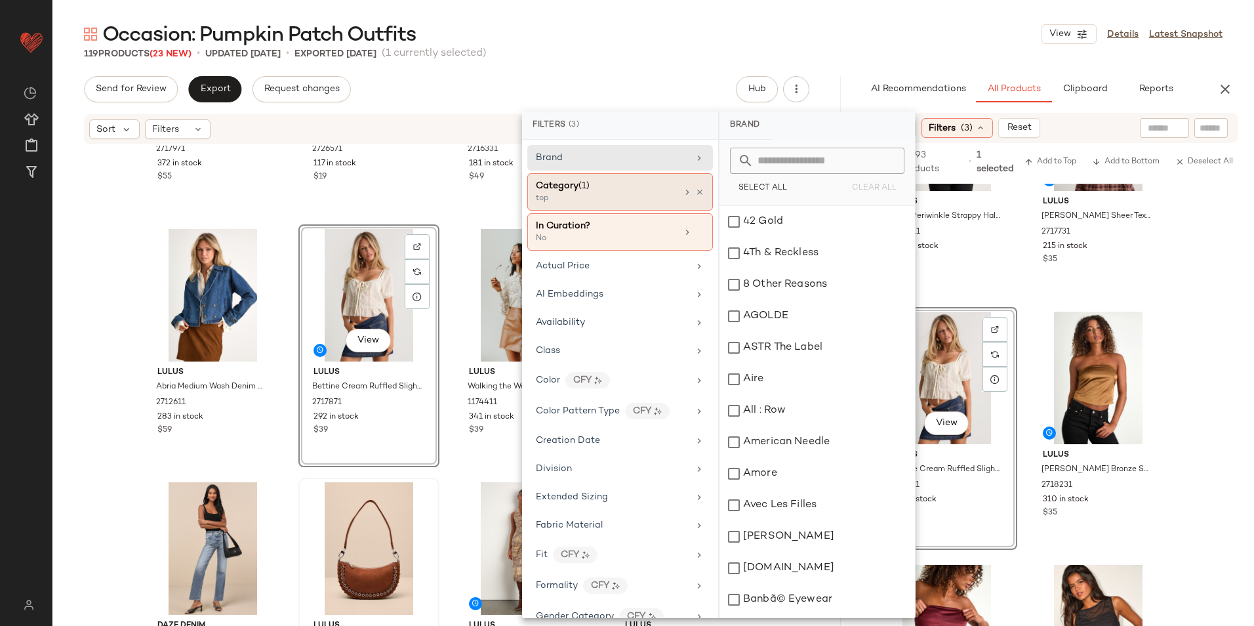
click at [610, 195] on div "top" at bounding box center [601, 199] width 131 height 12
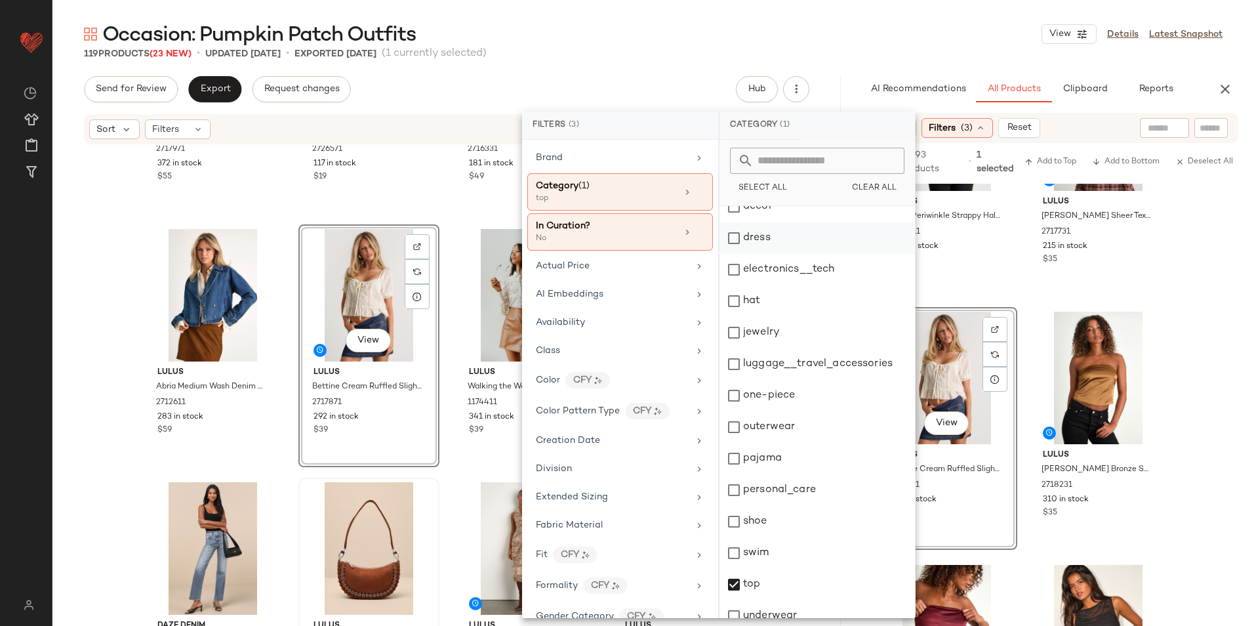
scroll to position [123, 0]
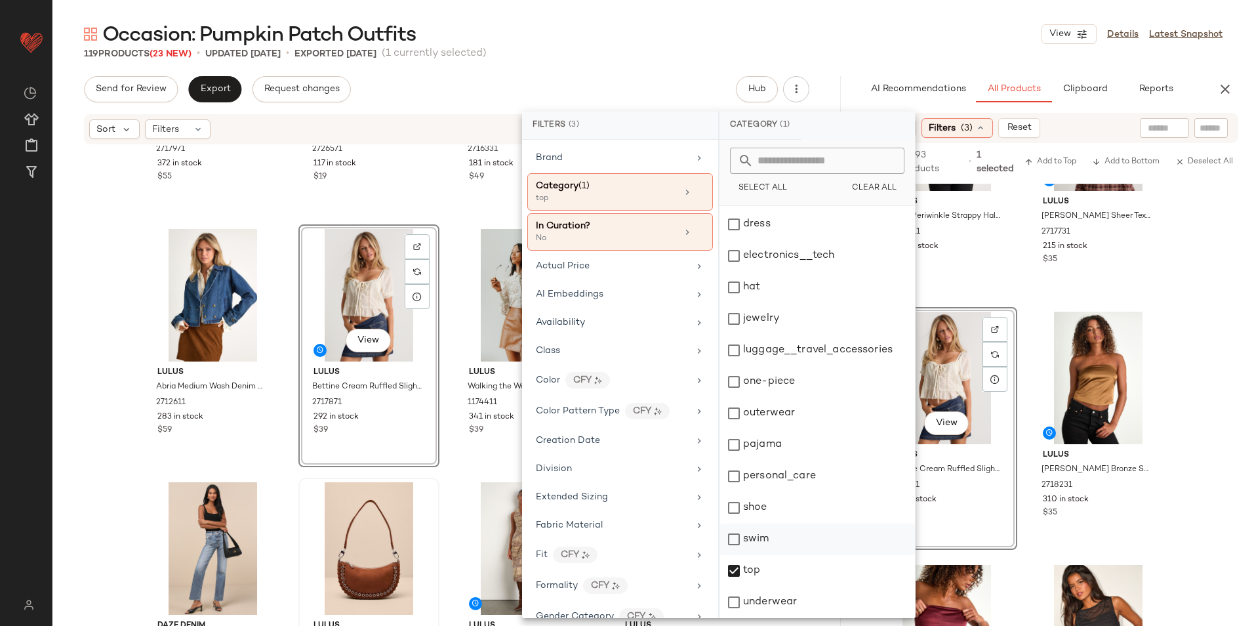
drag, startPoint x: 751, startPoint y: 502, endPoint x: 743, endPoint y: 539, distance: 37.6
click at [751, 523] on div "shoe" at bounding box center [816, 538] width 195 height 31
click at [742, 586] on div "top" at bounding box center [816, 601] width 195 height 31
click at [864, 45] on div "Occasion: Pumpkin Patch Outfits View Details Latest Snapshot" at bounding box center [652, 34] width 1201 height 26
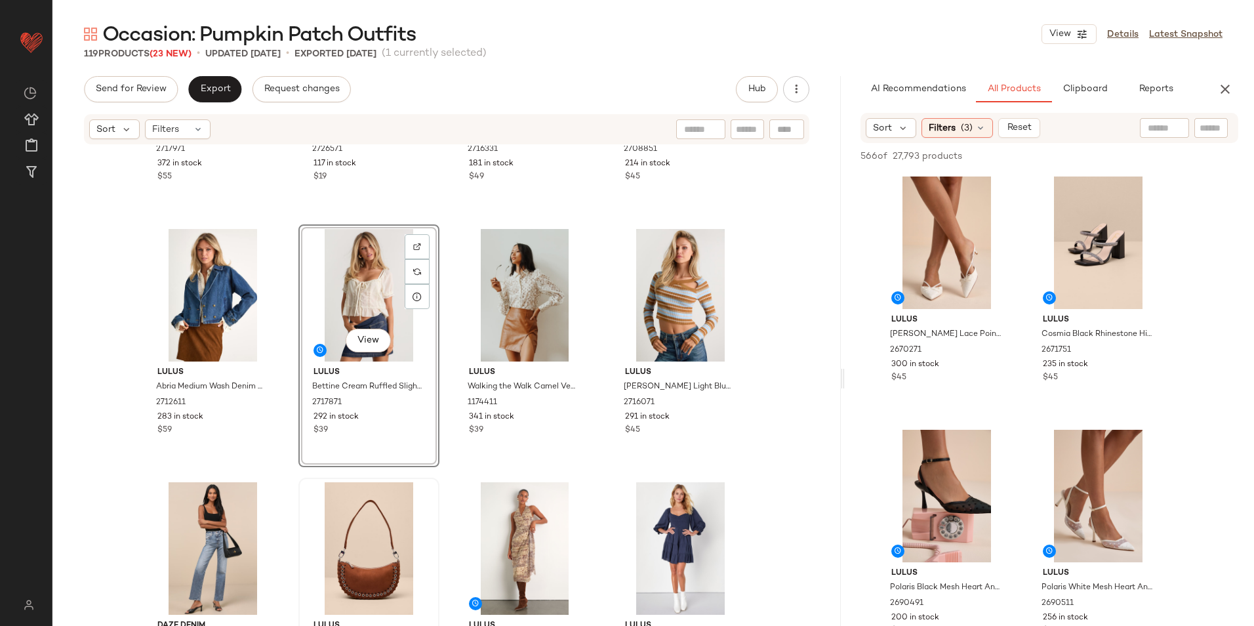
click at [1174, 129] on input "text" at bounding box center [1163, 128] width 33 height 14
type input "*****"
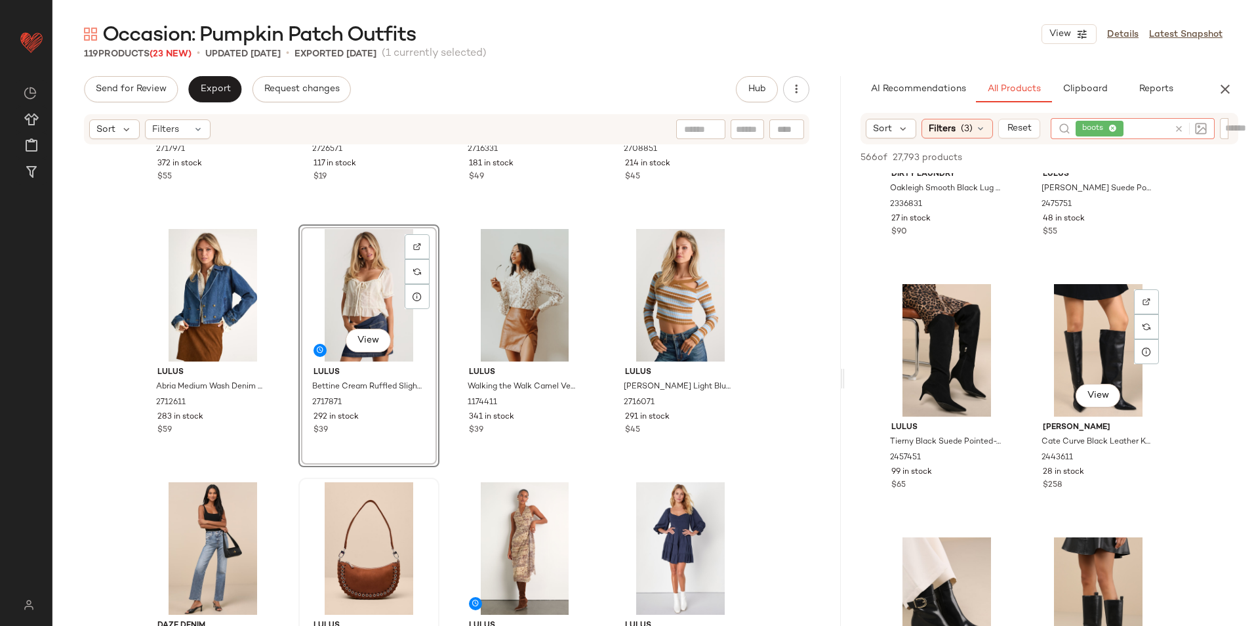
scroll to position [2426, 0]
type input "*****"
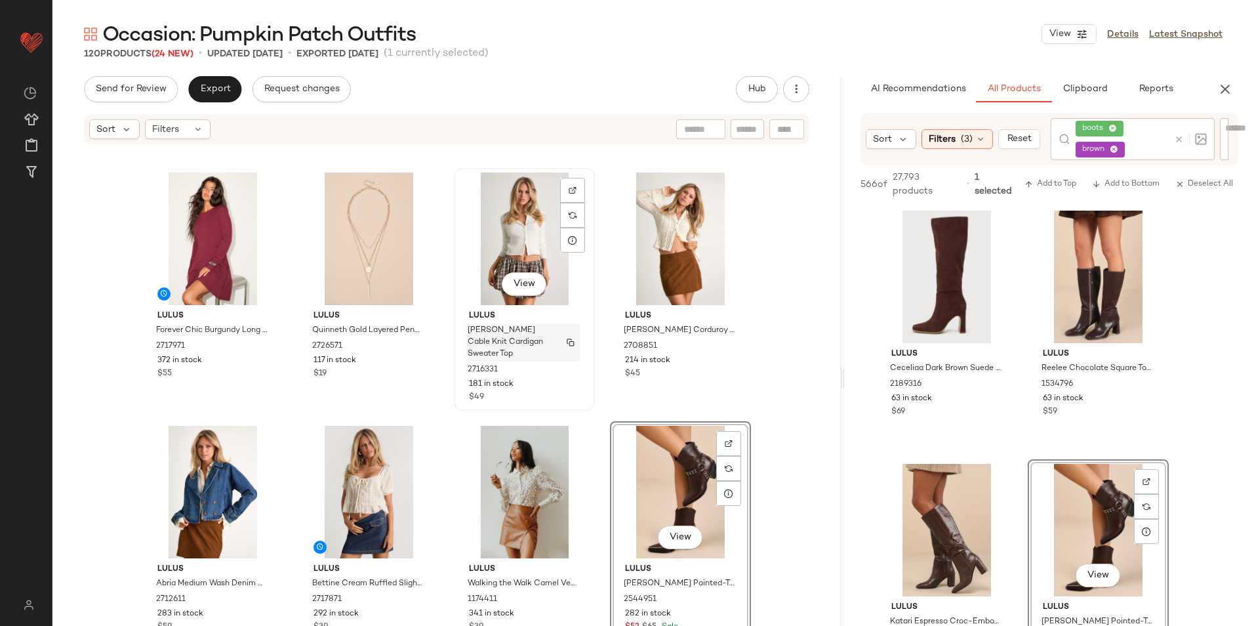
scroll to position [3347, 0]
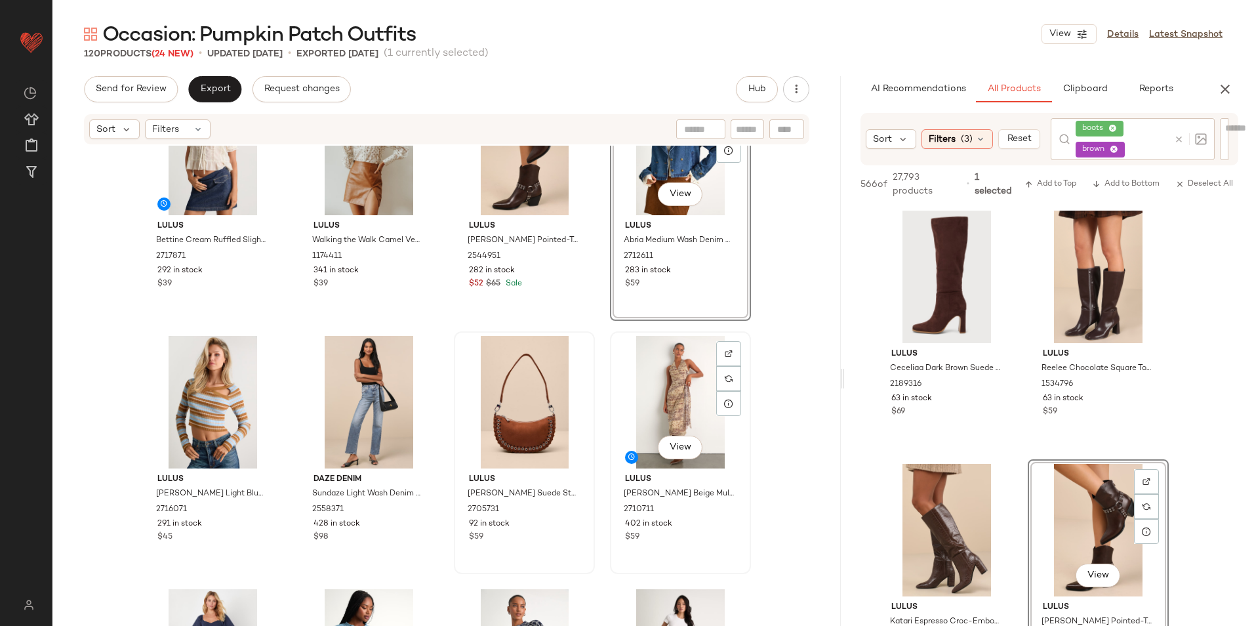
scroll to position [3675, 0]
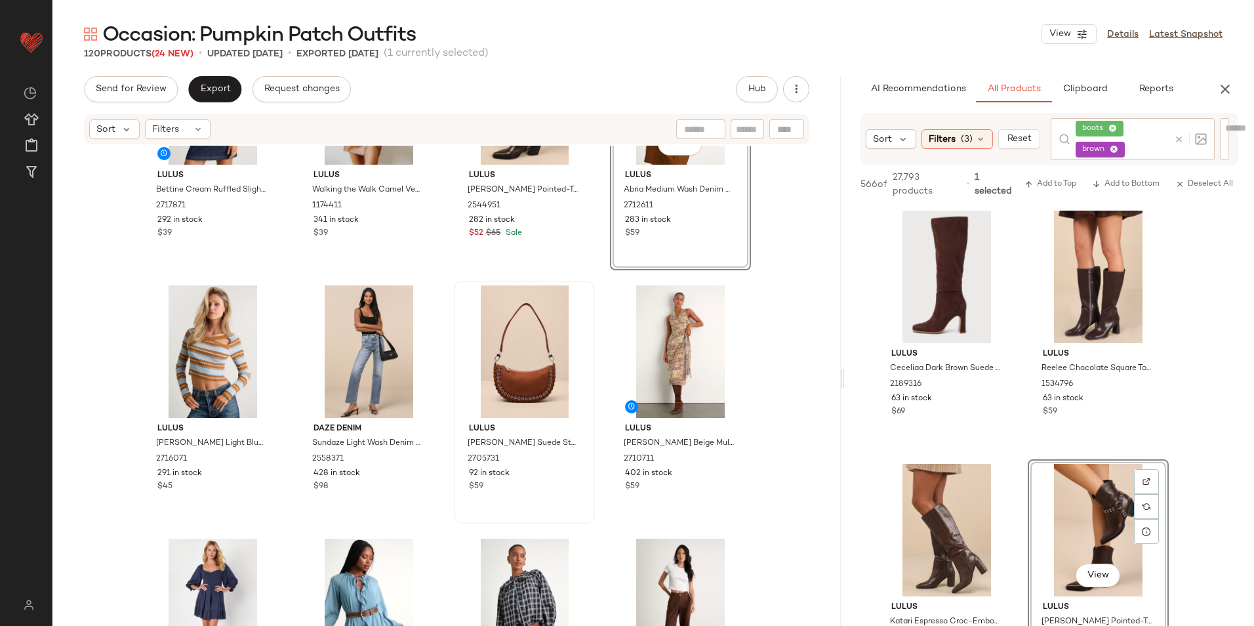
click at [1174, 142] on div at bounding box center [1187, 139] width 38 height 42
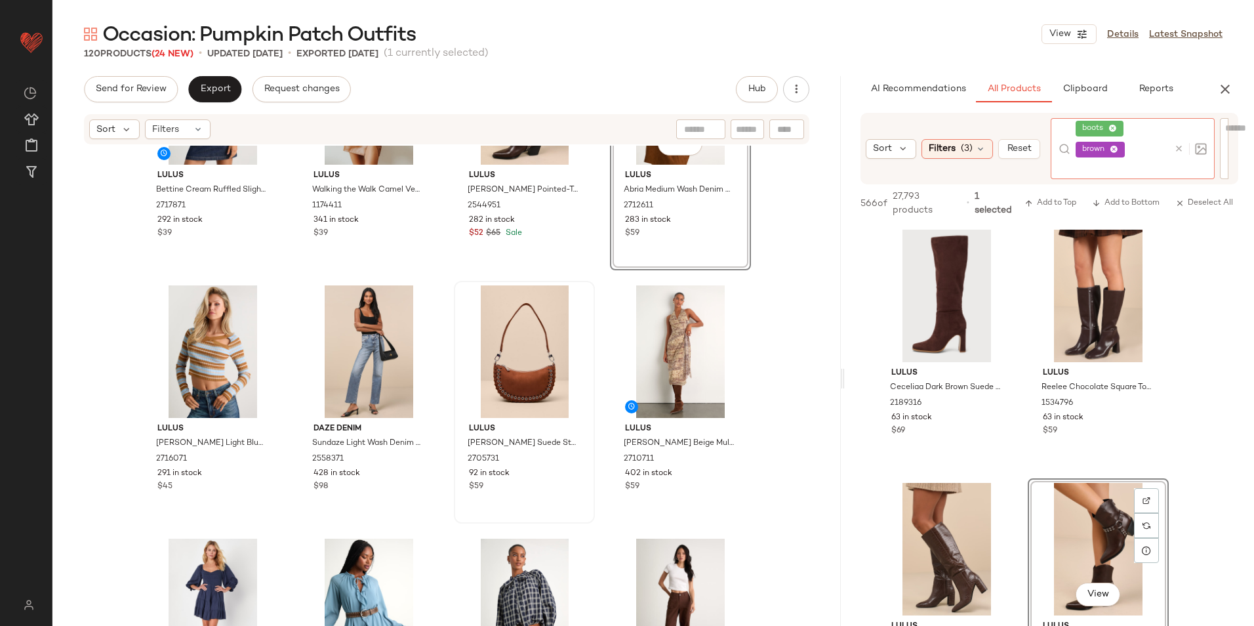
click at [1176, 150] on icon at bounding box center [1179, 149] width 10 height 10
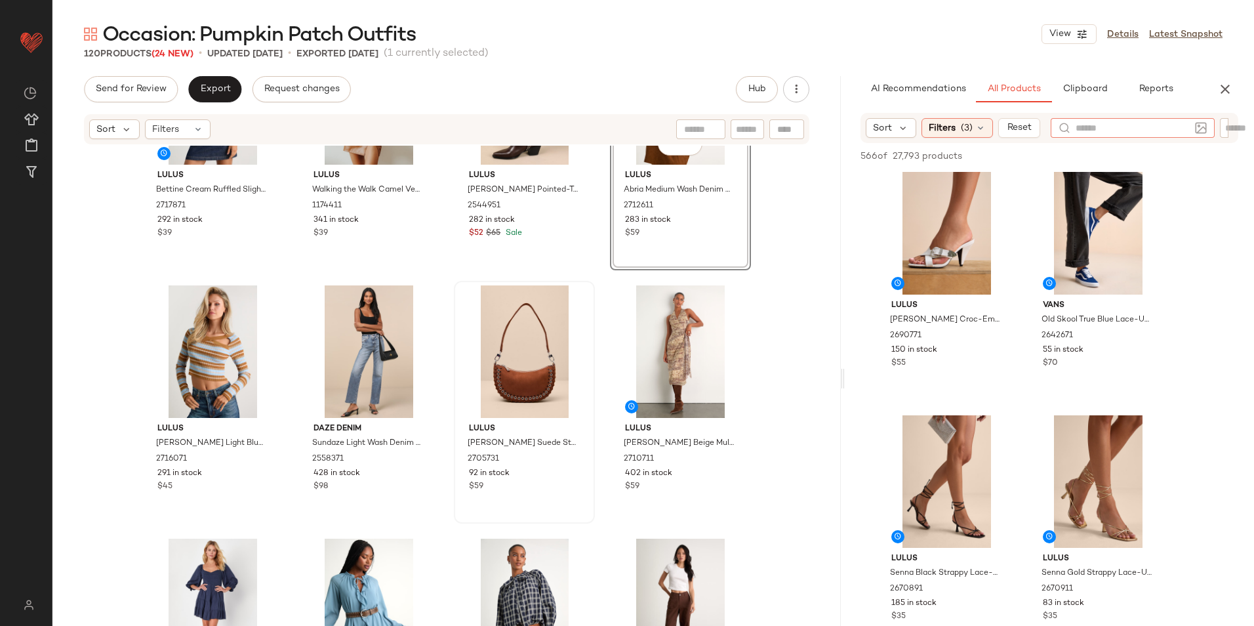
scroll to position [852, 0]
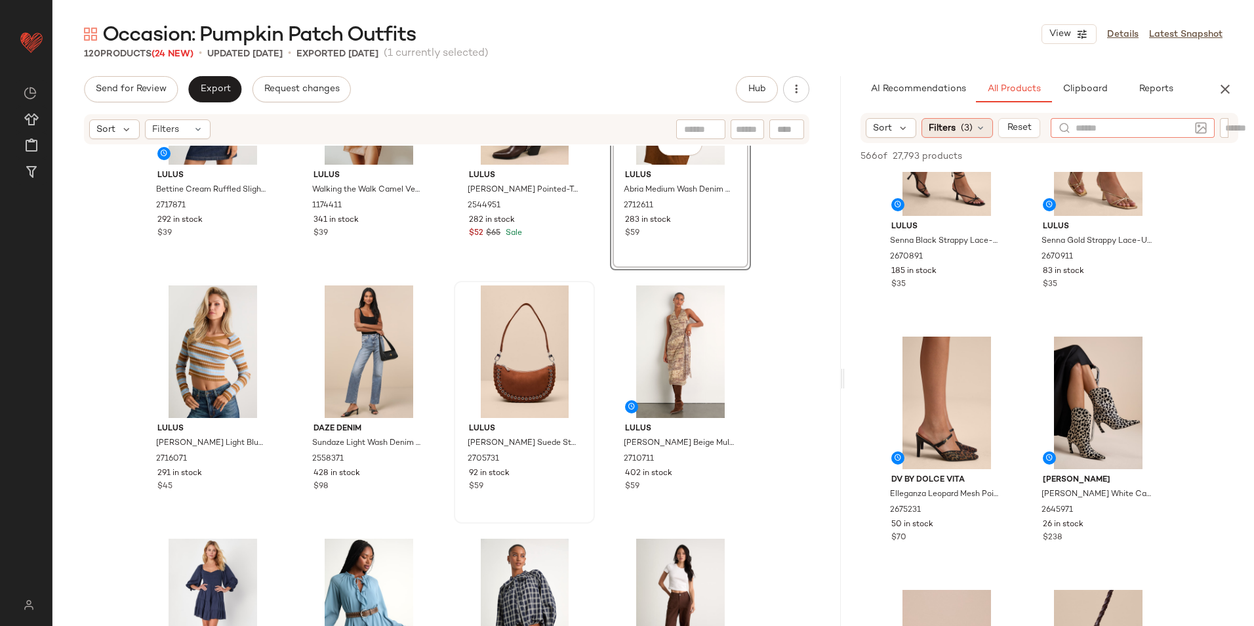
click at [944, 122] on span "Filters" at bounding box center [941, 128] width 27 height 14
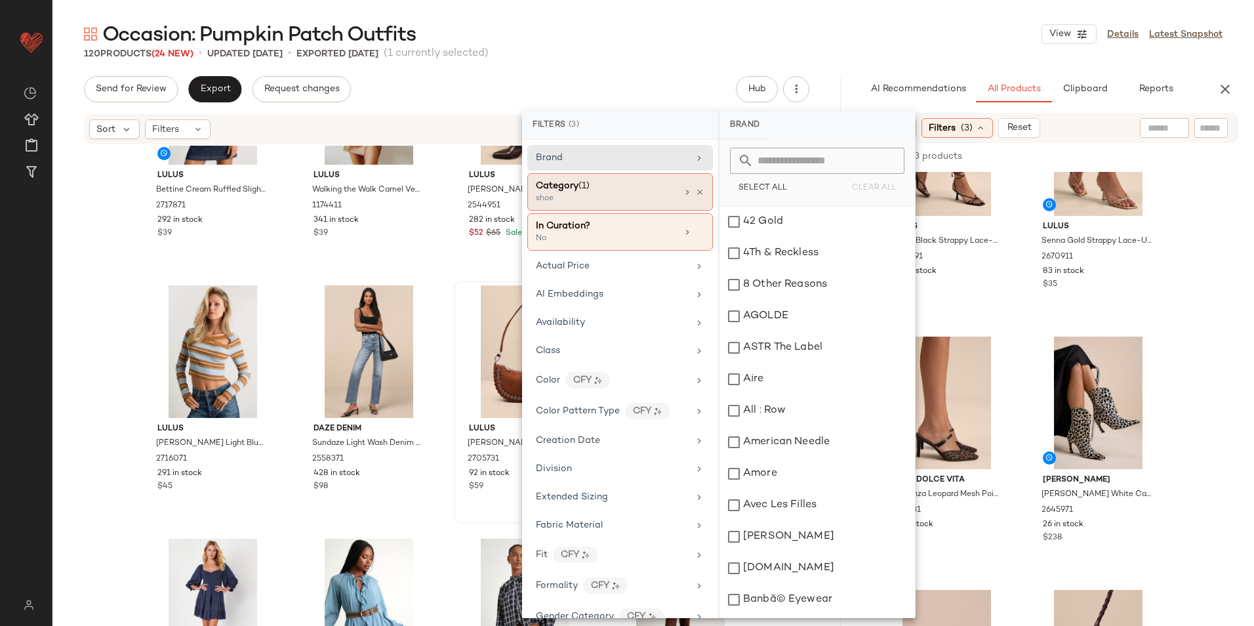
click at [629, 187] on div "Category (1)" at bounding box center [606, 186] width 141 height 14
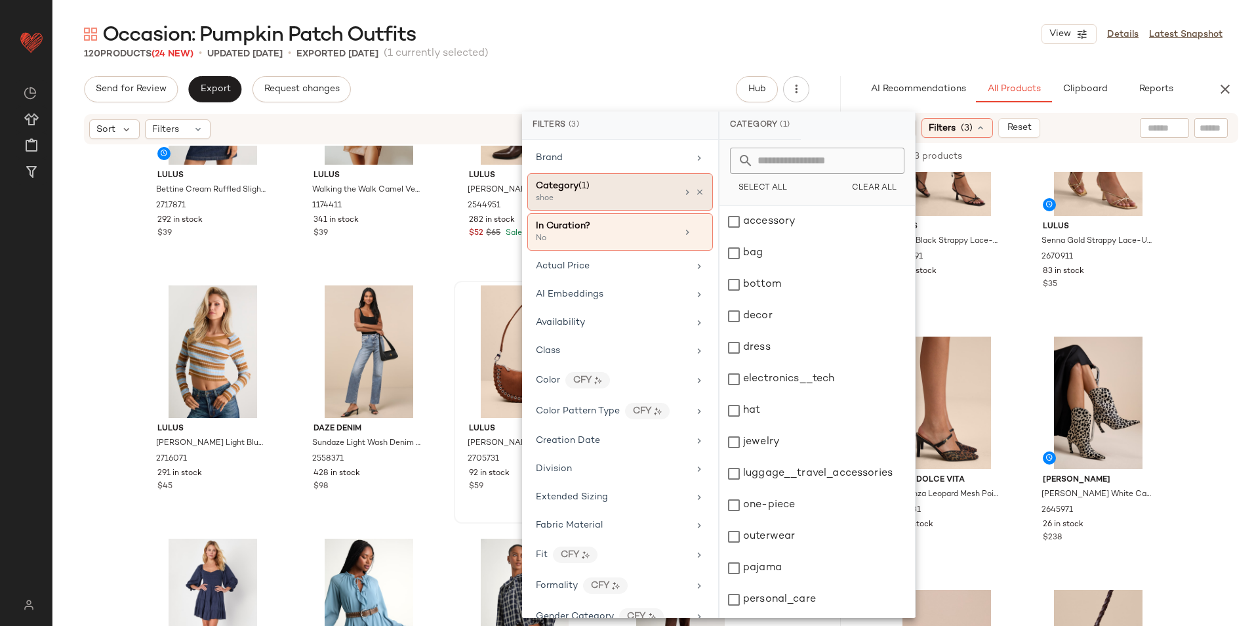
click at [607, 191] on div "Category (1)" at bounding box center [606, 186] width 141 height 14
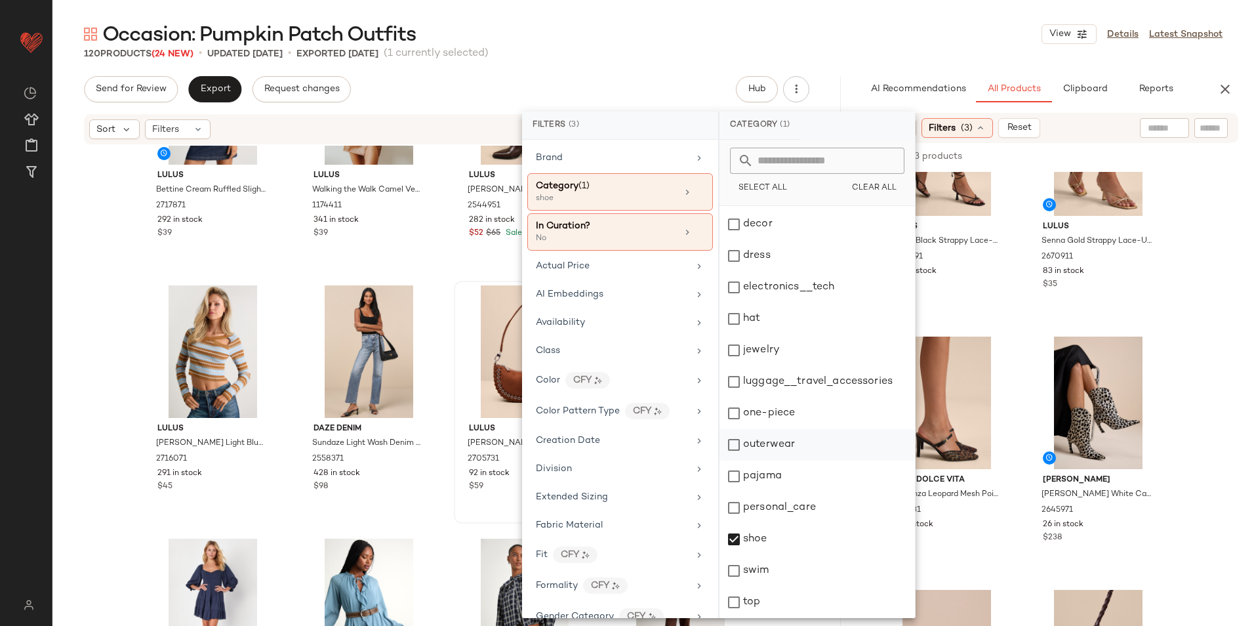
scroll to position [123, 0]
click at [778, 523] on div "shoe" at bounding box center [816, 538] width 195 height 31
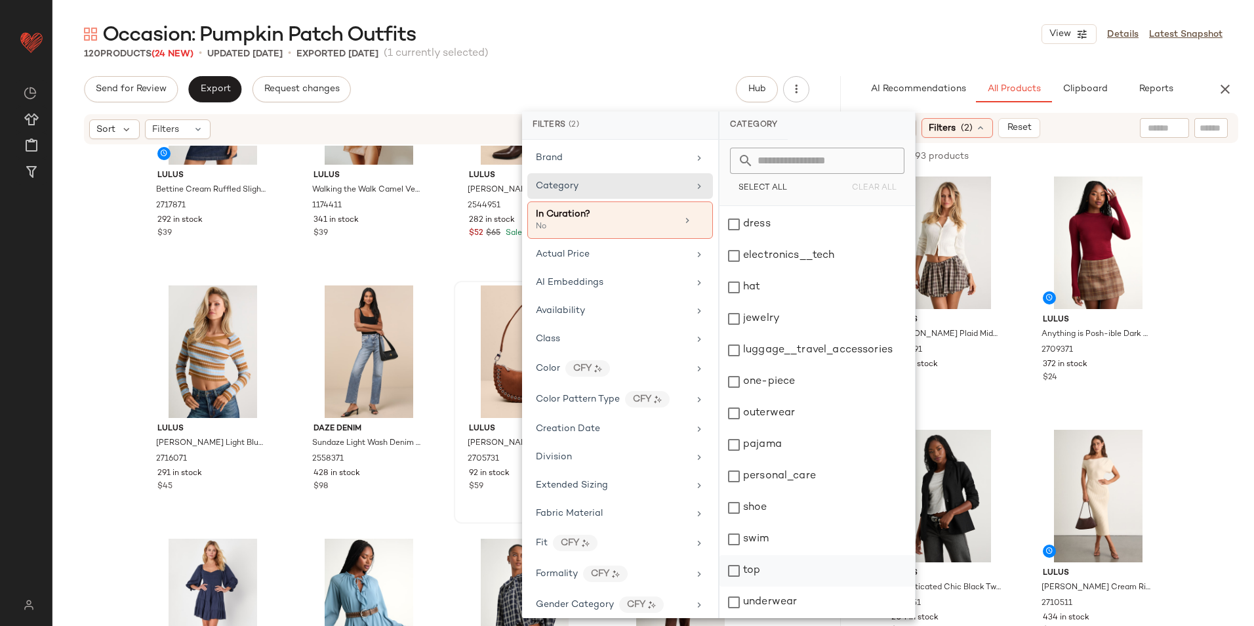
click at [761, 586] on div "top" at bounding box center [816, 601] width 195 height 31
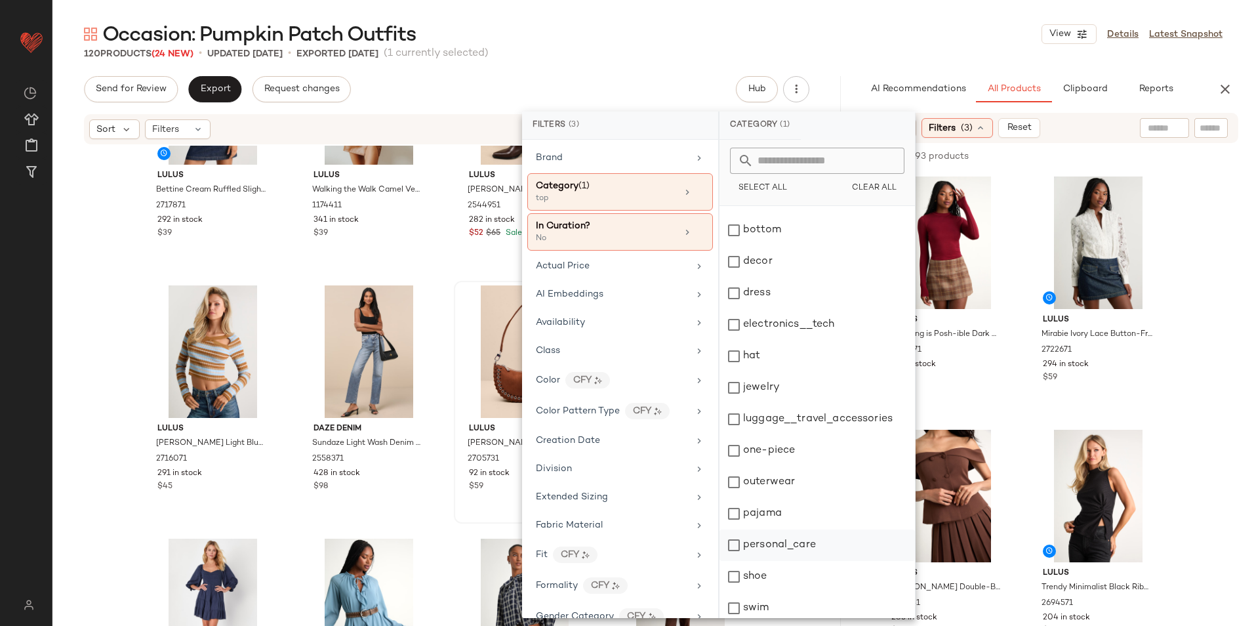
scroll to position [0, 0]
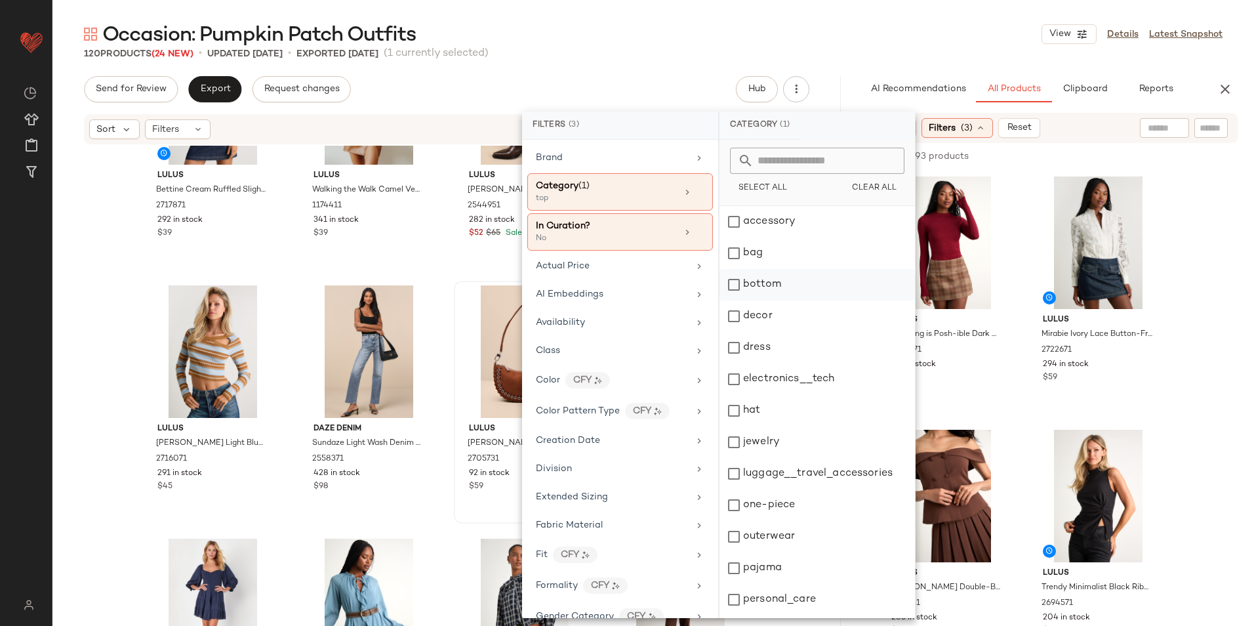
click at [778, 300] on div "bottom" at bounding box center [816, 315] width 195 height 31
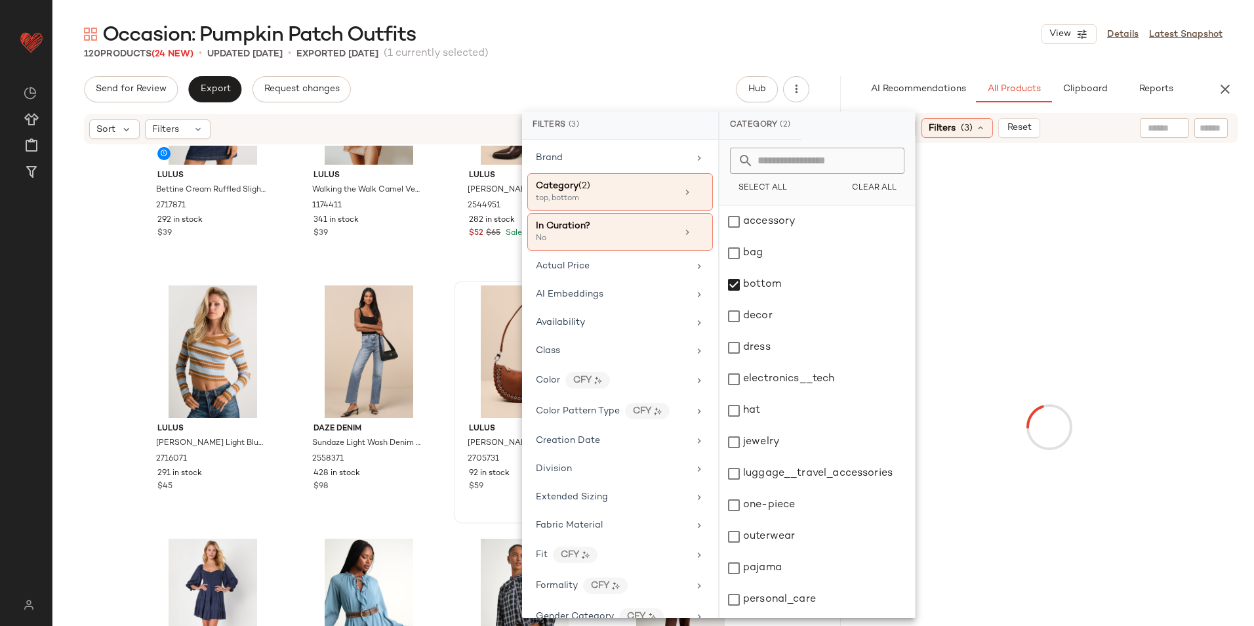
click at [857, 49] on div "120 Products (24 New) • updated Sep 3rd • Exported Sep 2nd (1 currently selecte…" at bounding box center [652, 53] width 1201 height 13
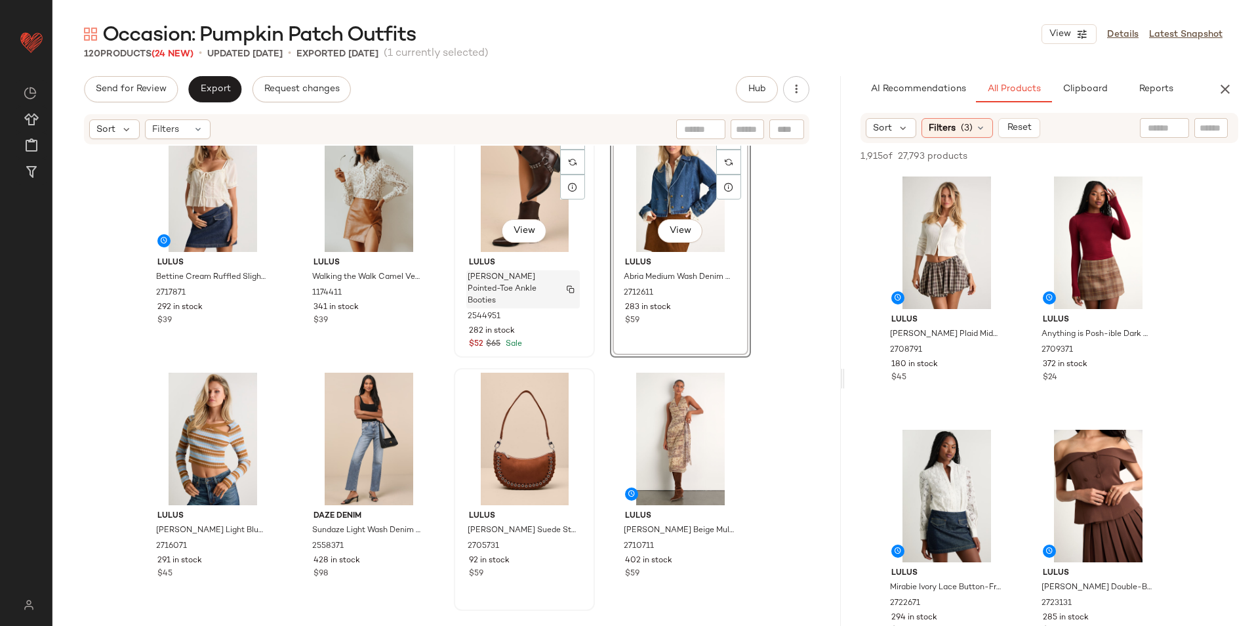
scroll to position [3675, 0]
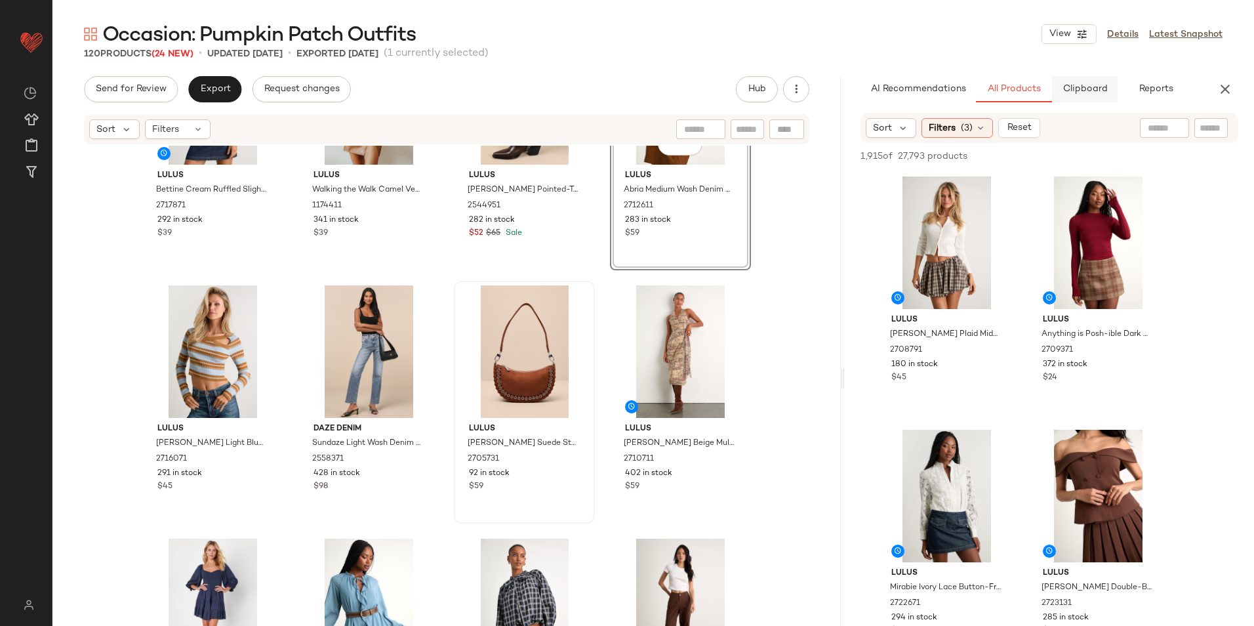
click at [1090, 96] on button "Clipboard" at bounding box center [1085, 89] width 66 height 26
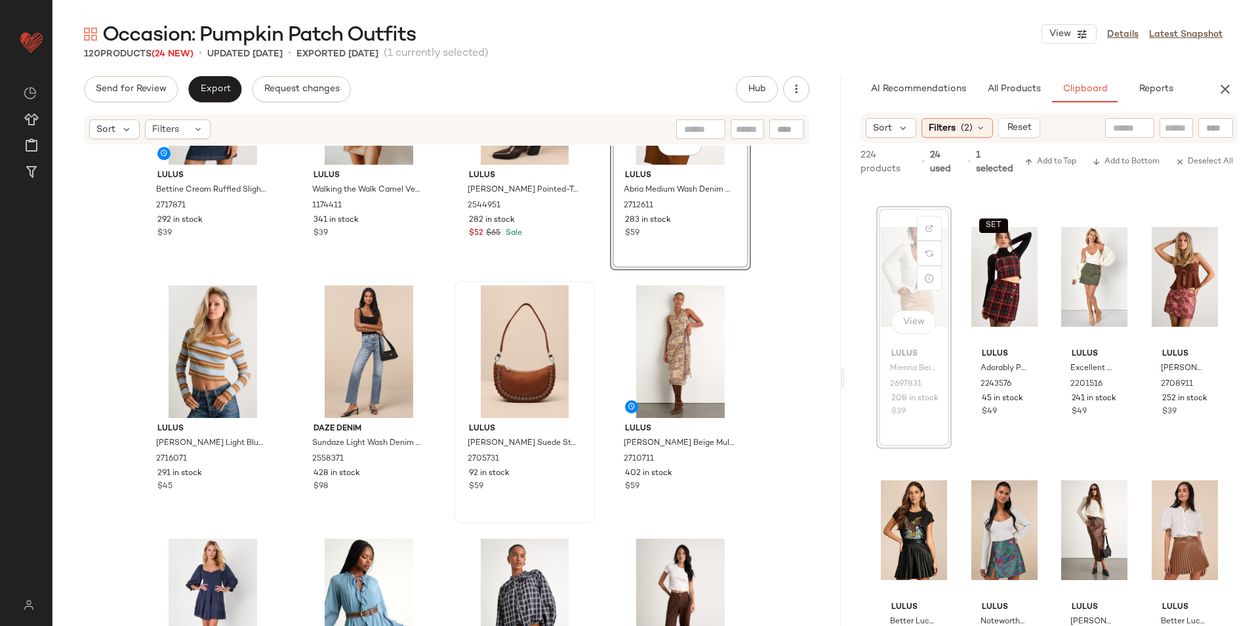
scroll to position [1256, 0]
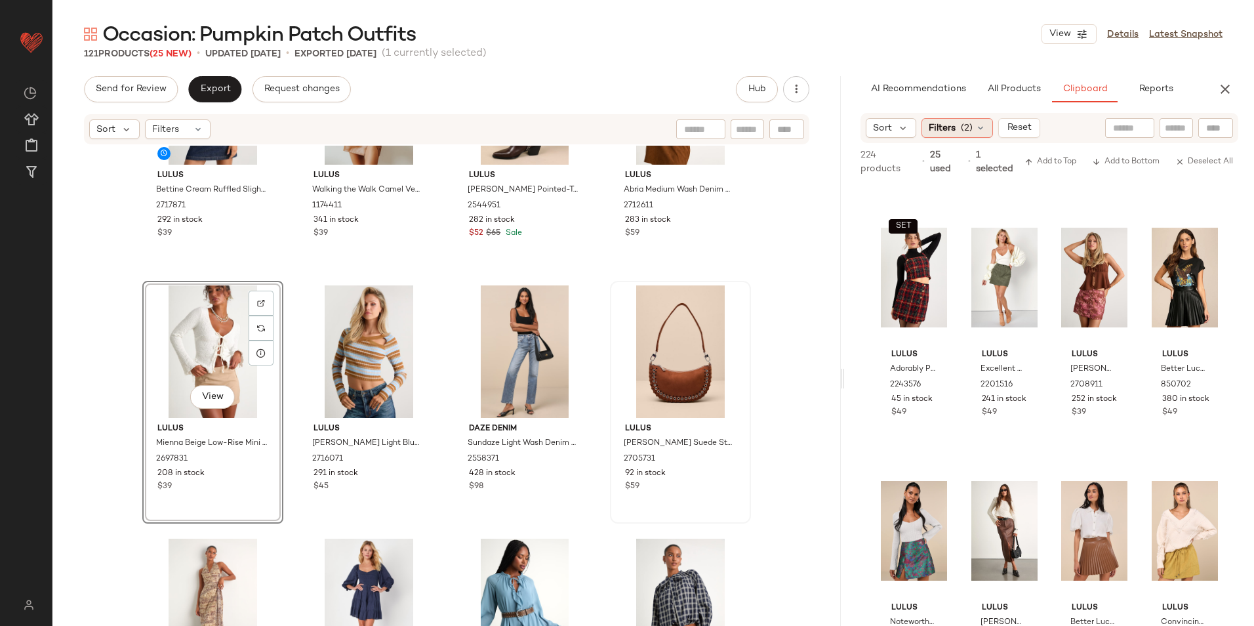
click at [972, 128] on div "Filters (2)" at bounding box center [956, 128] width 71 height 20
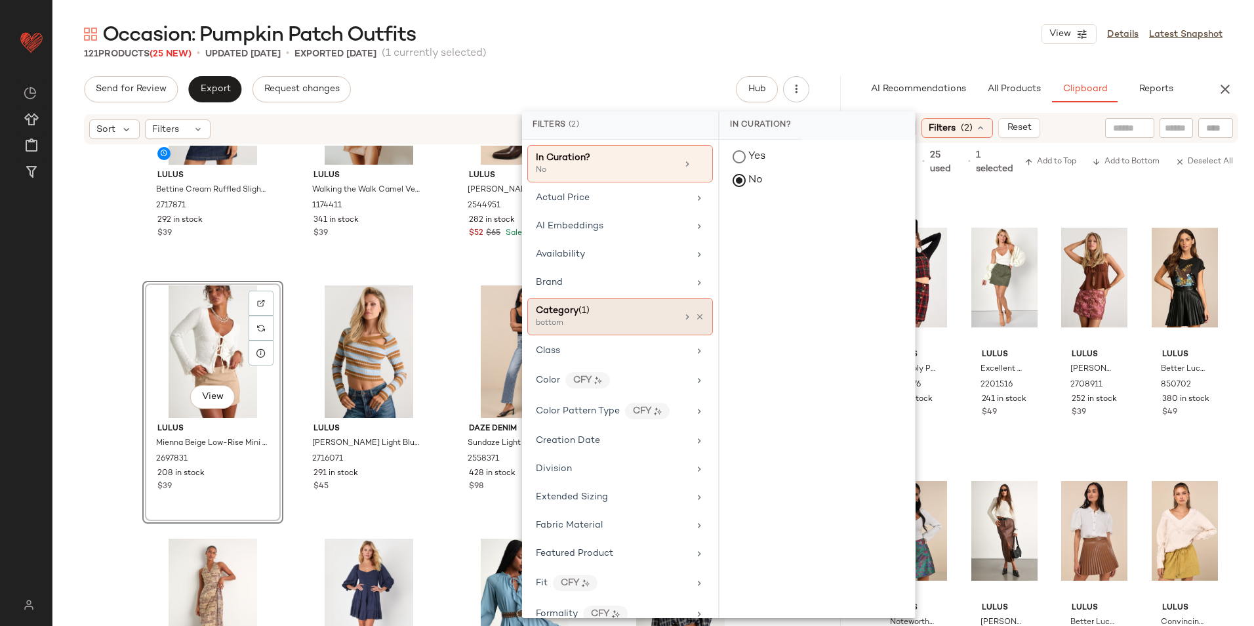
click at [559, 321] on div "bottom" at bounding box center [601, 323] width 131 height 12
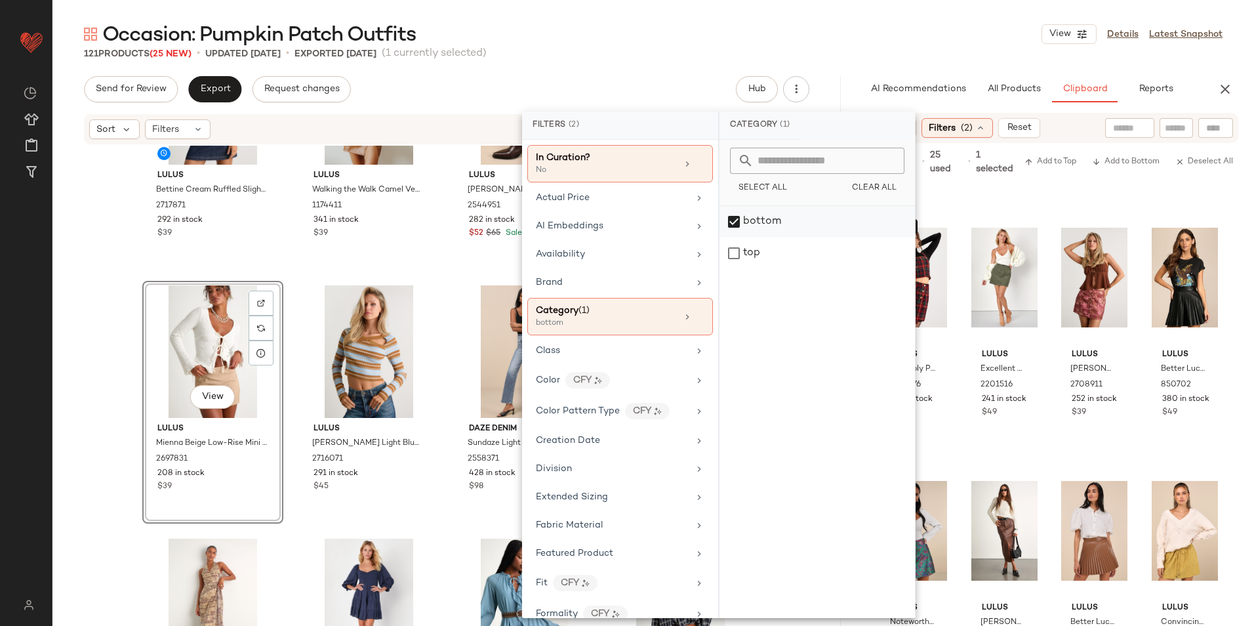
click at [767, 237] on div "bottom" at bounding box center [816, 252] width 195 height 31
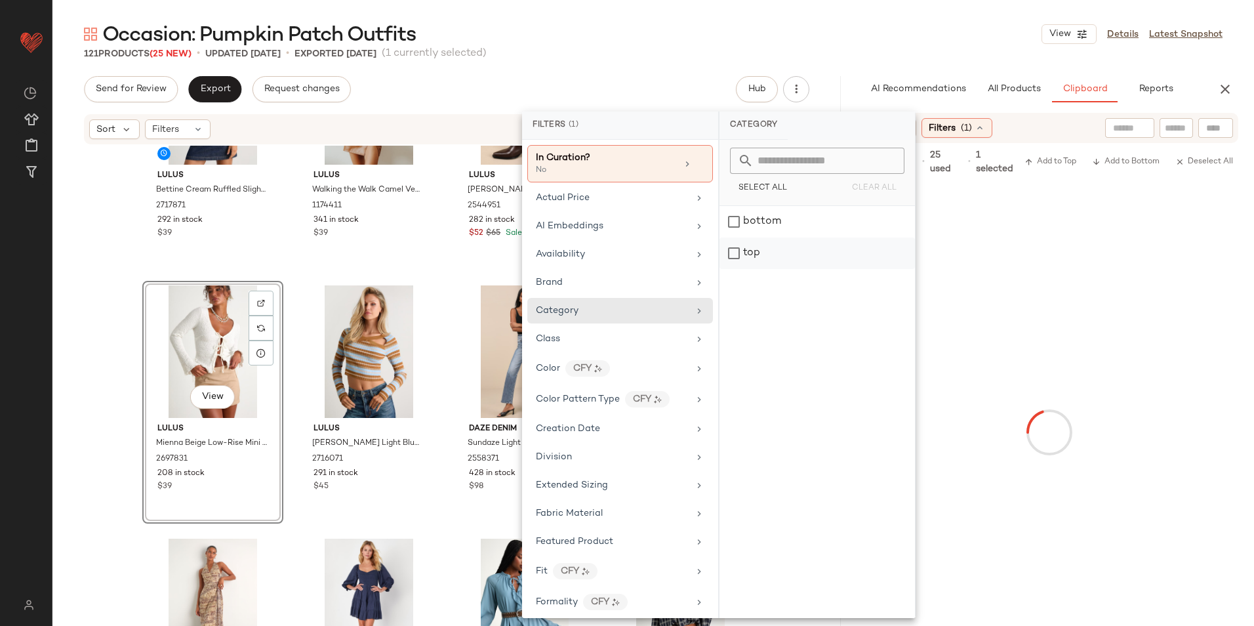
click at [761, 252] on div "top" at bounding box center [816, 252] width 195 height 31
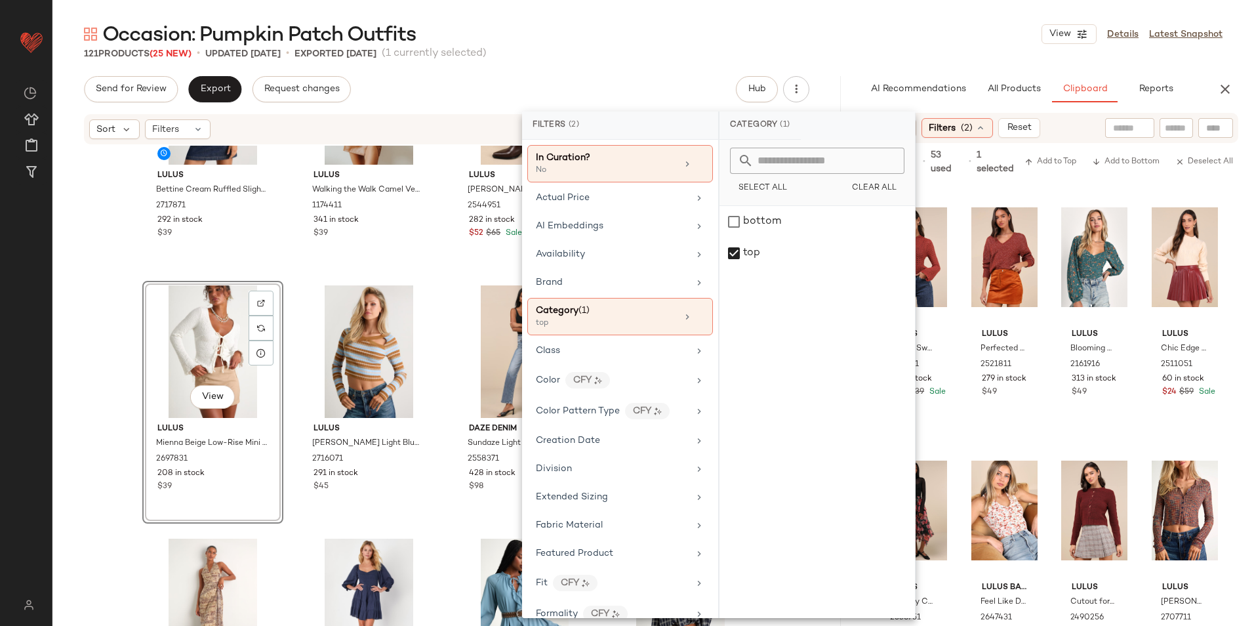
click at [902, 56] on div "121 Products (25 New) • updated Sep 3rd • Exported Sep 2nd (1 currently selecte…" at bounding box center [652, 53] width 1201 height 13
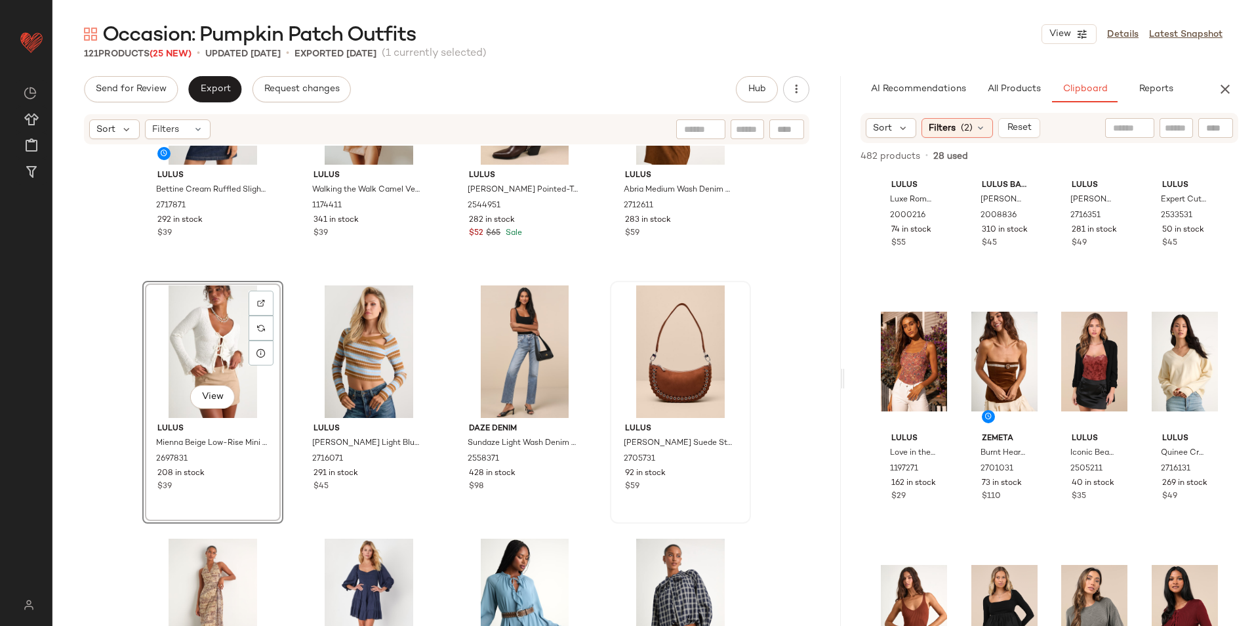
scroll to position [4207, 0]
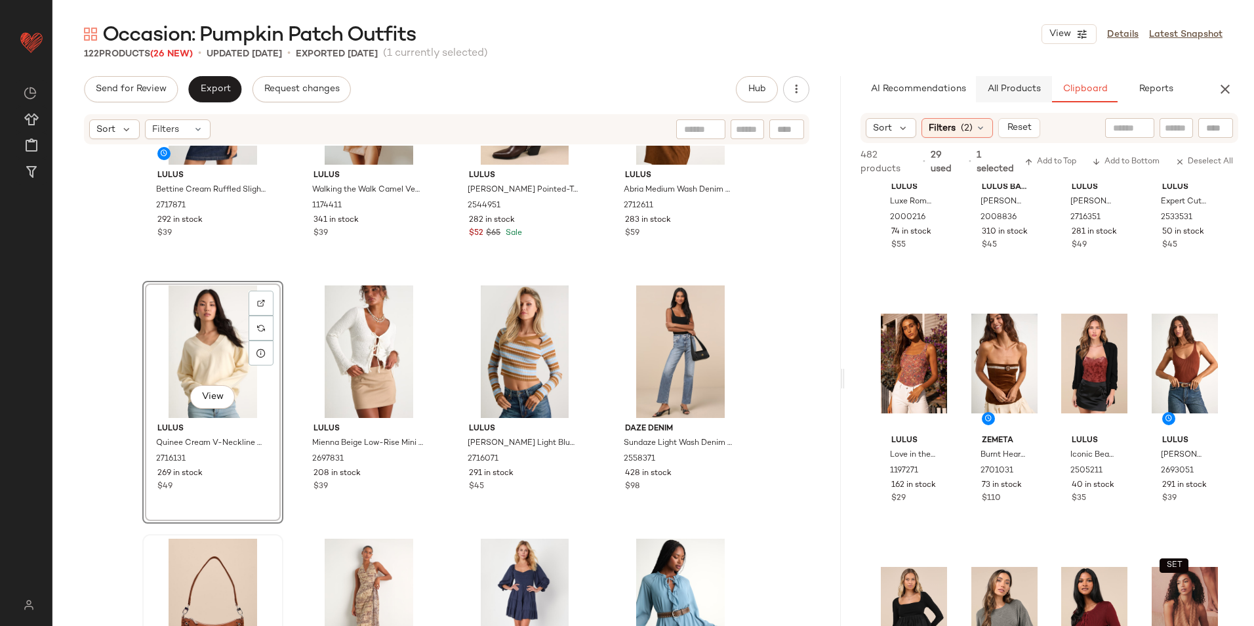
click at [1004, 83] on button "All Products" at bounding box center [1014, 89] width 76 height 26
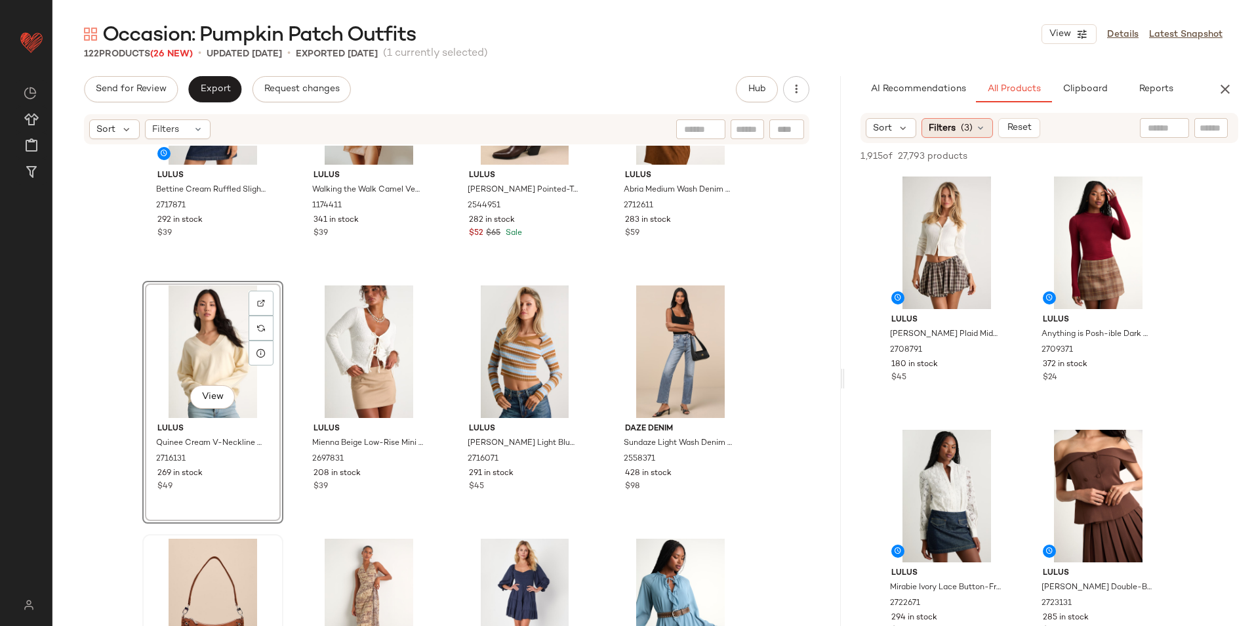
click at [950, 127] on span "Filters" at bounding box center [941, 128] width 27 height 14
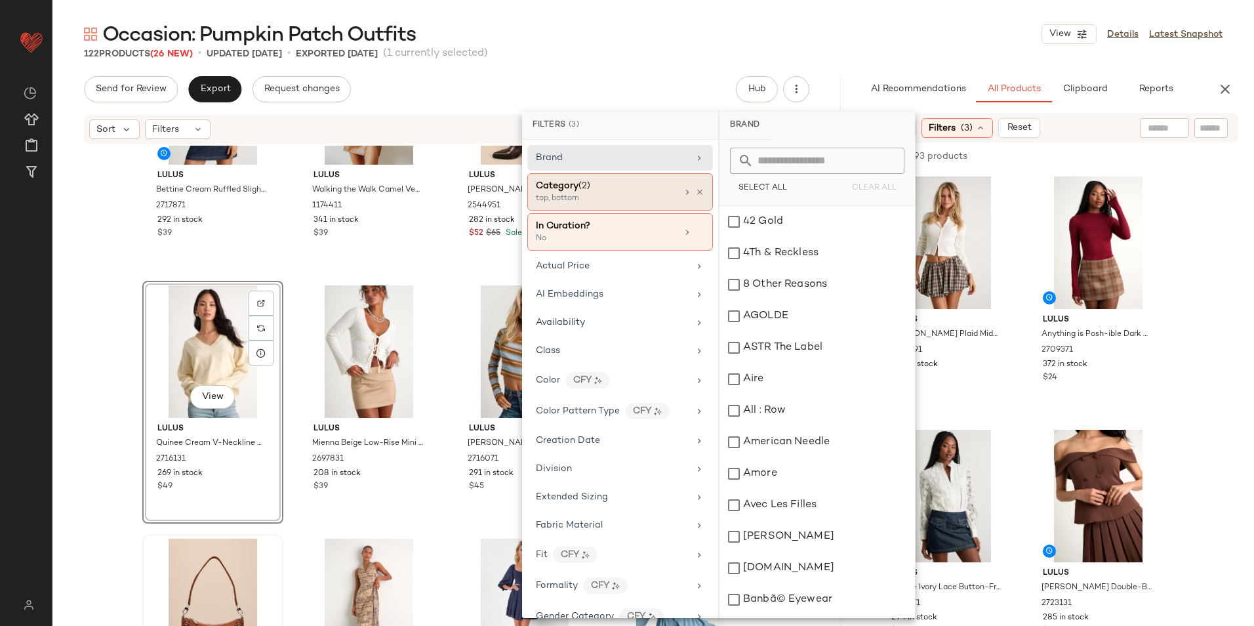
click at [603, 197] on div "top, bottom" at bounding box center [601, 199] width 131 height 12
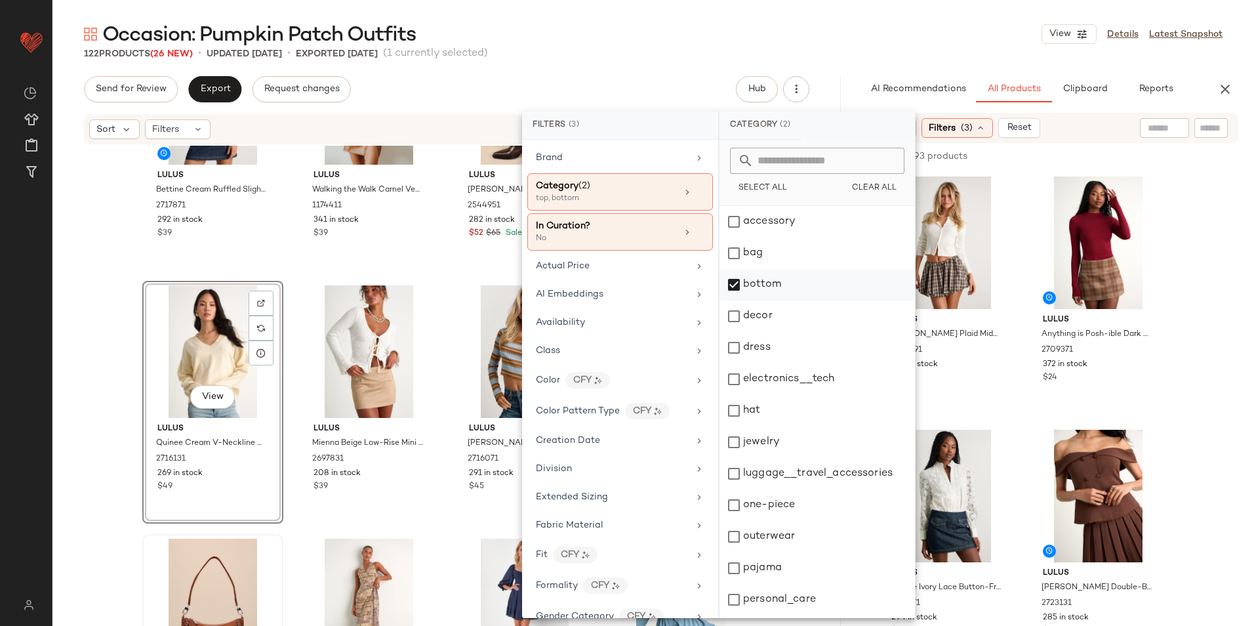
click at [758, 300] on div "bottom" at bounding box center [816, 315] width 195 height 31
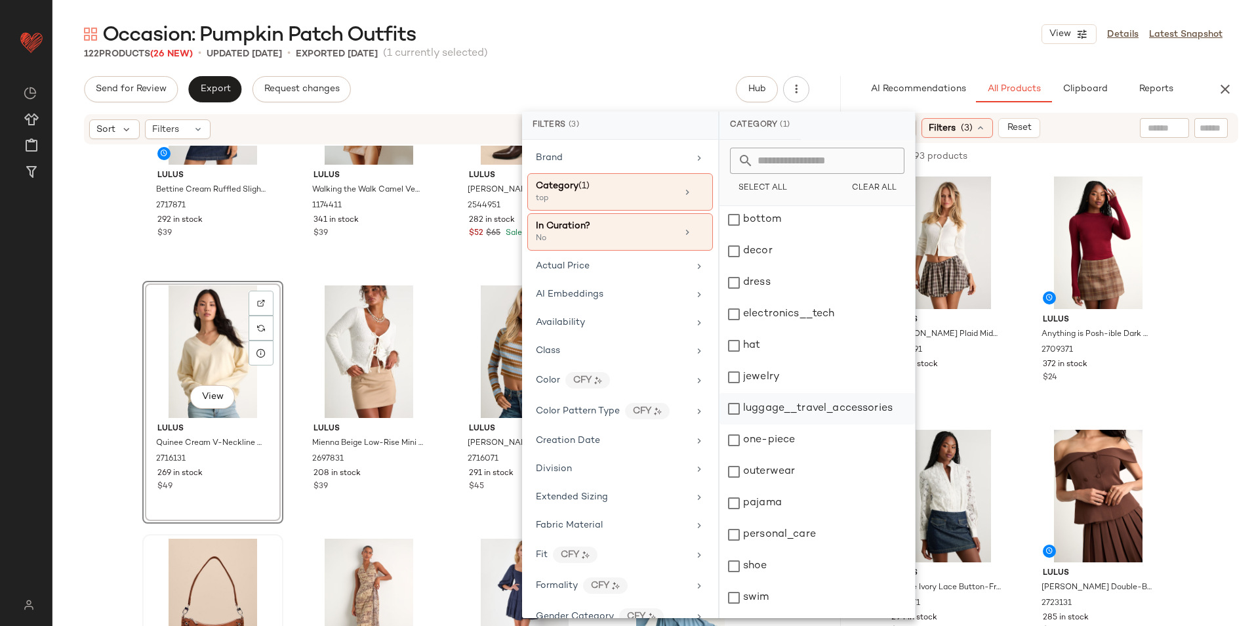
scroll to position [123, 0]
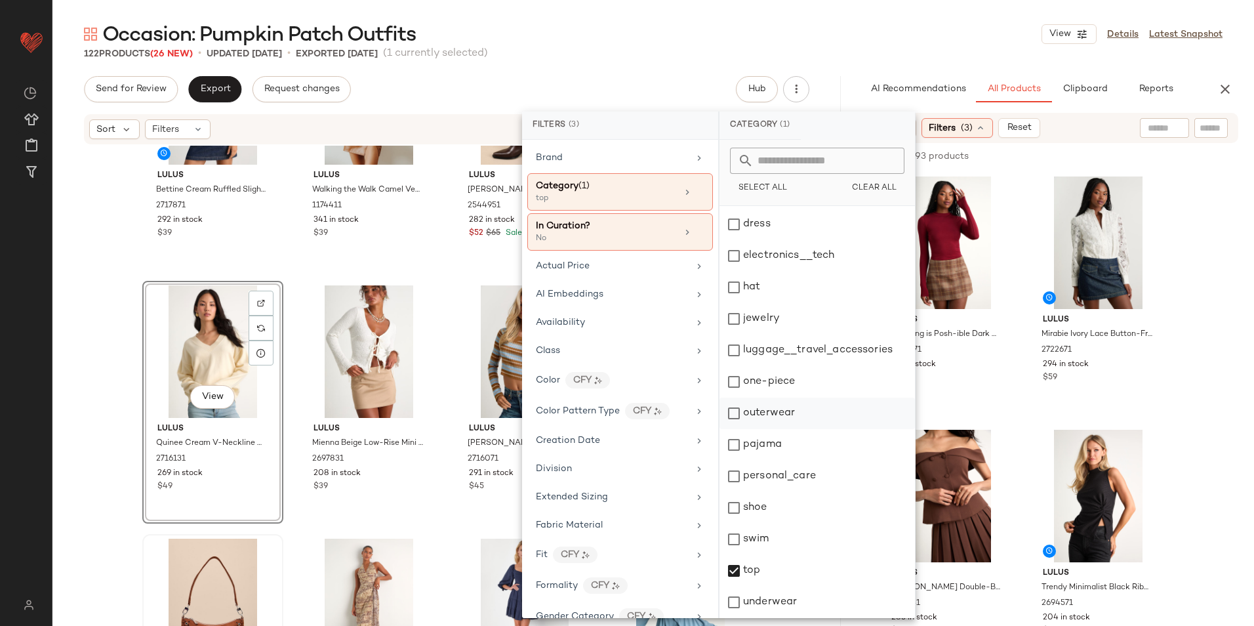
click at [781, 429] on div "outerwear" at bounding box center [816, 444] width 195 height 31
click at [740, 586] on div "top" at bounding box center [816, 601] width 195 height 31
click at [936, 52] on div "122 Products (26 New) • updated Sep 3rd • Exported Sep 2nd (1 currently selecte…" at bounding box center [652, 53] width 1201 height 13
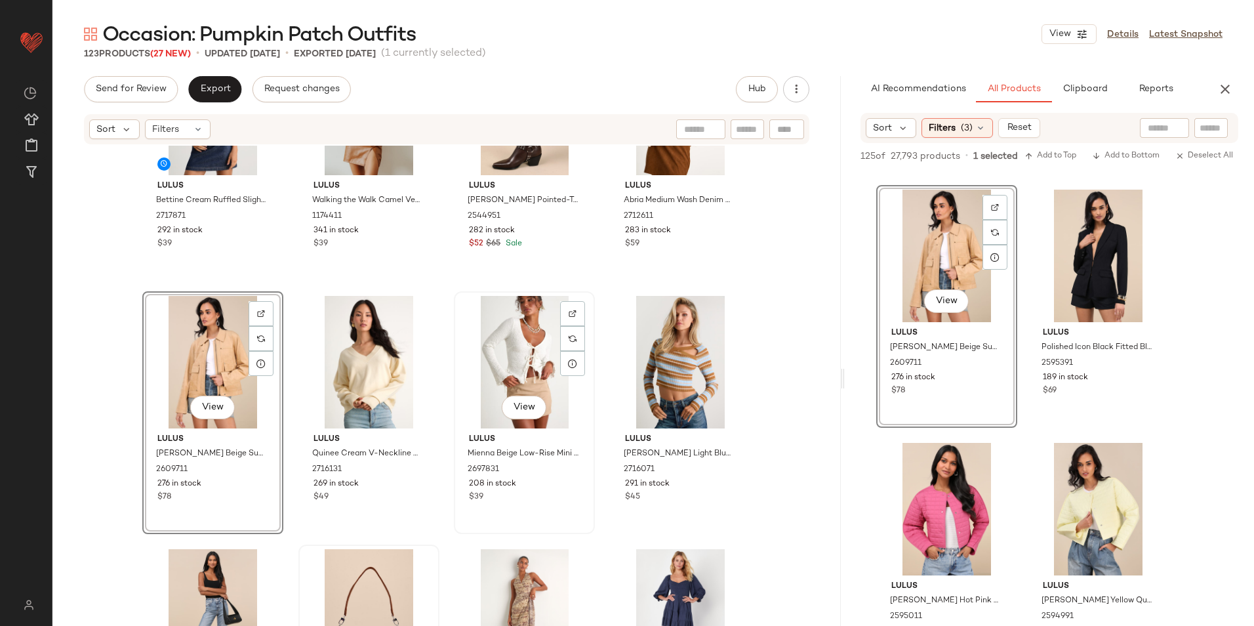
scroll to position [3675, 0]
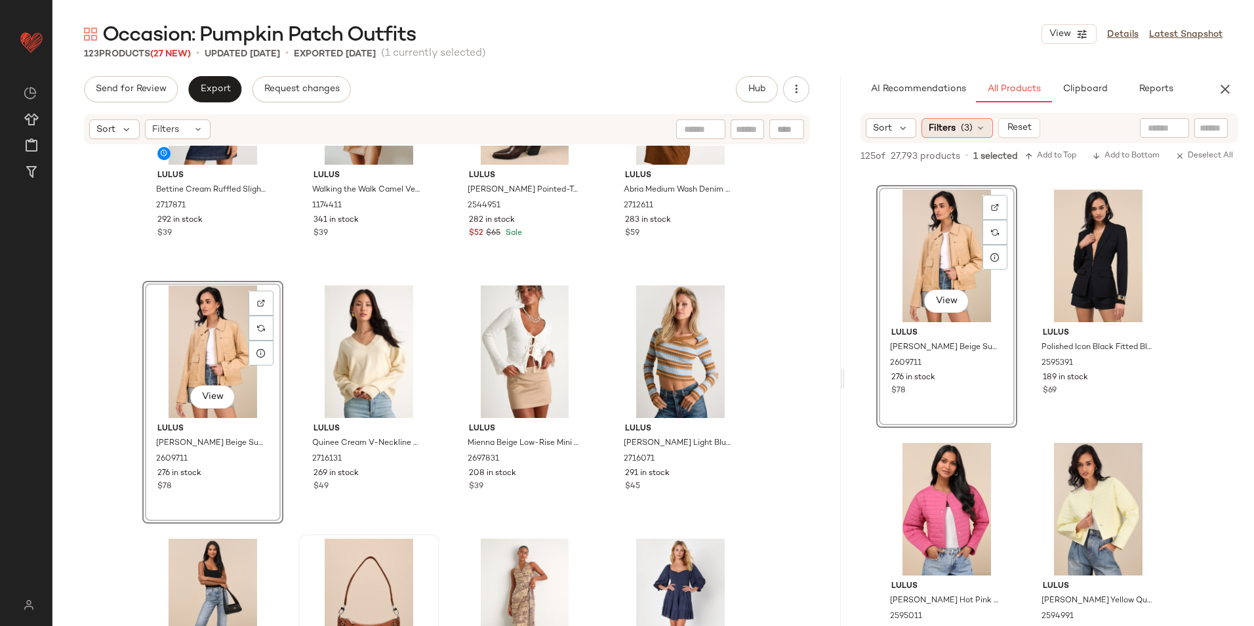
click at [956, 121] on div "Filters (3)" at bounding box center [956, 128] width 71 height 20
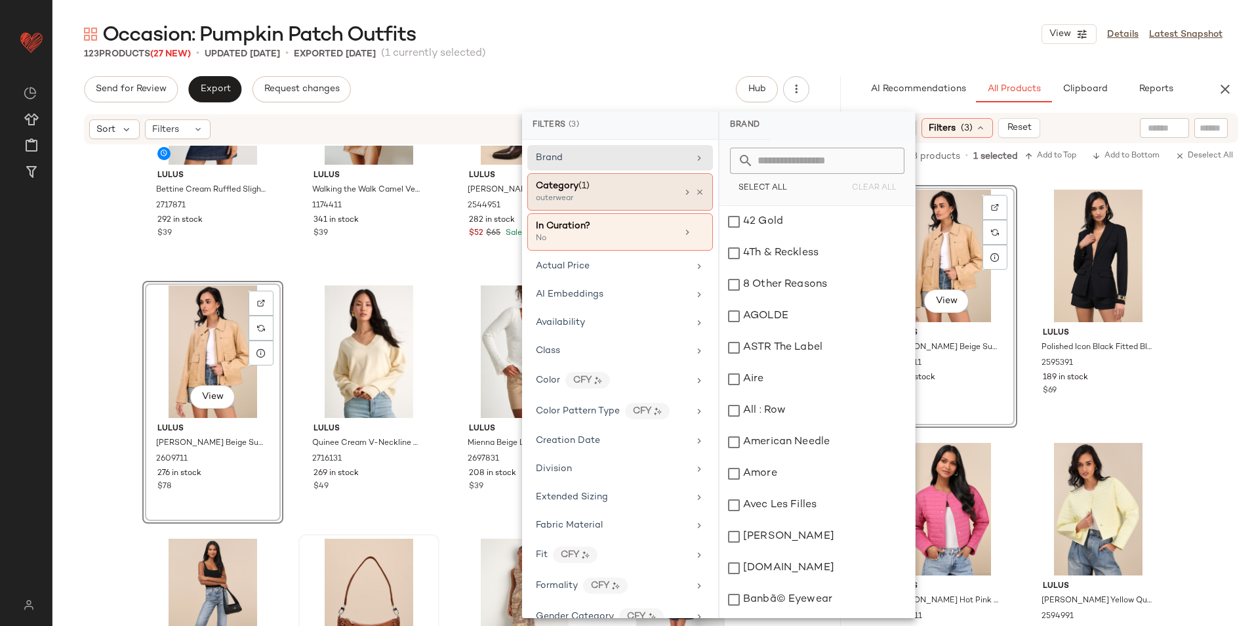
drag, startPoint x: 601, startPoint y: 195, endPoint x: 656, endPoint y: 206, distance: 56.2
click at [601, 195] on div "outerwear" at bounding box center [601, 199] width 131 height 12
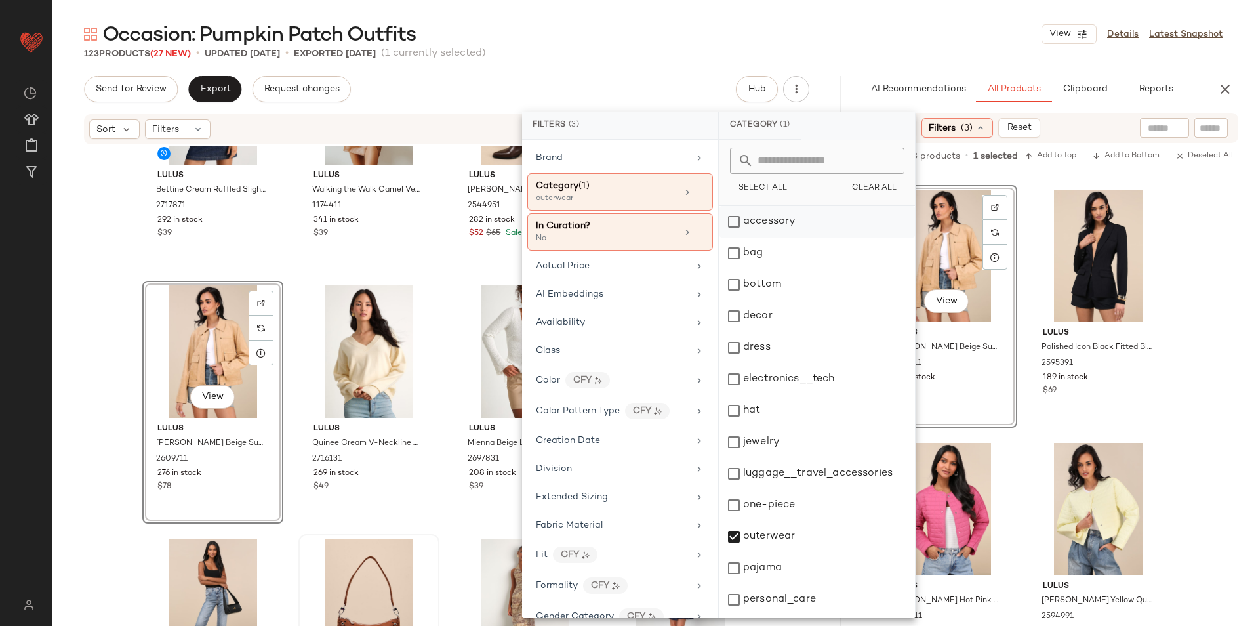
click at [789, 237] on div "accessory" at bounding box center [816, 252] width 195 height 31
click at [766, 552] on div "outerwear" at bounding box center [816, 567] width 195 height 31
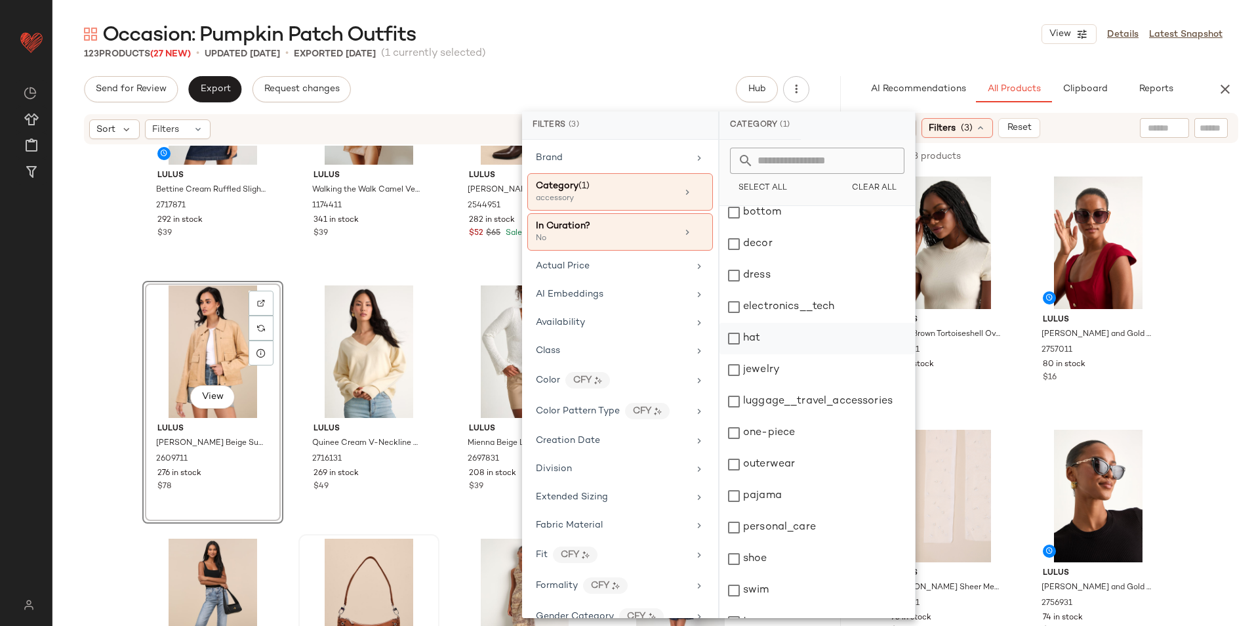
scroll to position [0, 0]
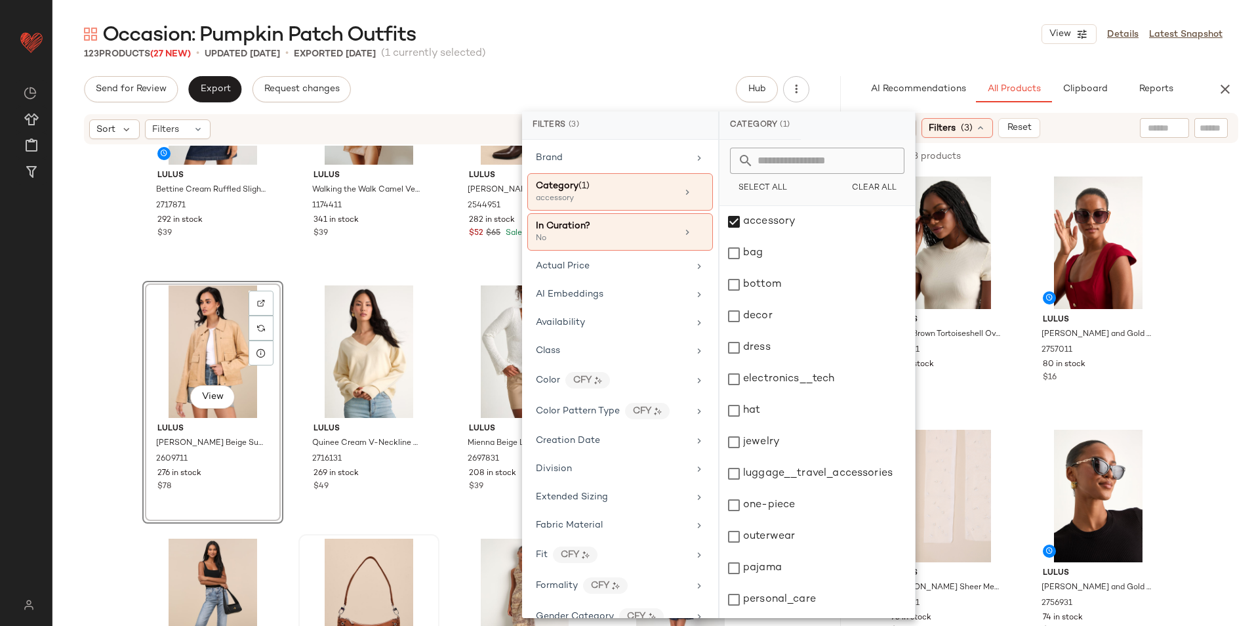
click at [886, 24] on div "Occasion: Pumpkin Patch Outfits View Details Latest Snapshot" at bounding box center [652, 34] width 1201 height 26
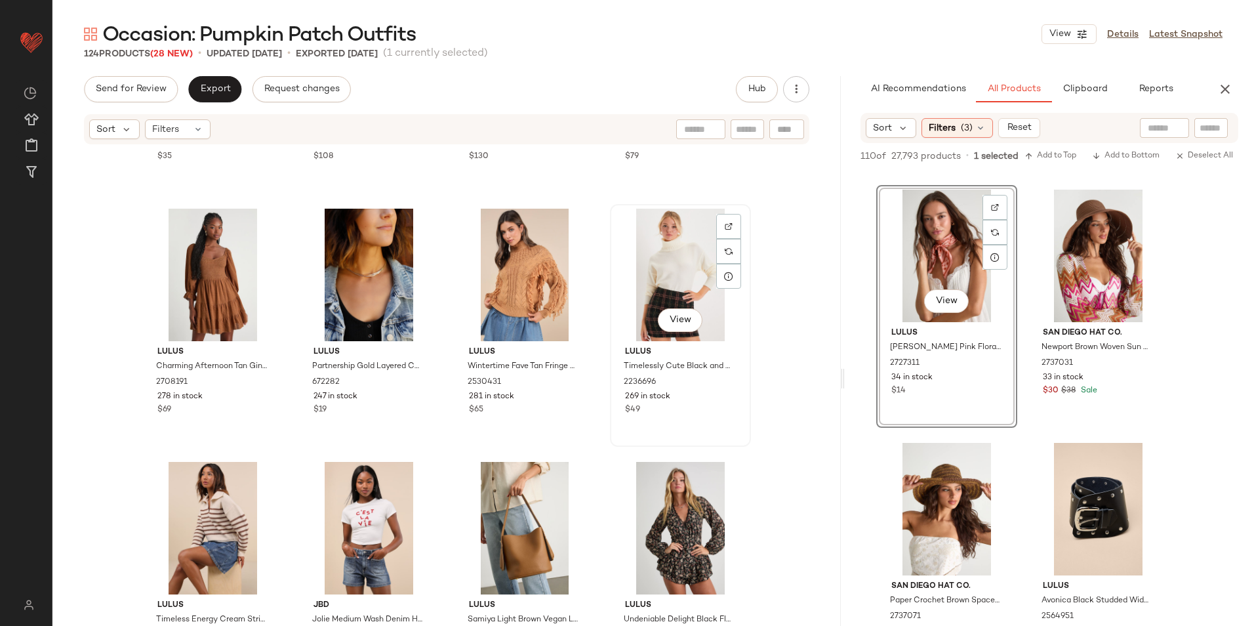
scroll to position [7330, 0]
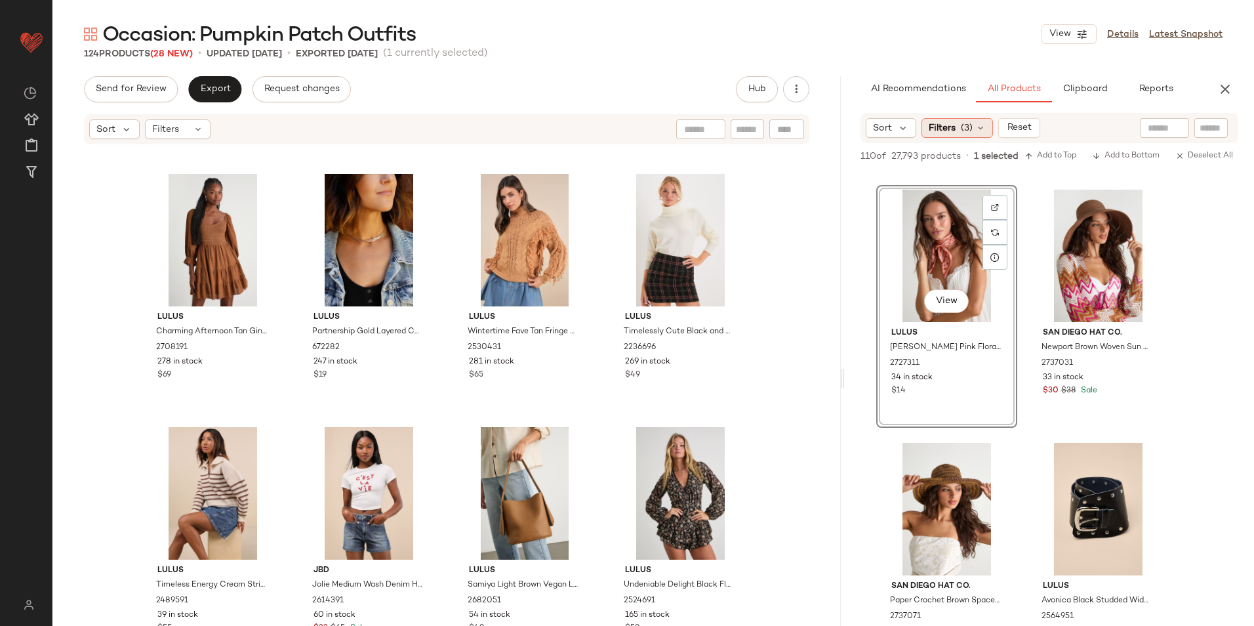
click at [970, 125] on span "(3)" at bounding box center [967, 128] width 12 height 14
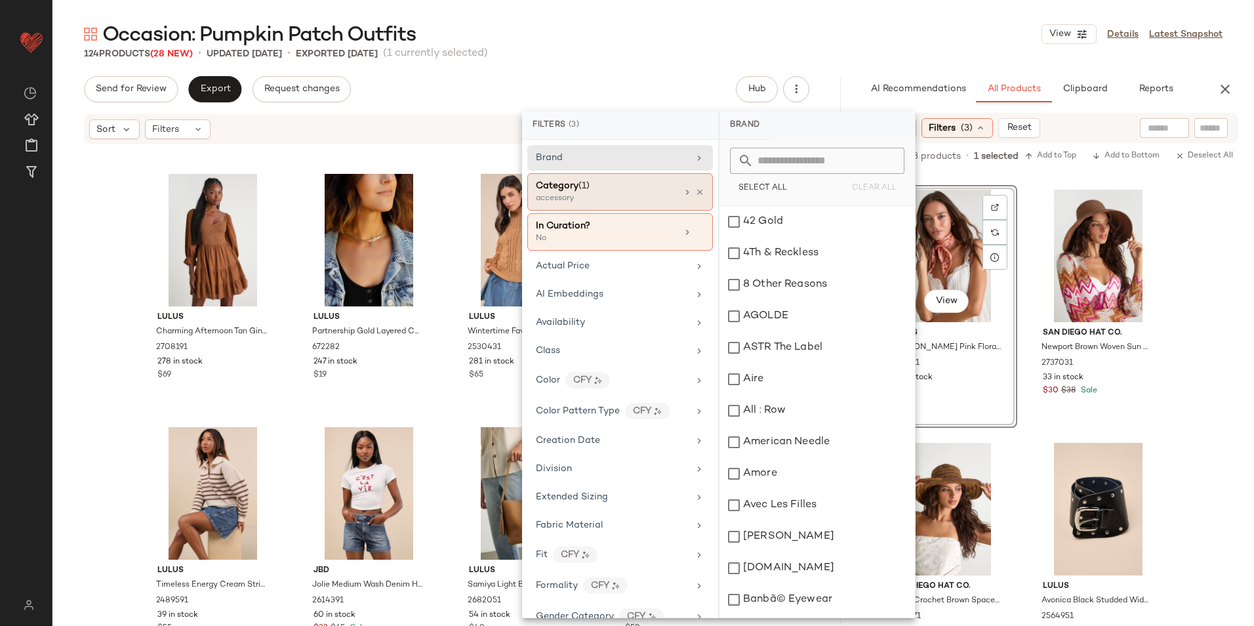
drag, startPoint x: 575, startPoint y: 201, endPoint x: 601, endPoint y: 207, distance: 26.4
click at [580, 203] on div "accessory" at bounding box center [601, 199] width 131 height 12
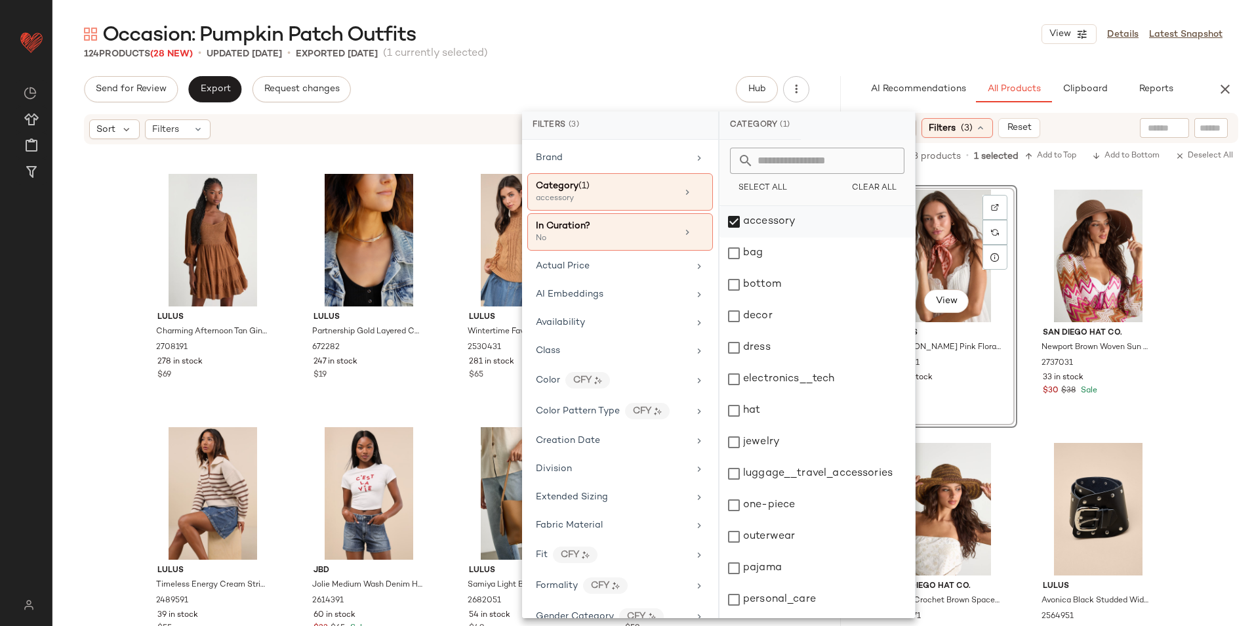
click at [786, 237] on div "accessory" at bounding box center [816, 252] width 195 height 31
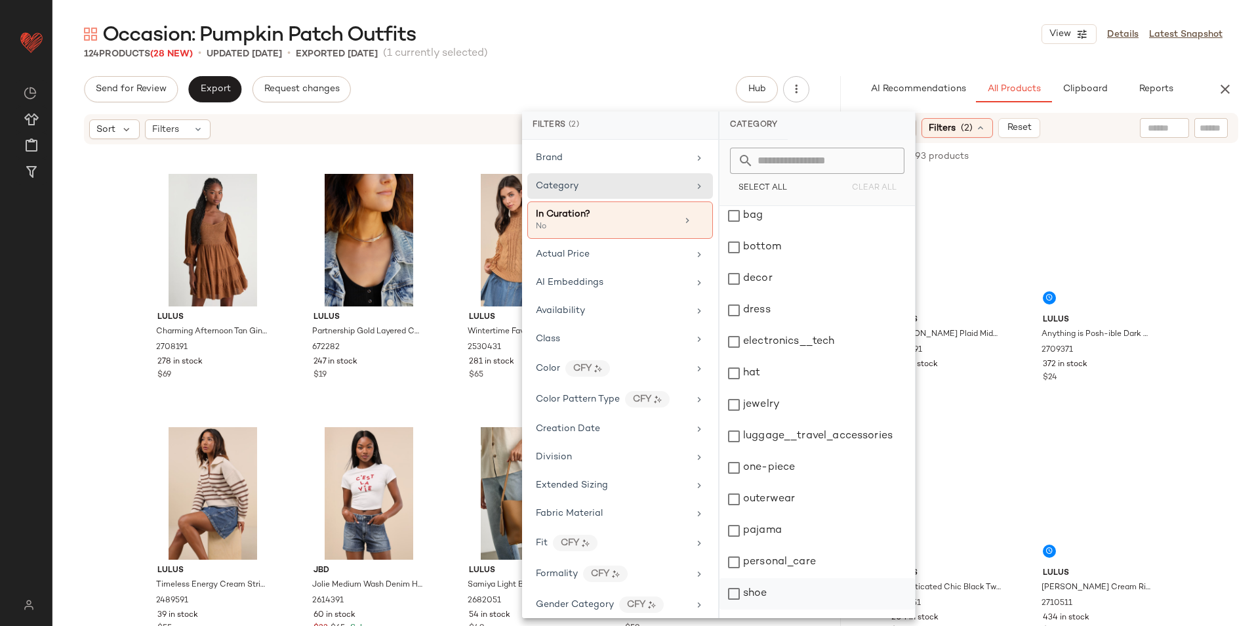
scroll to position [123, 0]
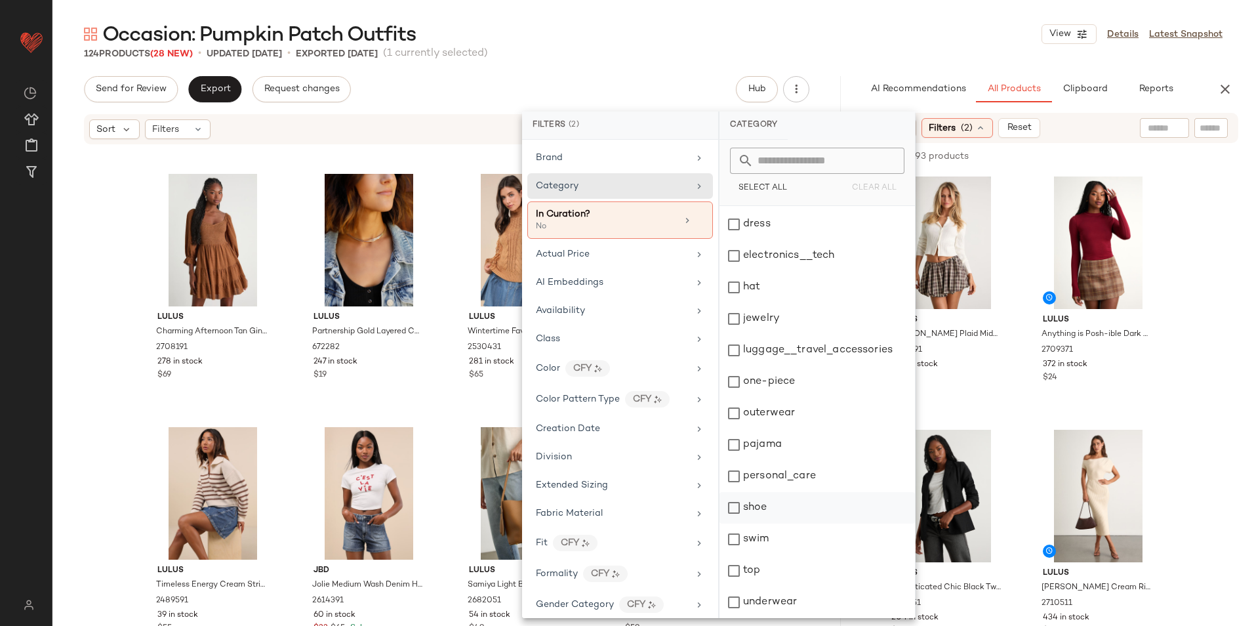
click at [767, 523] on div "shoe" at bounding box center [816, 538] width 195 height 31
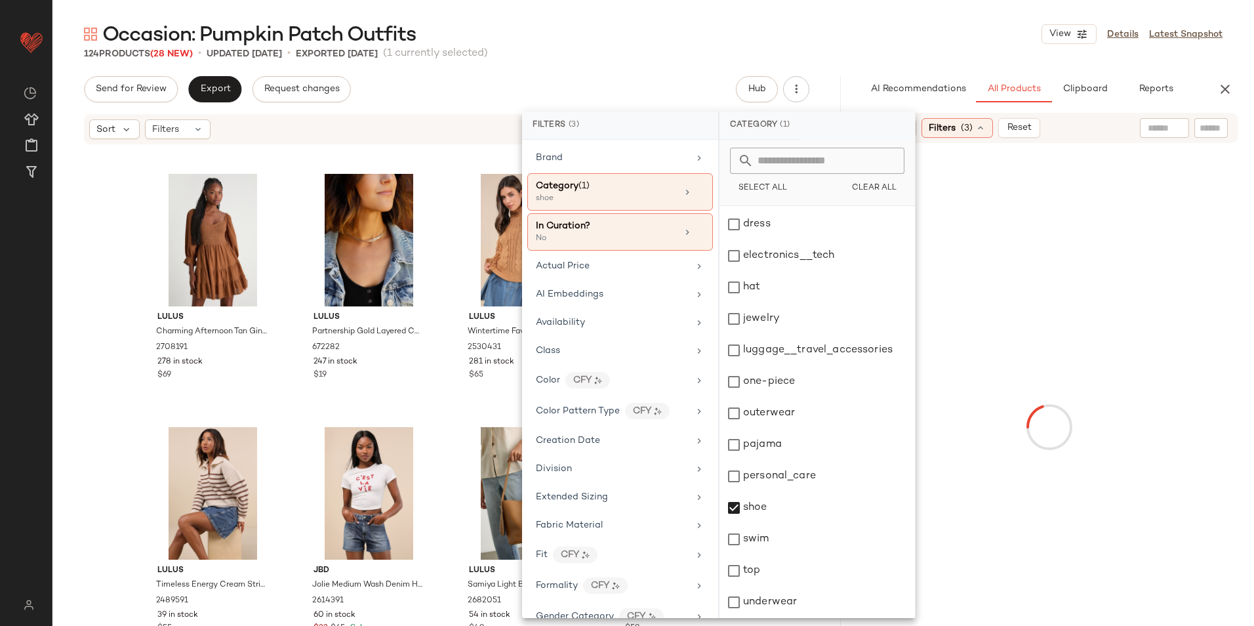
click at [817, 37] on div "Occasion: Pumpkin Patch Outfits View Details Latest Snapshot" at bounding box center [652, 34] width 1201 height 26
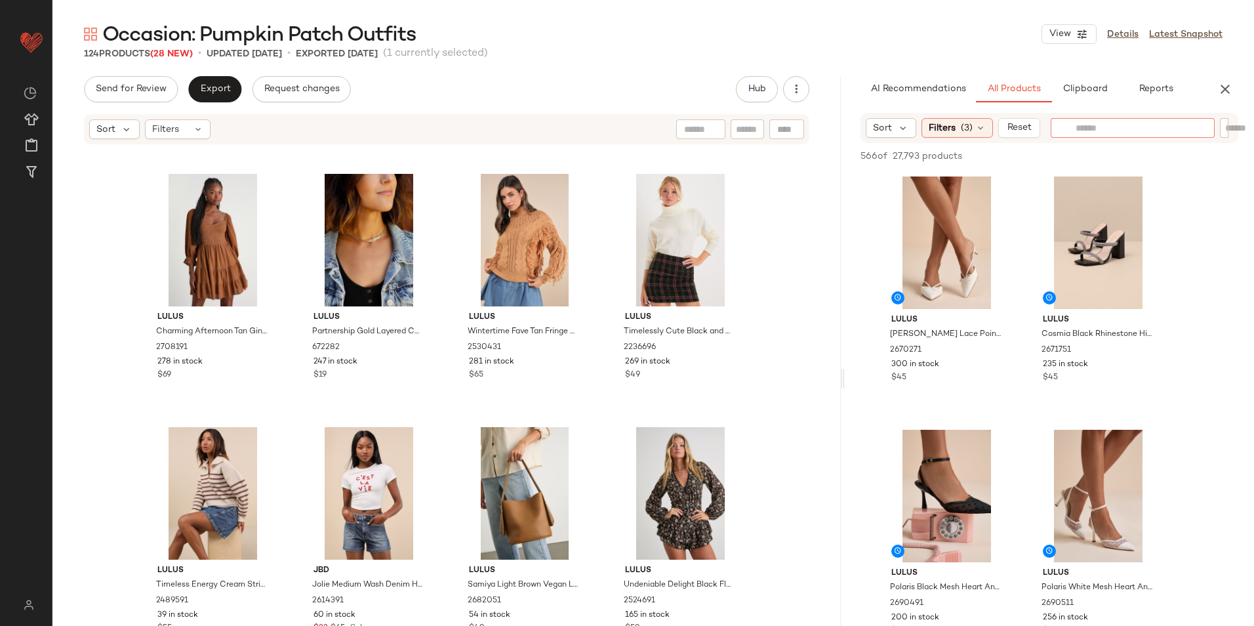
click at [1151, 129] on input "text" at bounding box center [1132, 128] width 114 height 14
type input "*****"
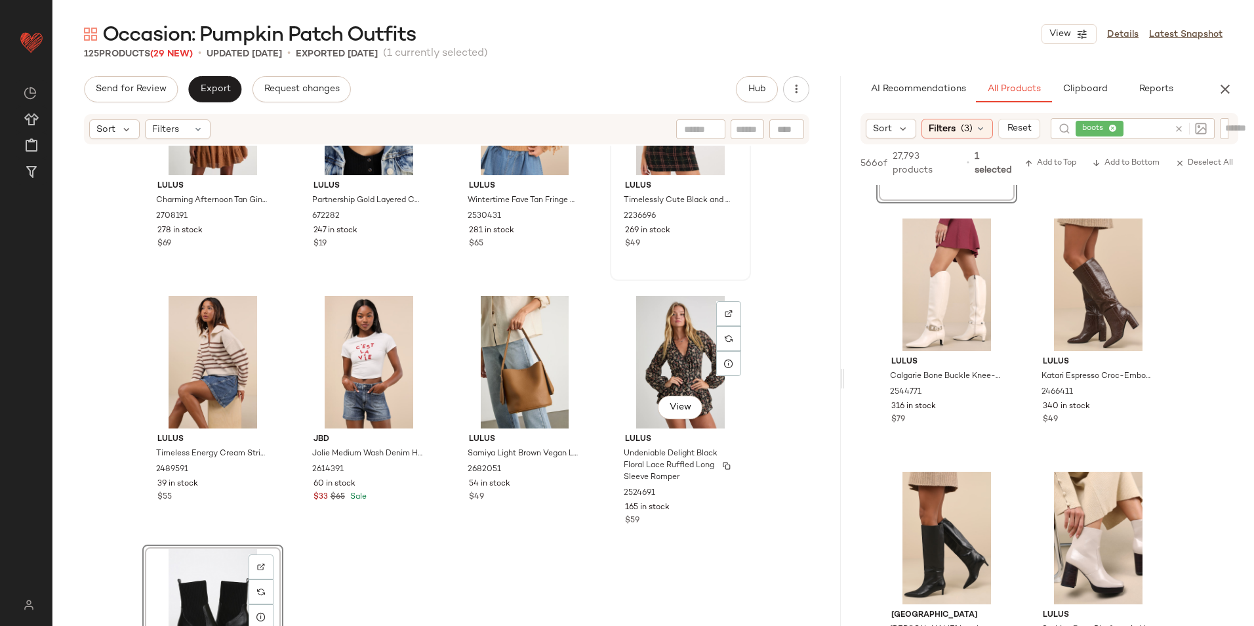
scroll to position [7583, 0]
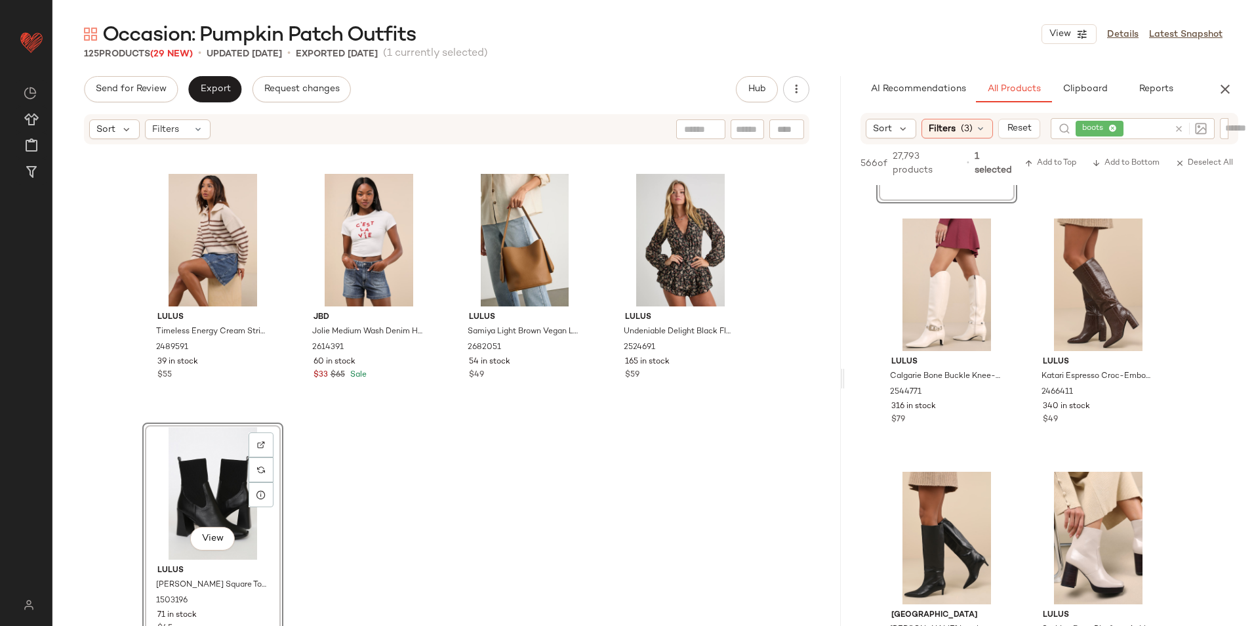
click at [209, 475] on div "View" at bounding box center [213, 493] width 132 height 132
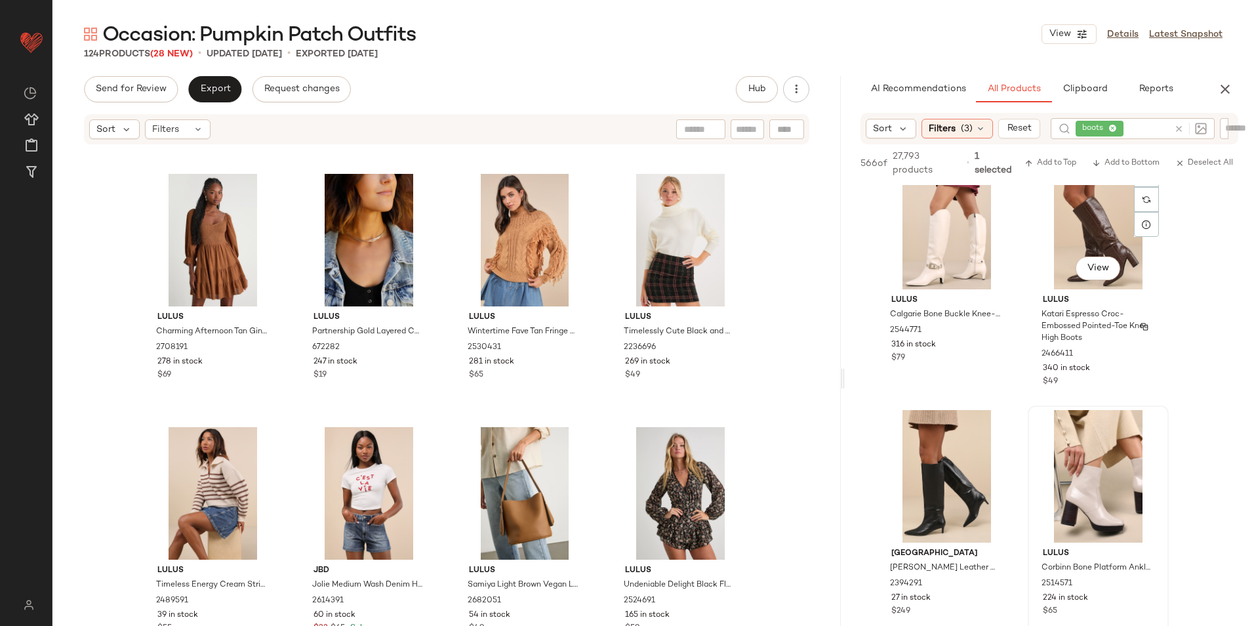
scroll to position [1180, 0]
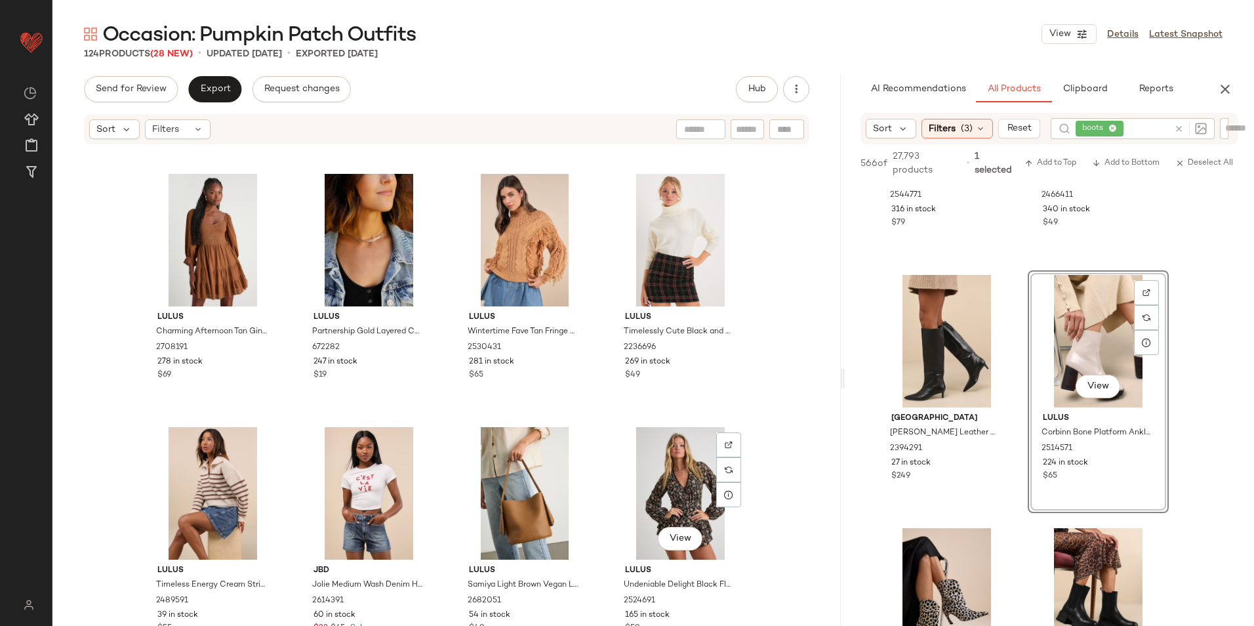
scroll to position [7583, 0]
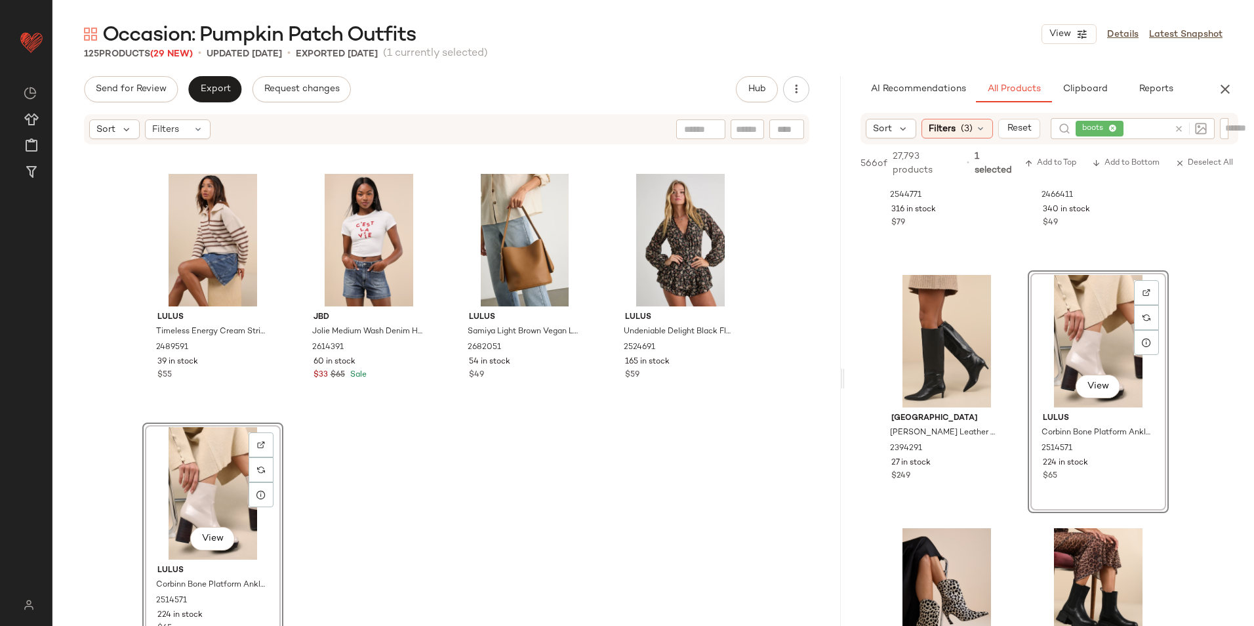
click at [1112, 130] on icon at bounding box center [1112, 129] width 9 height 9
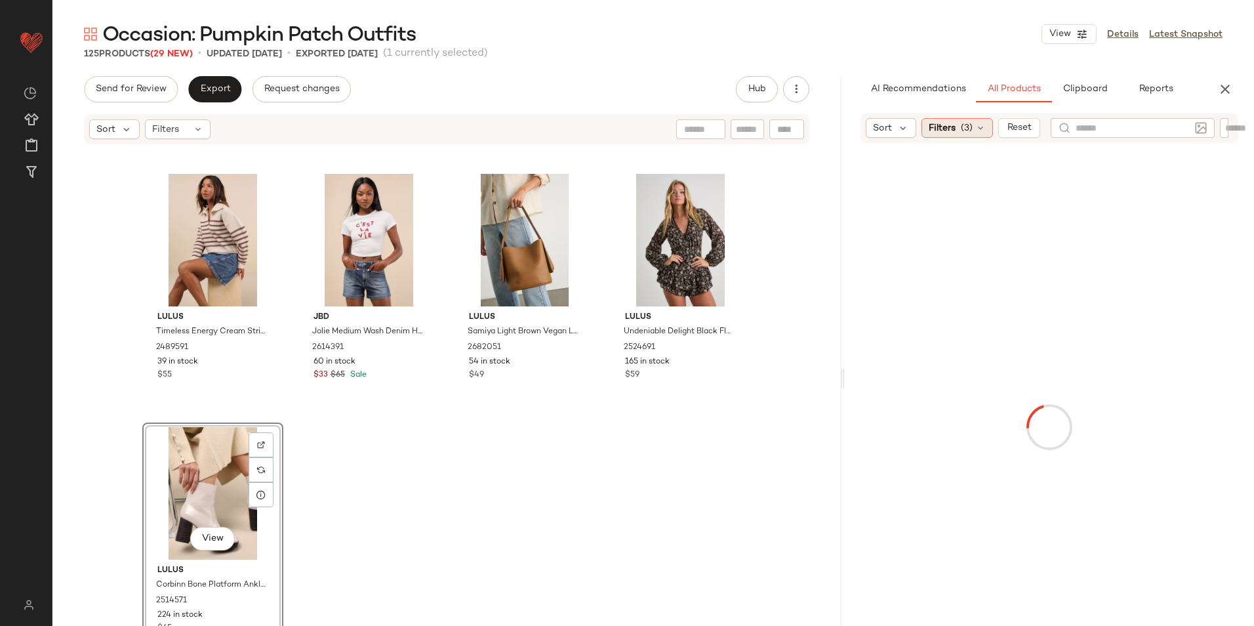
click at [942, 137] on div "Filters (3)" at bounding box center [956, 128] width 71 height 20
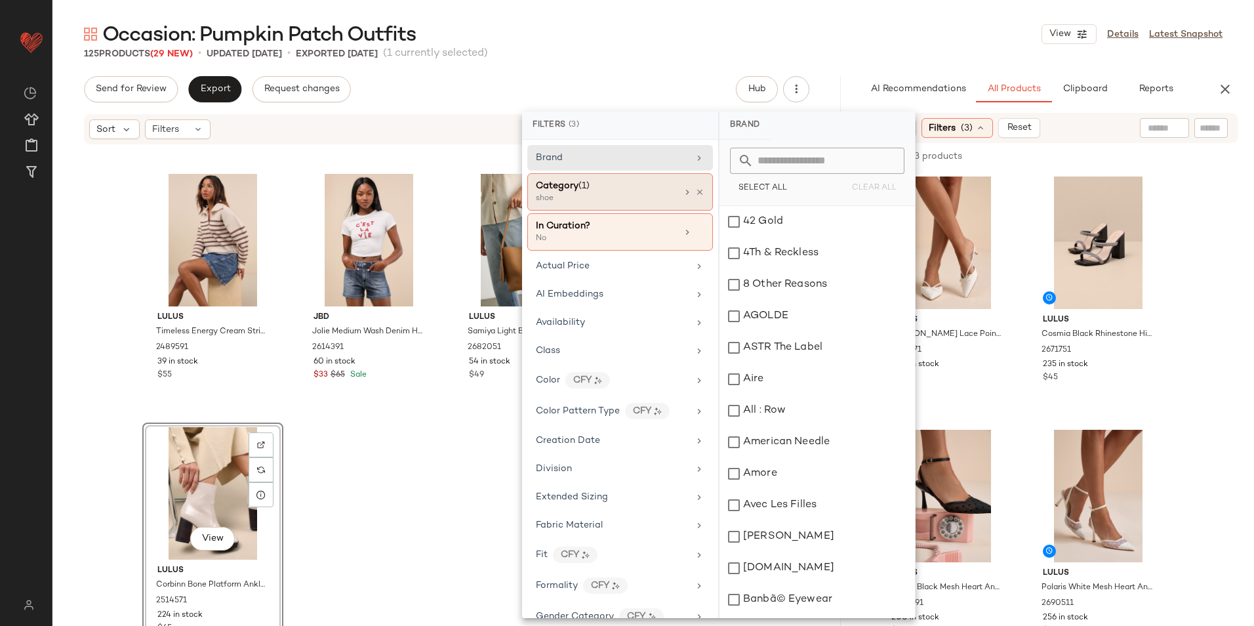
click at [605, 213] on div "Category (1) shoe" at bounding box center [620, 231] width 186 height 37
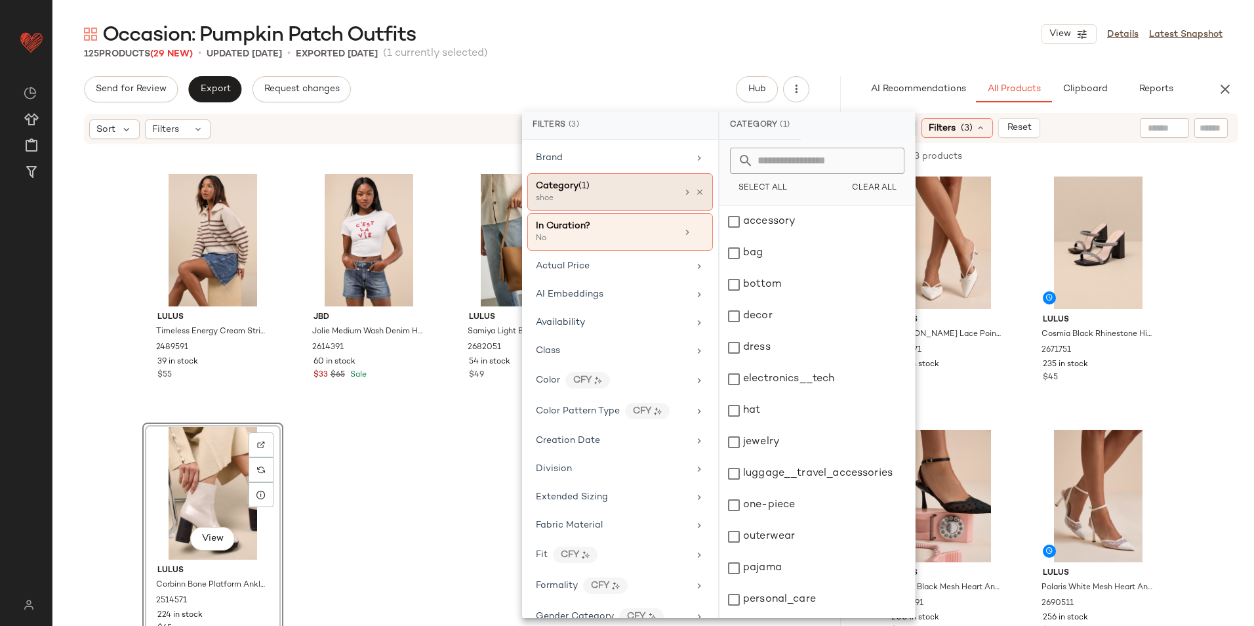
click at [592, 194] on div "shoe" at bounding box center [601, 199] width 131 height 12
click at [594, 186] on div "Category (1)" at bounding box center [606, 186] width 141 height 14
click at [765, 300] on div "bottom" at bounding box center [816, 315] width 195 height 31
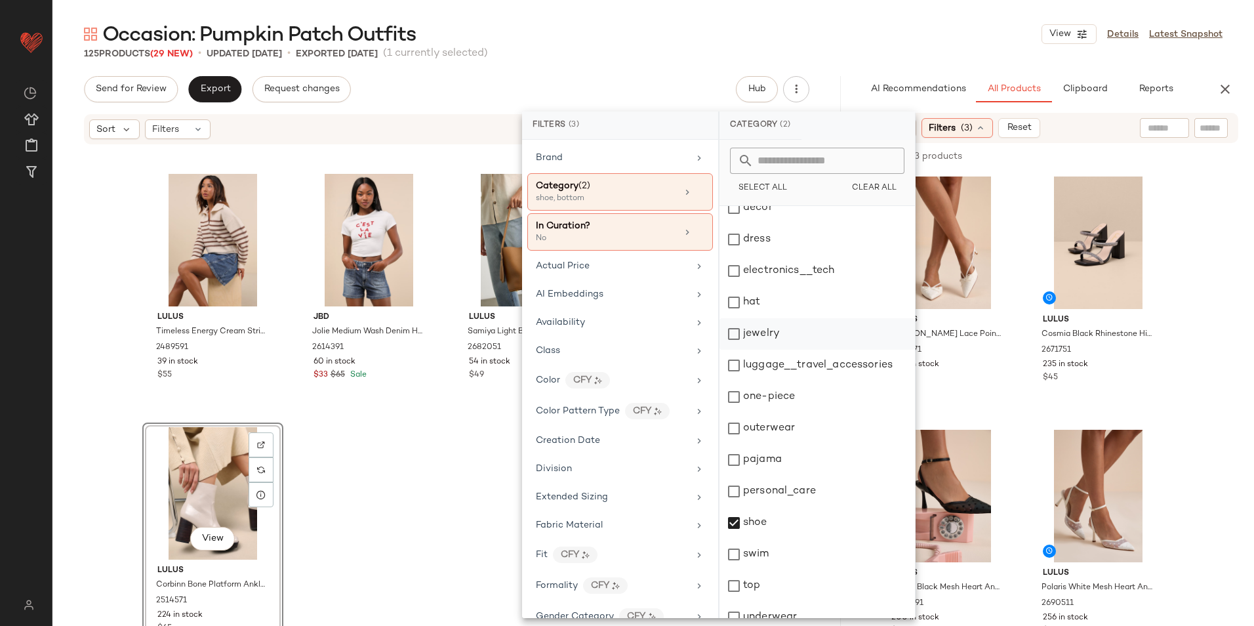
scroll to position [123, 0]
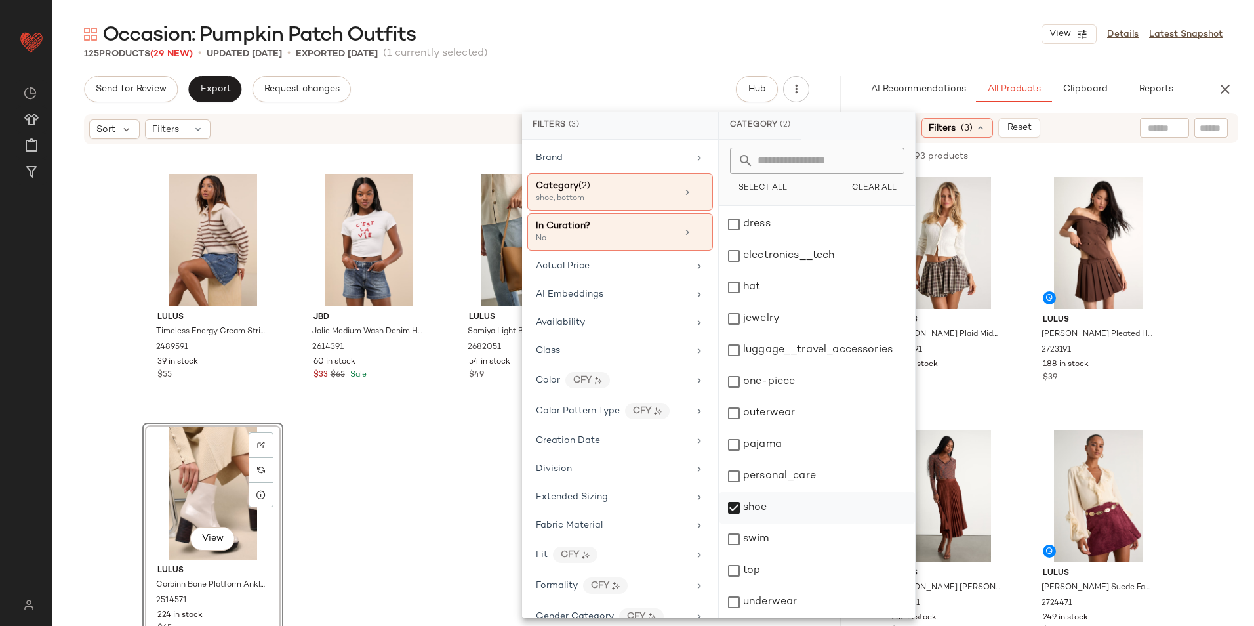
click at [753, 523] on div "shoe" at bounding box center [816, 538] width 195 height 31
click at [750, 586] on div "top" at bounding box center [816, 601] width 195 height 31
click at [860, 16] on main "Occasion: Pumpkin Patch Outfits View Details Latest Snapshot 125 Products (29 N…" at bounding box center [627, 313] width 1254 height 626
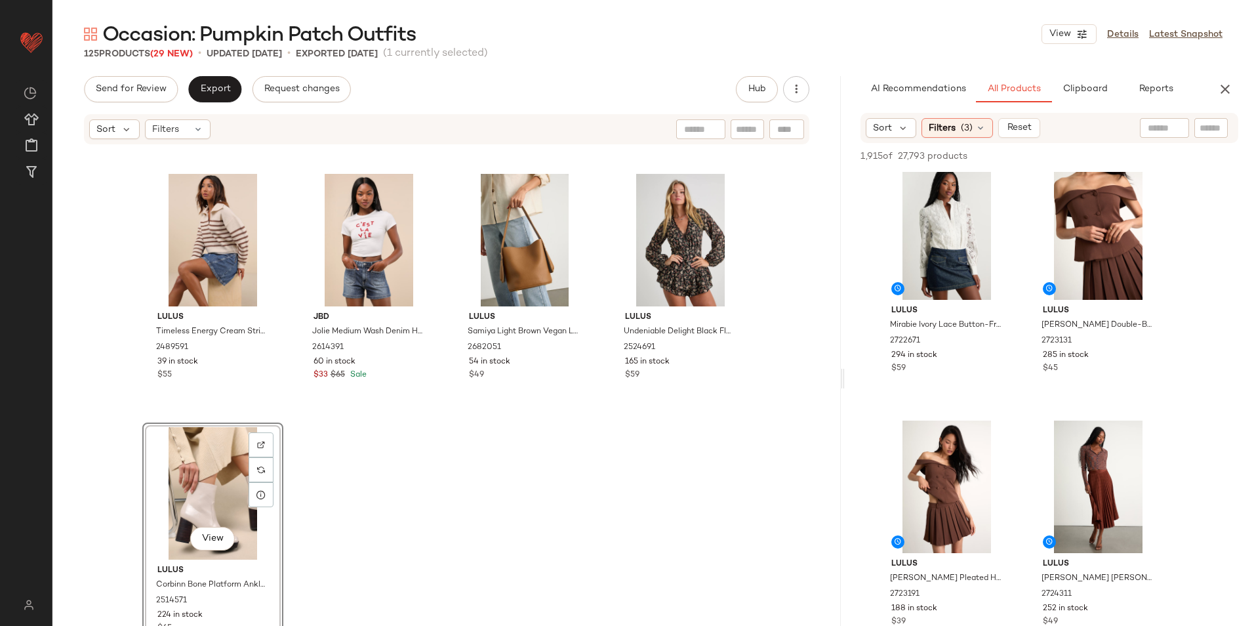
scroll to position [525, 0]
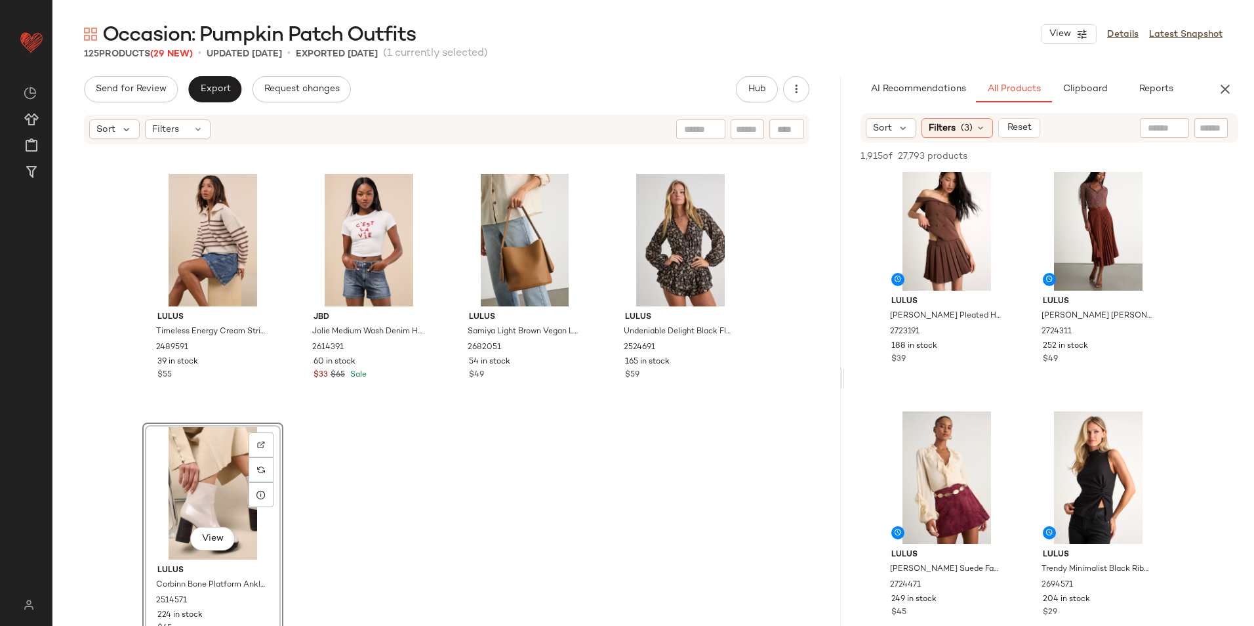
click at [1153, 123] on input "text" at bounding box center [1163, 128] width 33 height 14
type input "*****"
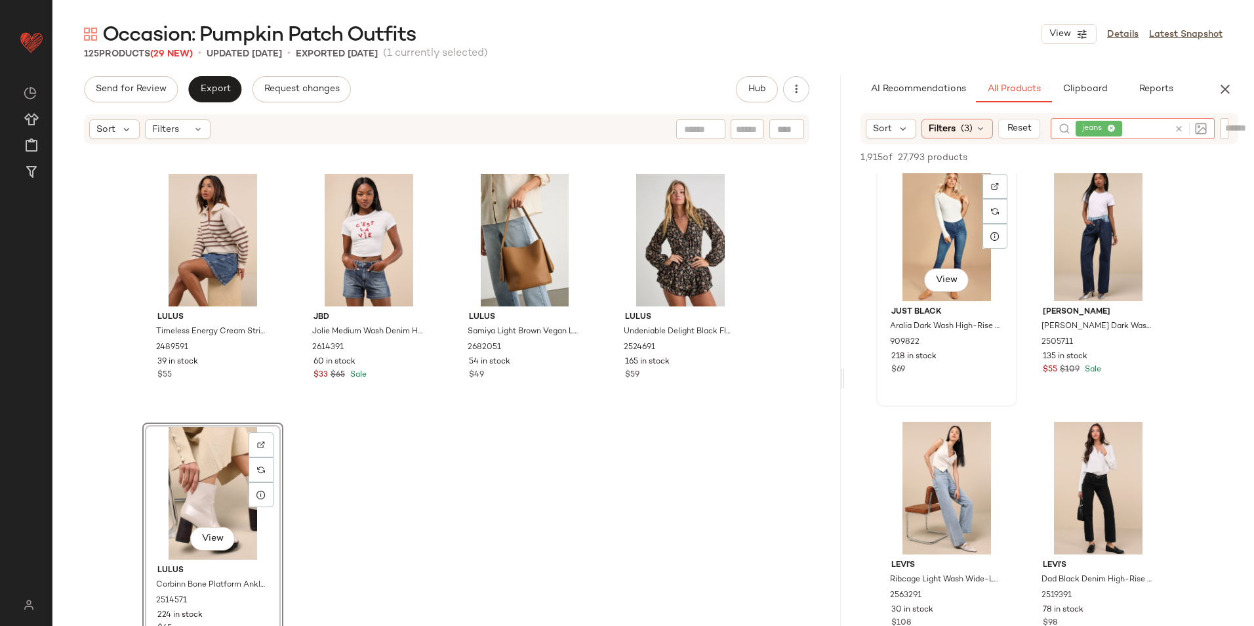
scroll to position [393, 0]
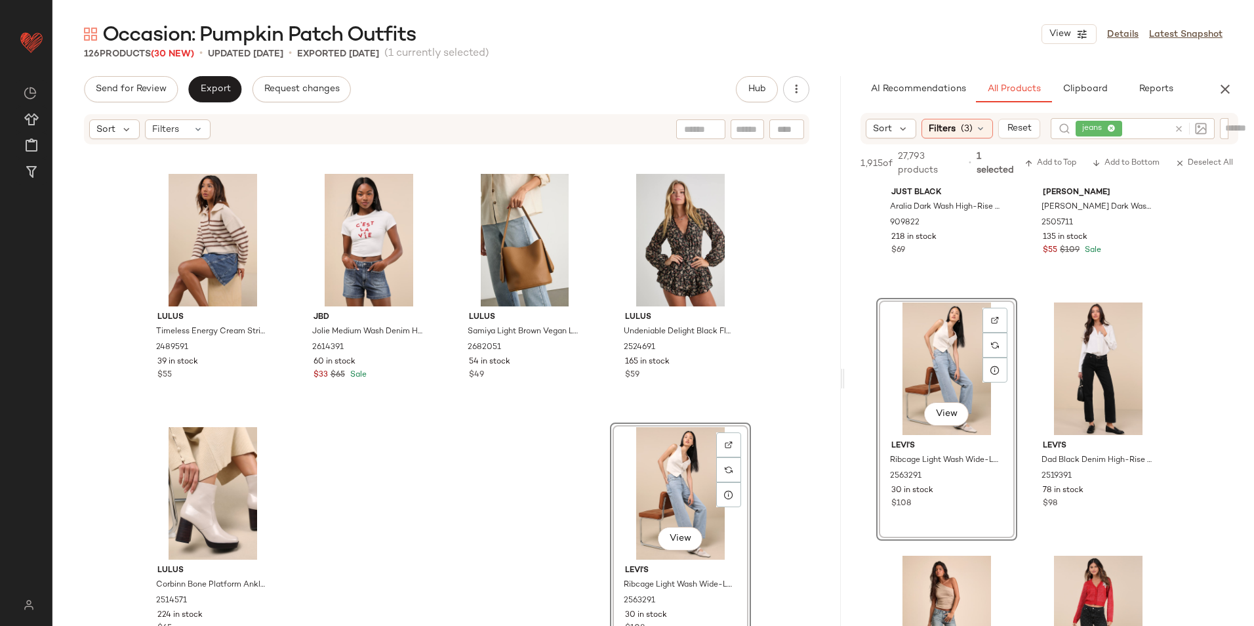
click at [948, 117] on div "Sort Filters (3) Reset jeans" at bounding box center [1049, 128] width 378 height 31
click at [947, 130] on span "Filters" at bounding box center [941, 129] width 27 height 14
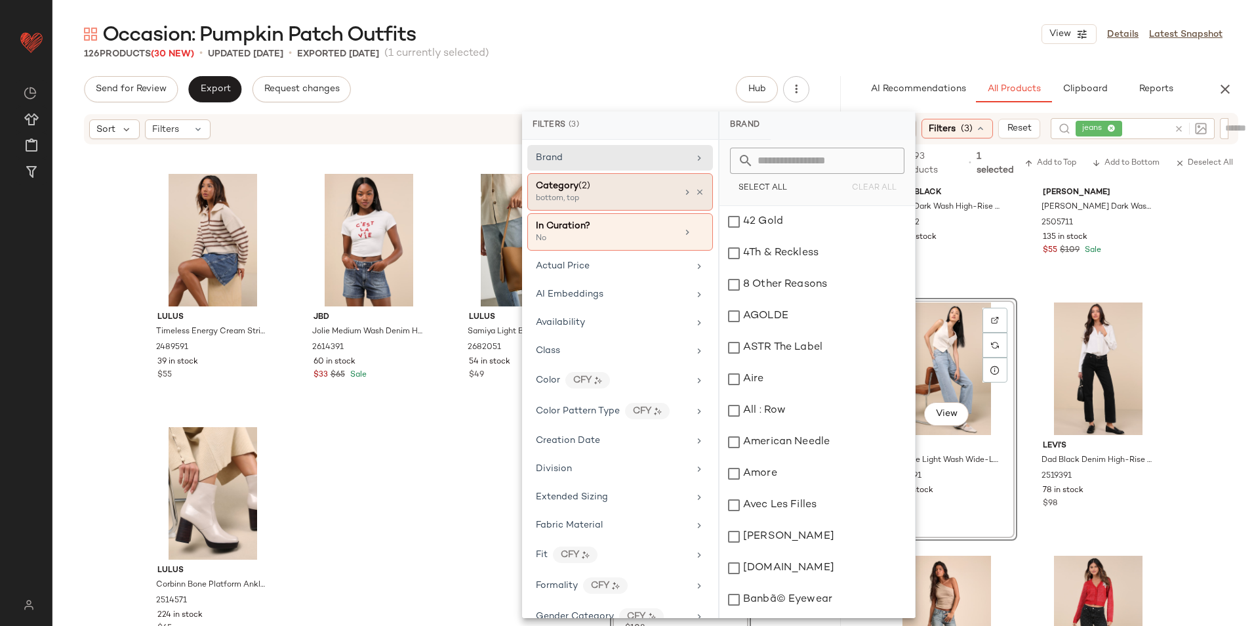
click at [593, 191] on div "Category (2)" at bounding box center [606, 186] width 141 height 14
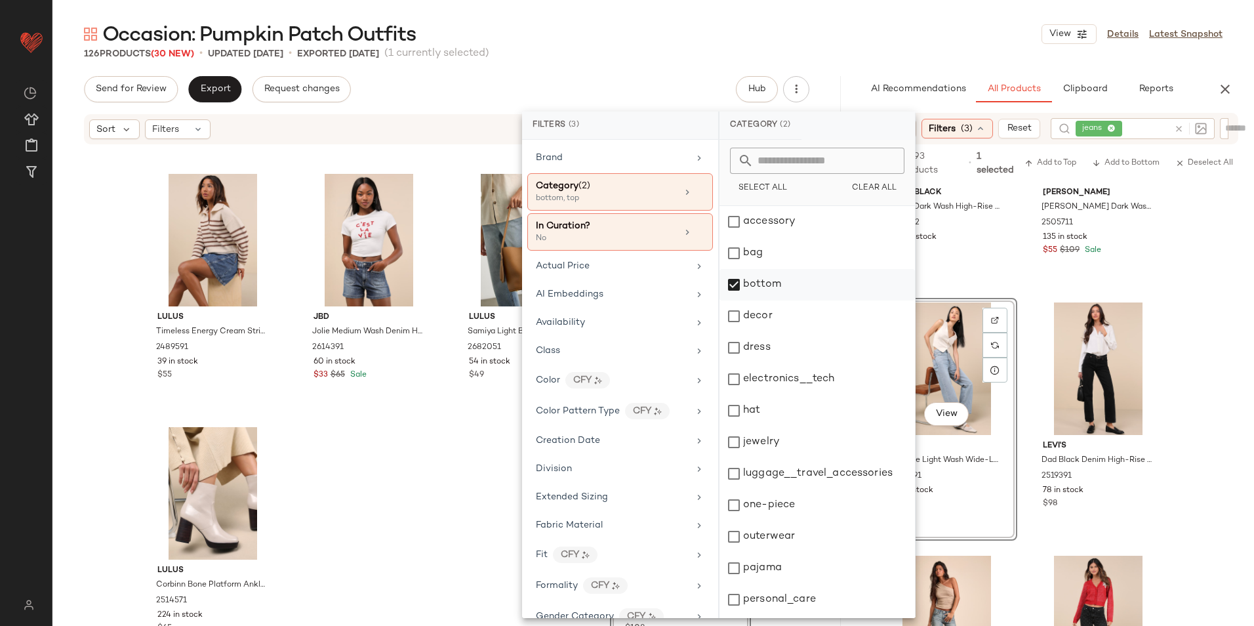
click at [759, 300] on div "bottom" at bounding box center [816, 315] width 195 height 31
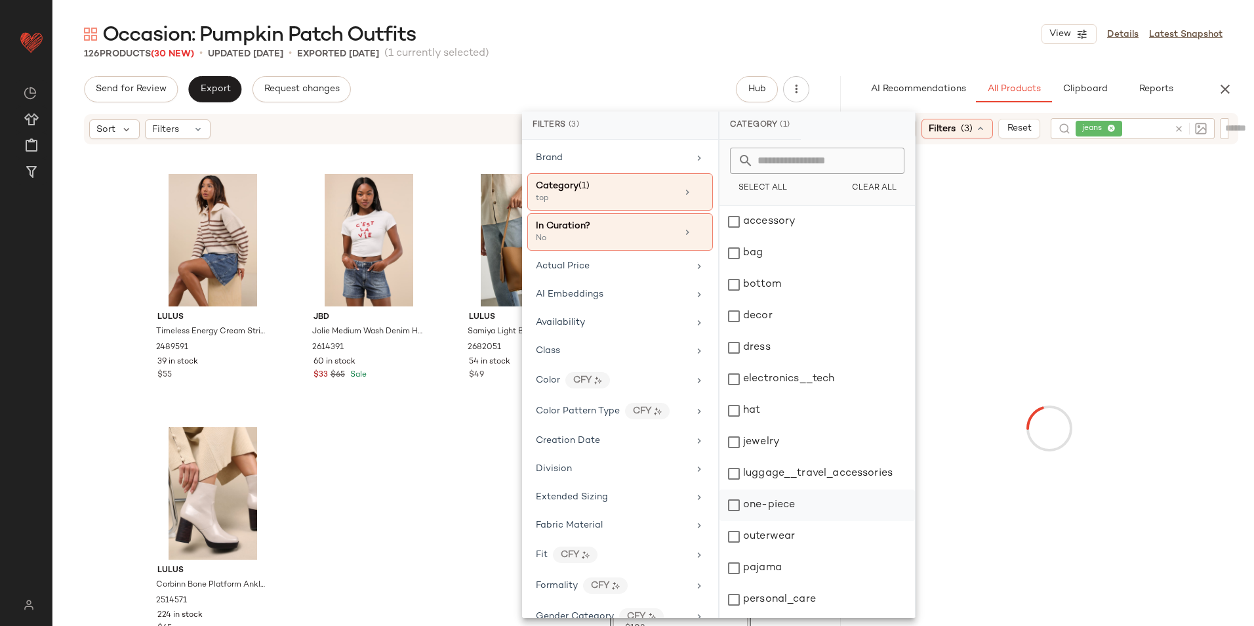
click at [785, 552] on div "outerwear" at bounding box center [816, 567] width 195 height 31
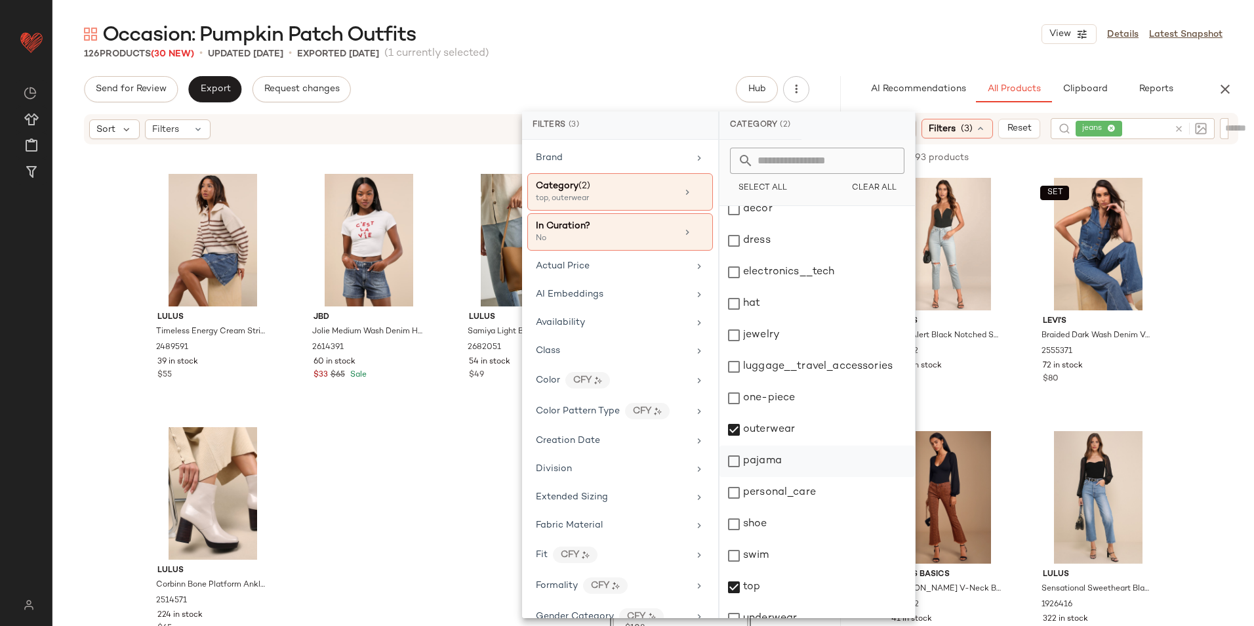
scroll to position [123, 0]
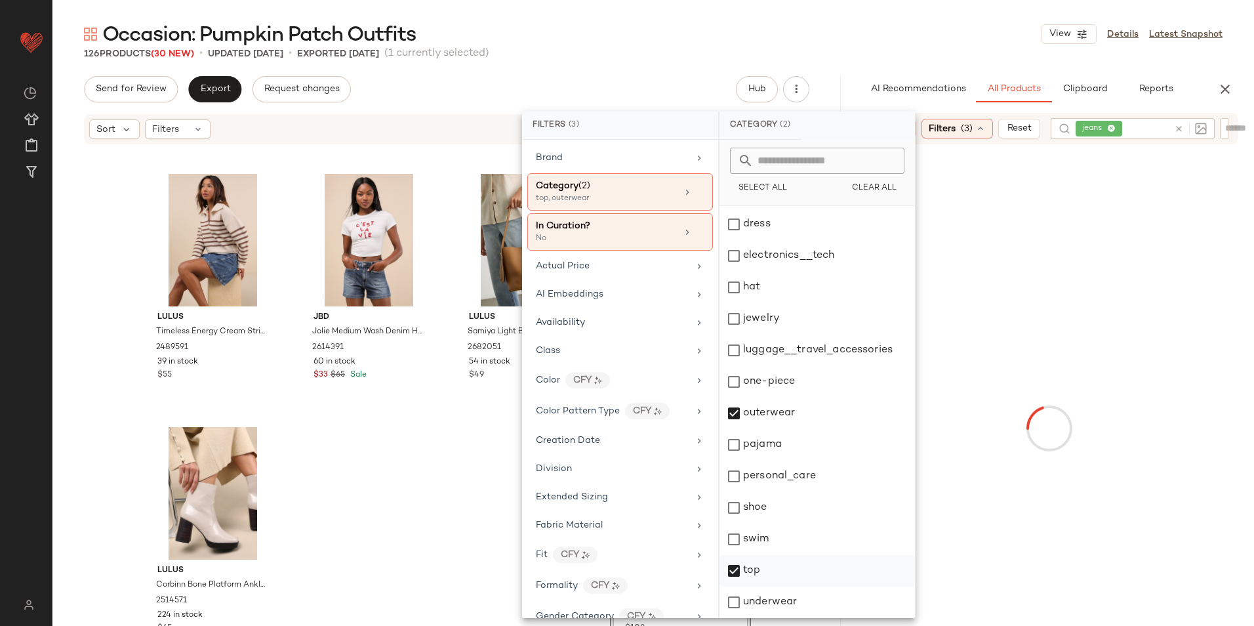
click at [754, 586] on div "top" at bounding box center [816, 601] width 195 height 31
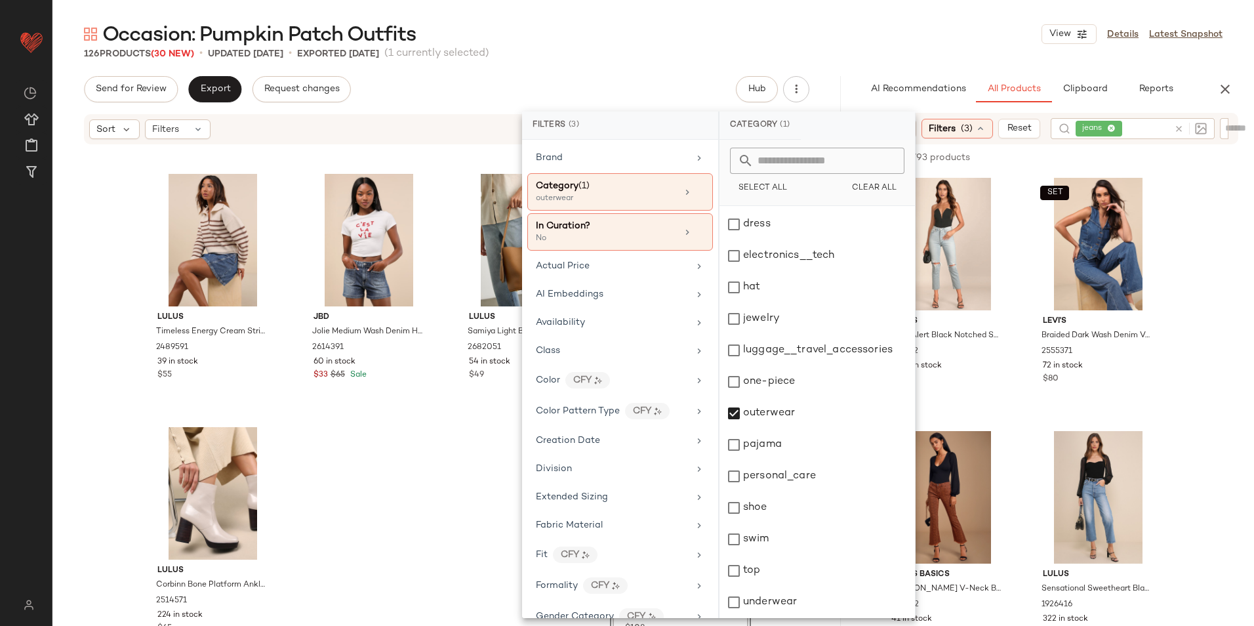
click at [889, 33] on div "Occasion: Pumpkin Patch Outfits View Details Latest Snapshot" at bounding box center [652, 34] width 1201 height 26
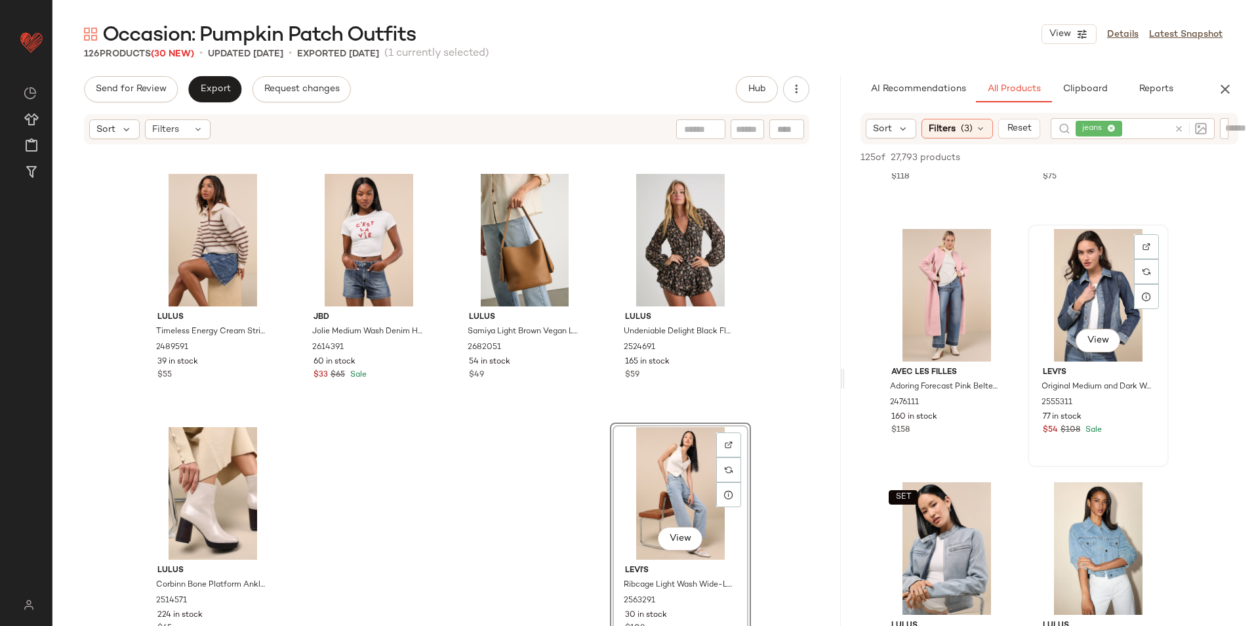
scroll to position [459, 0]
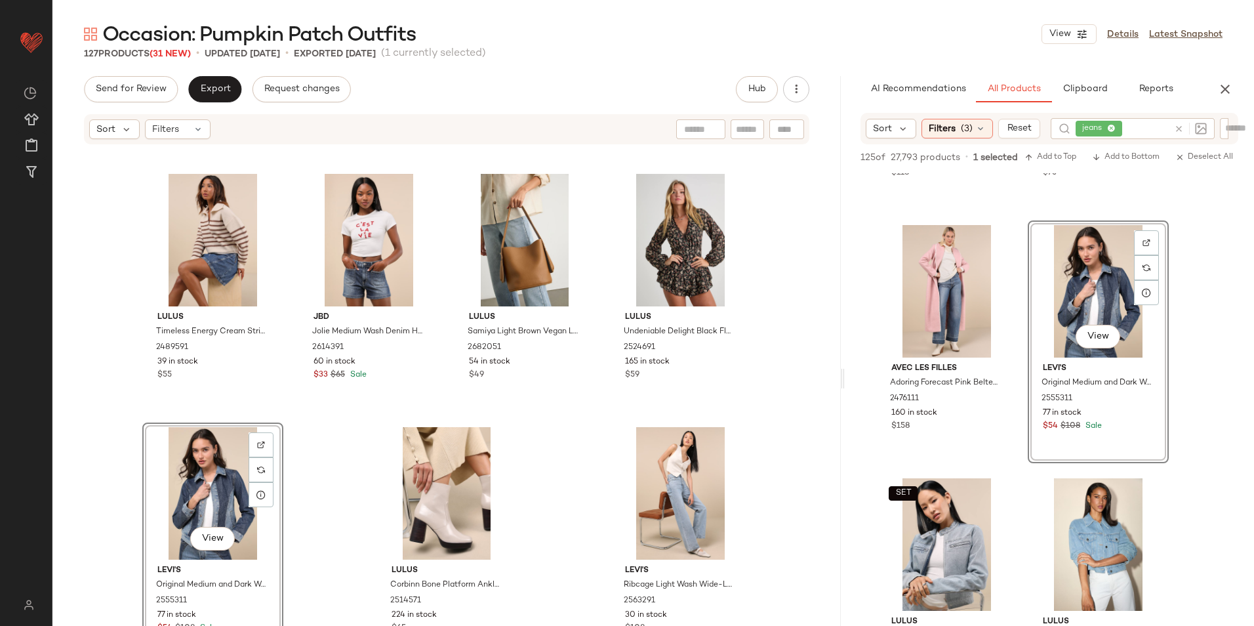
click at [944, 138] on div "Sort Filters (3) Reset jeans" at bounding box center [1049, 128] width 378 height 31
click at [954, 133] on span "Filters" at bounding box center [941, 129] width 27 height 14
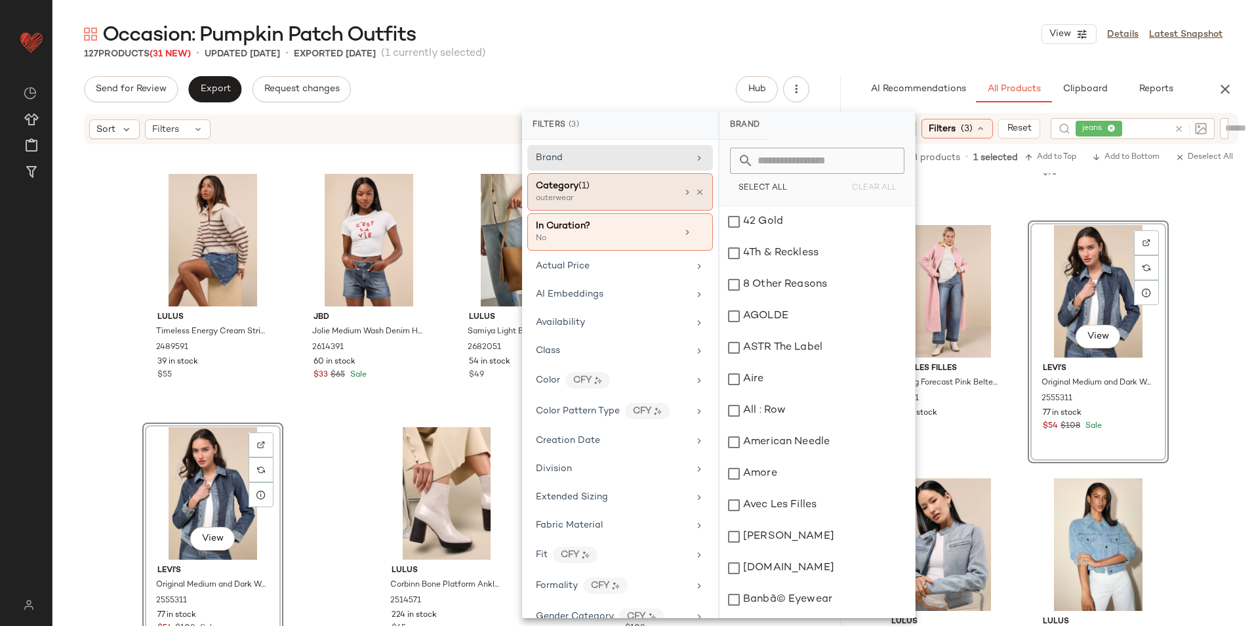
click at [607, 193] on div "outerwear" at bounding box center [601, 199] width 131 height 12
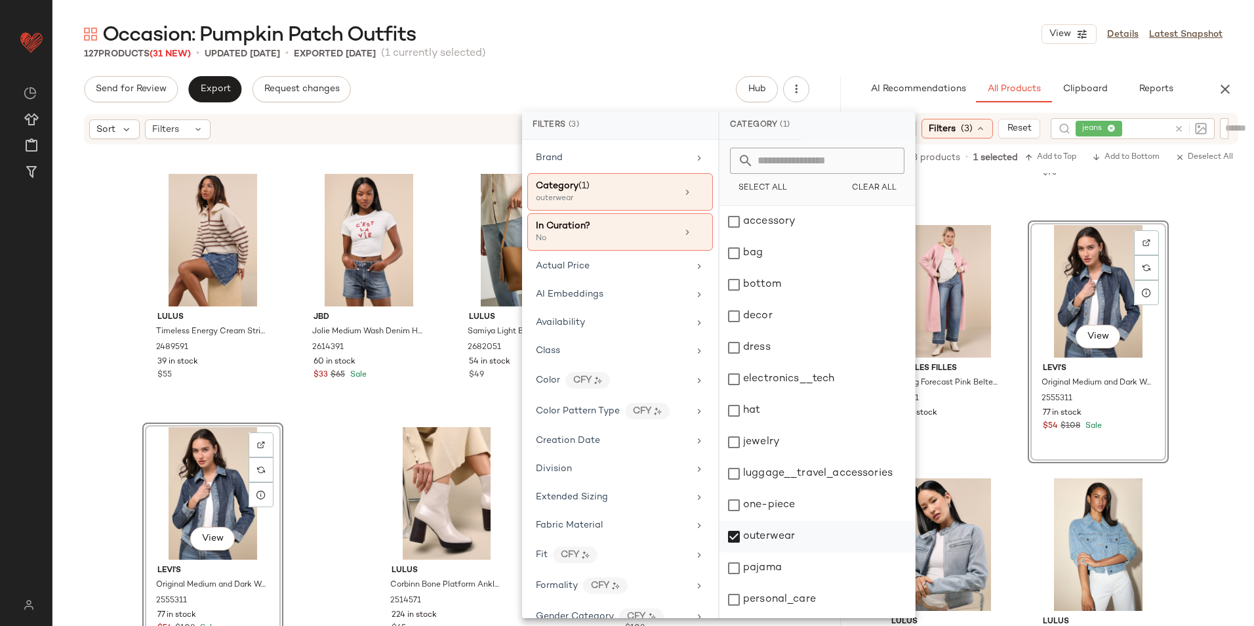
scroll to position [123, 0]
click at [792, 429] on div "outerwear" at bounding box center [816, 444] width 195 height 31
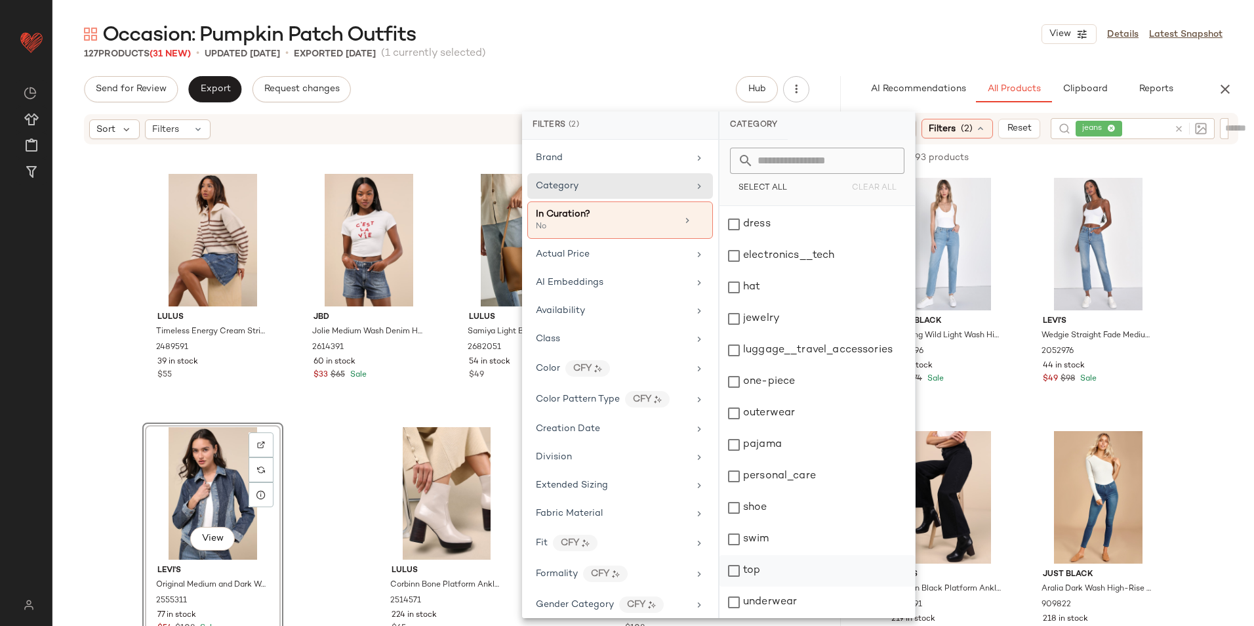
click at [773, 586] on div "top" at bounding box center [816, 601] width 195 height 31
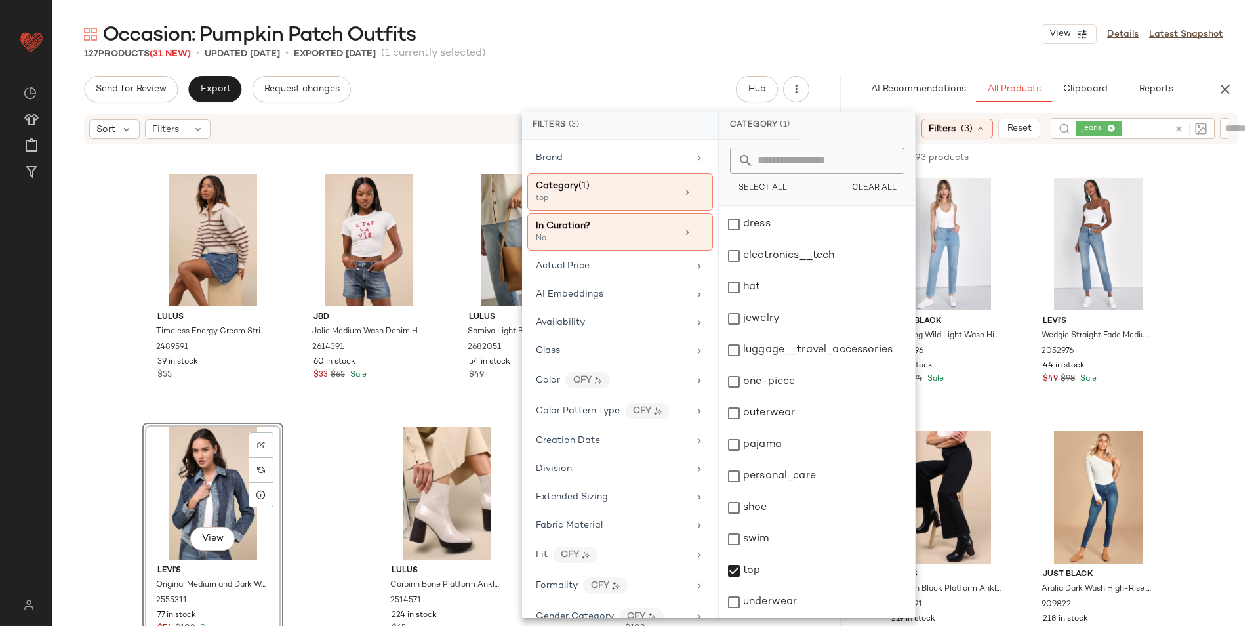
click at [920, 47] on div "Occasion: Pumpkin Patch Outfits View Details Latest Snapshot" at bounding box center [652, 34] width 1201 height 26
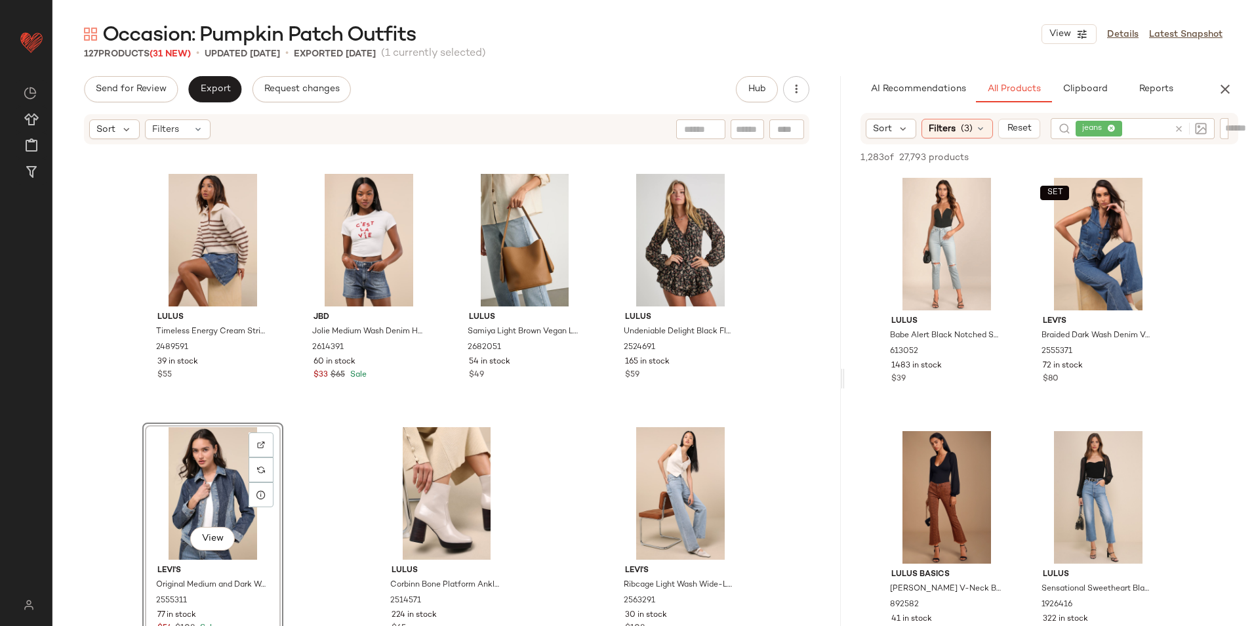
click at [1175, 130] on icon at bounding box center [1179, 129] width 10 height 10
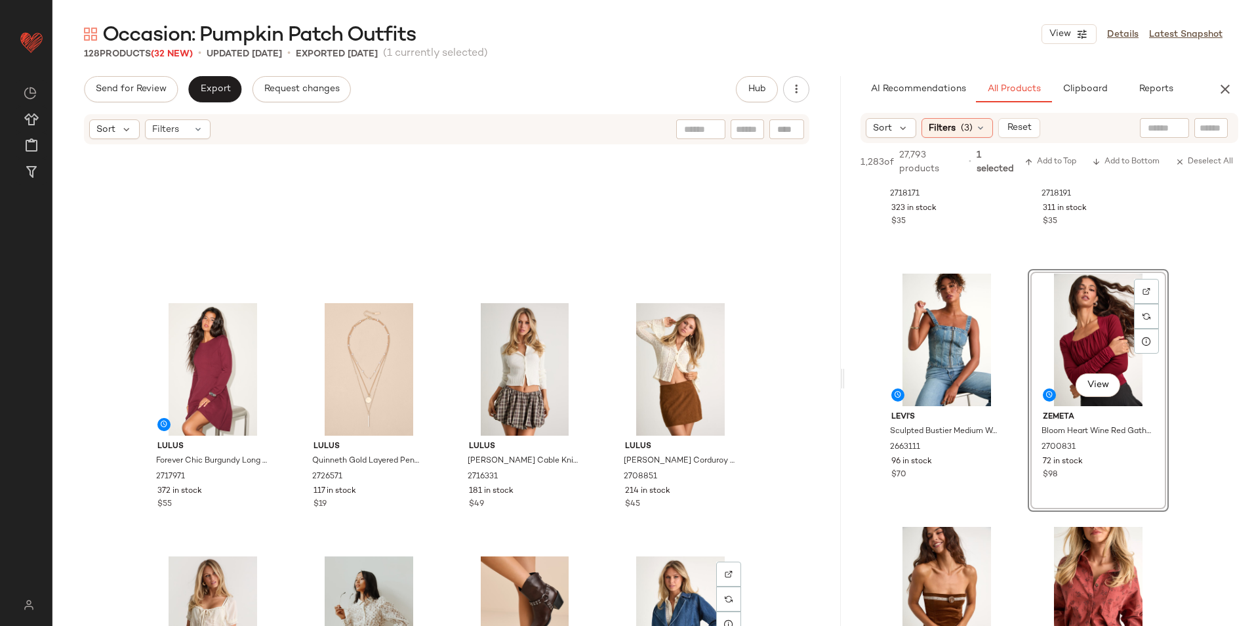
scroll to position [3058, 0]
